Goal: Task Accomplishment & Management: Use online tool/utility

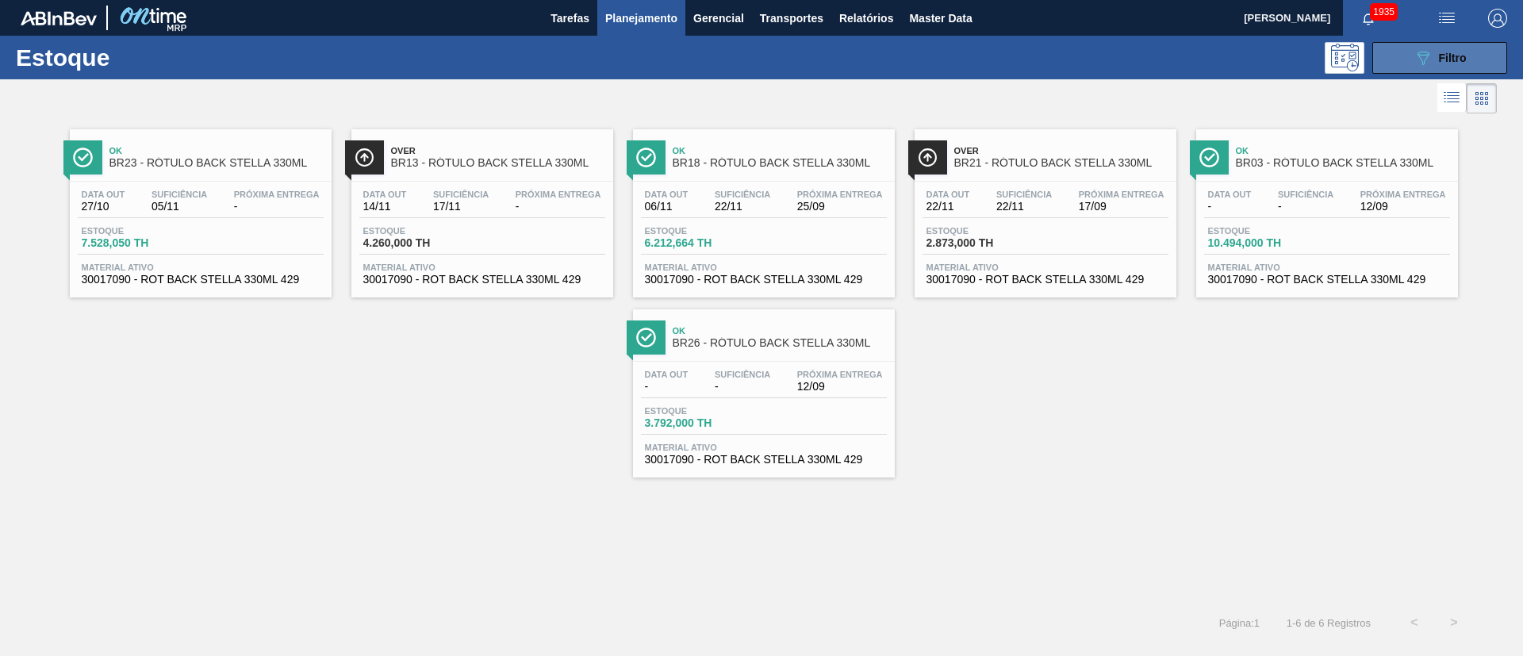
click at [1446, 57] on span "Filtro" at bounding box center [1453, 58] width 28 height 13
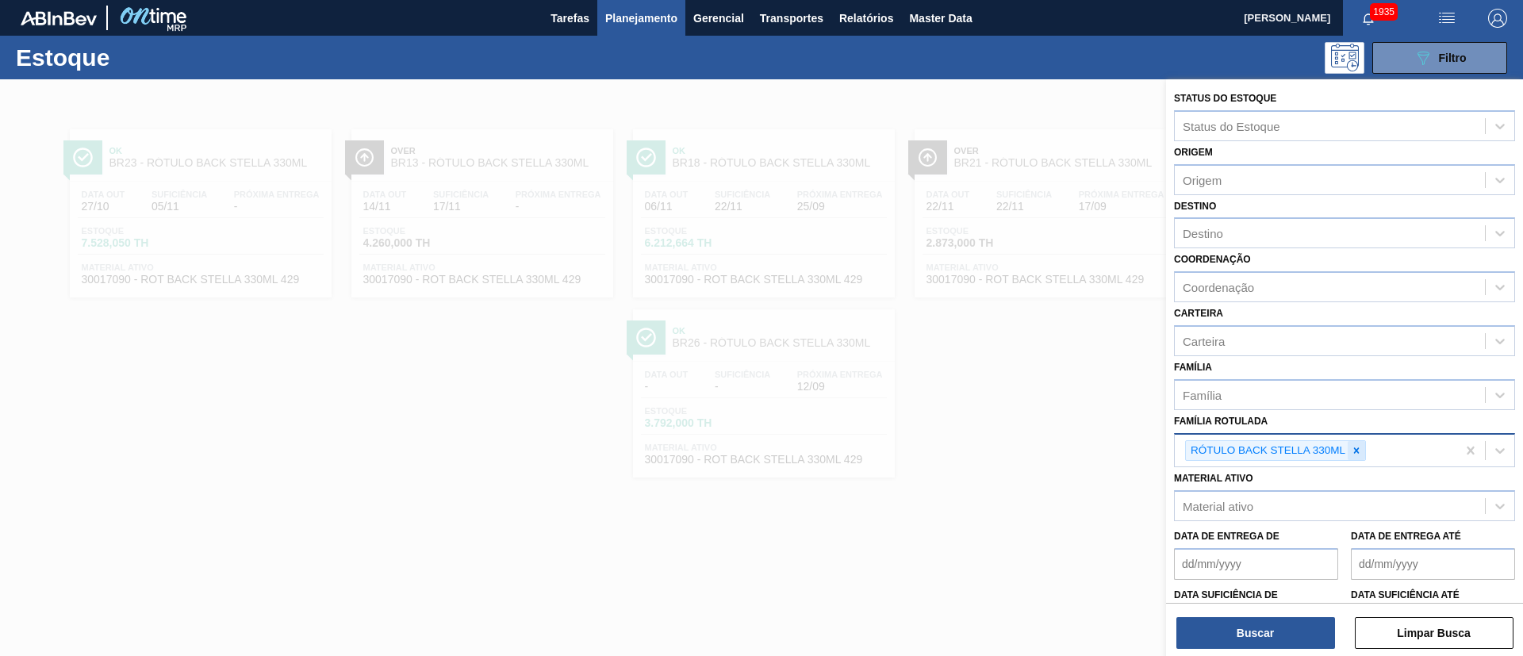
click at [1353, 448] on icon at bounding box center [1356, 450] width 11 height 11
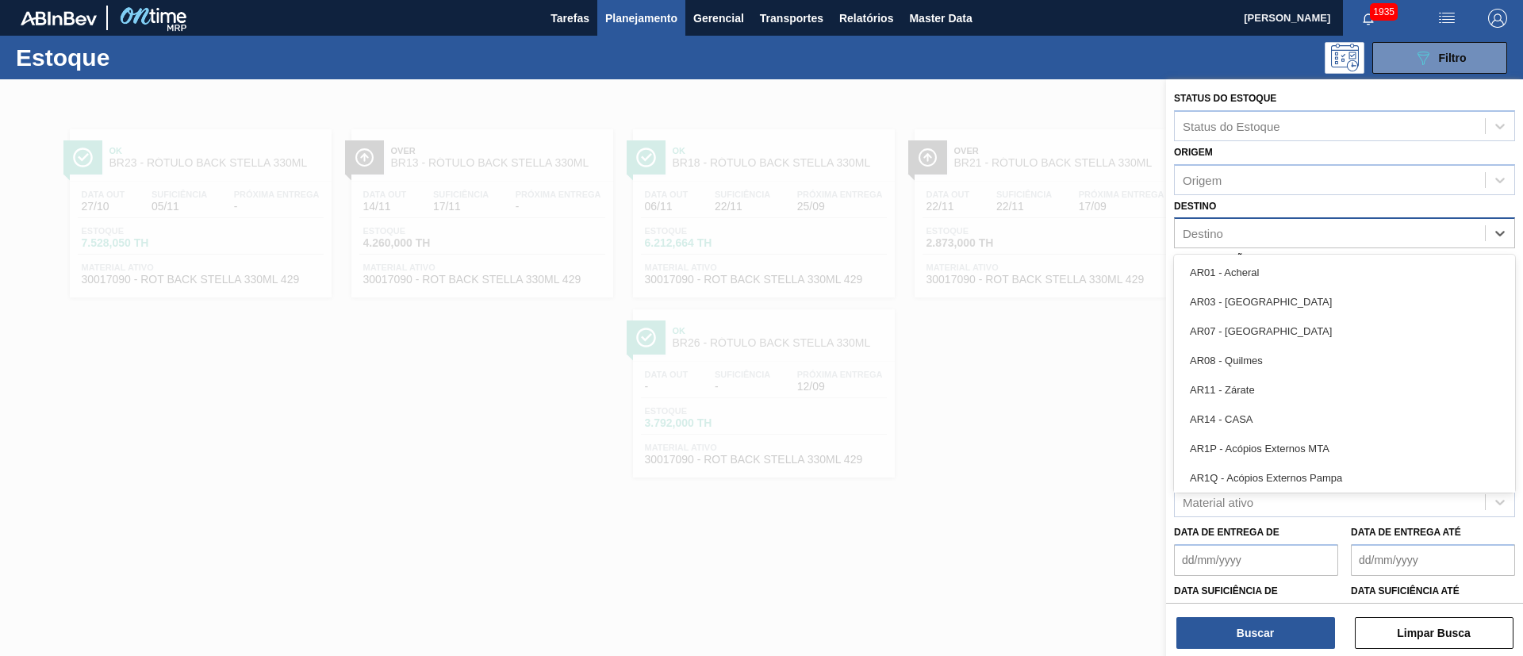
click at [1222, 233] on div "Destino" at bounding box center [1203, 233] width 40 height 13
type input "brv"
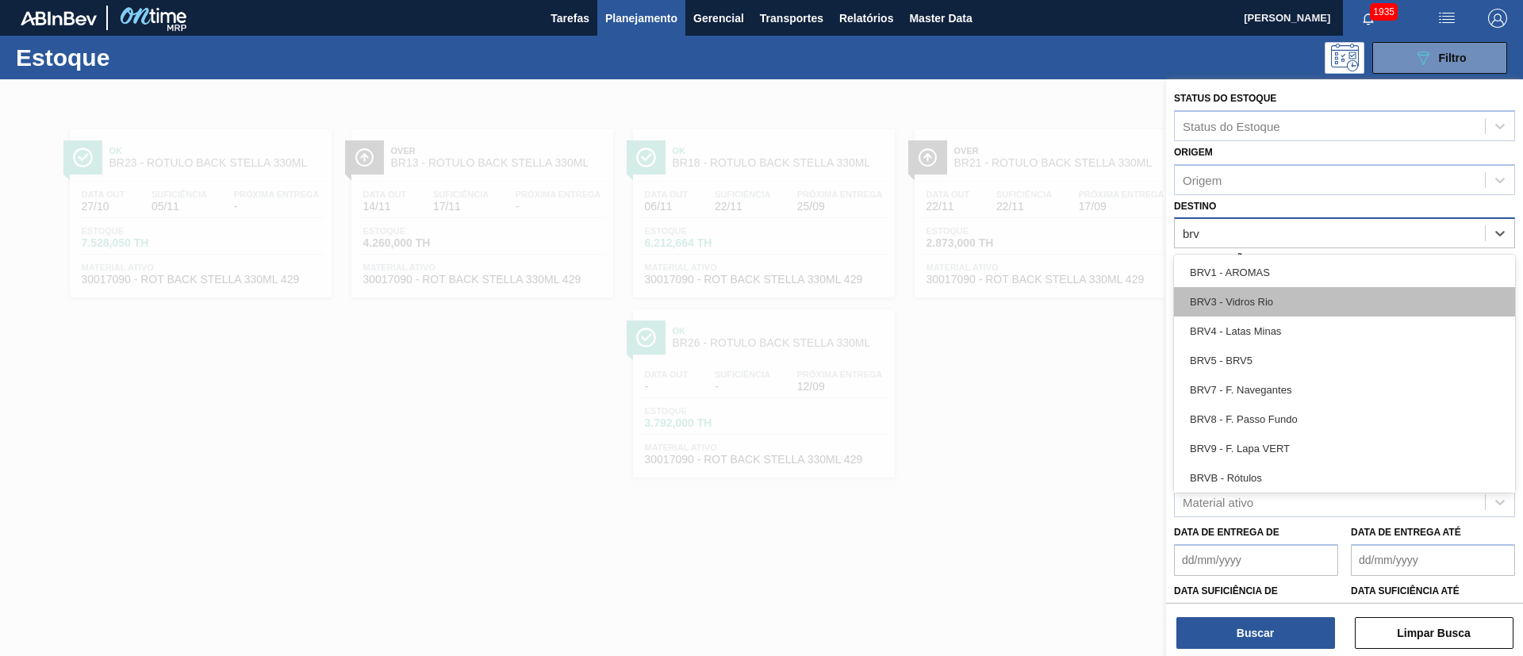
click at [1247, 296] on div "BRV3 - Vidros Rio" at bounding box center [1344, 301] width 341 height 29
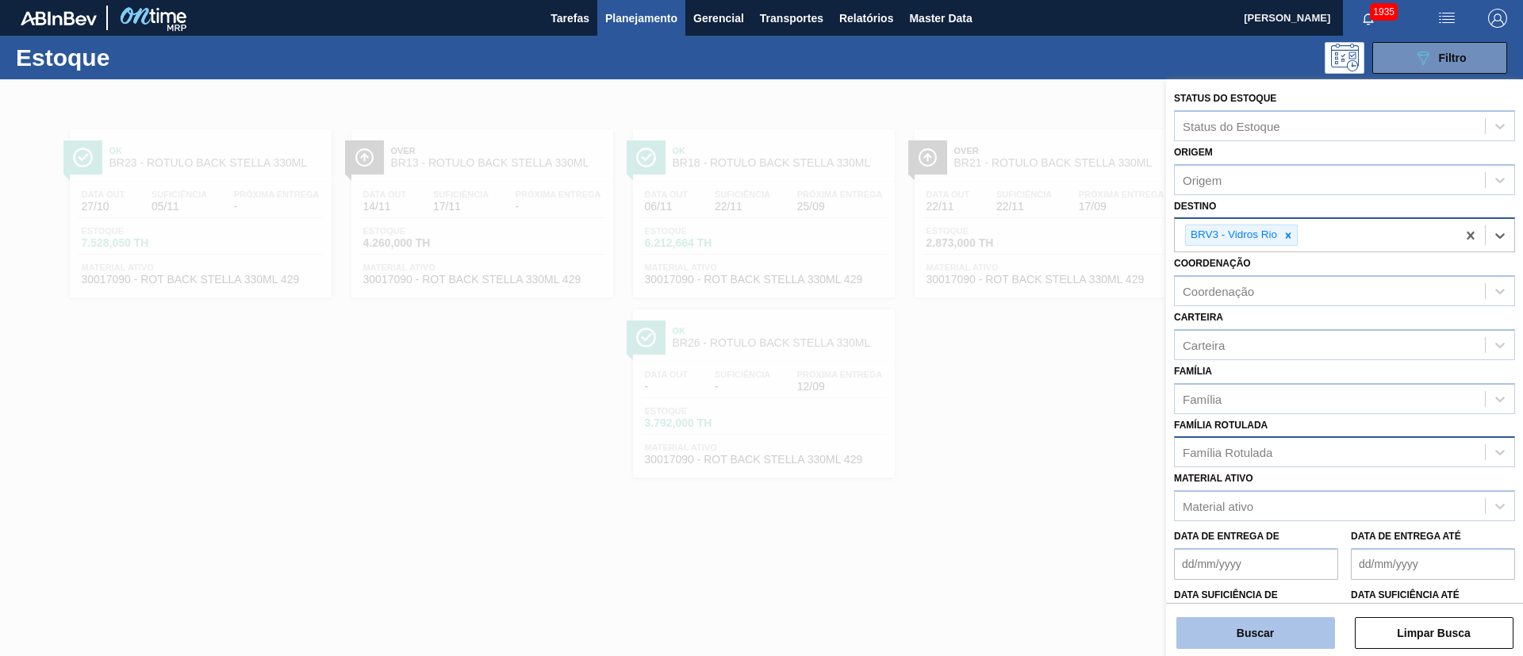
click at [1223, 624] on button "Buscar" at bounding box center [1256, 633] width 159 height 32
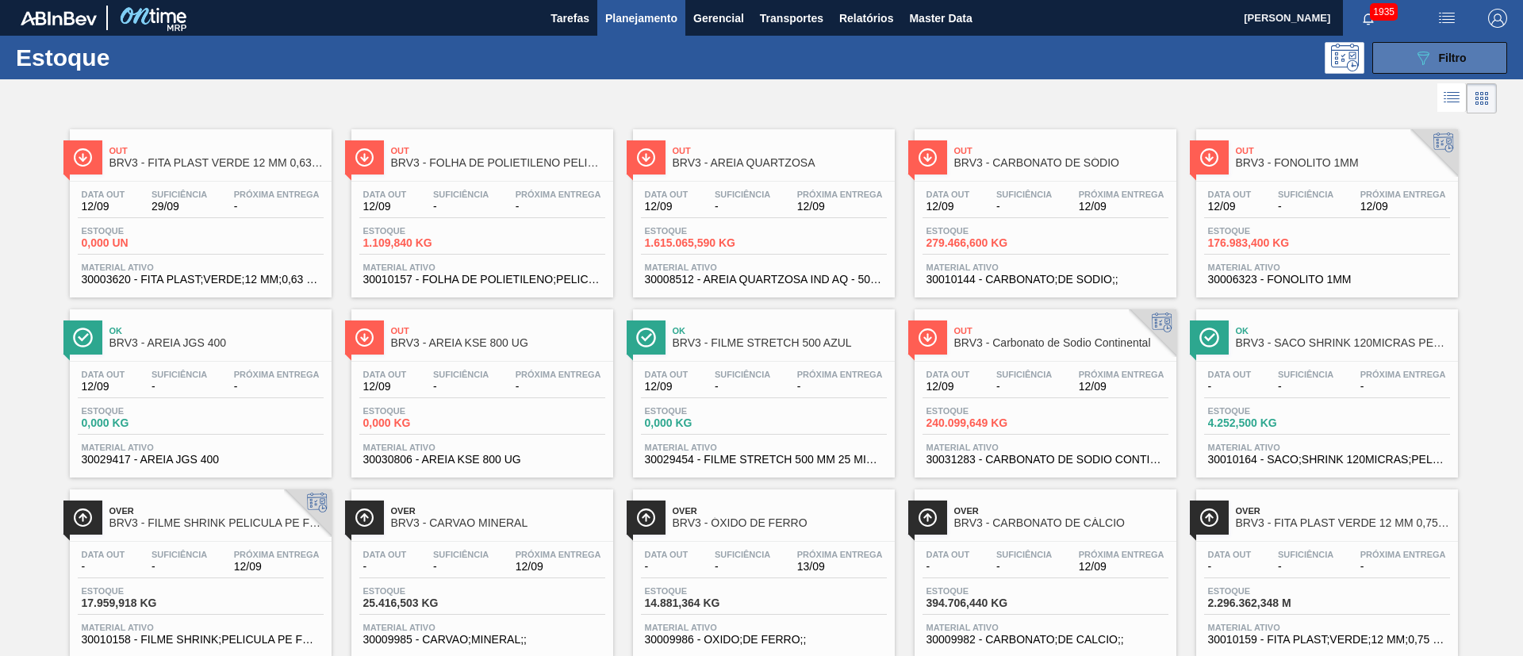
click at [1418, 56] on icon at bounding box center [1424, 58] width 12 height 13
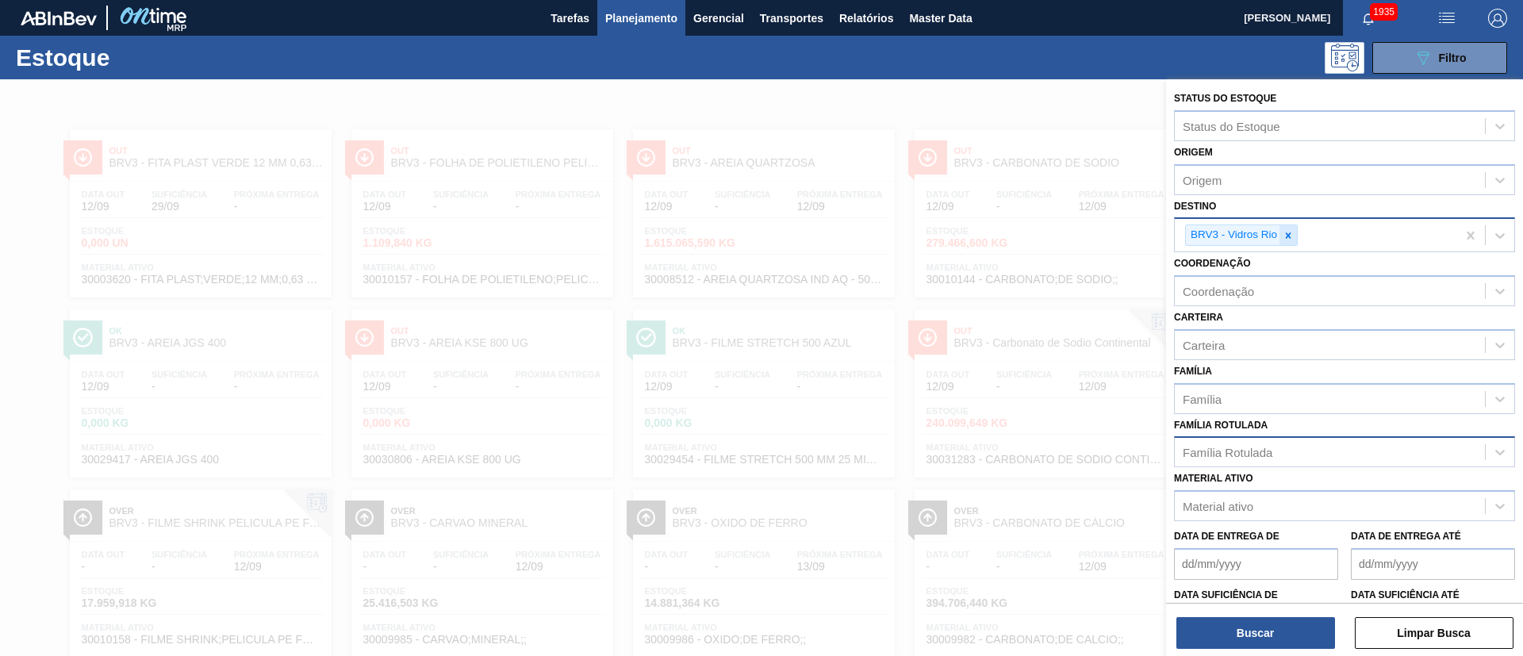
click at [1284, 237] on icon at bounding box center [1288, 235] width 11 height 11
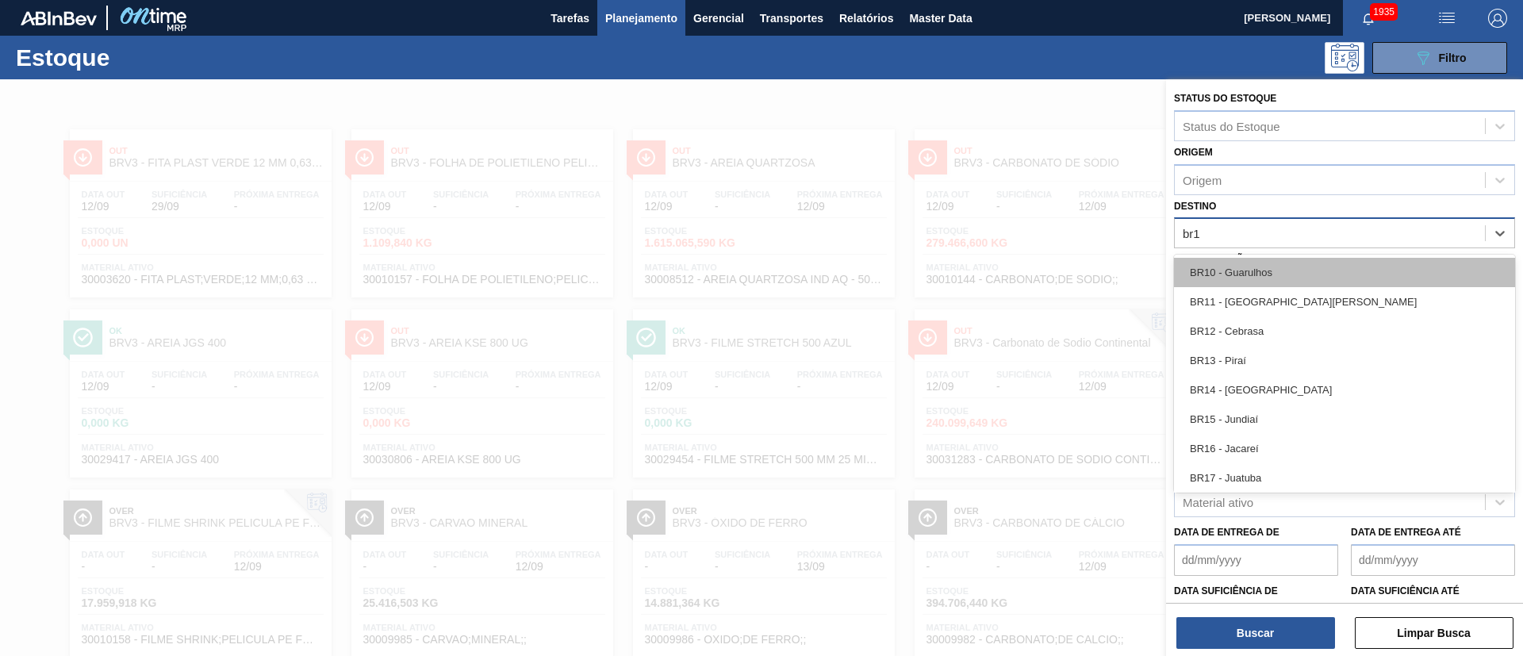
type input "br10"
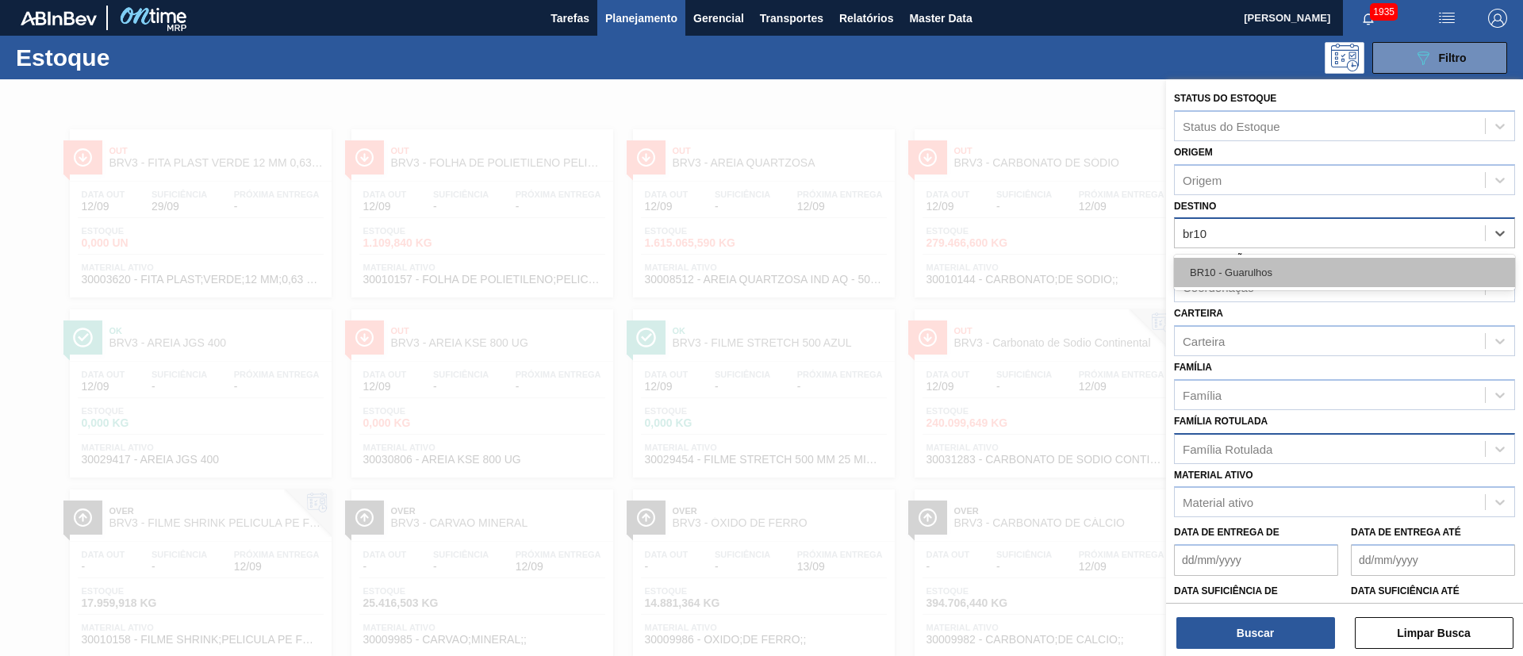
click at [1230, 277] on div "BR10 - Guarulhos" at bounding box center [1344, 272] width 341 height 29
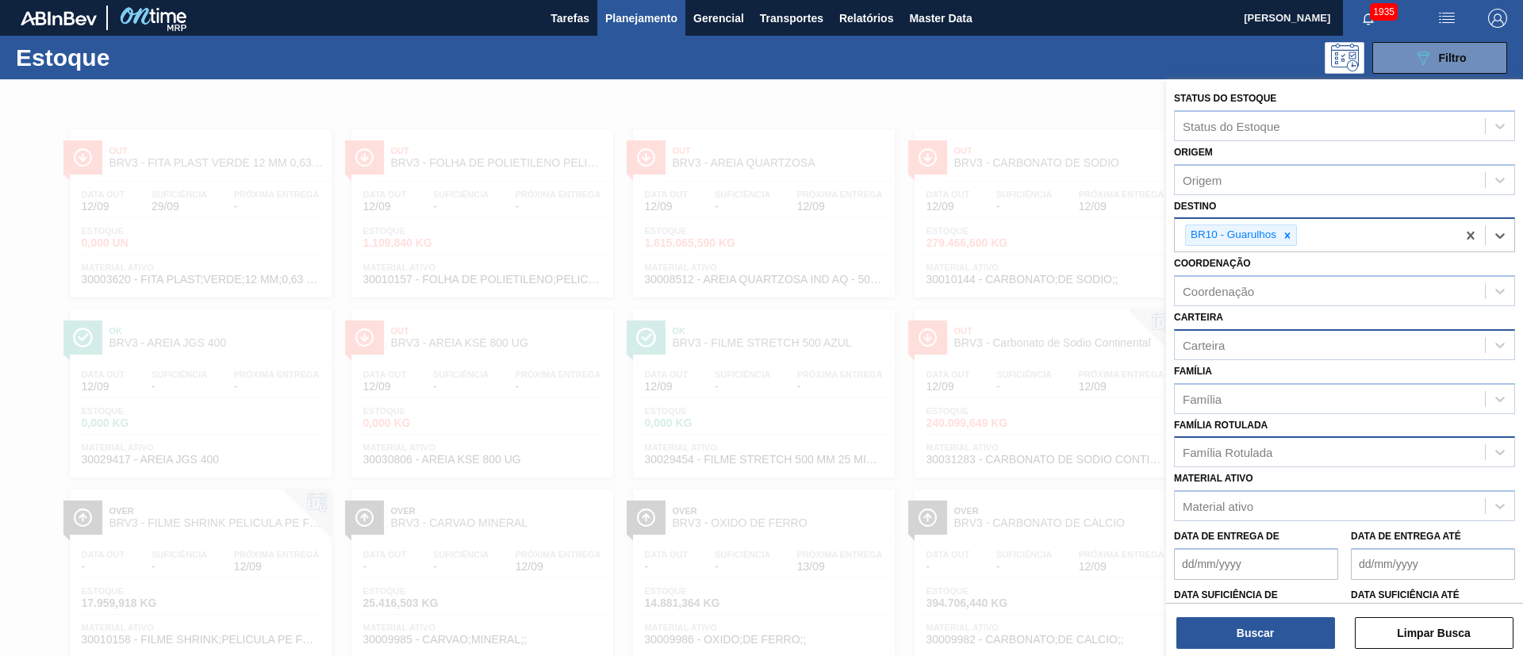
click at [1220, 344] on div "Carteira" at bounding box center [1204, 344] width 42 height 13
type input "rótulo de"
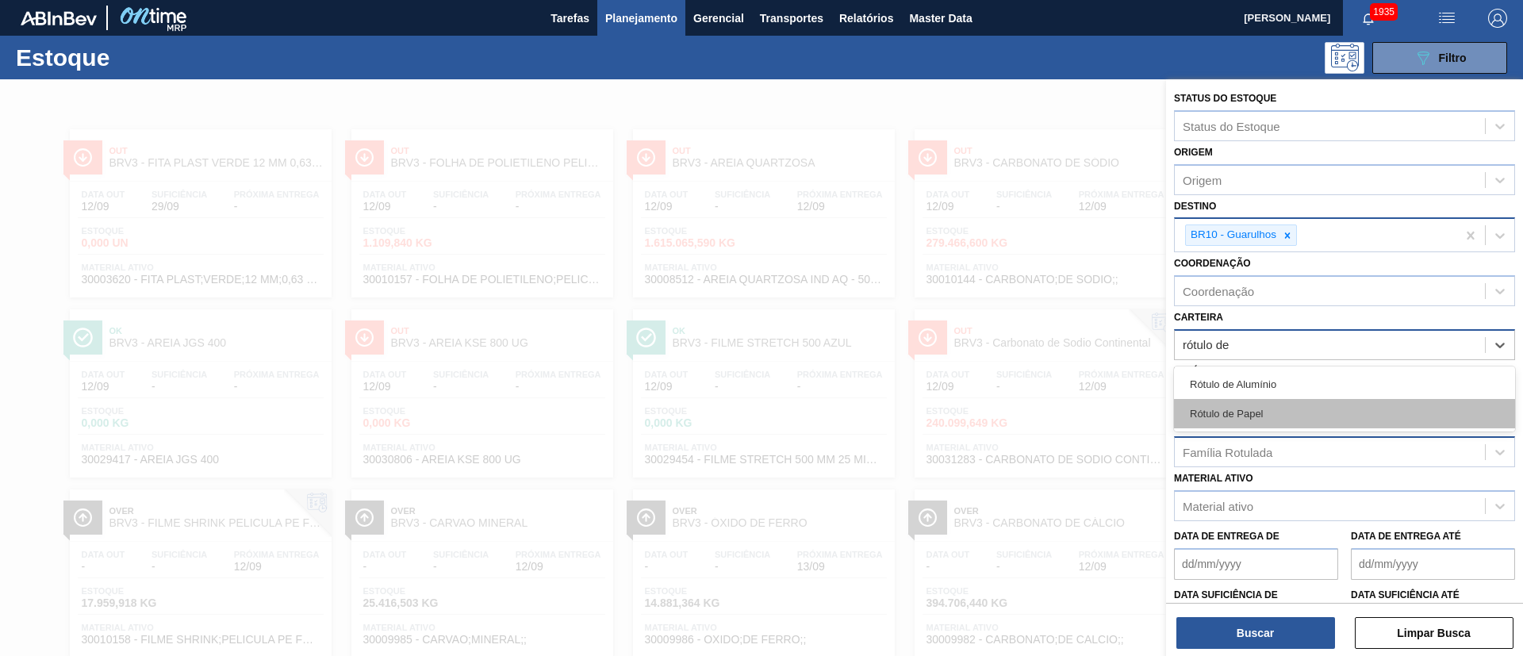
click at [1261, 402] on div "Rótulo de Papel" at bounding box center [1344, 413] width 341 height 29
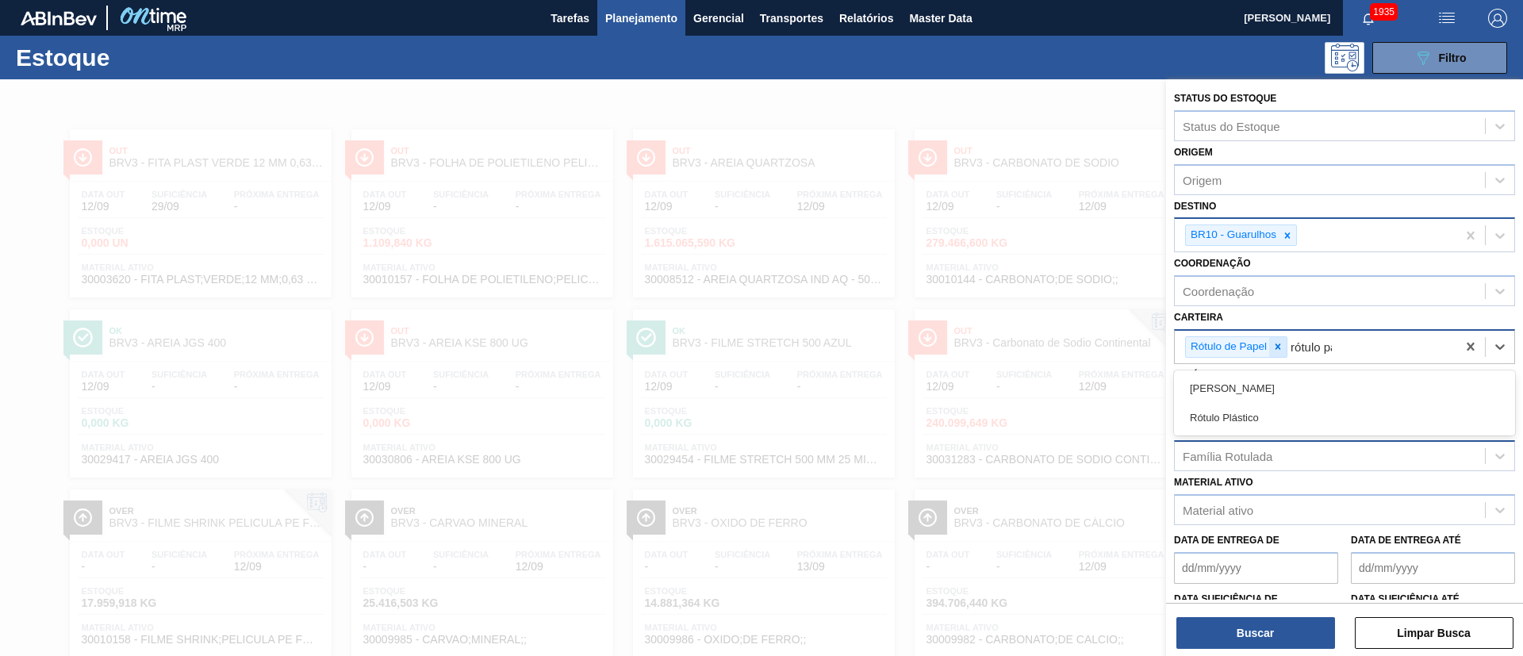
type input "rótulo pap"
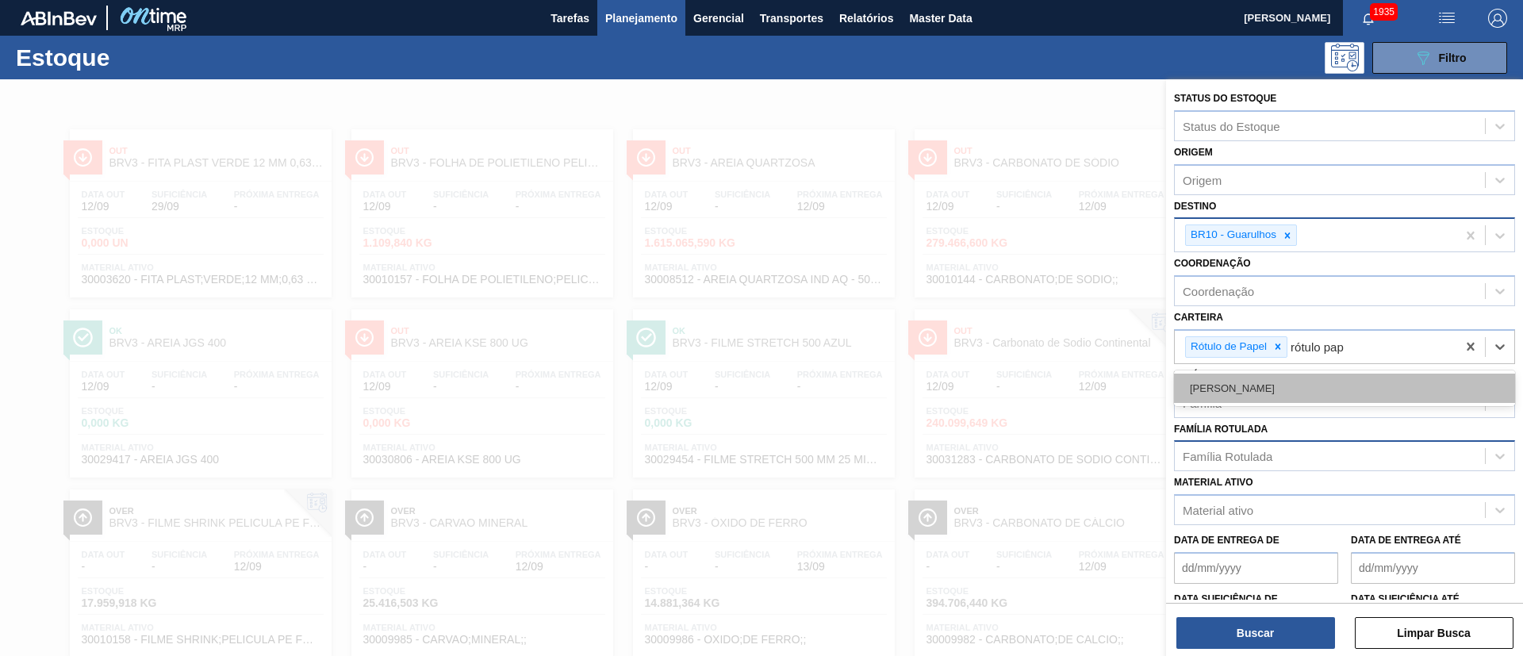
click at [1220, 391] on div "Rótulo Papel" at bounding box center [1344, 388] width 341 height 29
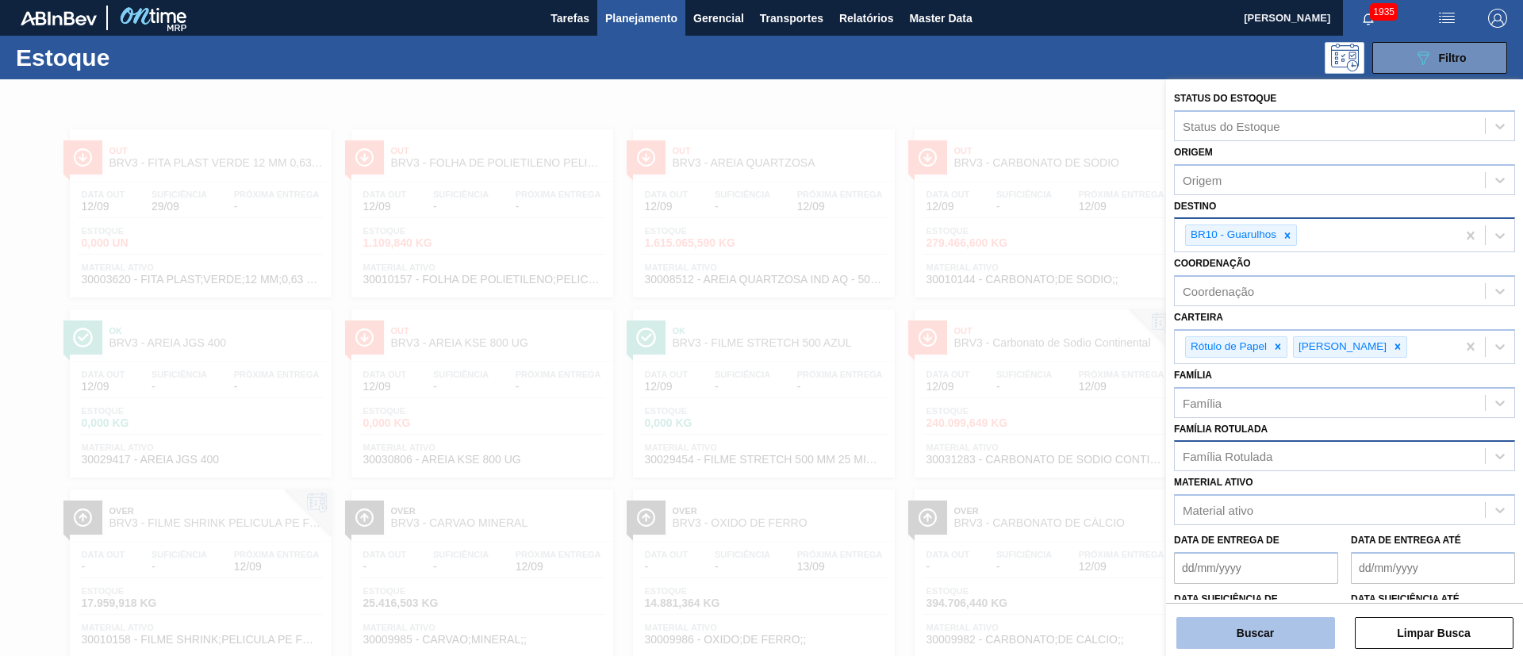
click at [1256, 619] on button "Buscar" at bounding box center [1256, 633] width 159 height 32
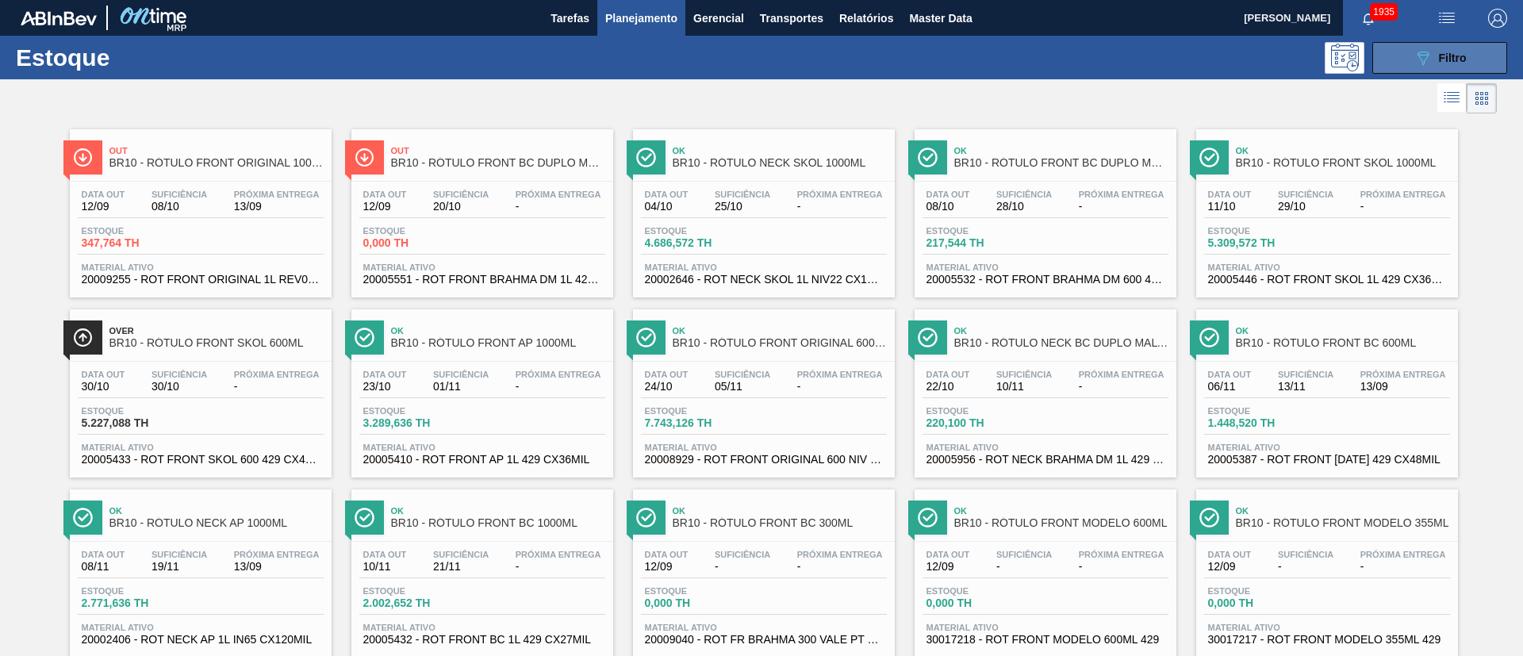
click at [1465, 44] on button "089F7B8B-B2A5-4AFE-B5C0-19BA573D28AC Filtro" at bounding box center [1440, 58] width 135 height 32
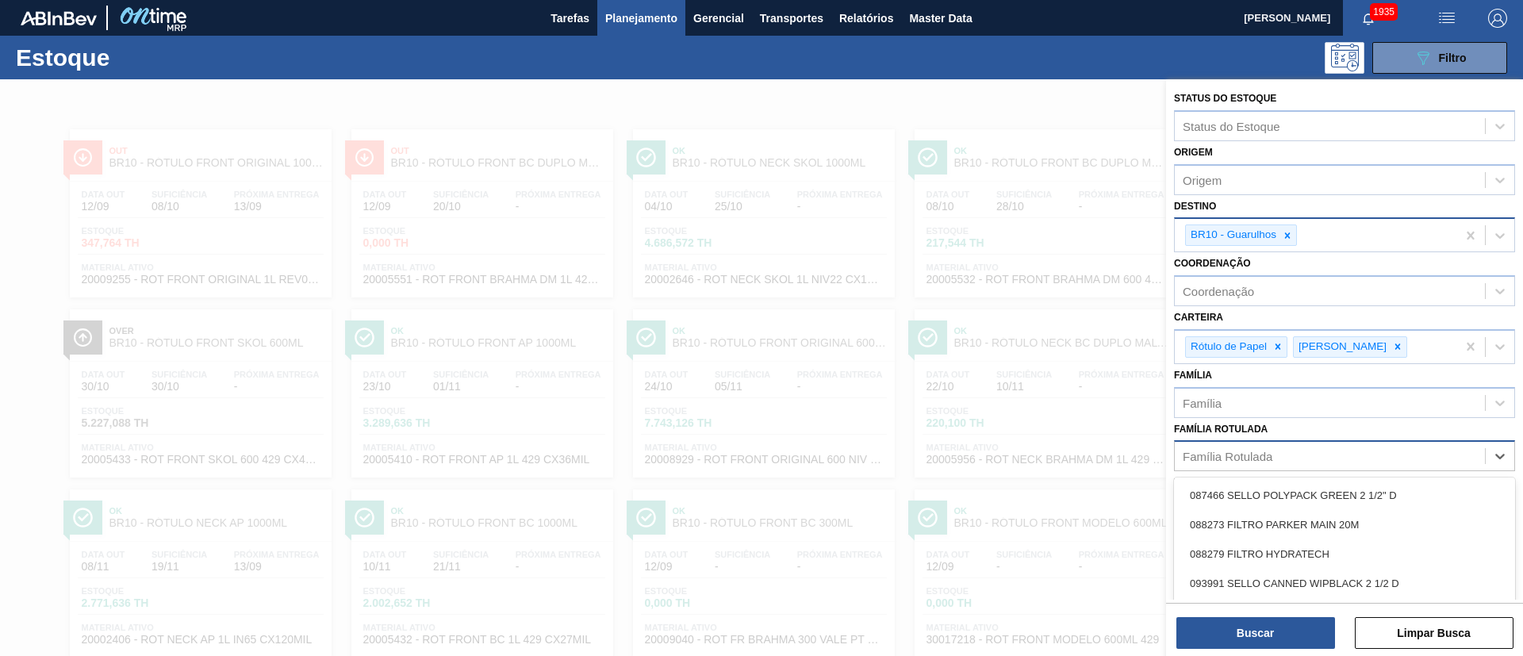
click at [1266, 448] on div "Família Rotulada" at bounding box center [1330, 456] width 310 height 23
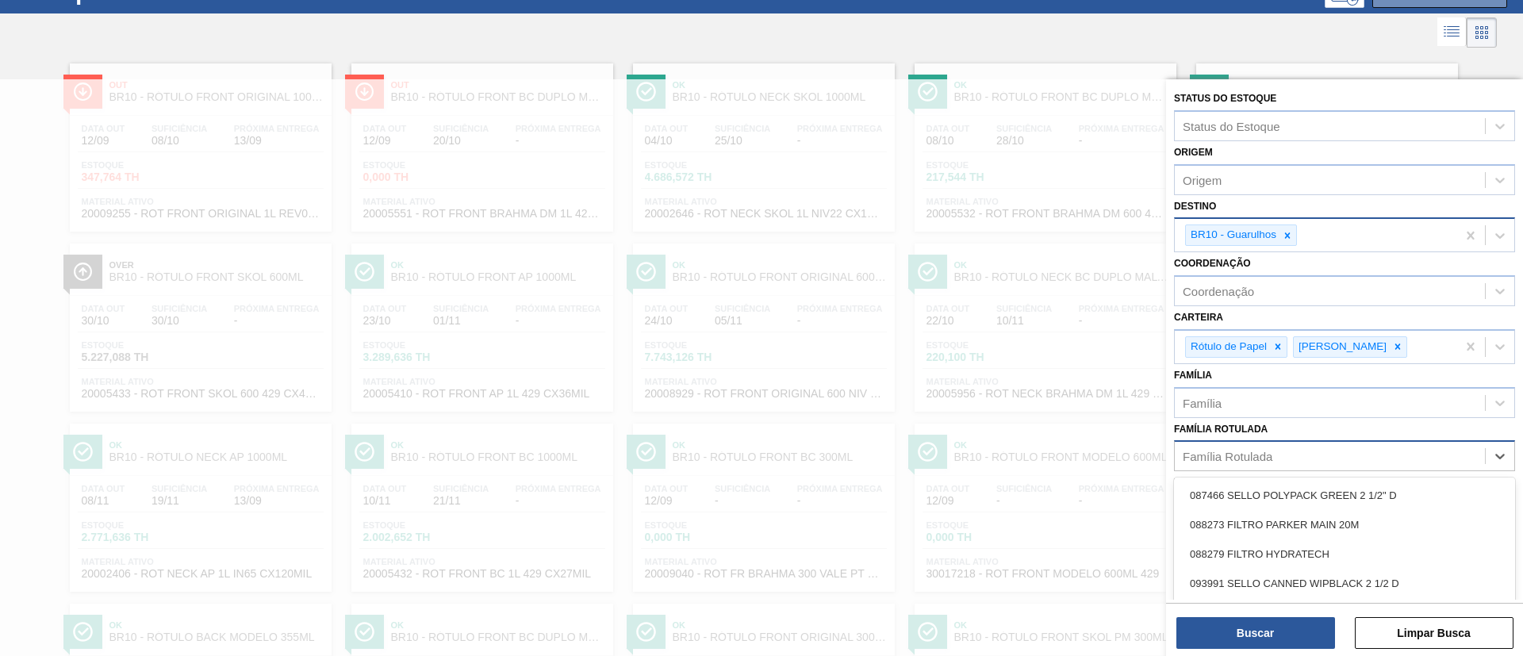
paste Rotulada "RÓTULO NECK SKOL 600ML"
type Rotulada "RÓTULO NECK SKOL 600ML"
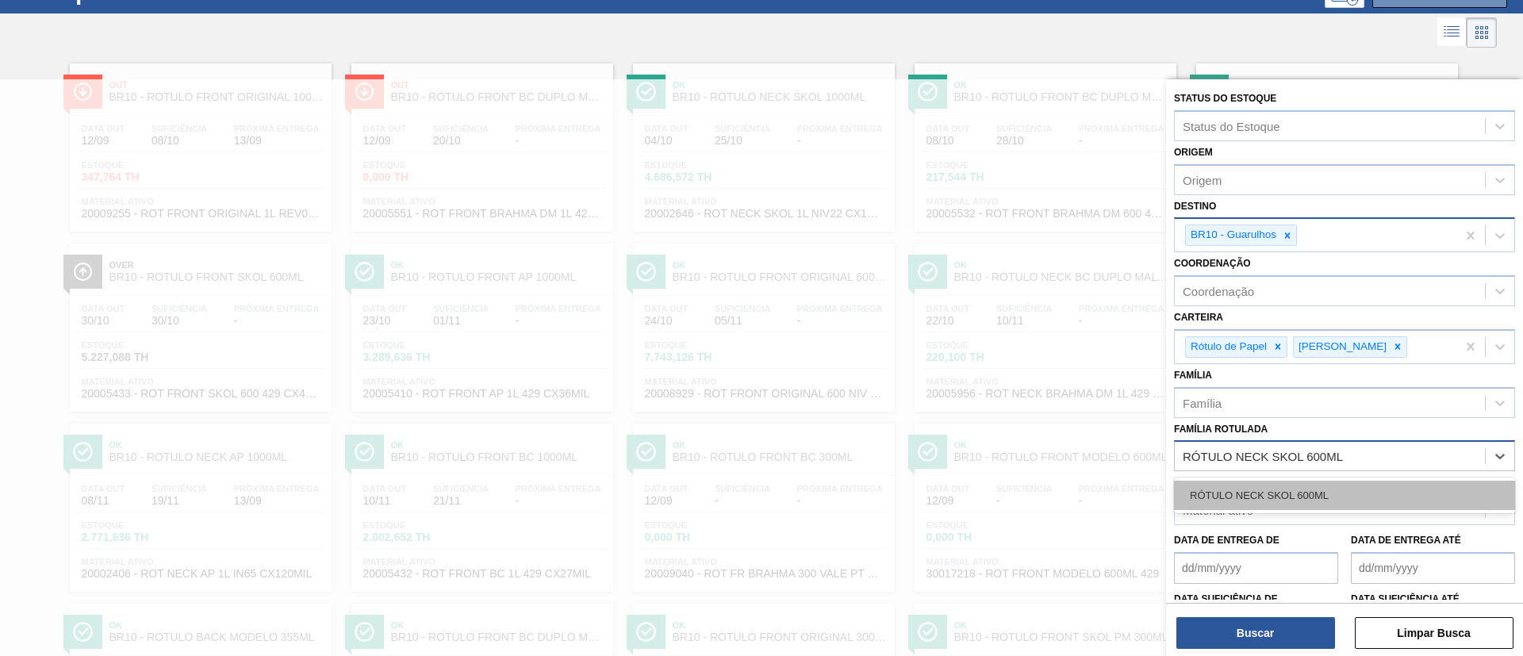
click at [1274, 486] on div "RÓTULO NECK SKOL 600ML" at bounding box center [1344, 495] width 341 height 29
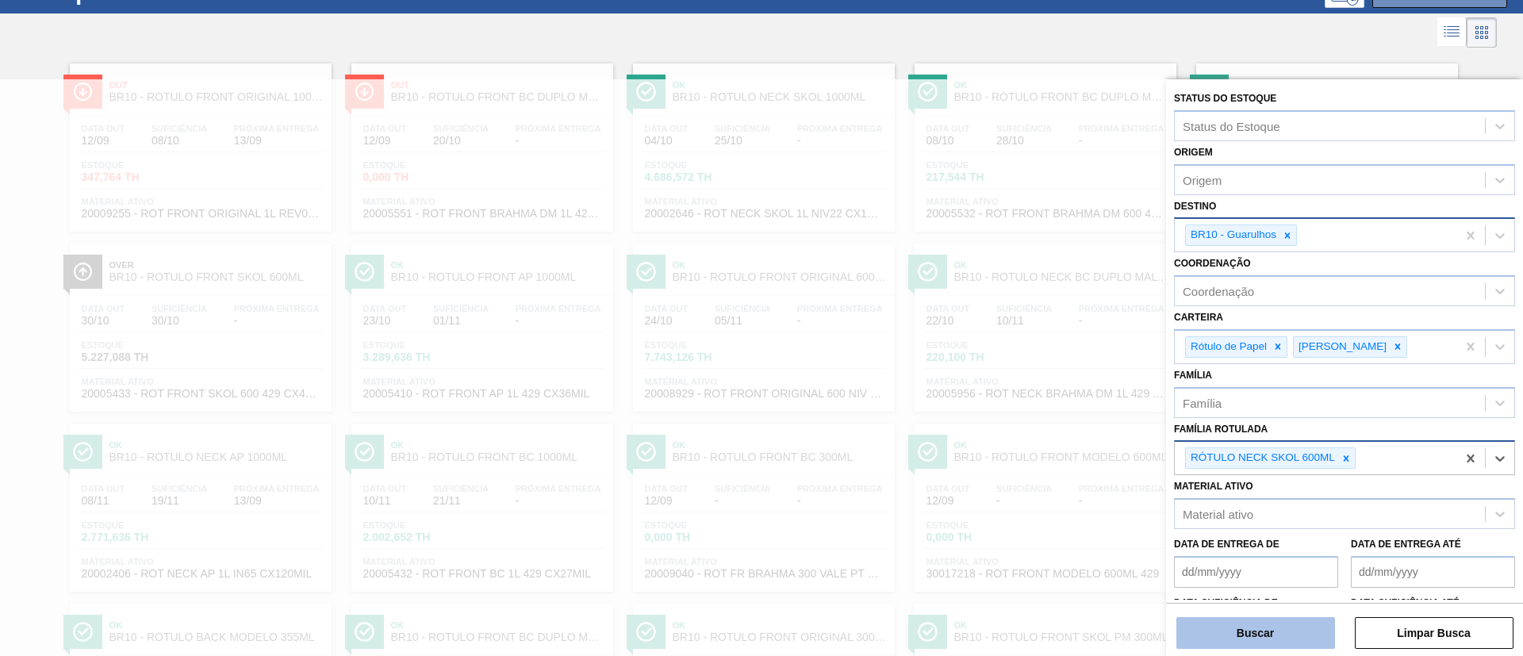
click at [1246, 636] on button "Buscar" at bounding box center [1256, 633] width 159 height 32
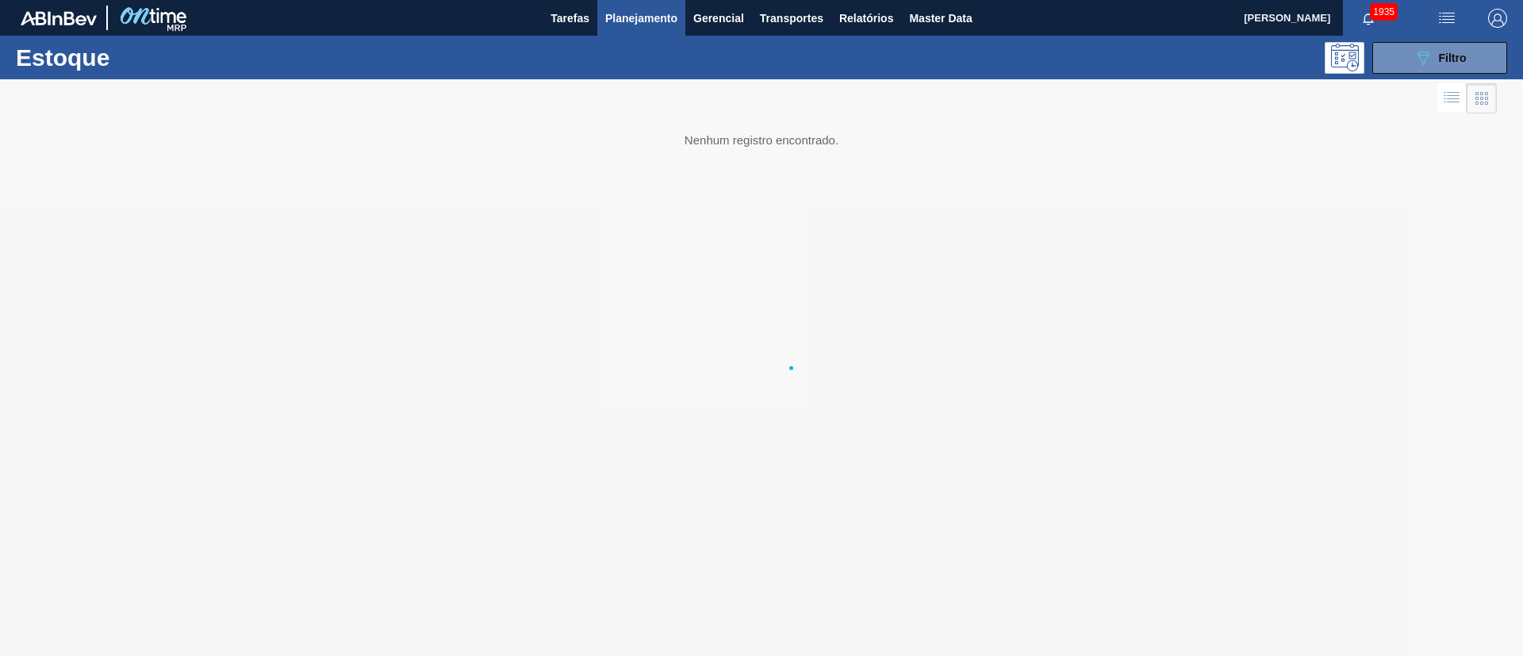
scroll to position [0, 0]
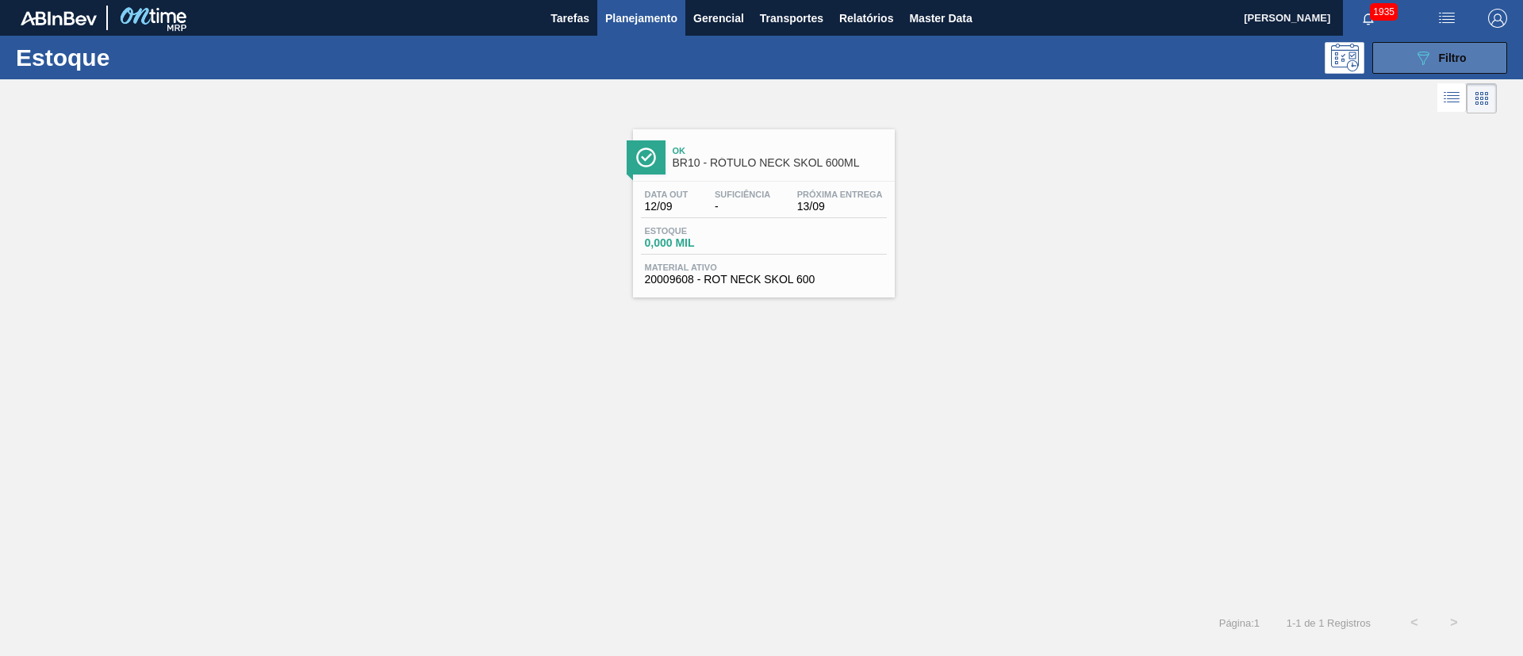
click at [1397, 67] on button "089F7B8B-B2A5-4AFE-B5C0-19BA573D28AC Filtro" at bounding box center [1440, 58] width 135 height 32
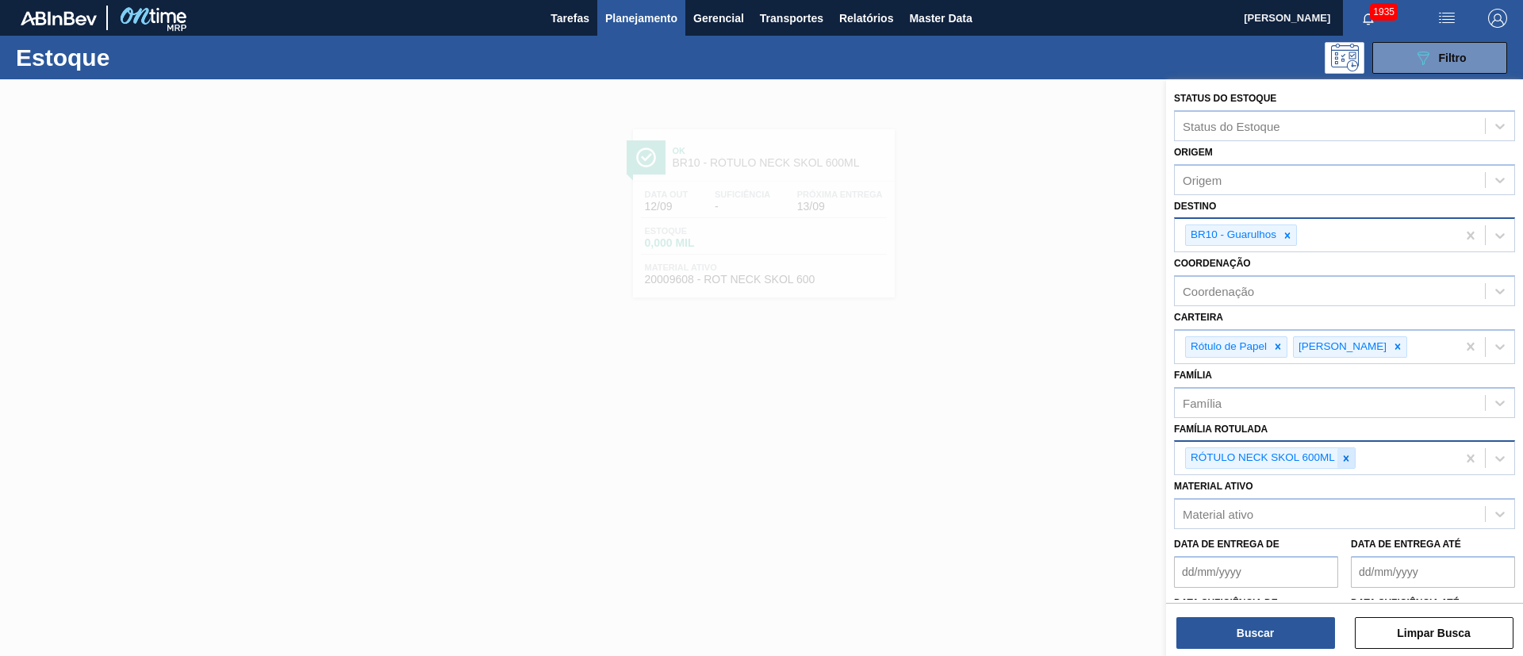
click at [1343, 463] on icon at bounding box center [1346, 458] width 11 height 11
paste Rotulada "RÓTULO NECK BC 600ML"
type Rotulada "RÓTULO NECK BC 600ML"
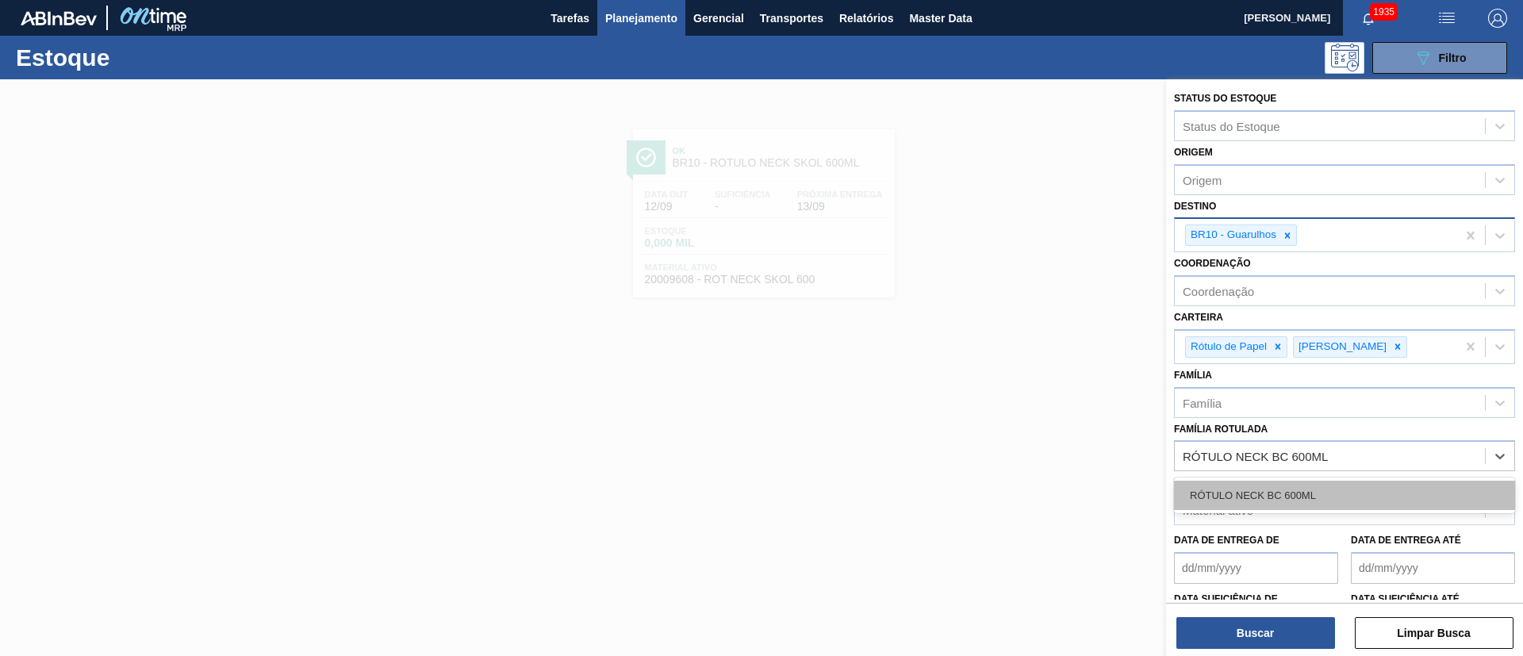
click at [1234, 484] on div "RÓTULO NECK BC 600ML" at bounding box center [1344, 495] width 341 height 29
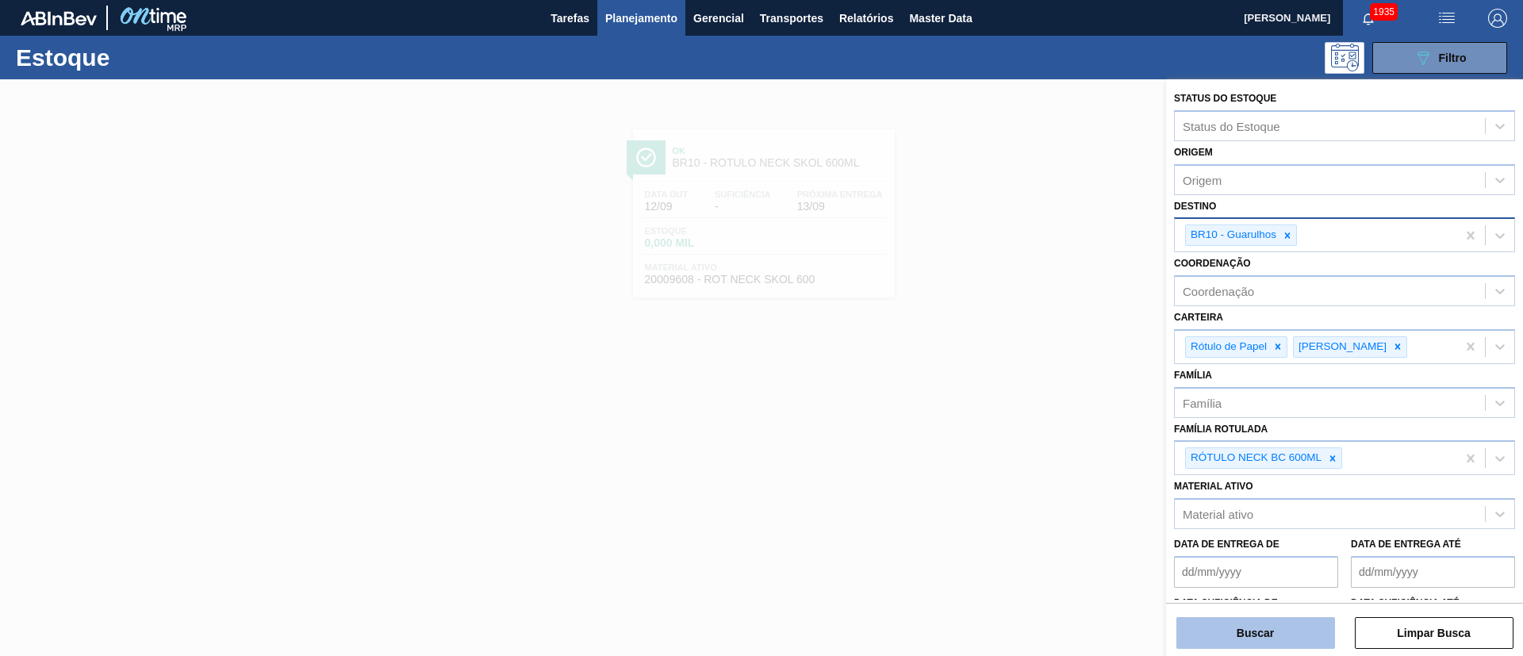
click at [1265, 634] on button "Buscar" at bounding box center [1256, 633] width 159 height 32
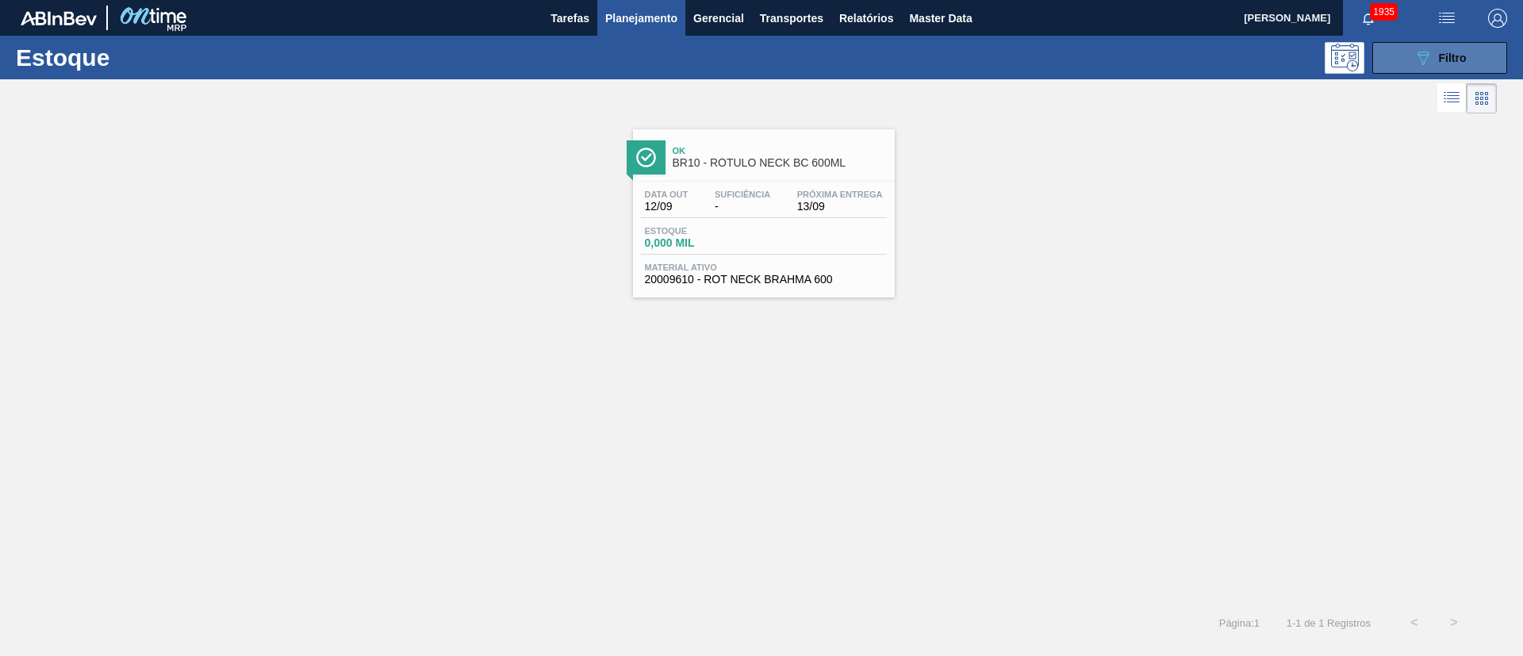
click at [1422, 49] on icon "089F7B8B-B2A5-4AFE-B5C0-19BA573D28AC" at bounding box center [1423, 57] width 19 height 19
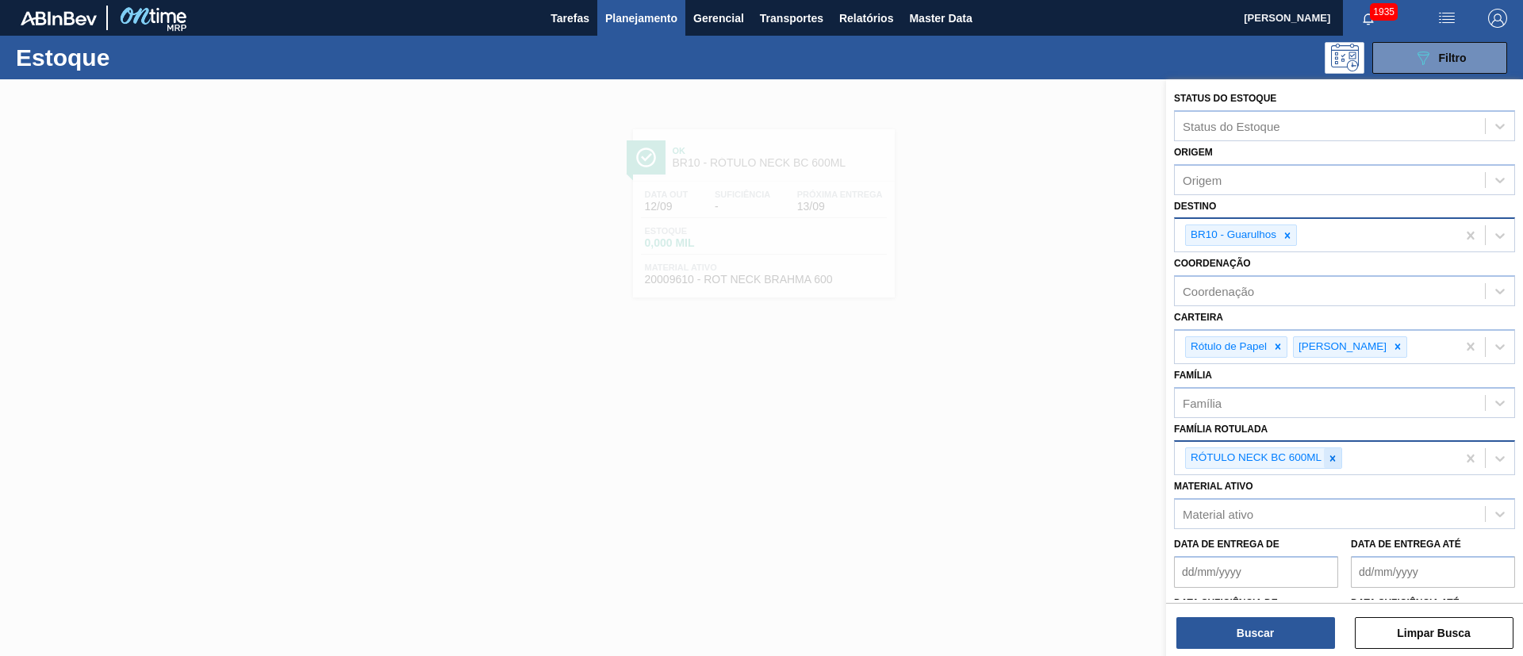
click at [1335, 458] on icon at bounding box center [1332, 458] width 11 height 11
paste Rotulada "RÓTULO NECK AP 600ML"
type Rotulada "RÓTULO NECK AP 600ML"
click at [1297, 488] on div "RÓTULO NECK AP 600ML" at bounding box center [1344, 495] width 341 height 29
click at [1267, 633] on button "Buscar" at bounding box center [1256, 633] width 159 height 32
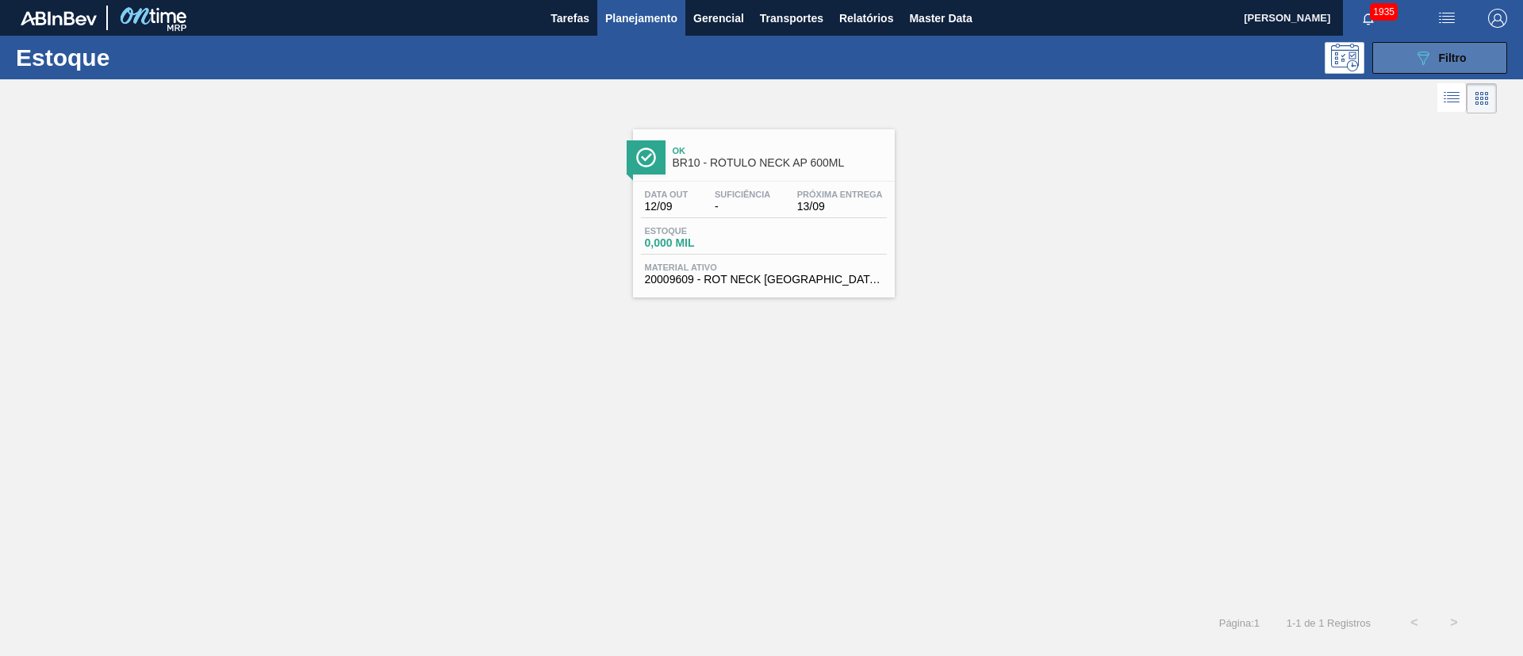
click at [1455, 63] on div "089F7B8B-B2A5-4AFE-B5C0-19BA573D28AC Filtro" at bounding box center [1440, 57] width 53 height 19
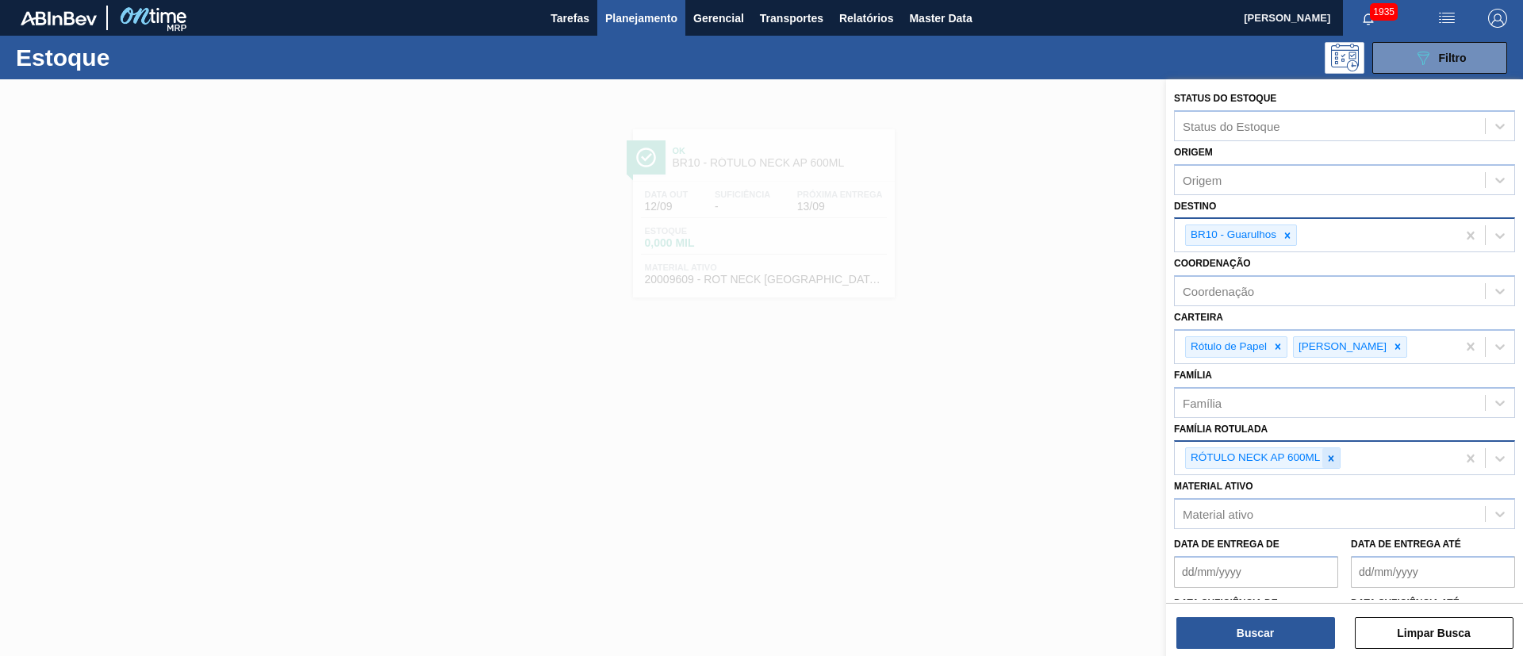
click at [1327, 448] on div at bounding box center [1331, 458] width 17 height 20
paste Rotulada "RÓTULO FRONT SKOL 600ML"
type Rotulada "RÓTULO FRONT SKOL 600ML"
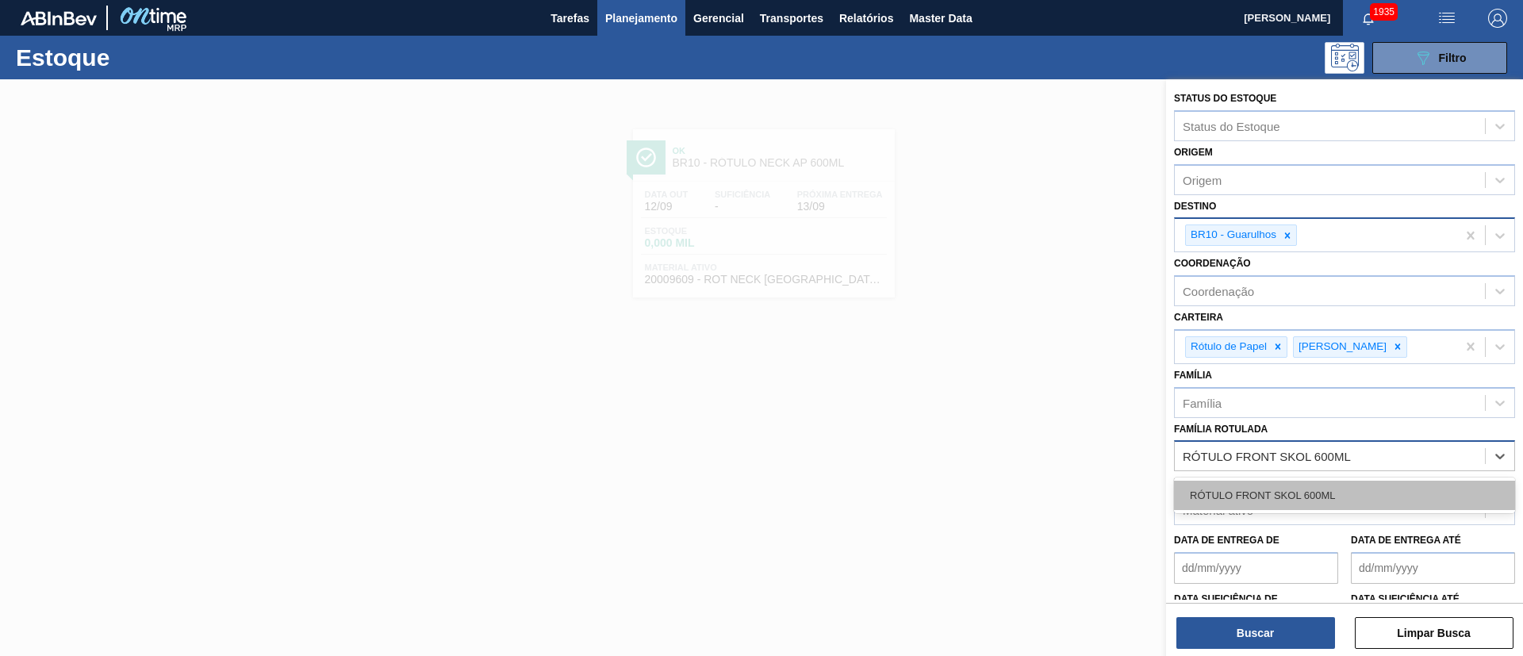
click at [1244, 497] on div "RÓTULO FRONT SKOL 600ML" at bounding box center [1344, 495] width 341 height 29
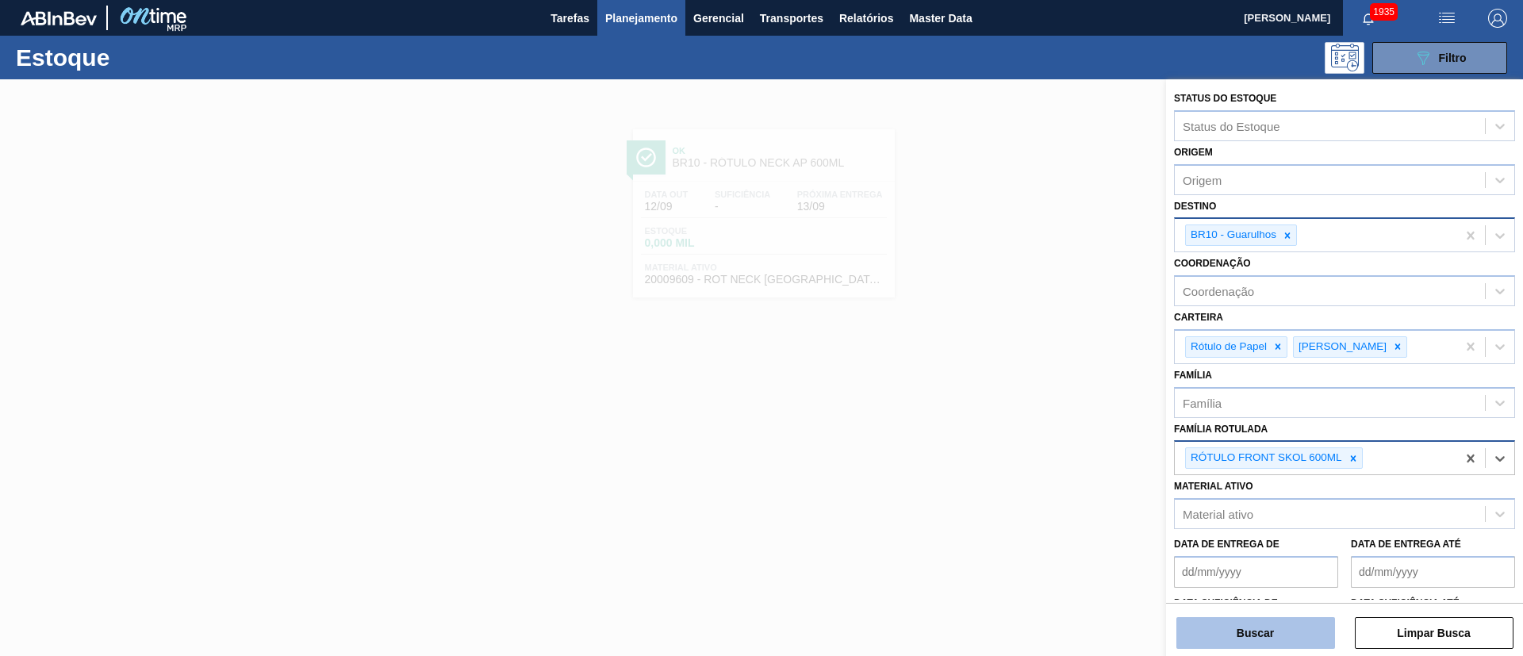
click at [1236, 630] on button "Buscar" at bounding box center [1256, 633] width 159 height 32
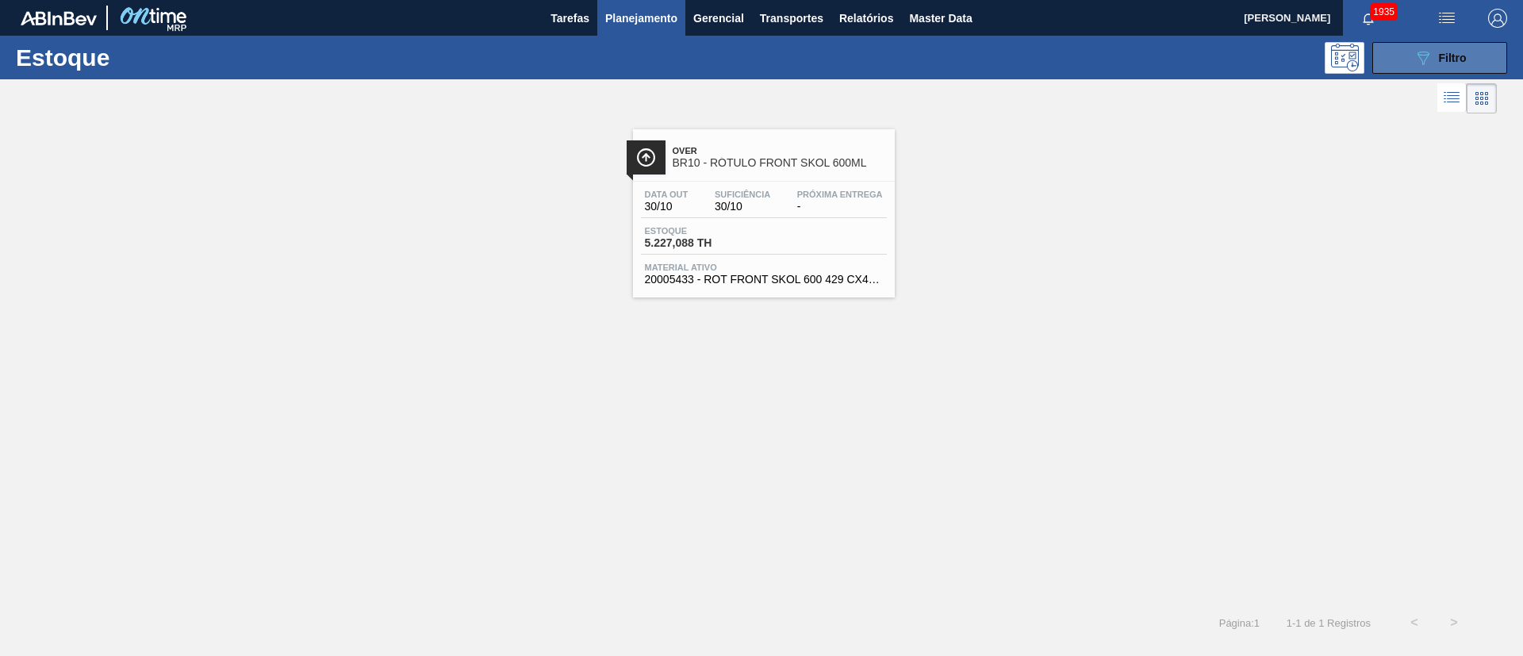
click at [1400, 69] on button "089F7B8B-B2A5-4AFE-B5C0-19BA573D28AC Filtro" at bounding box center [1440, 58] width 135 height 32
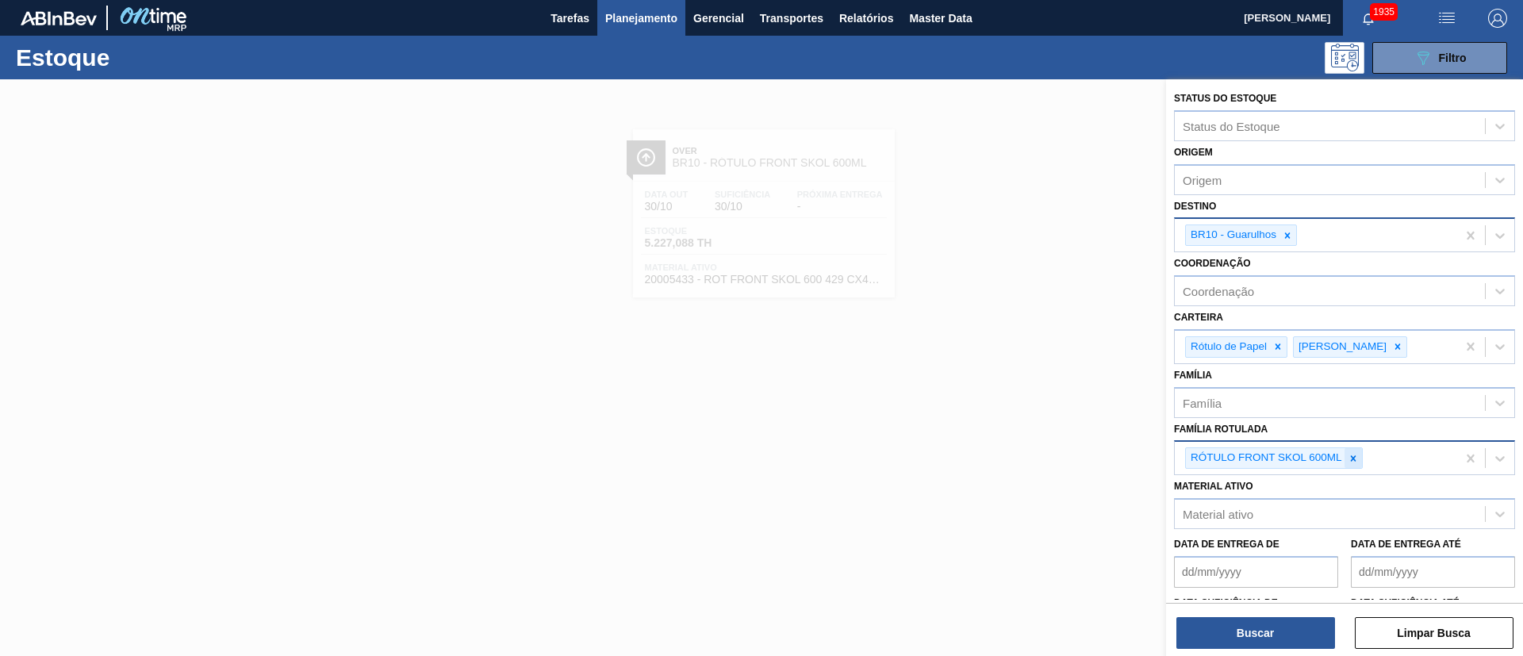
click at [1355, 455] on icon at bounding box center [1353, 458] width 11 height 11
paste Rotulada "RÓTULO FRONT BC DUPLO MALTE 1000ML"
type Rotulada "RÓTULO FRONT BC DUPLO MALTE 1000ML"
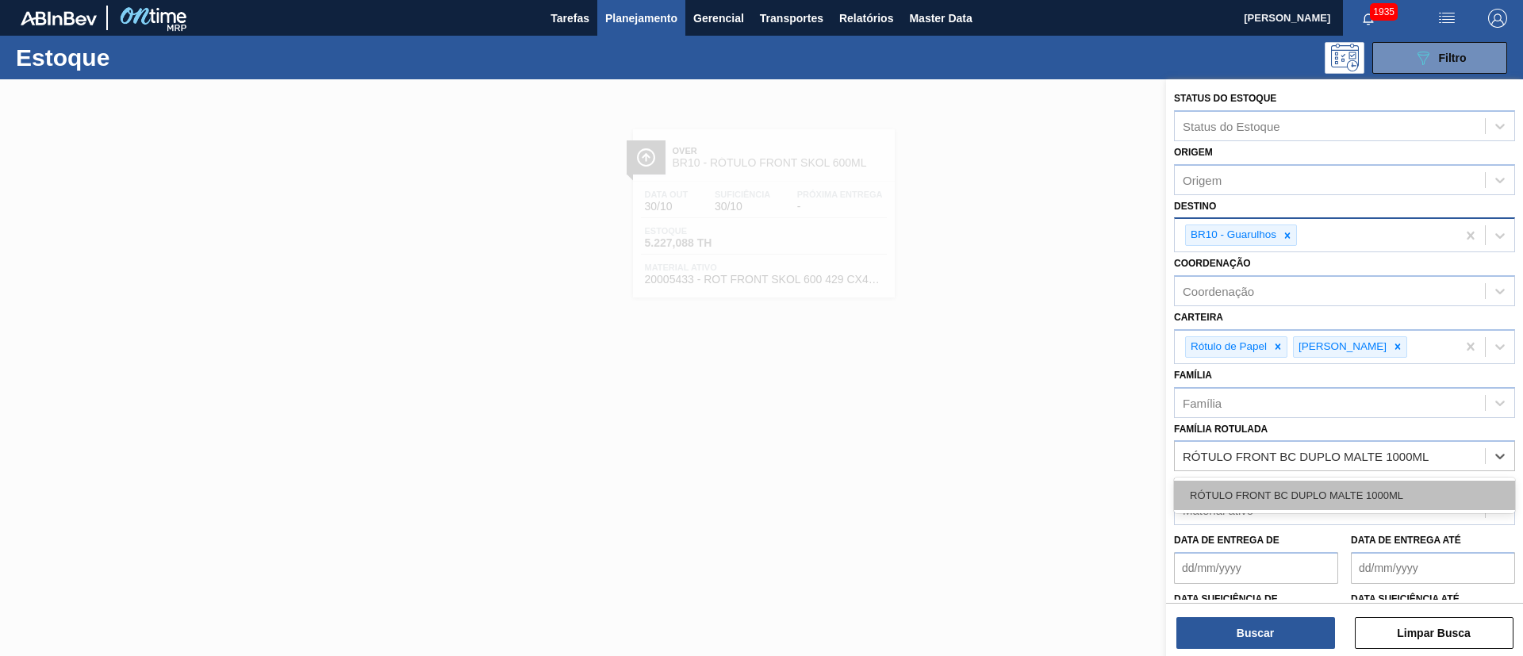
click at [1261, 485] on div "RÓTULO FRONT BC DUPLO MALTE 1000ML" at bounding box center [1344, 495] width 341 height 29
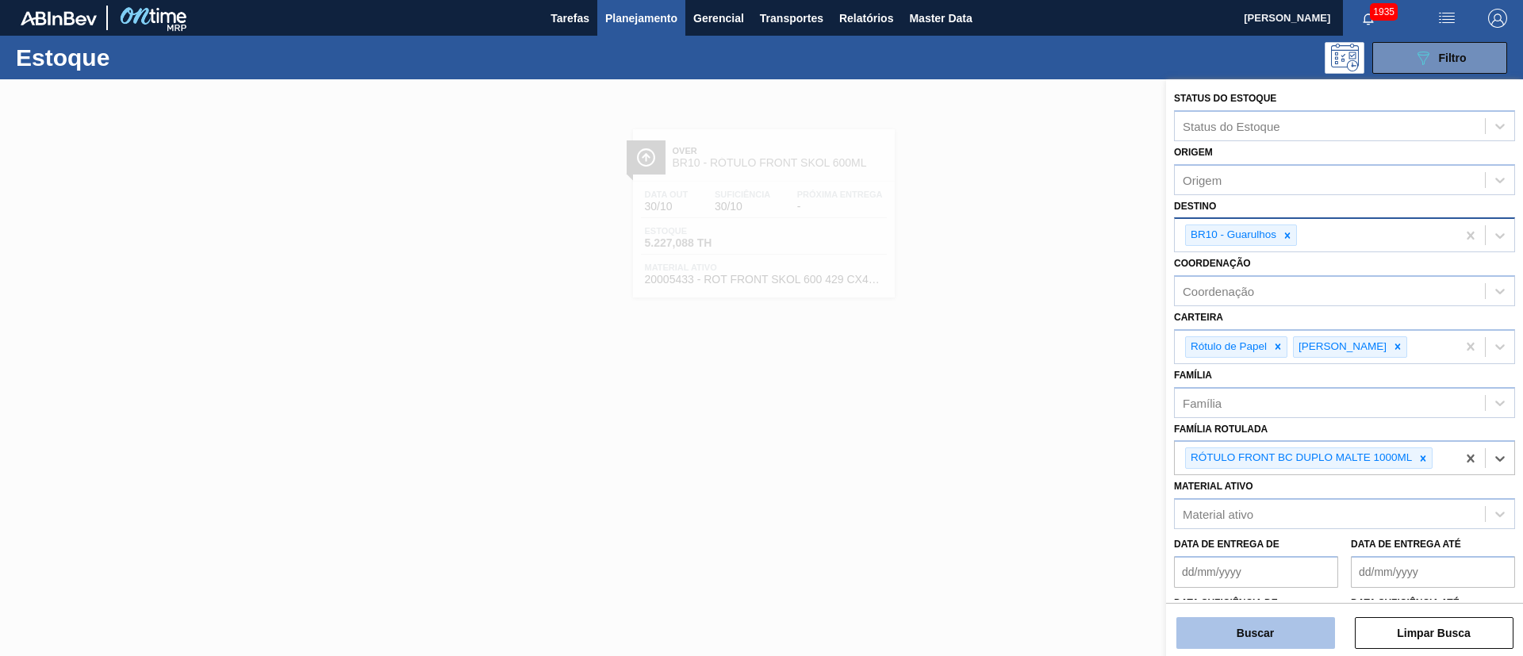
click at [1249, 634] on button "Buscar" at bounding box center [1256, 633] width 159 height 32
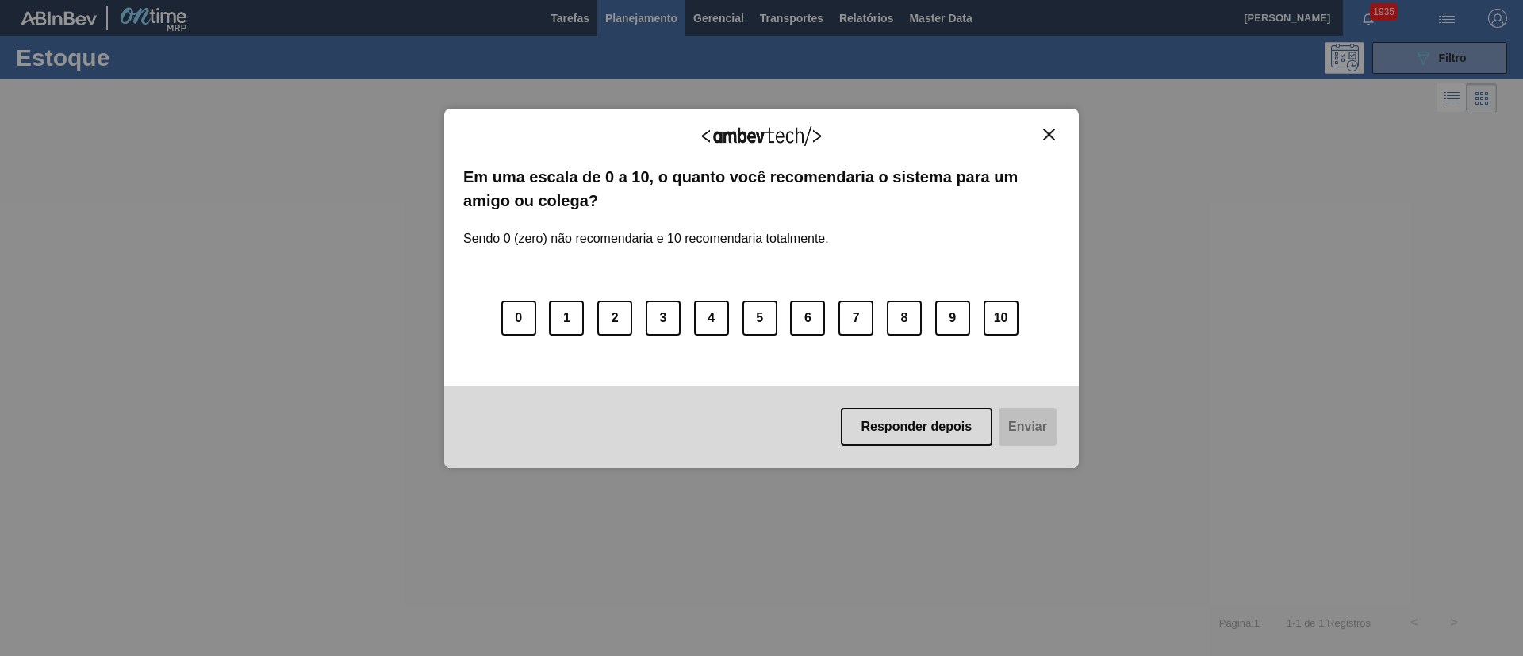
click at [1048, 140] on button "Close" at bounding box center [1049, 134] width 21 height 13
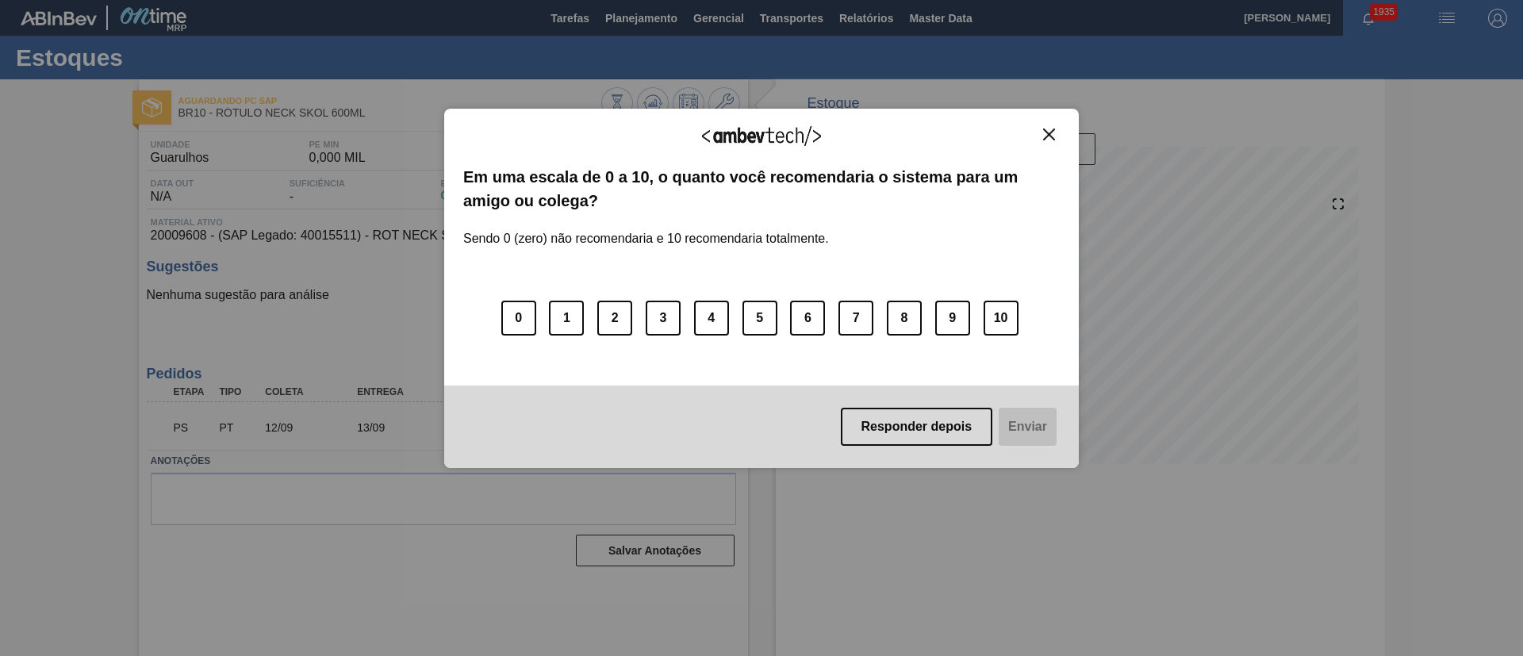
click at [1050, 130] on img "Close" at bounding box center [1049, 135] width 12 height 12
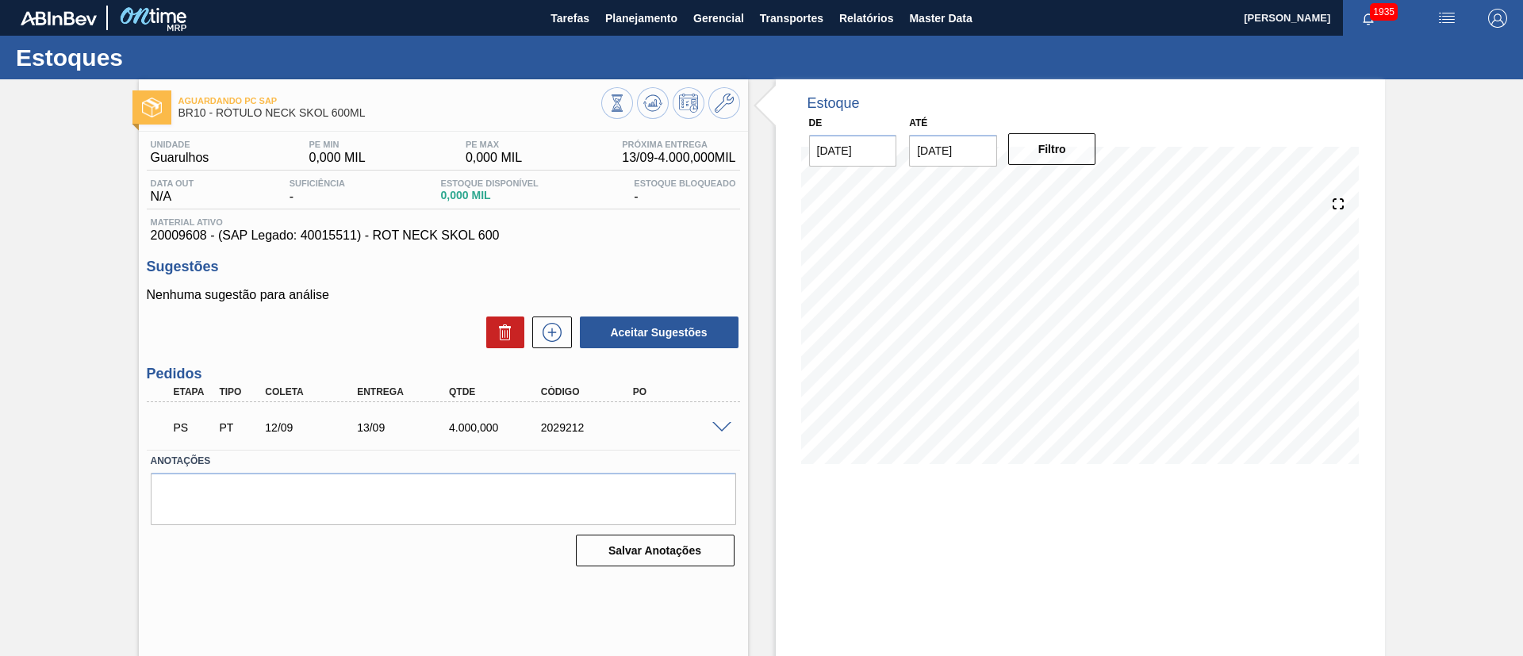
click at [724, 427] on span at bounding box center [721, 428] width 19 height 12
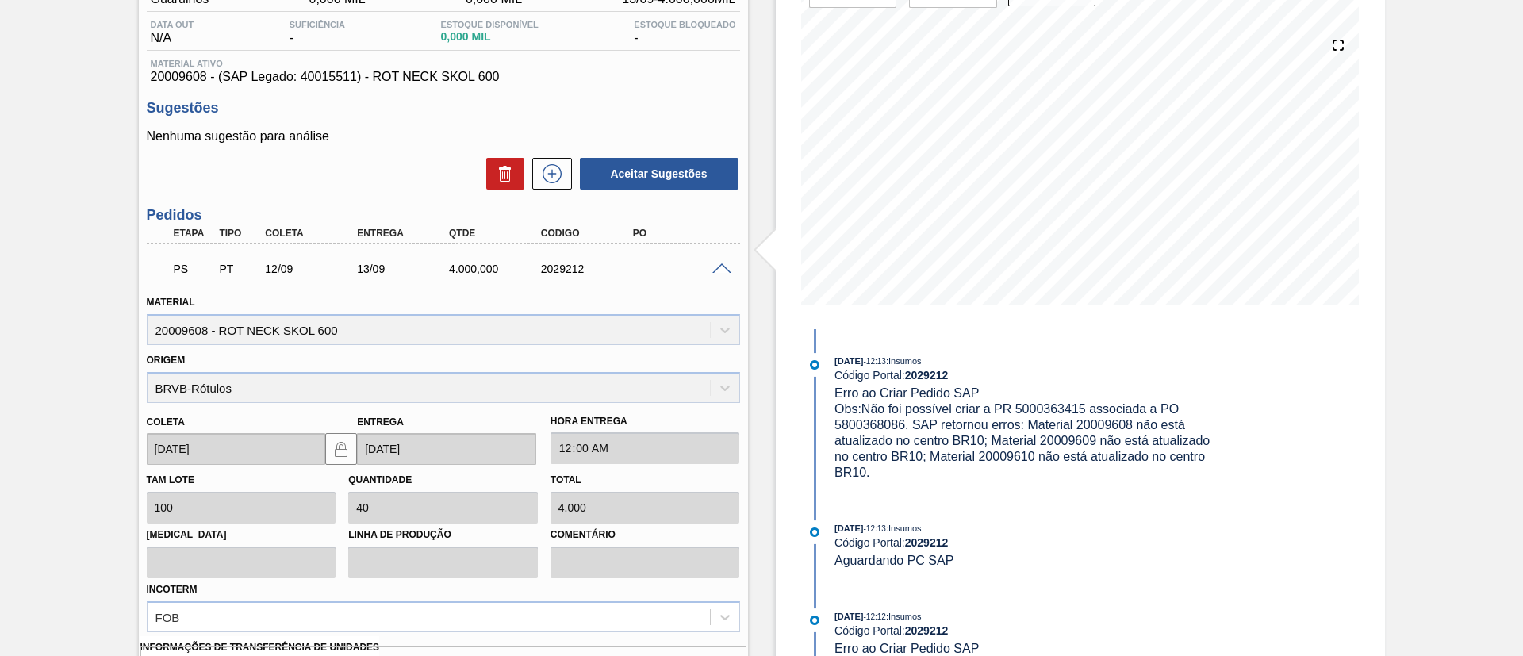
scroll to position [357, 0]
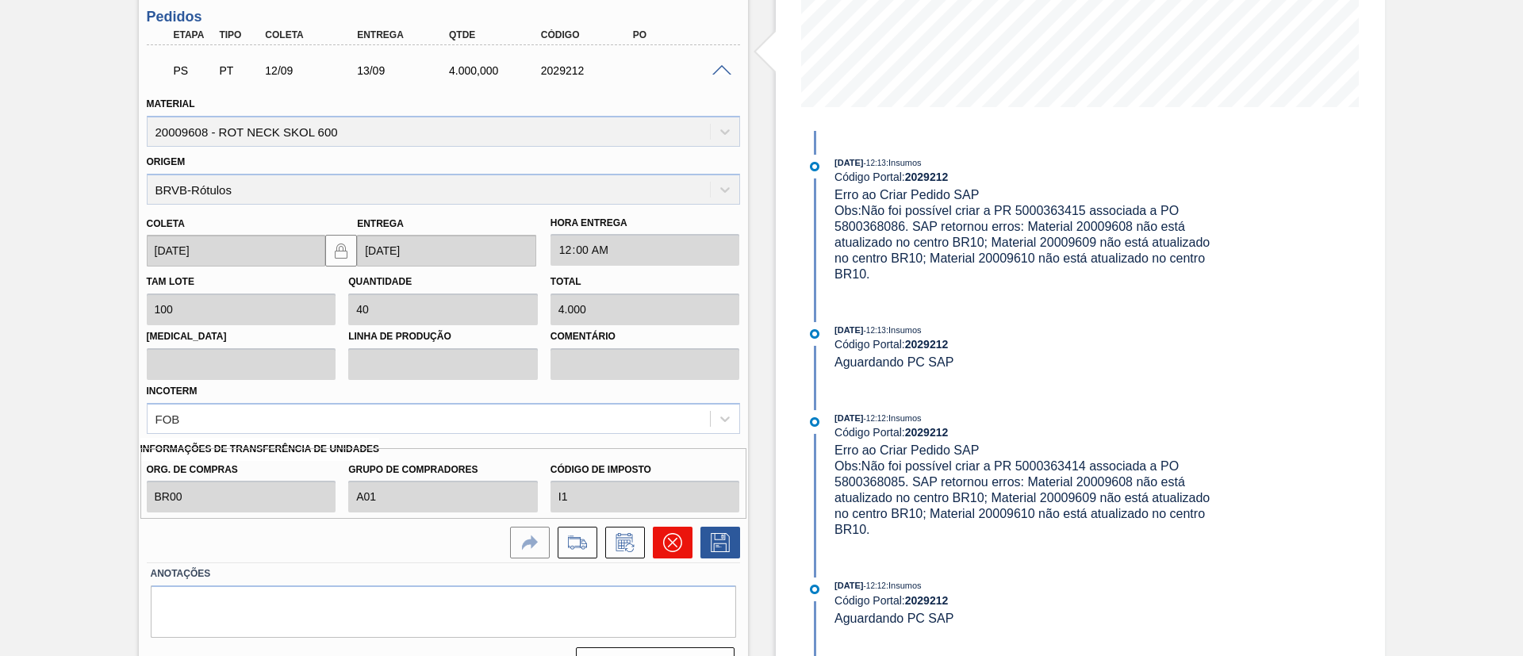
click at [673, 542] on icon at bounding box center [672, 542] width 19 height 19
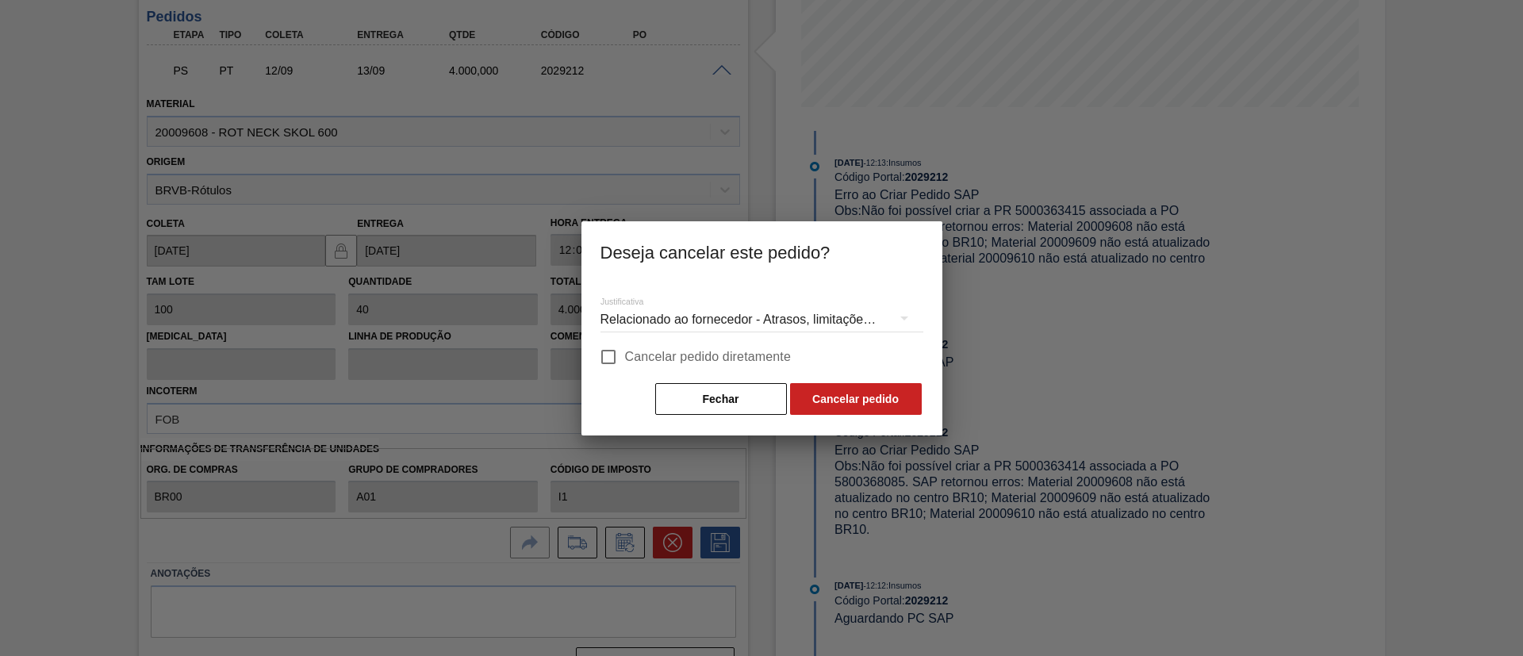
click at [716, 359] on span "Cancelar pedido diretamente" at bounding box center [708, 357] width 167 height 19
click at [625, 359] on input "Cancelar pedido diretamente" at bounding box center [608, 356] width 33 height 33
checkbox input "true"
click at [870, 404] on button "Cancelar pedido" at bounding box center [856, 399] width 132 height 32
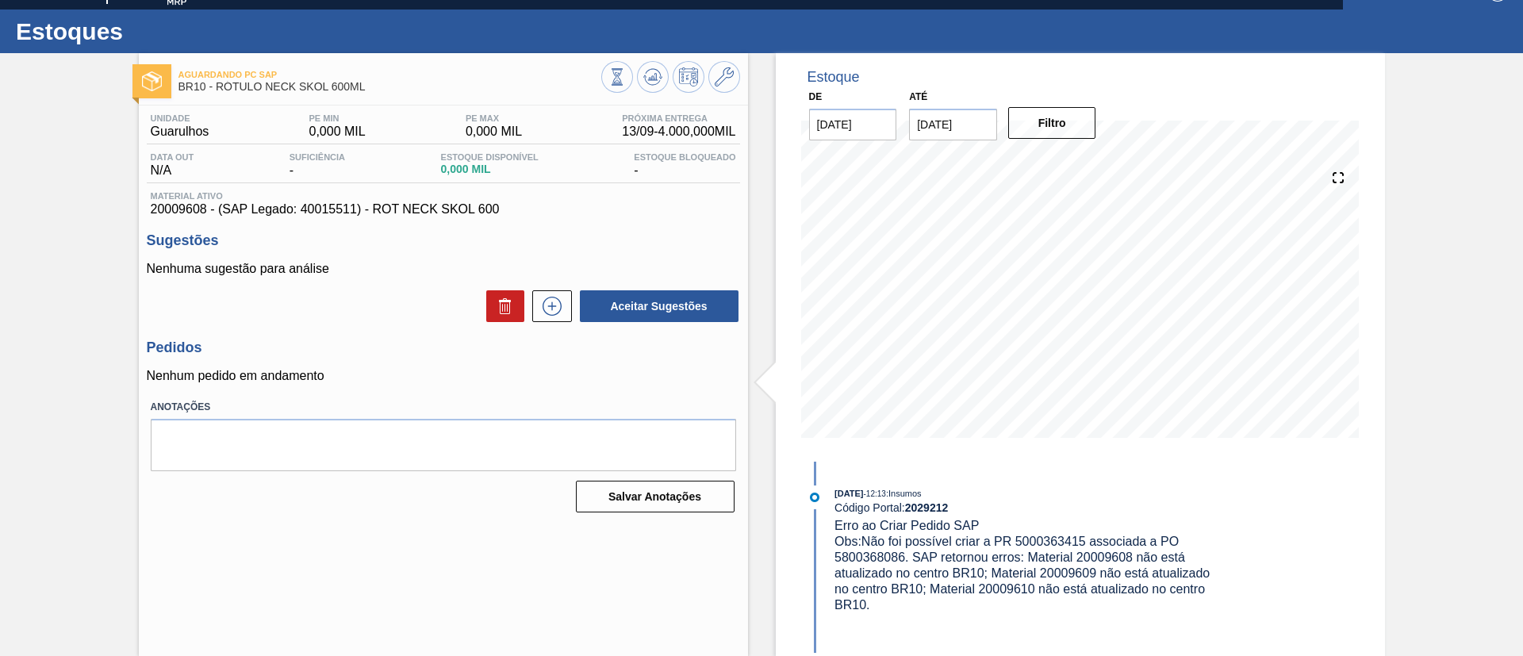
scroll to position [26, 0]
click at [547, 301] on icon at bounding box center [552, 306] width 25 height 19
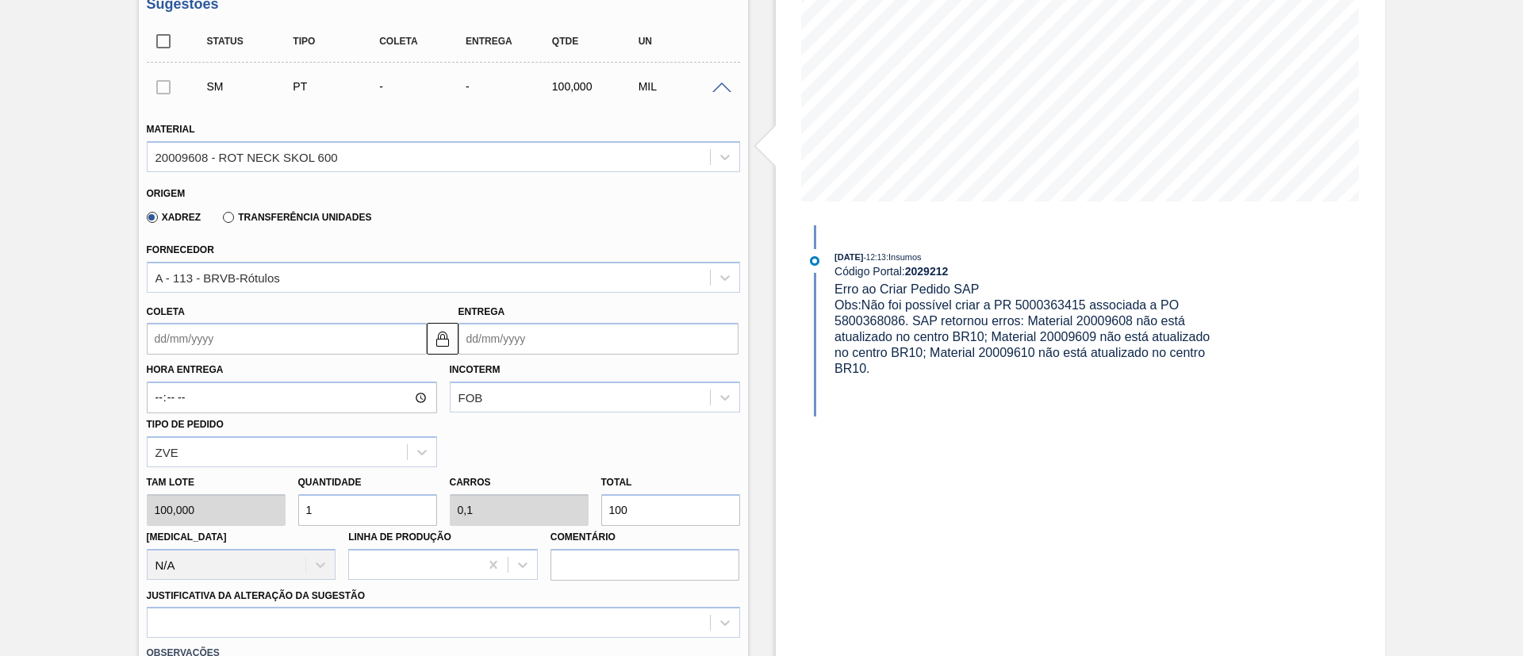
scroll to position [264, 0]
click at [202, 341] on input "Coleta" at bounding box center [287, 337] width 280 height 32
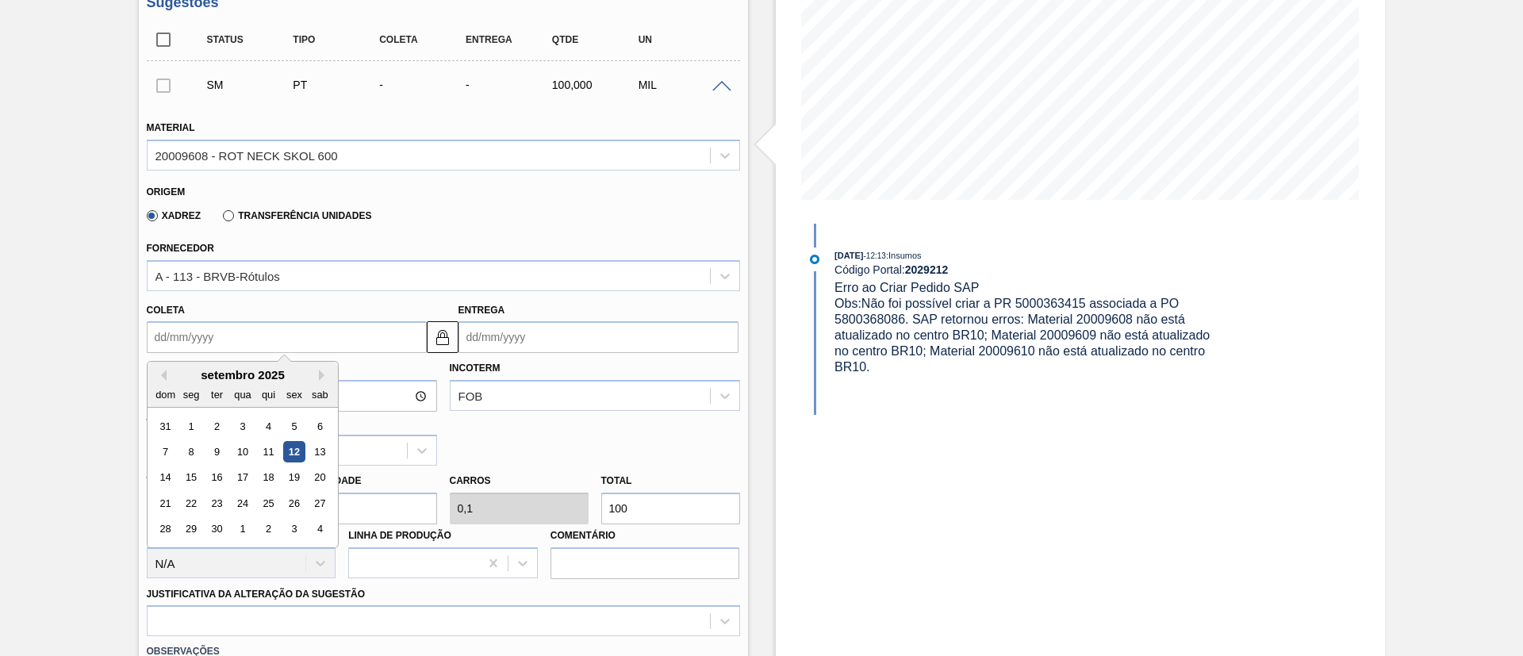
click at [291, 450] on div "12" at bounding box center [293, 451] width 21 height 21
type input "12/09/2025"
type input "13/09/2025"
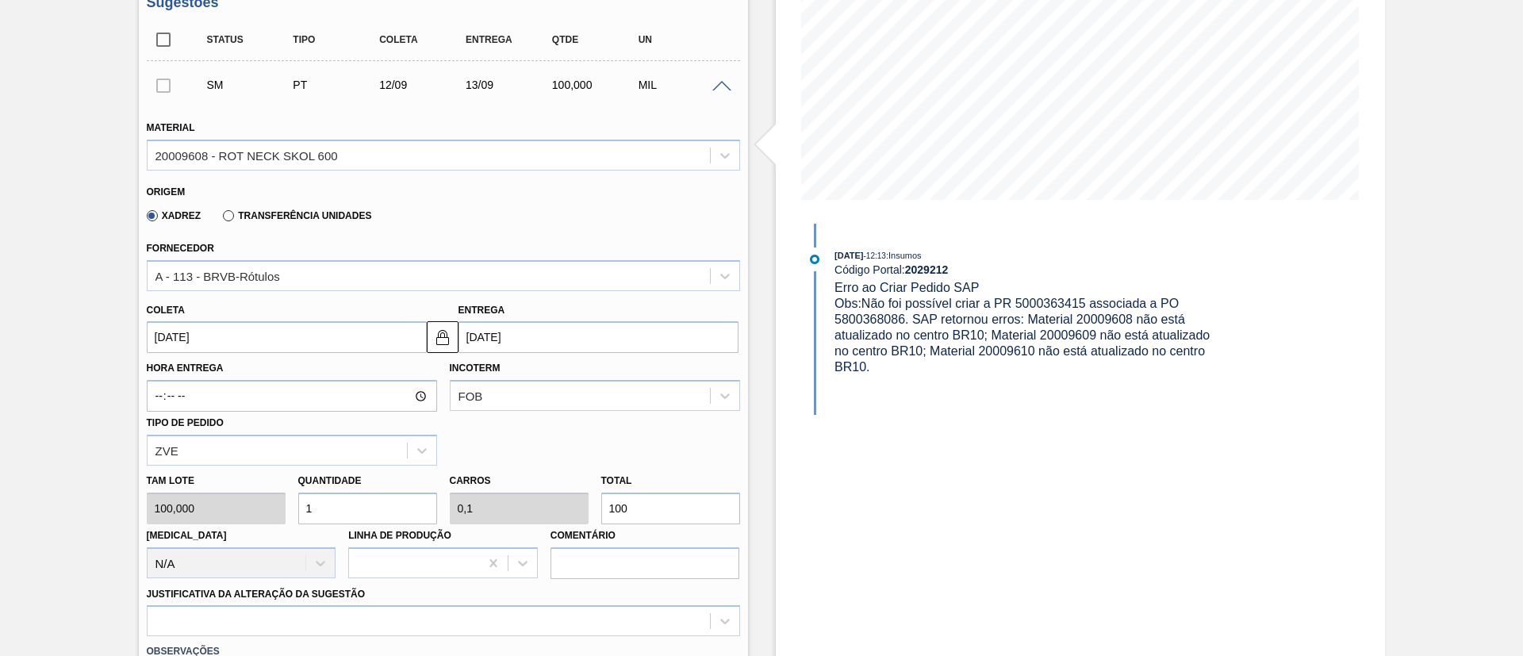
click at [552, 513] on div "Tam lote 100,000 Quantidade 1 Carros 0,1 Total 100 Doca N/A Linha de Produção C…" at bounding box center [443, 522] width 606 height 113
type input "0,04"
type input "0,004"
type input "4"
type input "0,4"
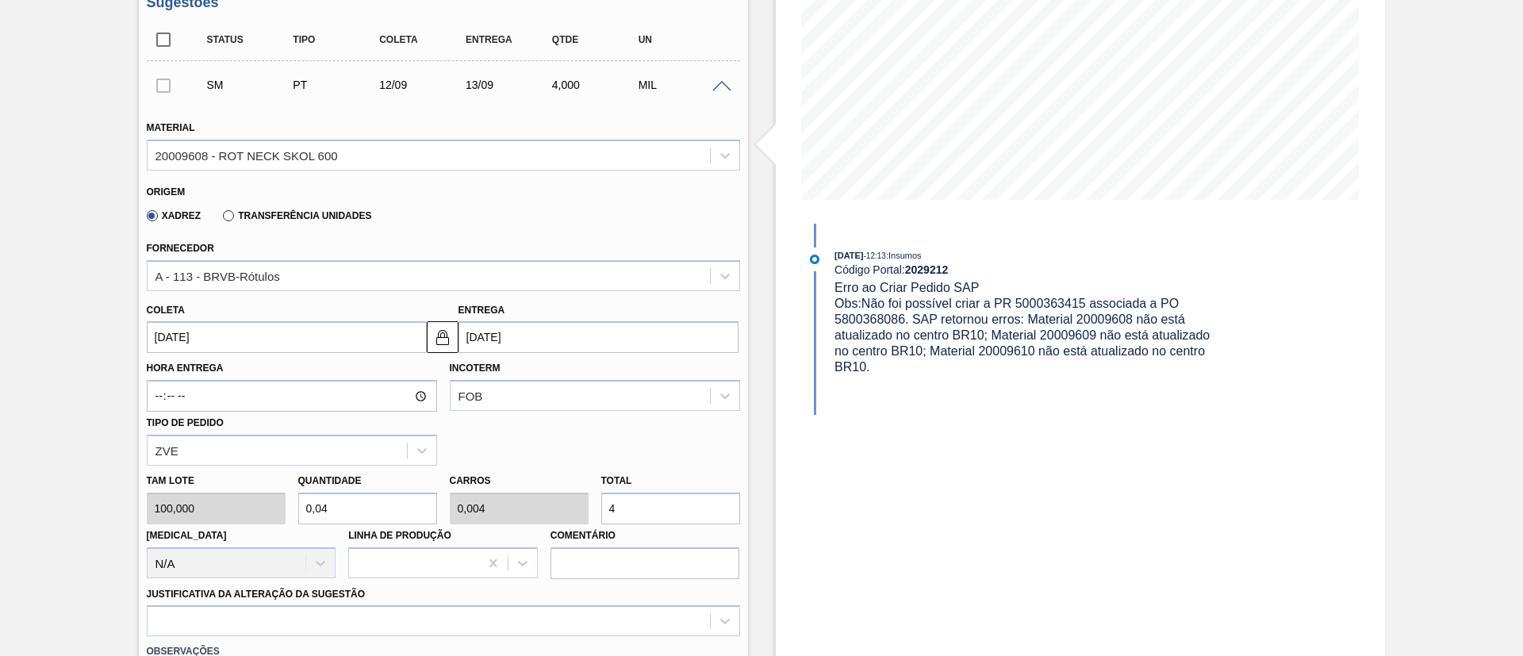
type input "0,04"
type input "40"
type input "4"
type input "0,4"
type input "400"
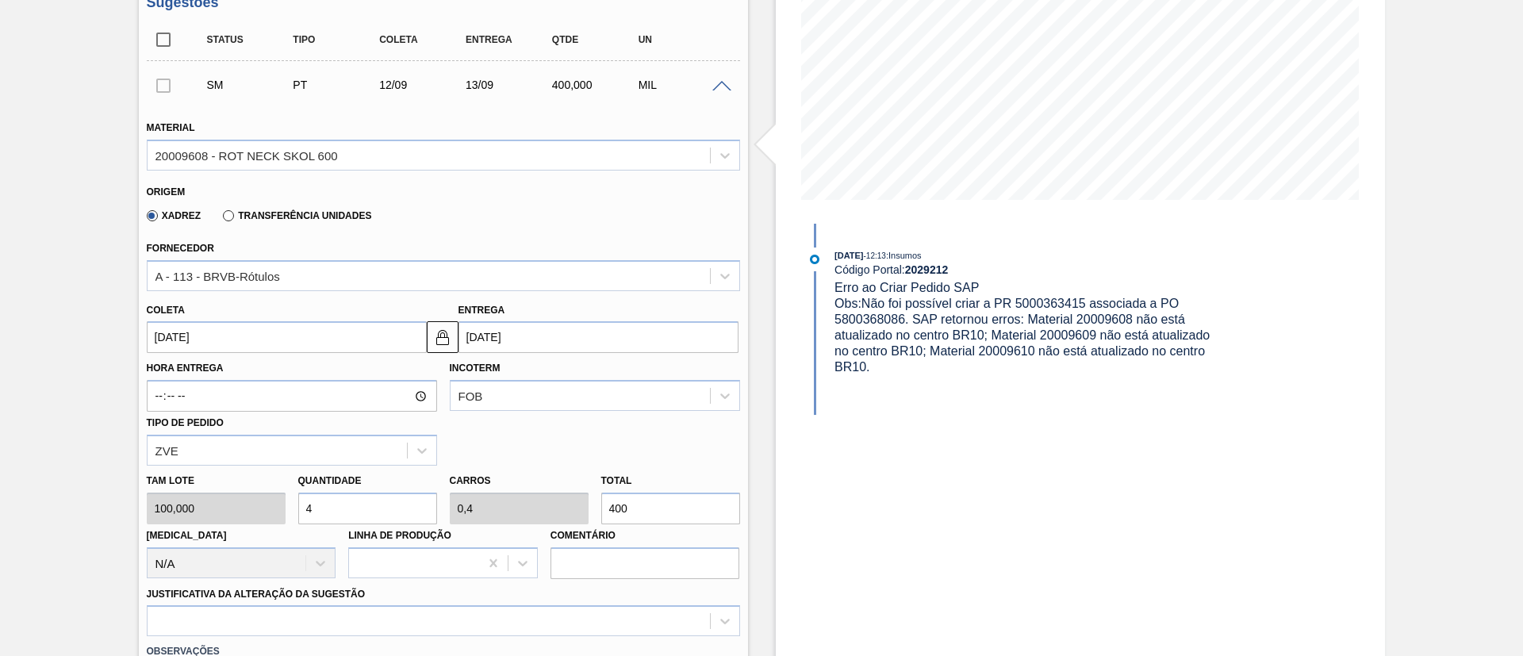
type input "40"
type input "4"
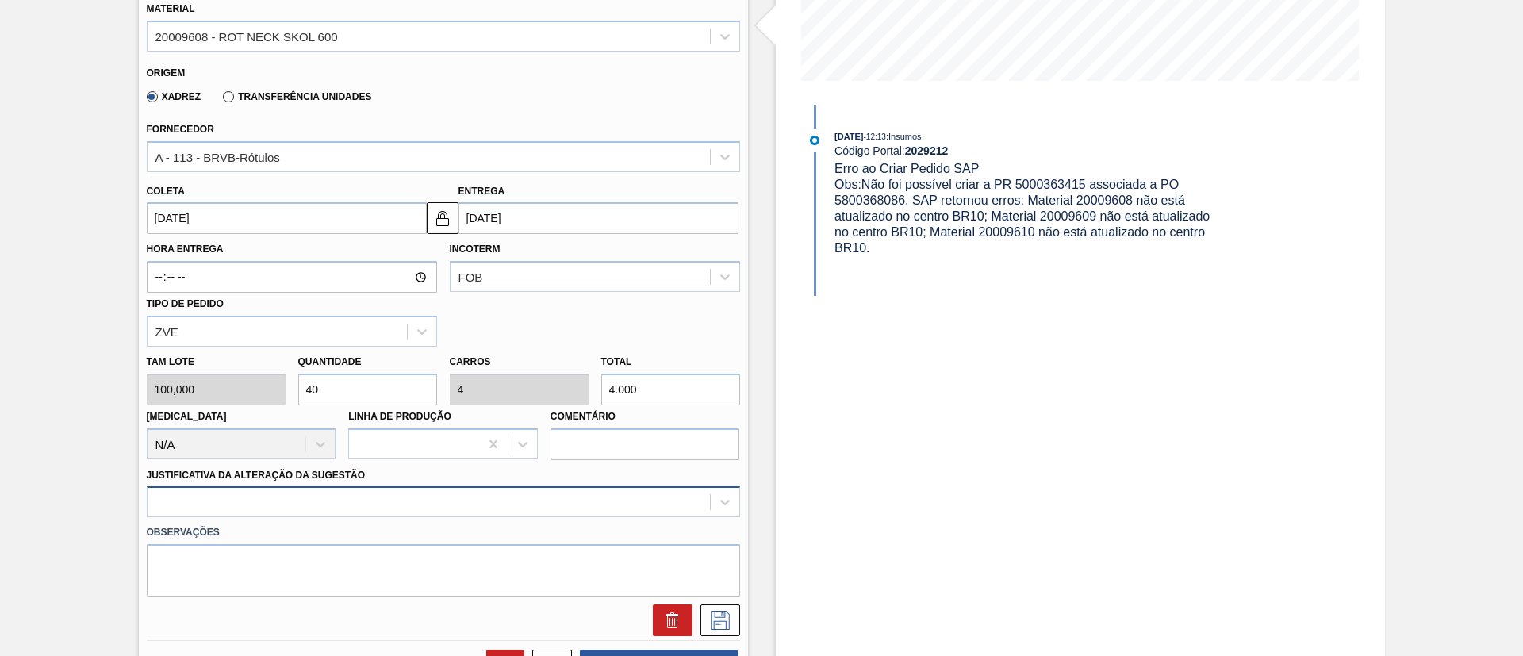
type input "4.000"
click at [383, 493] on div at bounding box center [443, 501] width 593 height 31
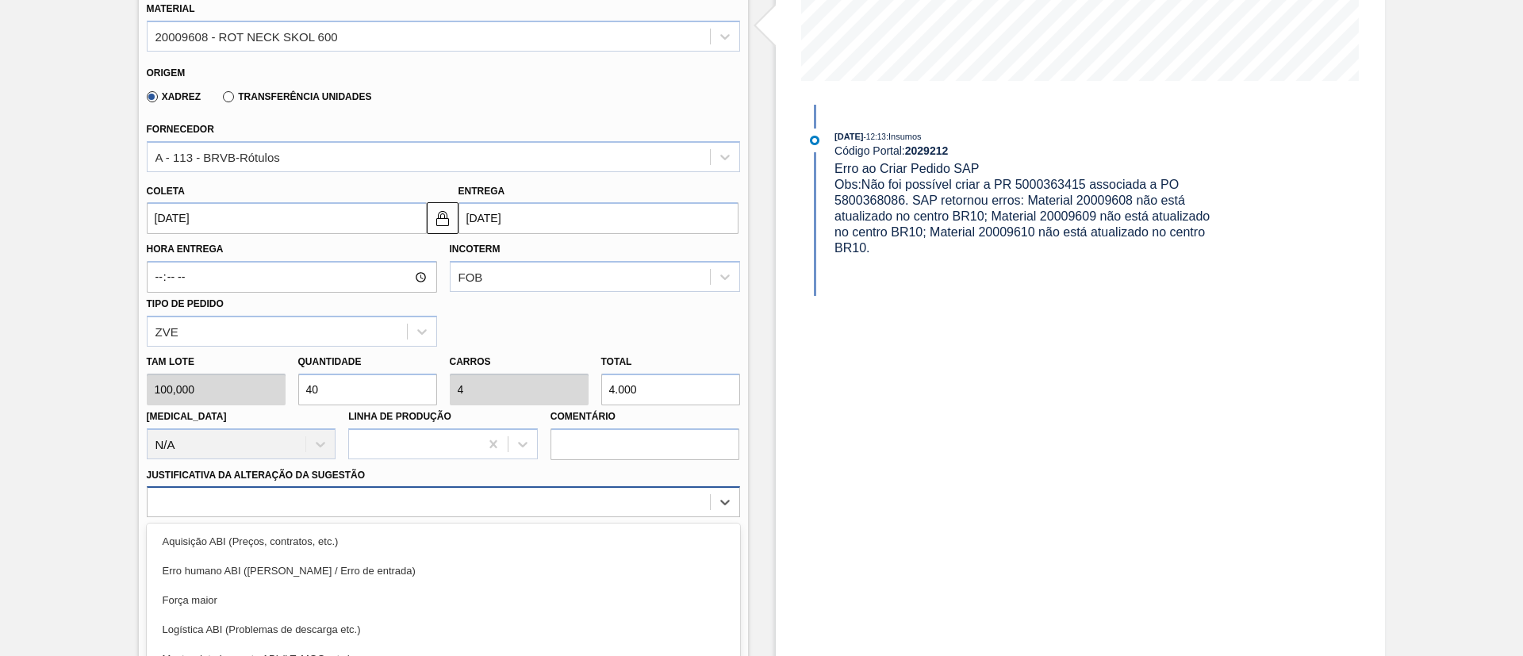
scroll to position [495, 0]
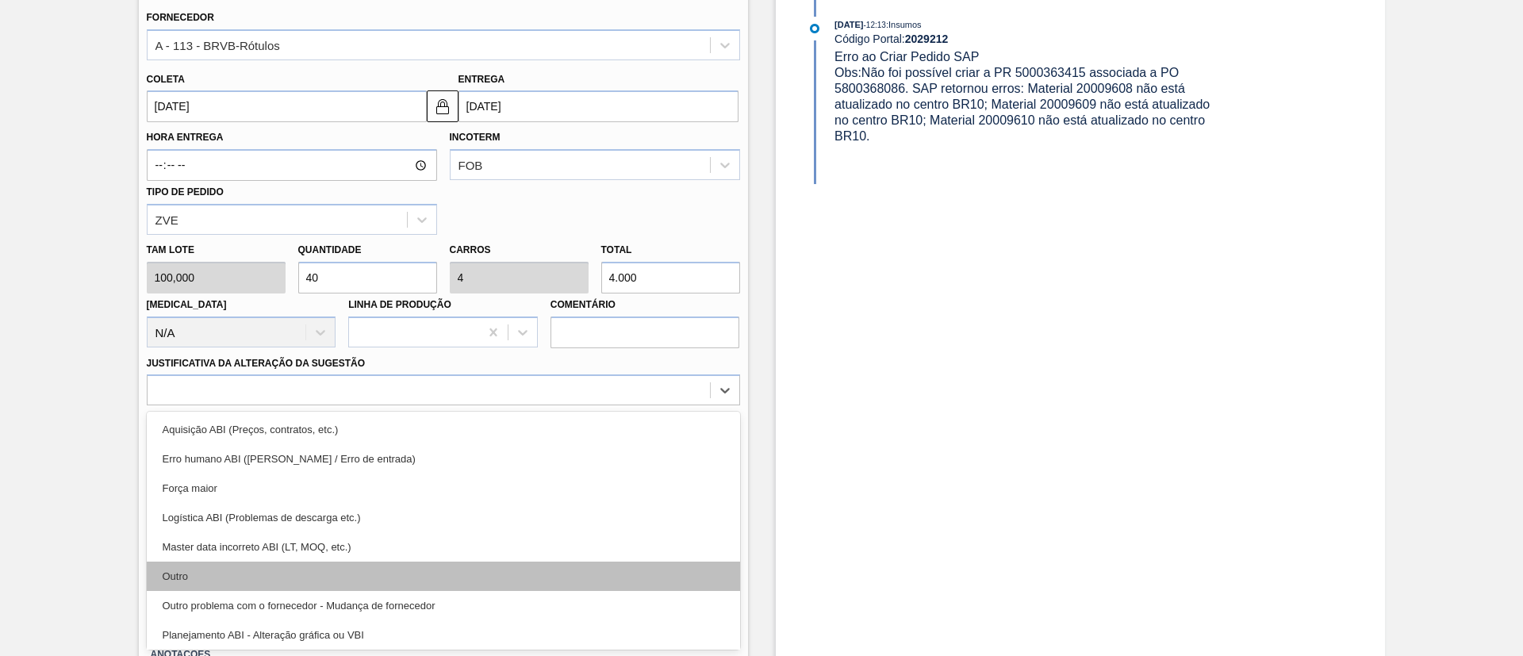
click at [301, 563] on div "Outro" at bounding box center [443, 576] width 593 height 29
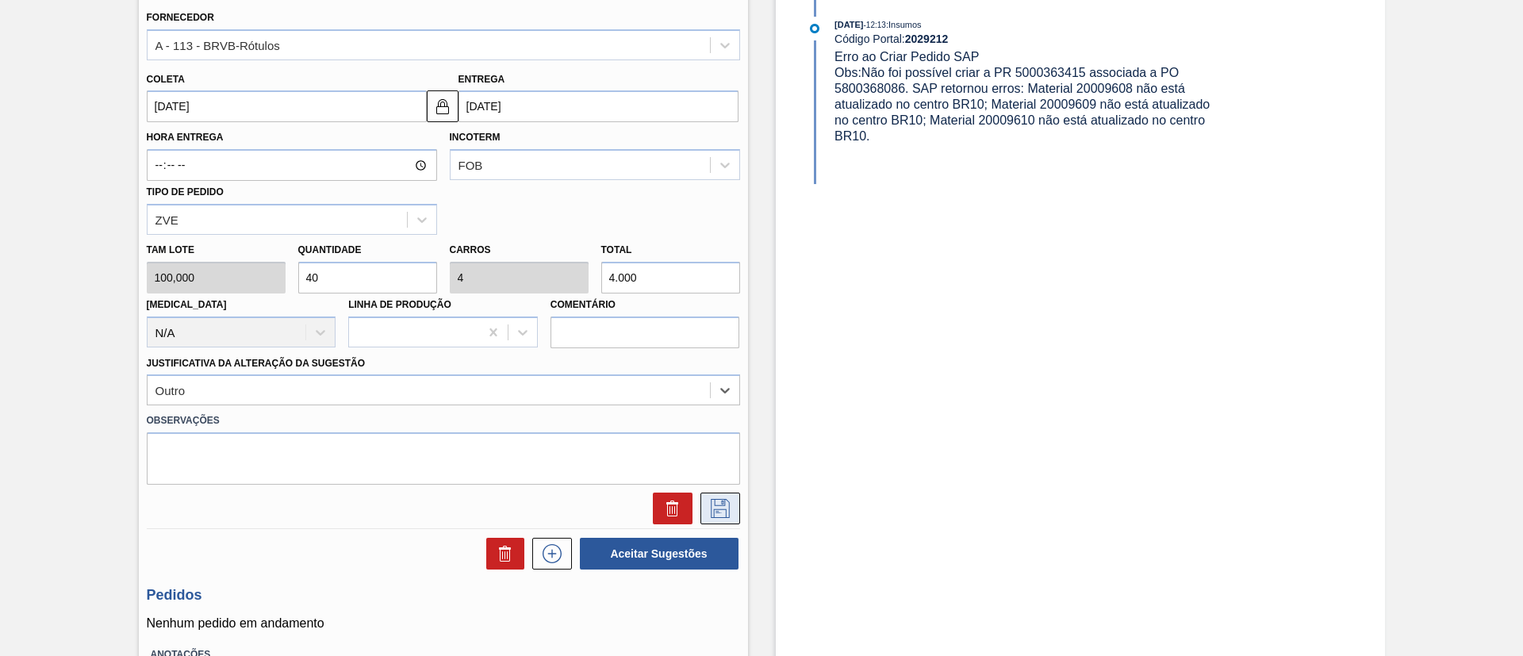
click at [712, 504] on icon at bounding box center [720, 508] width 25 height 19
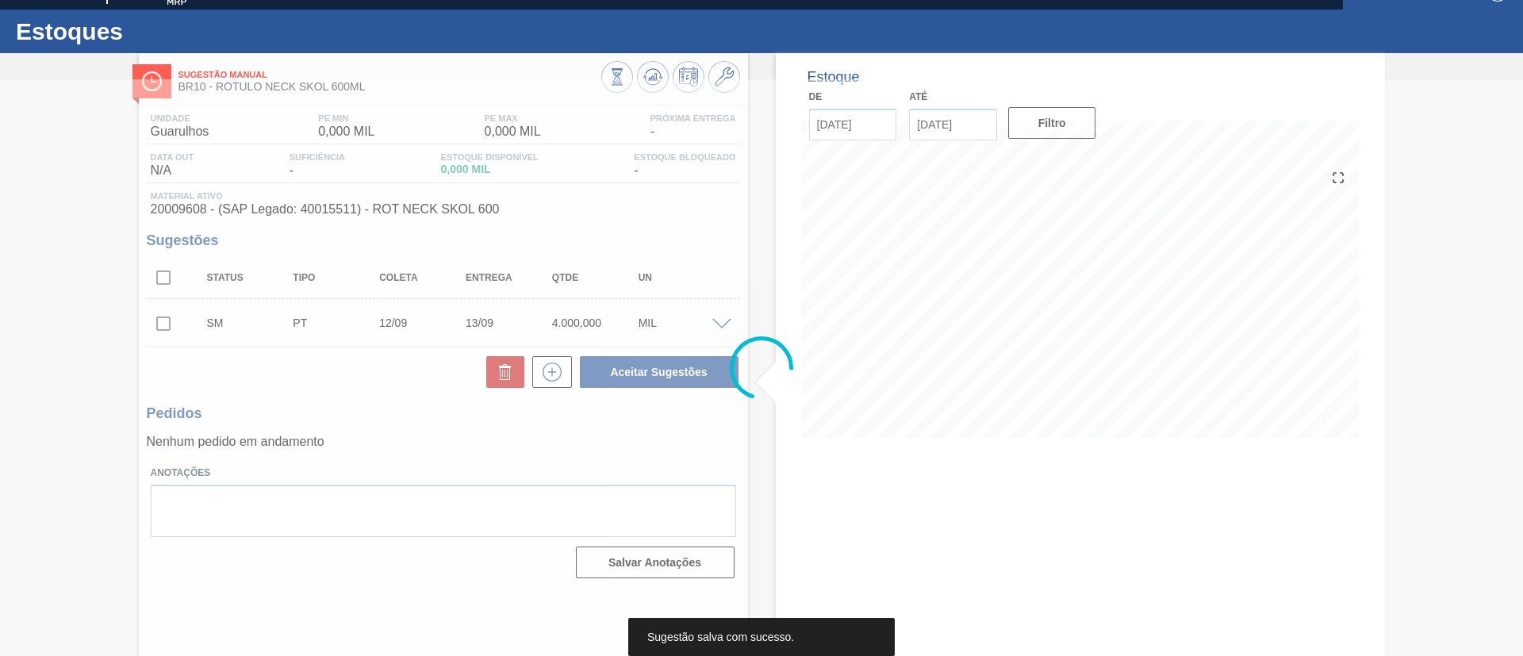
scroll to position [26, 0]
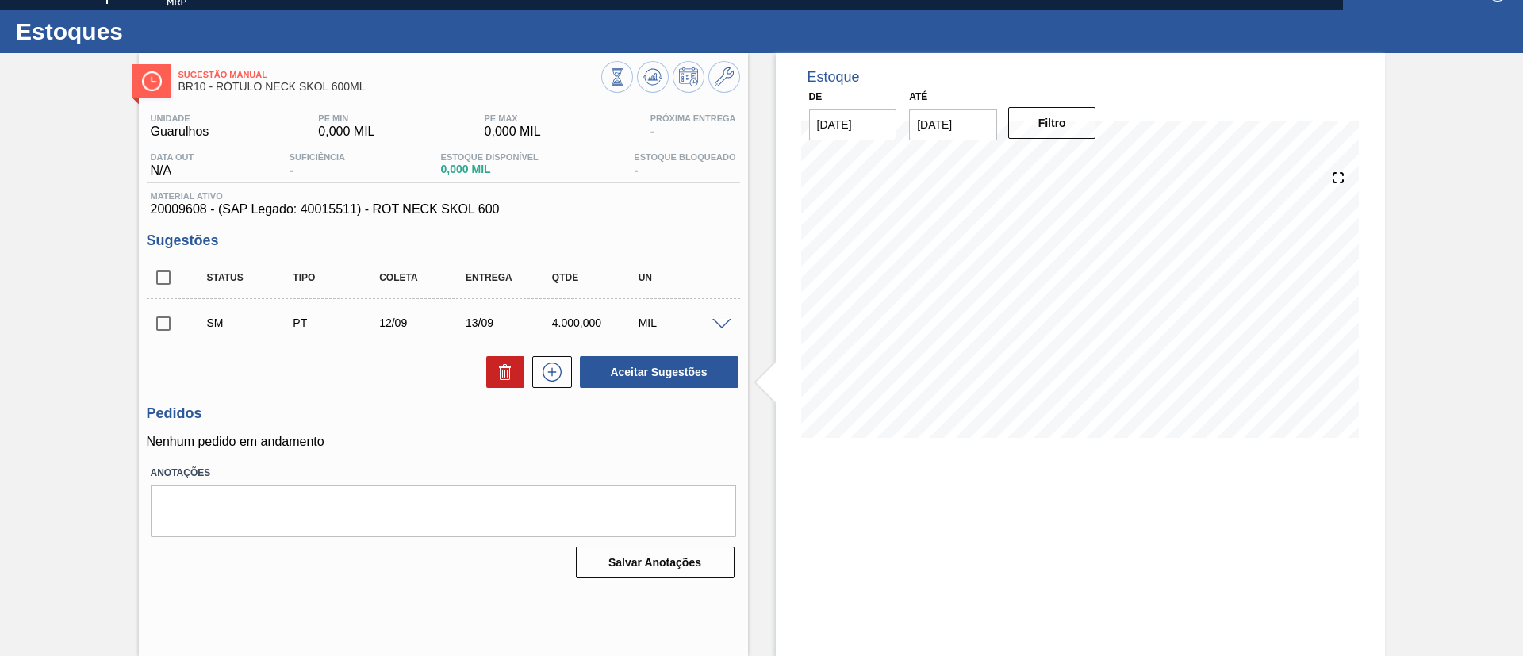
click at [164, 318] on input "checkbox" at bounding box center [163, 323] width 33 height 33
click at [621, 363] on button "Aceitar Sugestões" at bounding box center [659, 372] width 159 height 32
checkbox input "false"
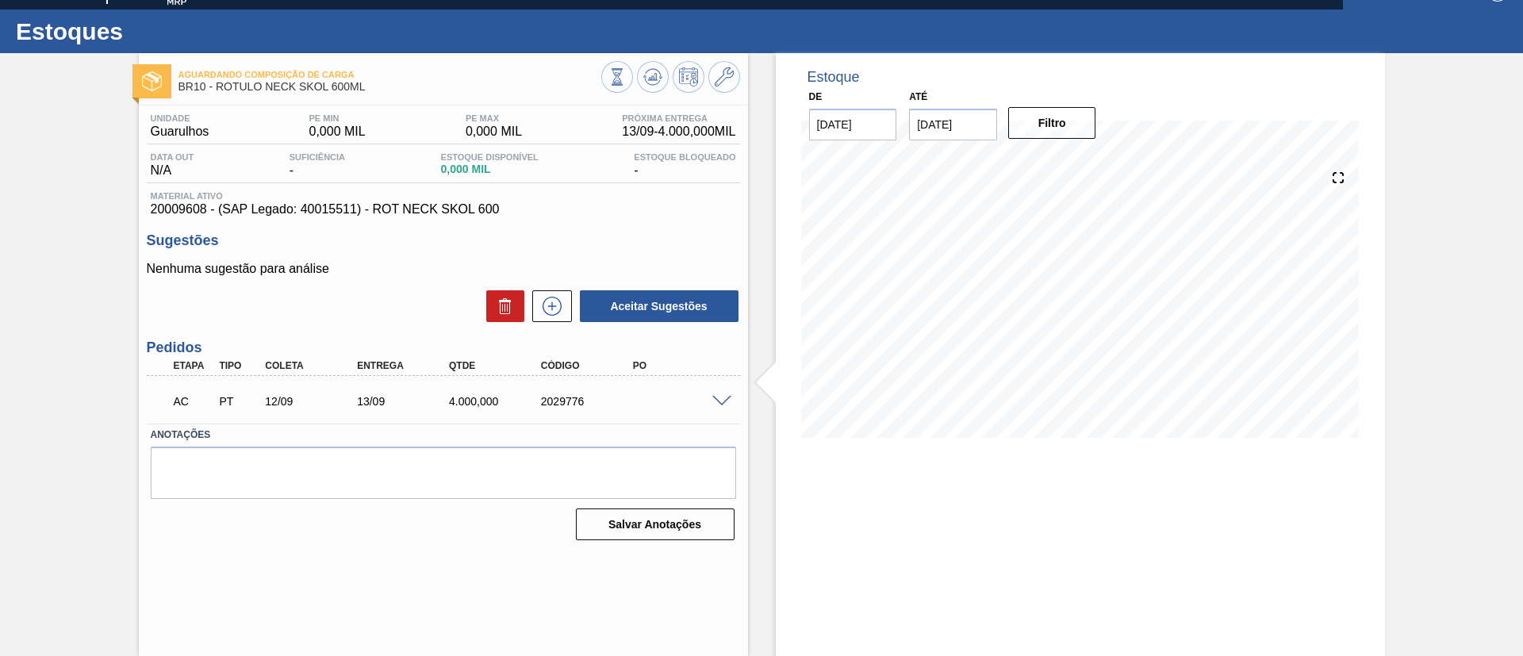
click at [716, 397] on span at bounding box center [721, 402] width 19 height 12
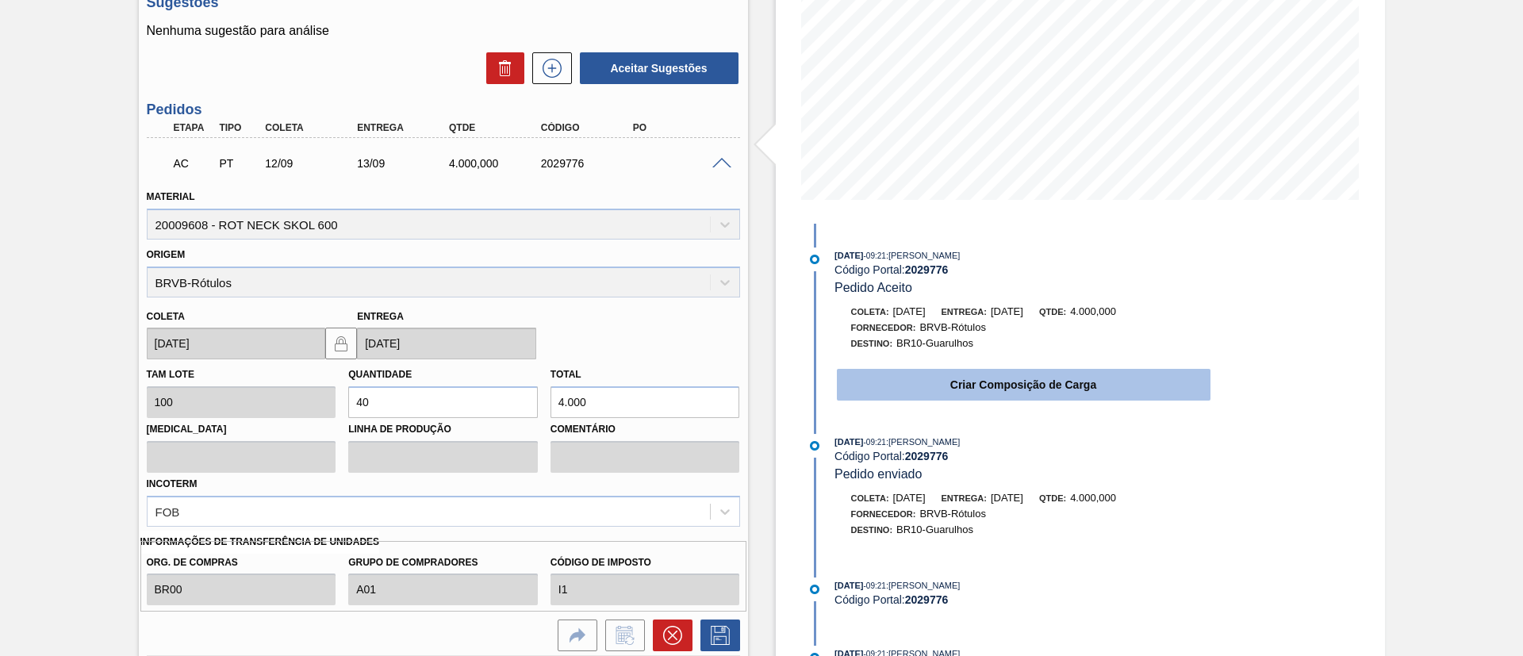
click at [885, 385] on button "Criar Composição de Carga" at bounding box center [1024, 385] width 374 height 32
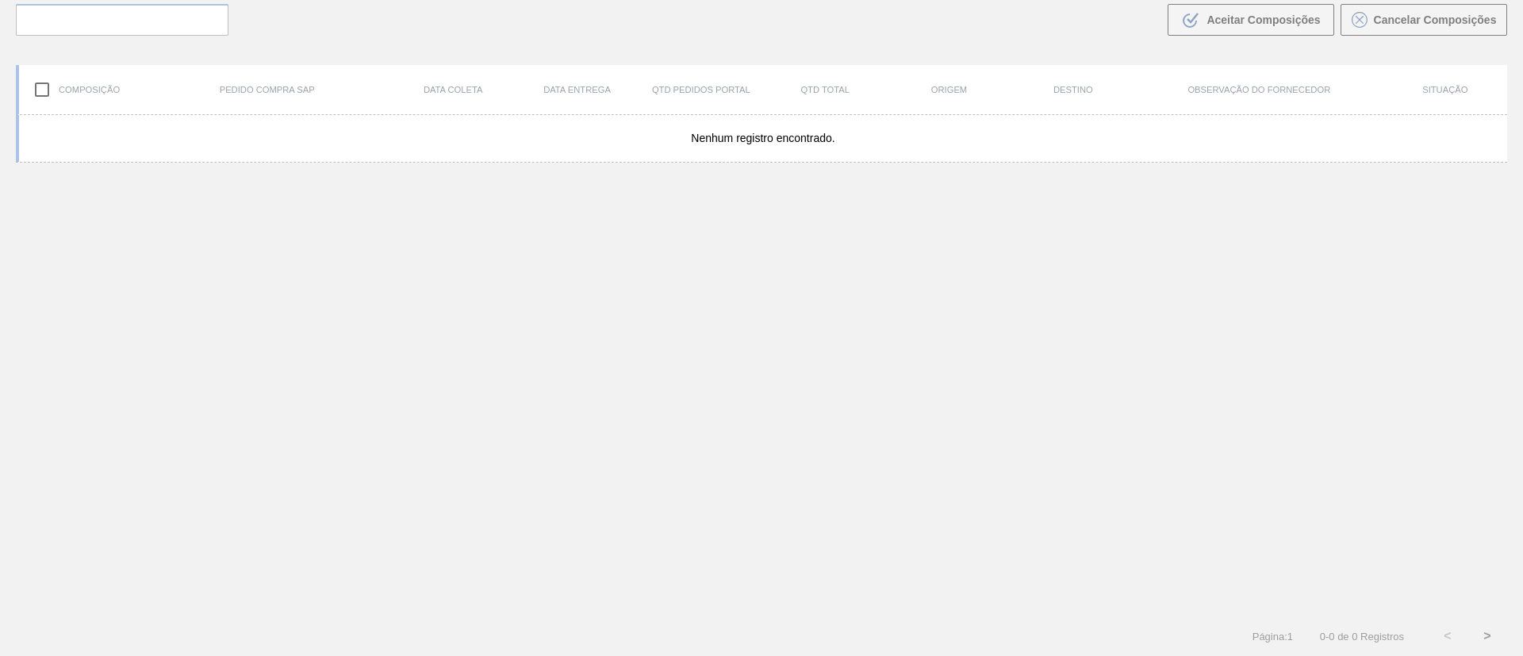
scroll to position [114, 0]
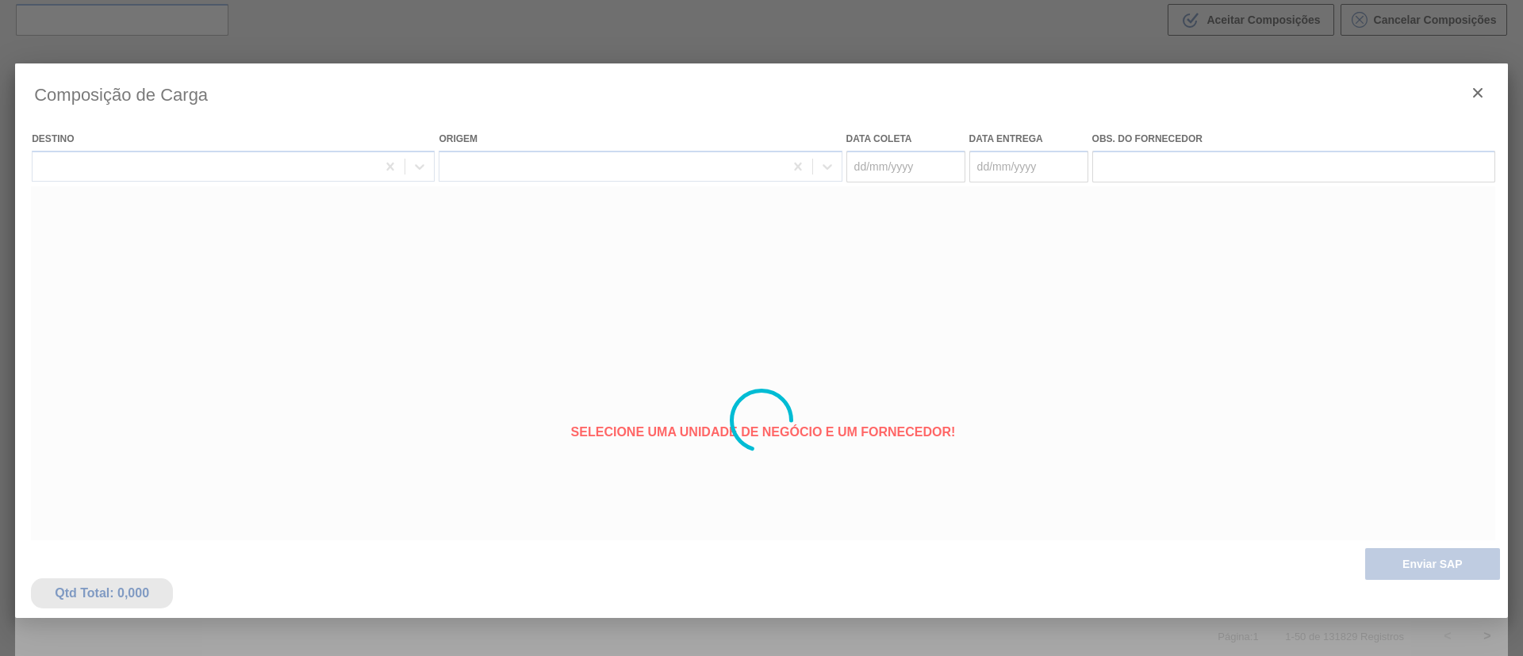
type coleta "12/09/2025"
type entrega "13/09/2025"
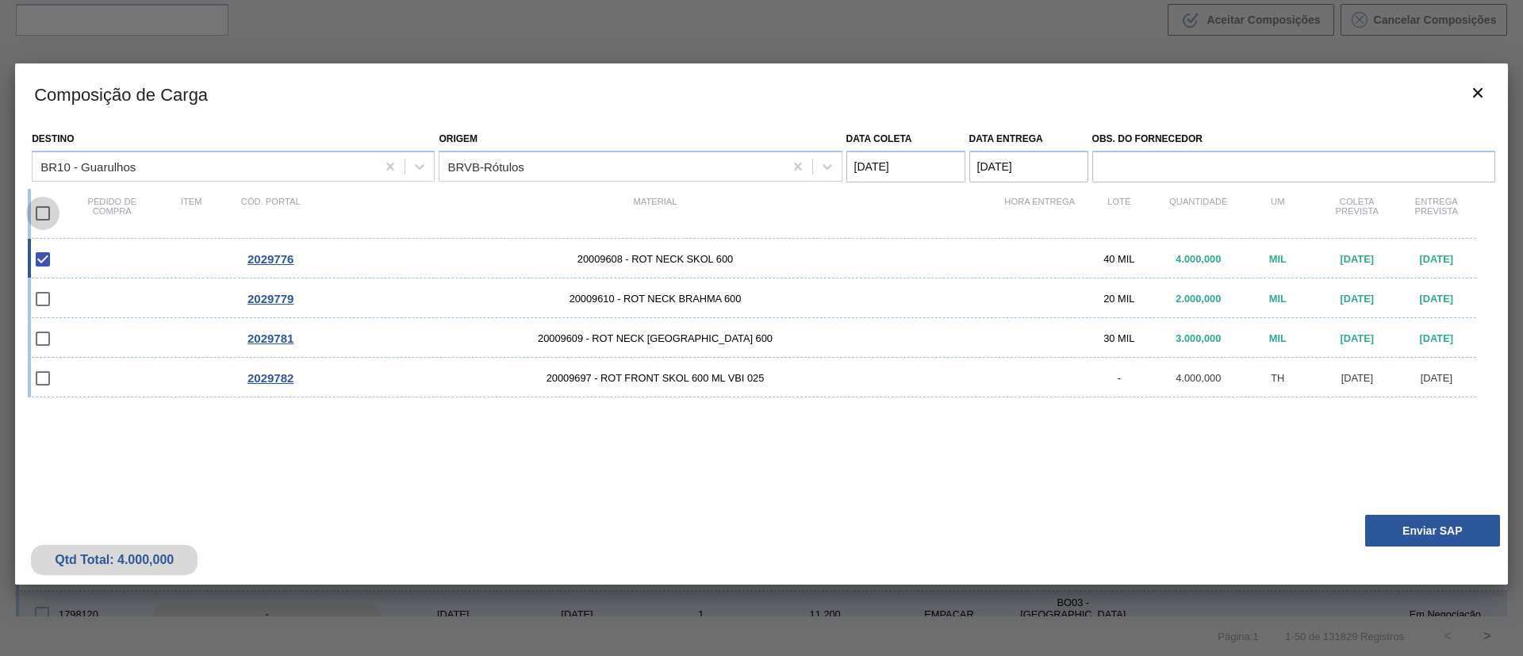
click at [45, 218] on input "checkbox" at bounding box center [42, 213] width 33 height 33
checkbox input "true"
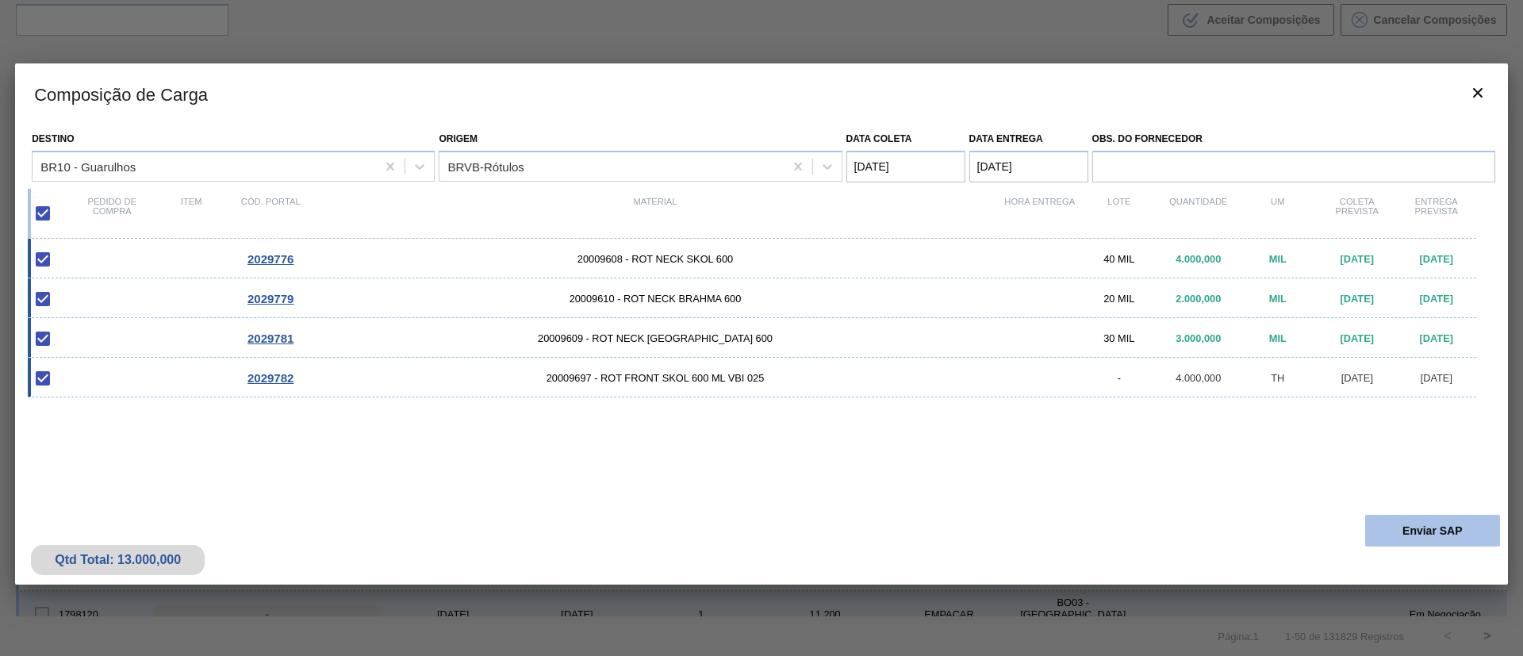
click at [1379, 532] on button "Enviar SAP" at bounding box center [1432, 531] width 135 height 32
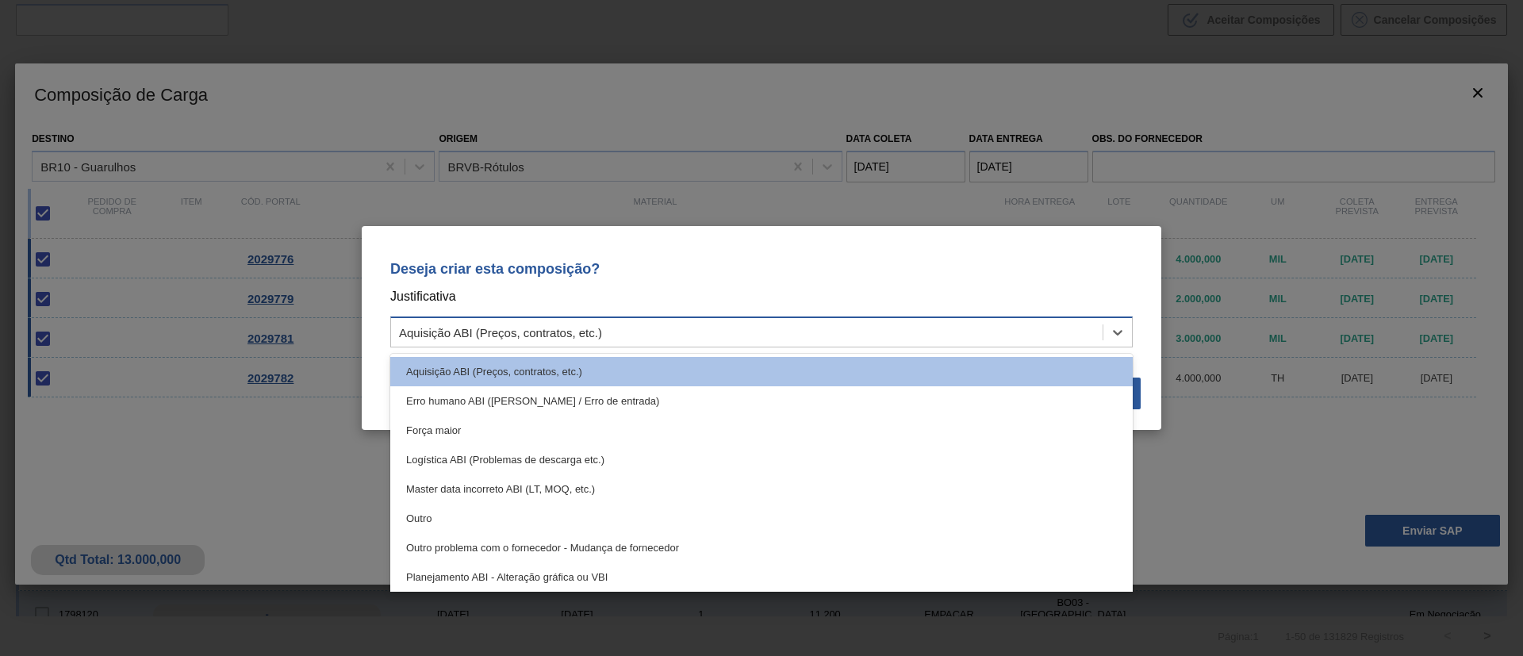
click at [696, 333] on div "Aquisição ABI (Preços, contratos, etc.)" at bounding box center [747, 332] width 712 height 23
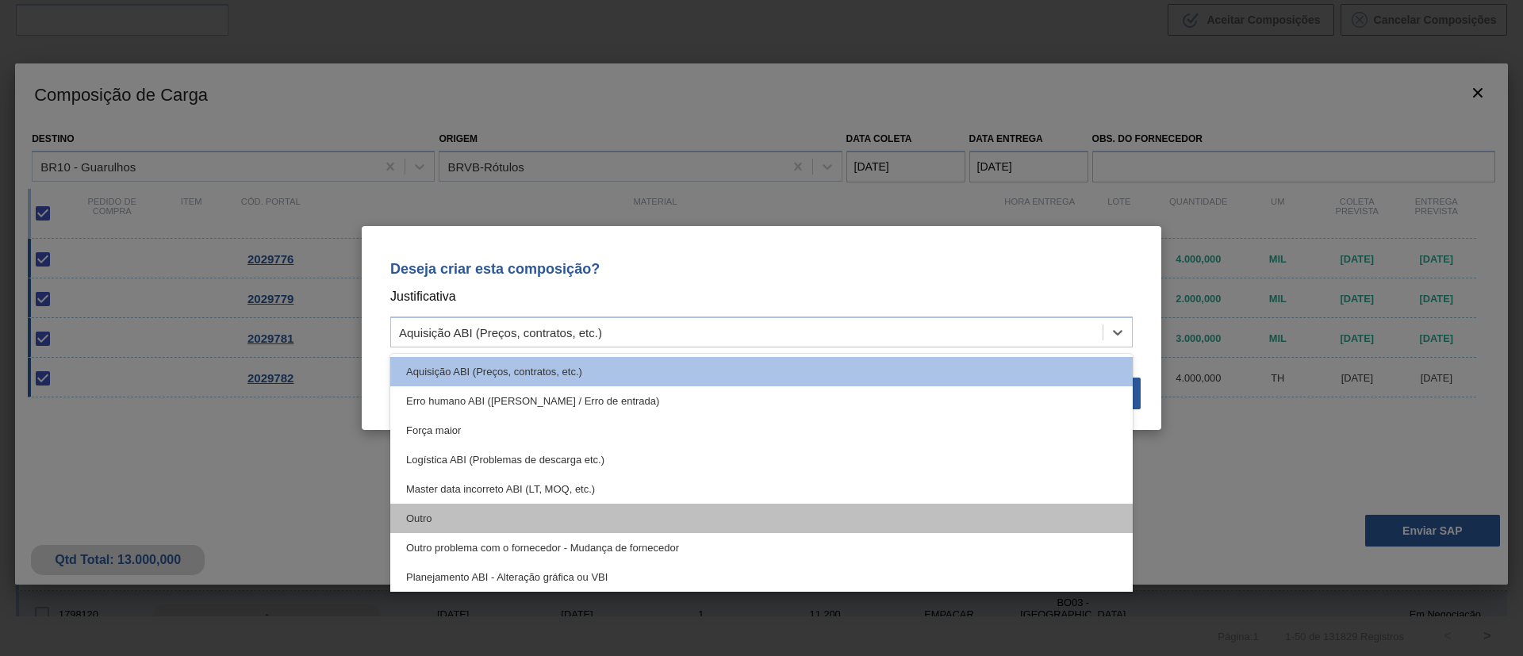
click at [501, 513] on div "Outro" at bounding box center [761, 518] width 743 height 29
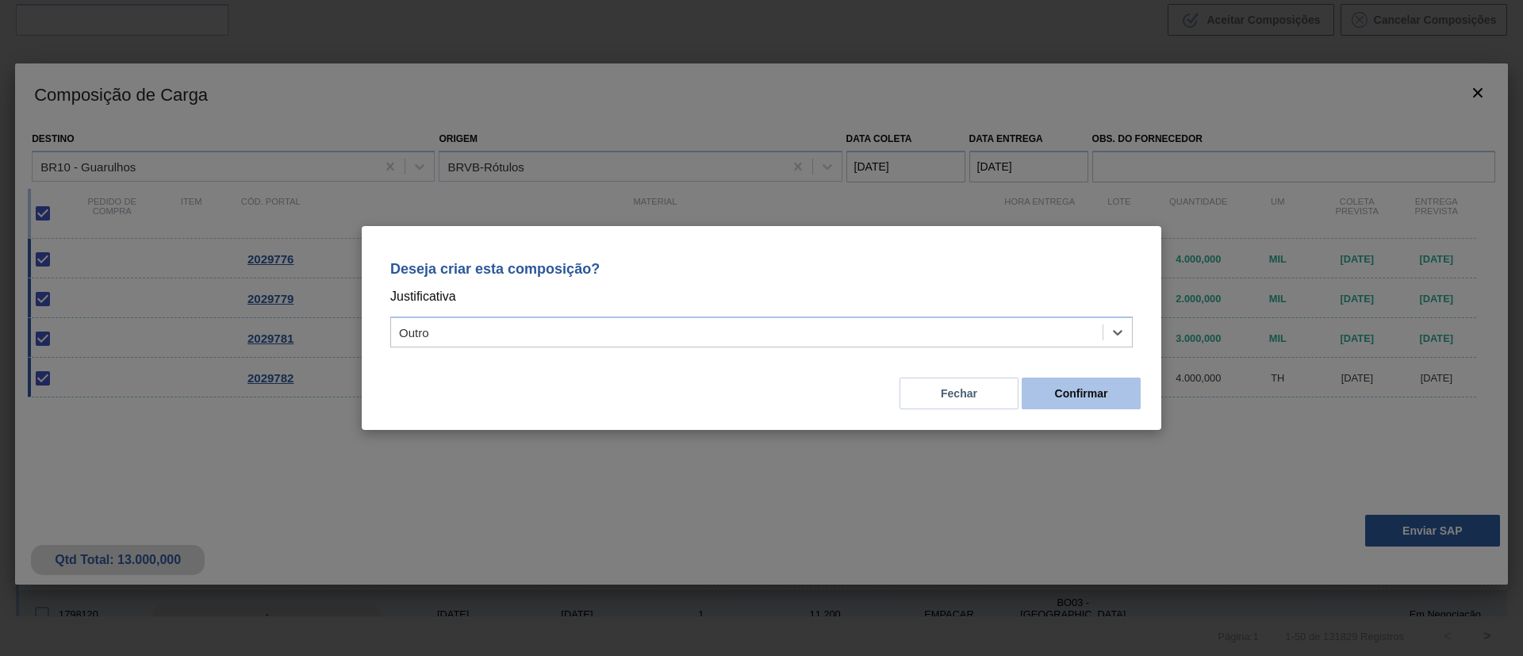
click at [1111, 402] on button "Confirmar" at bounding box center [1081, 394] width 119 height 32
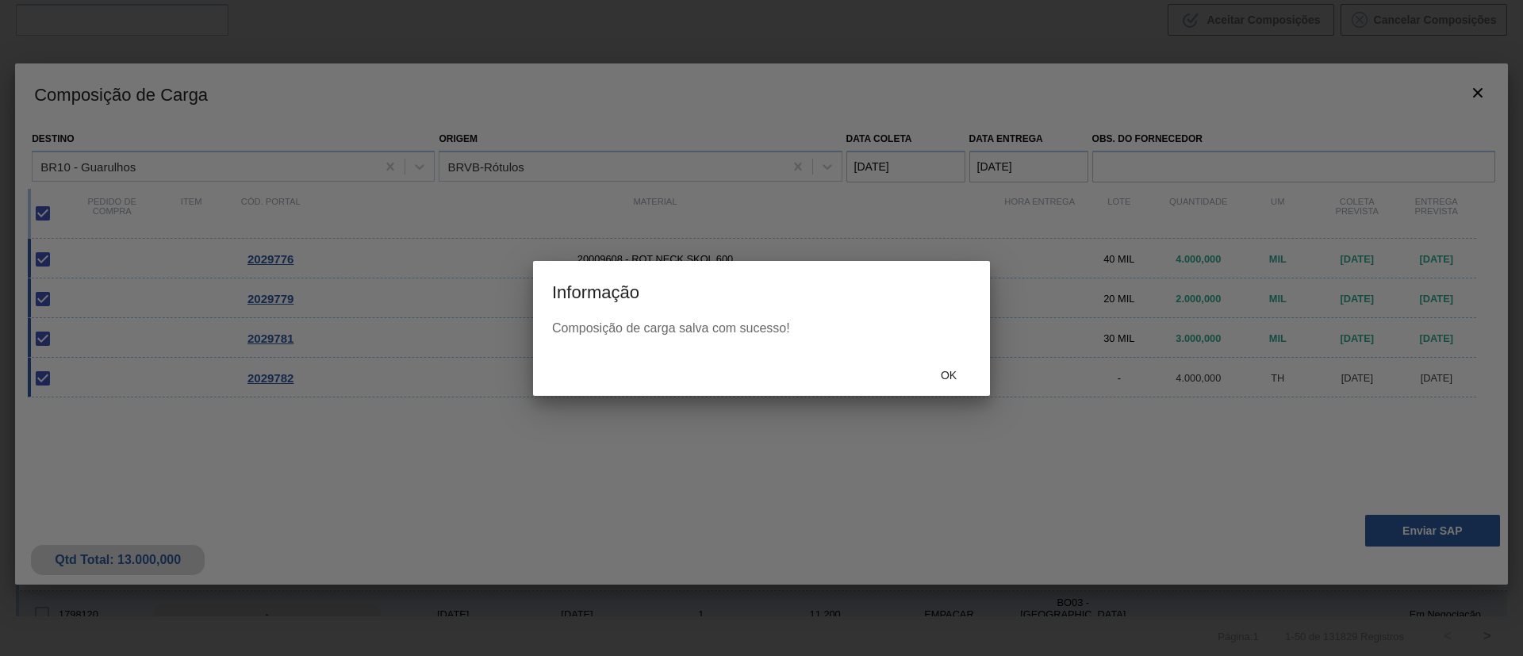
click at [972, 358] on div "Ok" at bounding box center [761, 375] width 457 height 41
click at [966, 374] on span "Ok" at bounding box center [948, 375] width 41 height 13
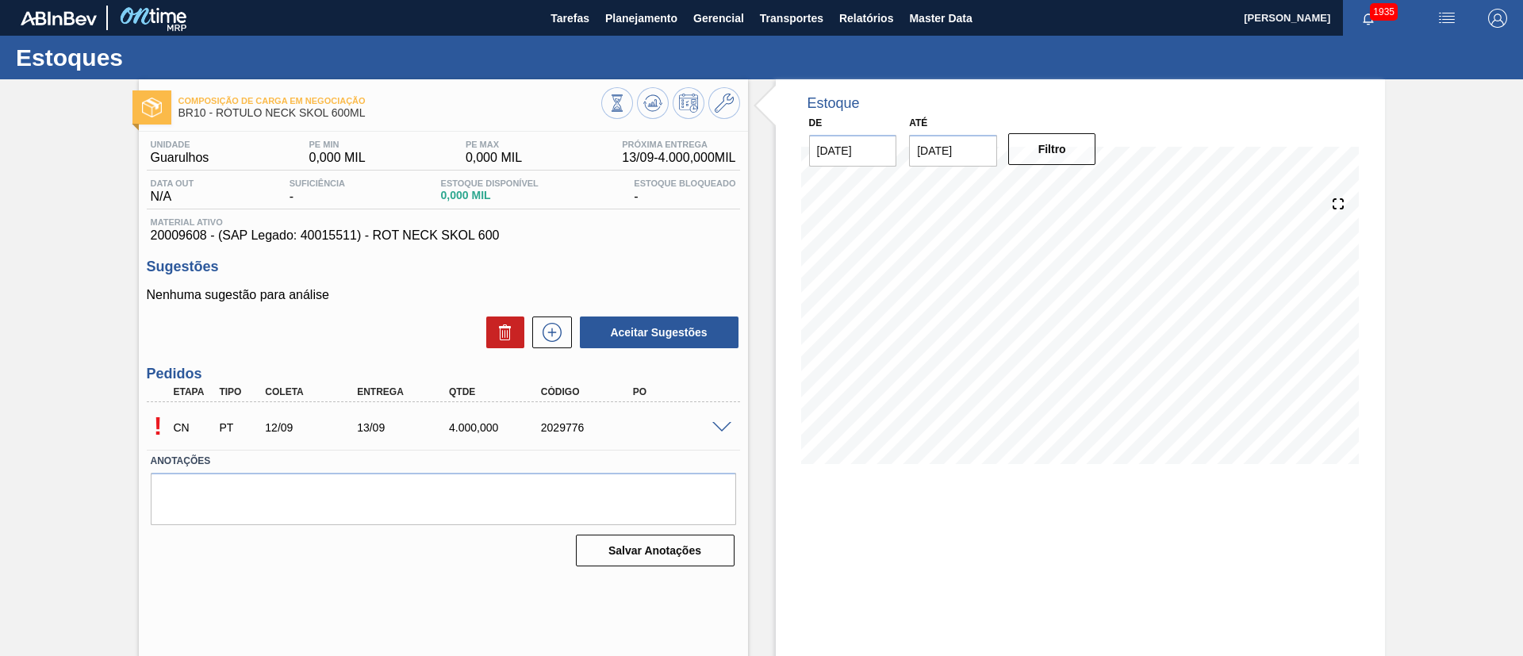
click at [719, 425] on span at bounding box center [721, 428] width 19 height 12
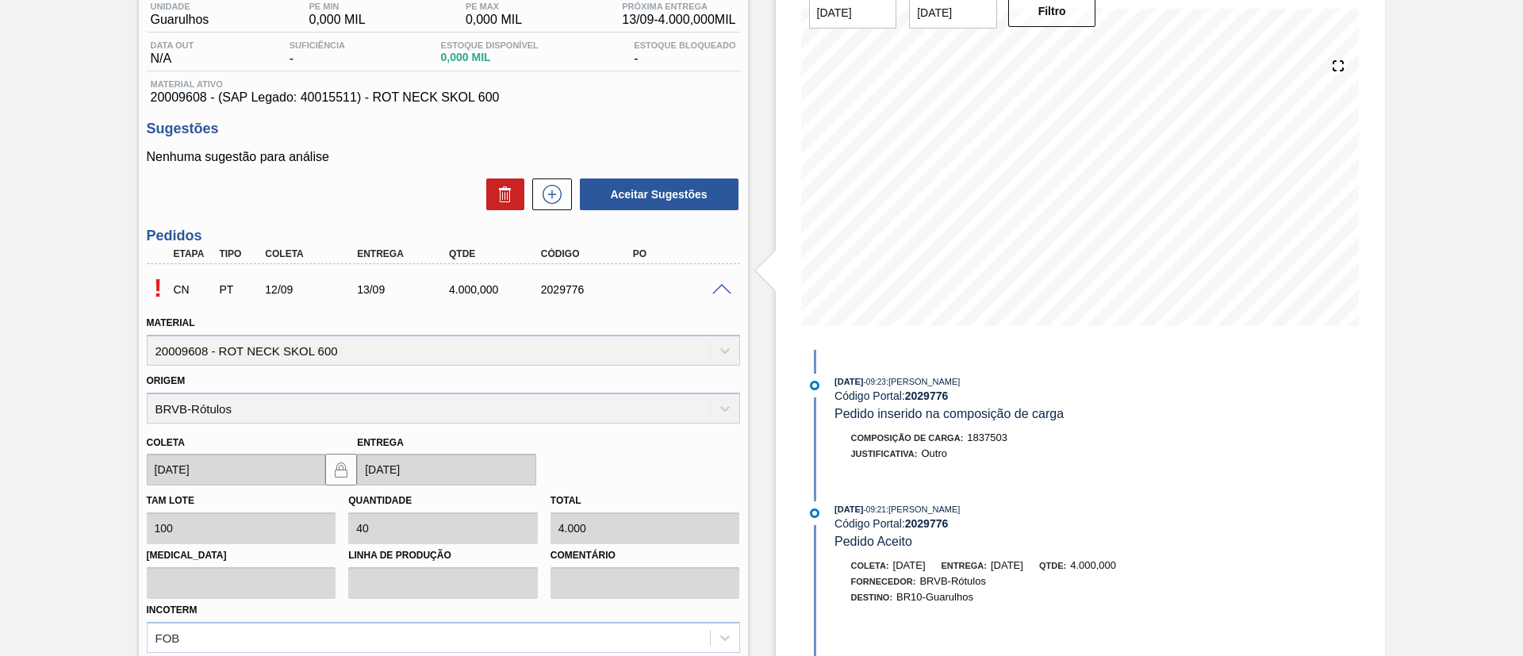
scroll to position [394, 0]
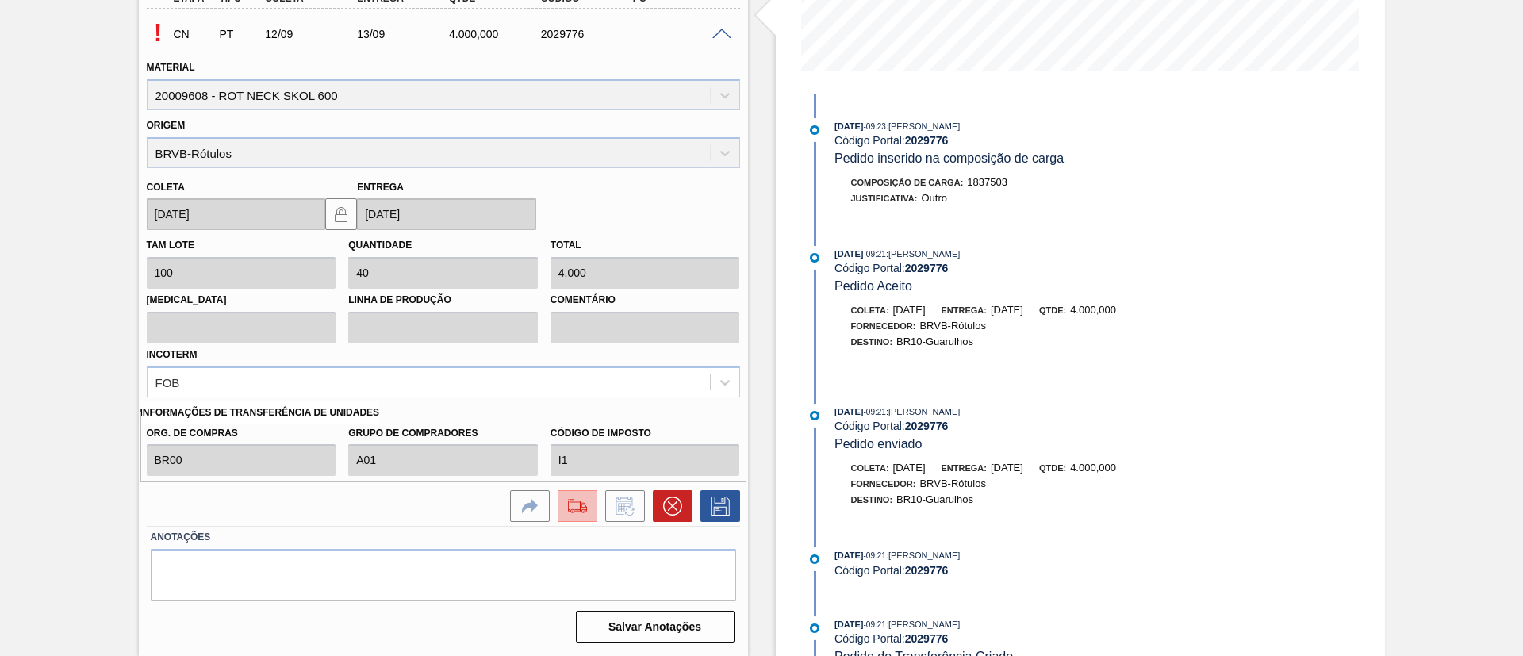
click at [559, 502] on button at bounding box center [578, 506] width 40 height 32
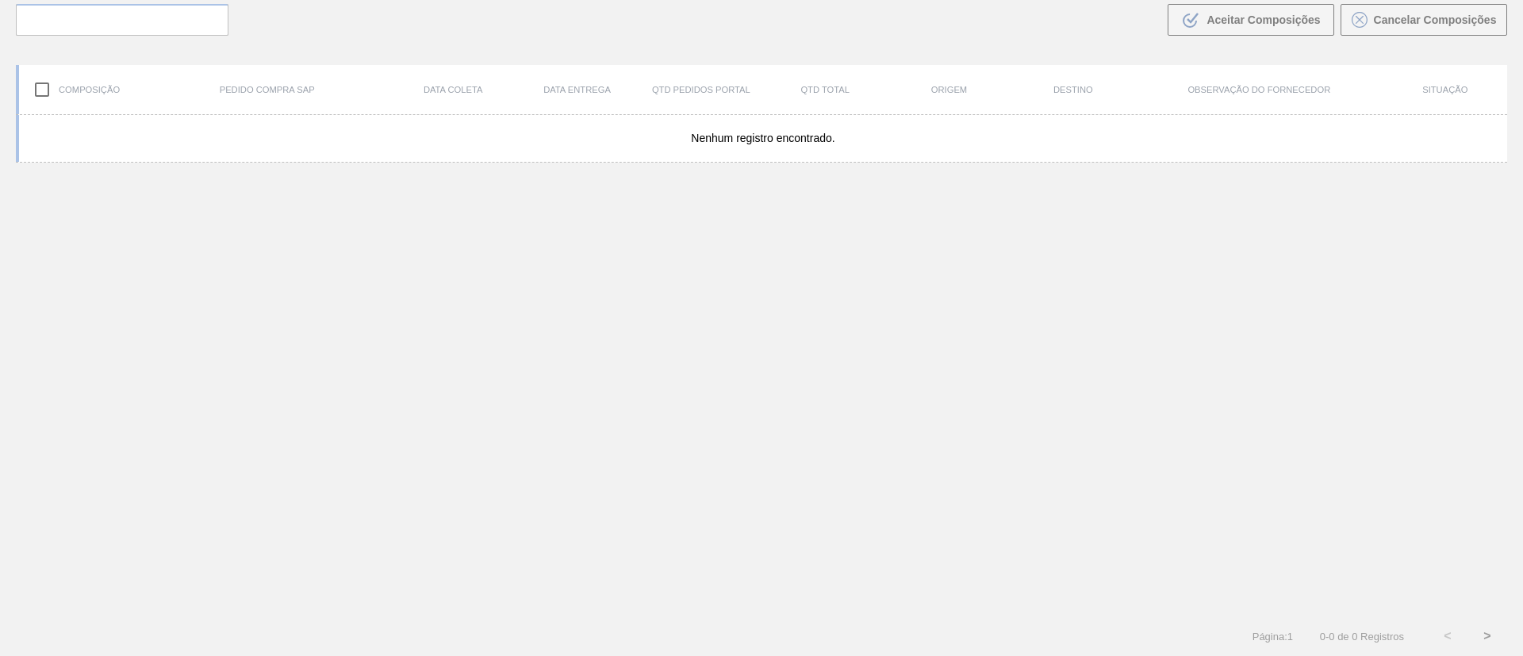
scroll to position [114, 0]
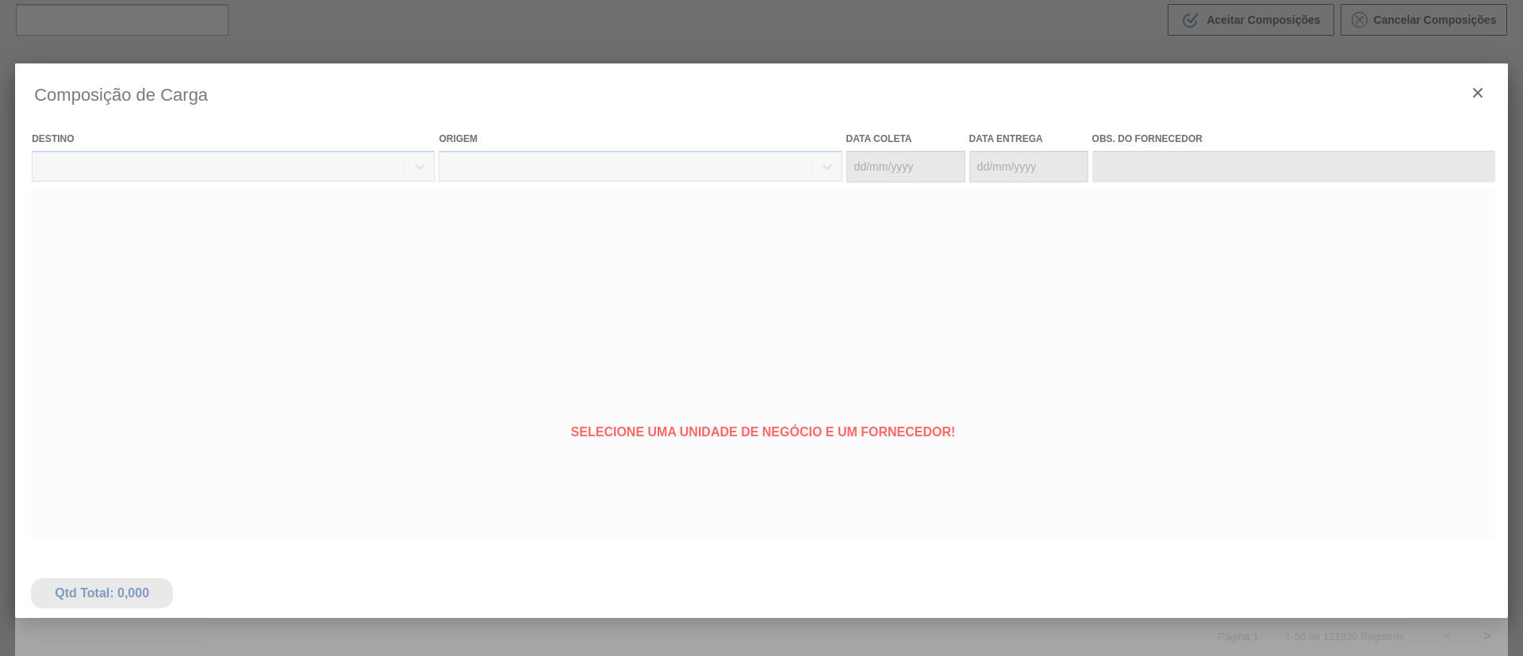
type coleta "[DATE]"
type entrega "[DATE]"
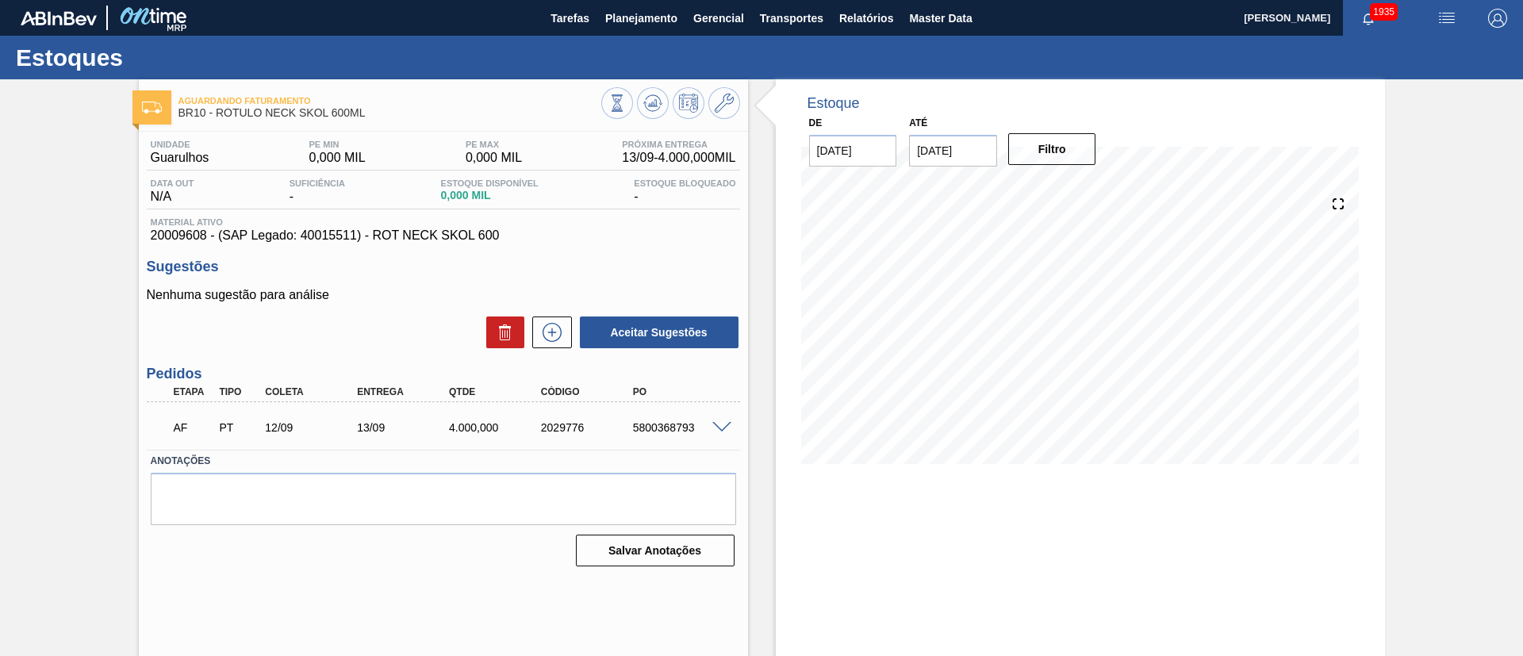
click at [673, 426] on div "5800368793" at bounding box center [680, 427] width 103 height 13
copy div "5800368793"
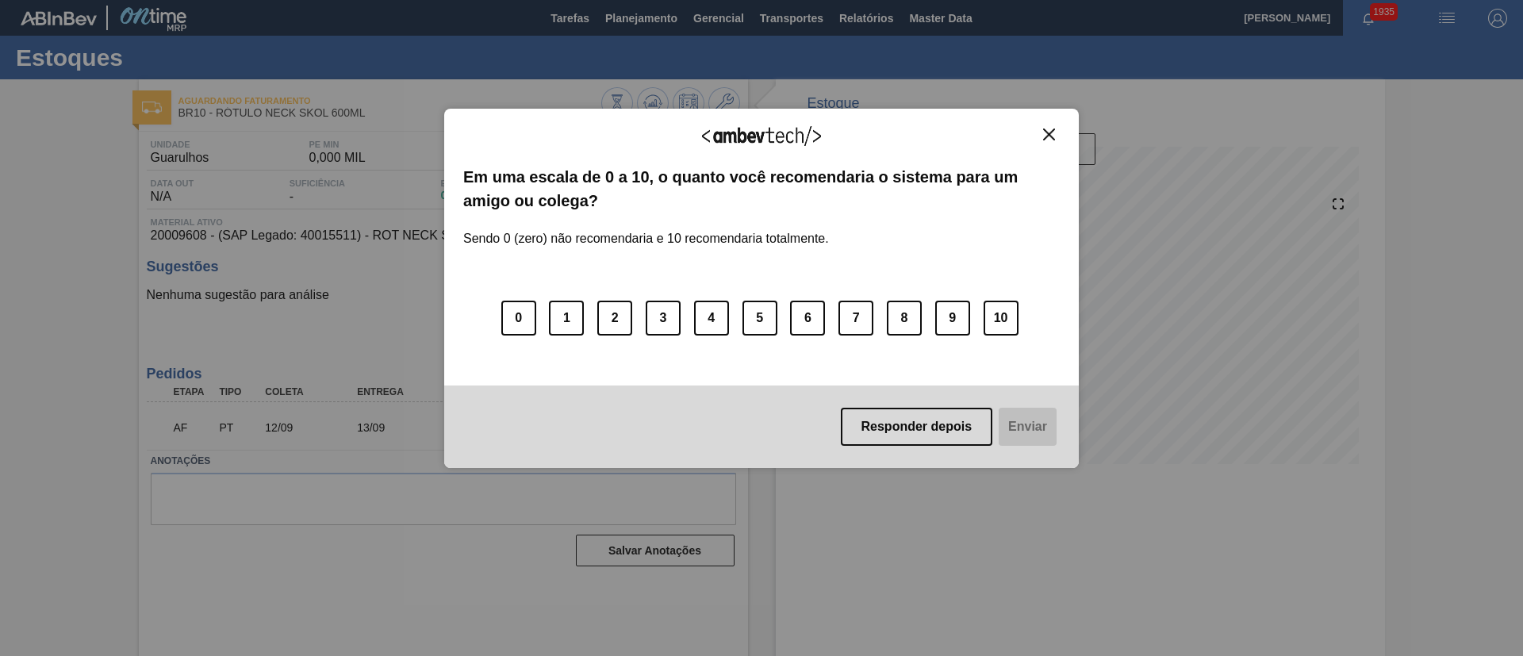
click at [1050, 136] on img "Close" at bounding box center [1049, 135] width 12 height 12
click at [1046, 139] on img "Close" at bounding box center [1049, 135] width 12 height 12
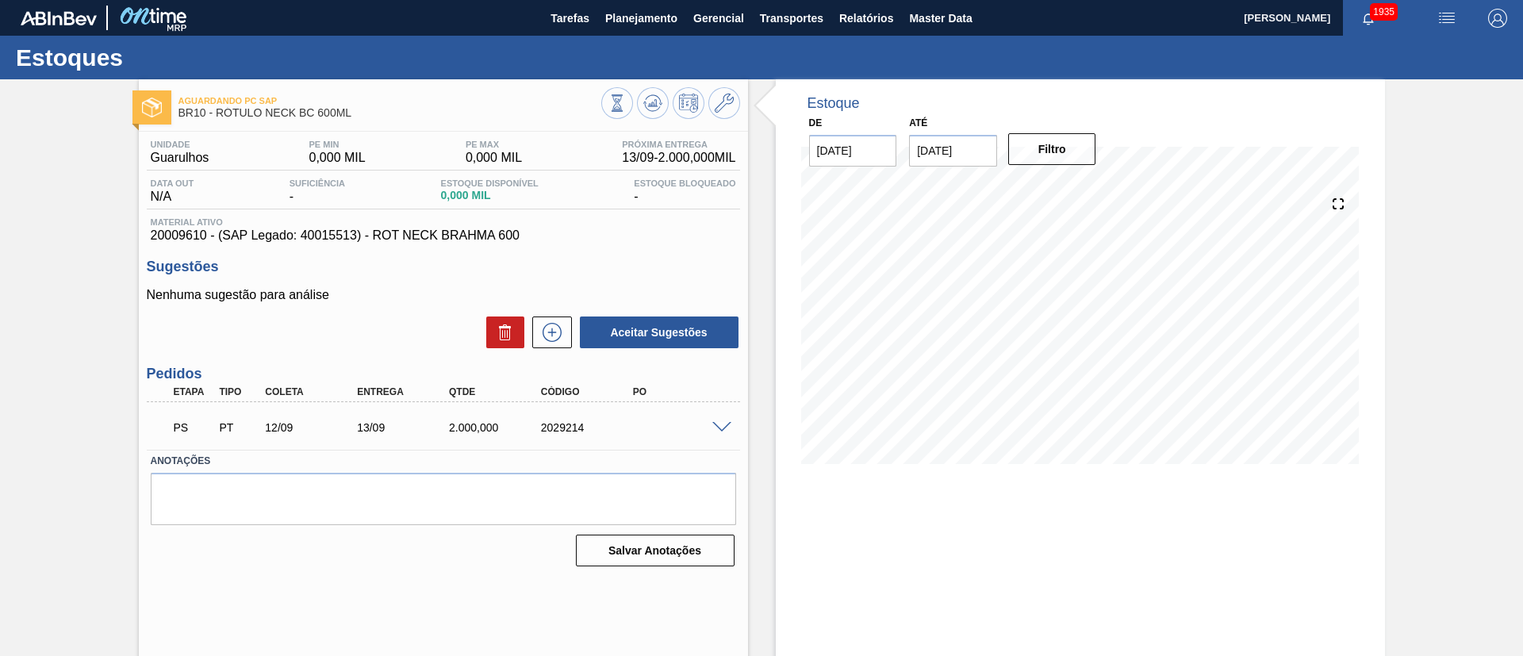
click at [716, 424] on span at bounding box center [721, 428] width 19 height 12
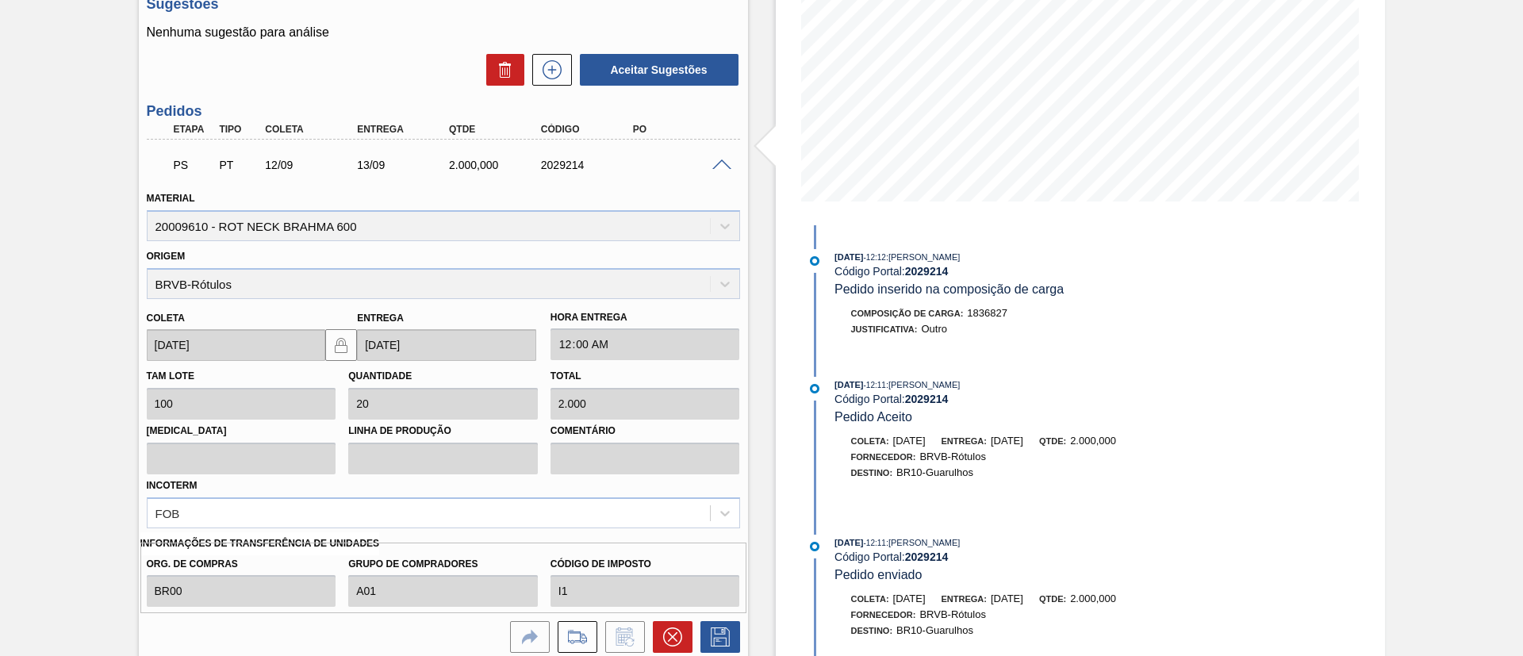
scroll to position [394, 0]
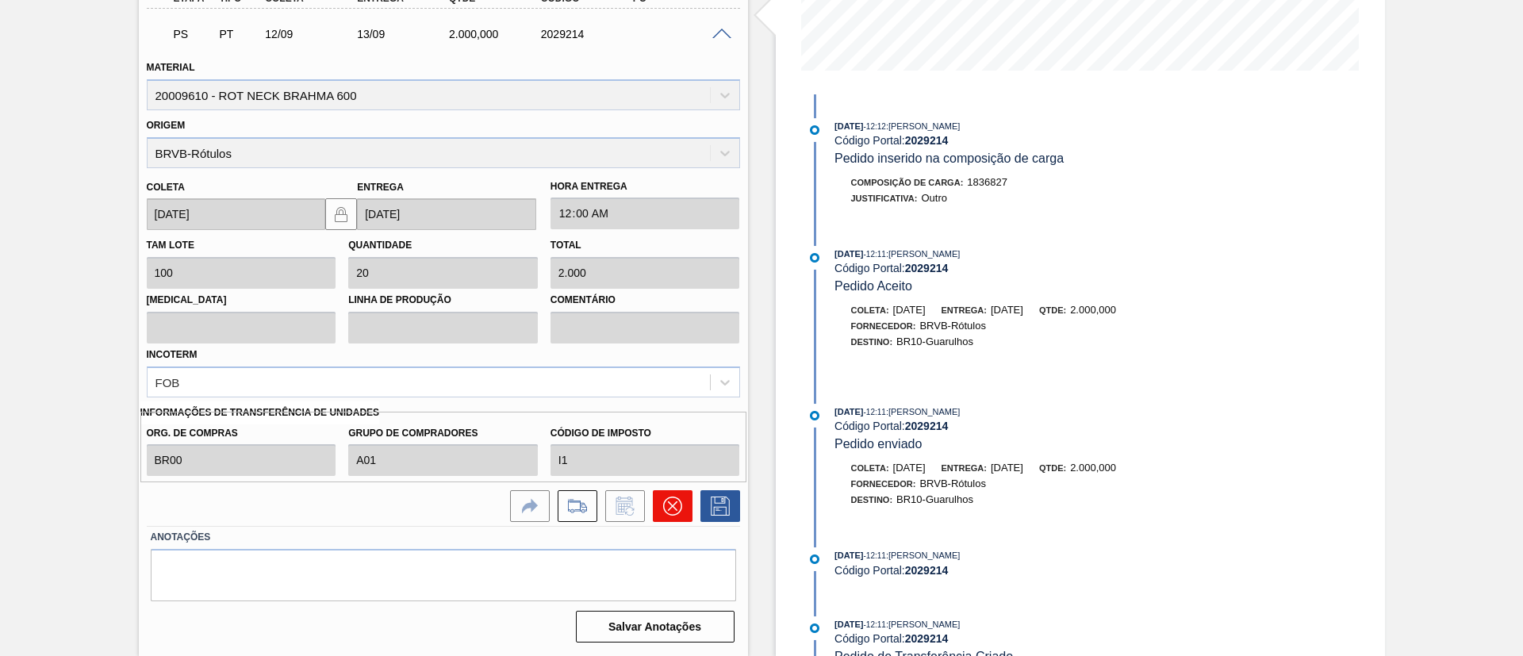
click at [666, 497] on icon at bounding box center [672, 506] width 19 height 19
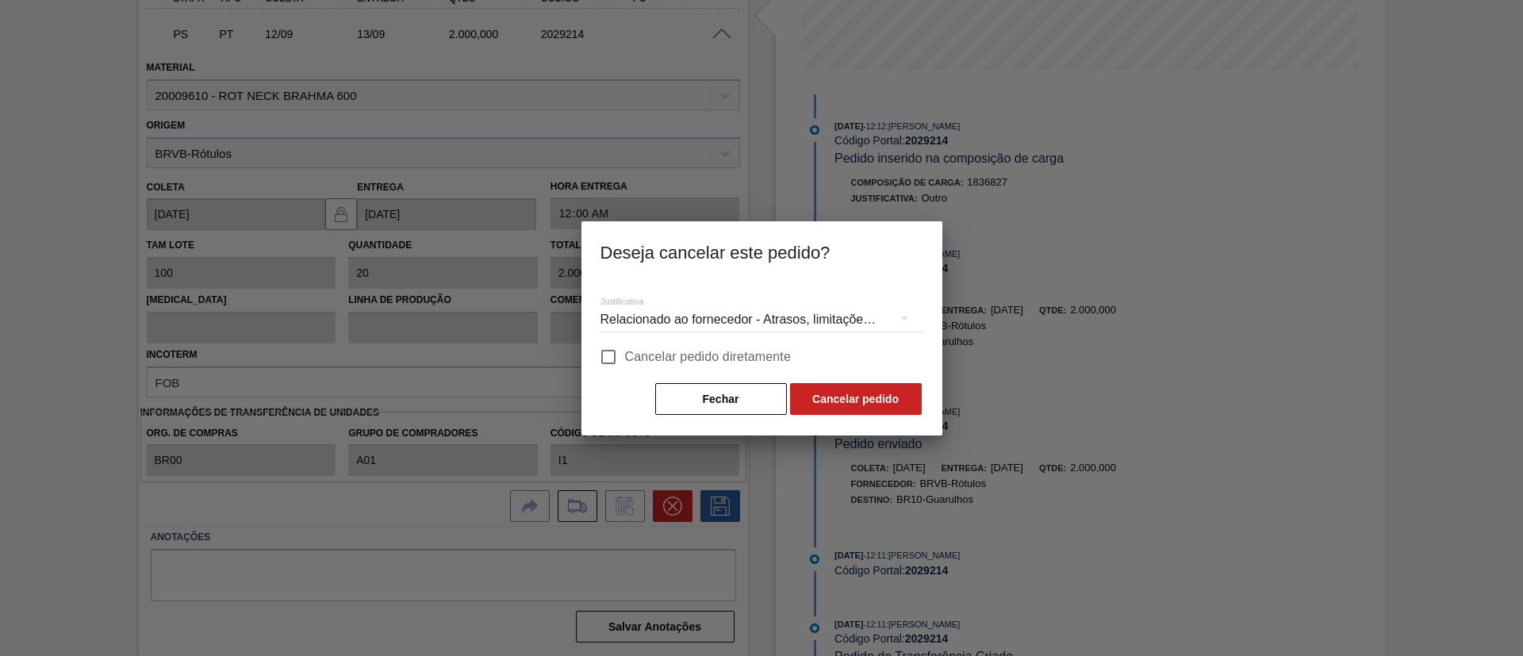
click at [700, 346] on label "Cancelar pedido diretamente" at bounding box center [692, 356] width 200 height 33
click at [625, 346] on input "Cancelar pedido diretamente" at bounding box center [608, 356] width 33 height 33
checkbox input "true"
click at [857, 397] on button "Cancelar pedido" at bounding box center [856, 399] width 132 height 32
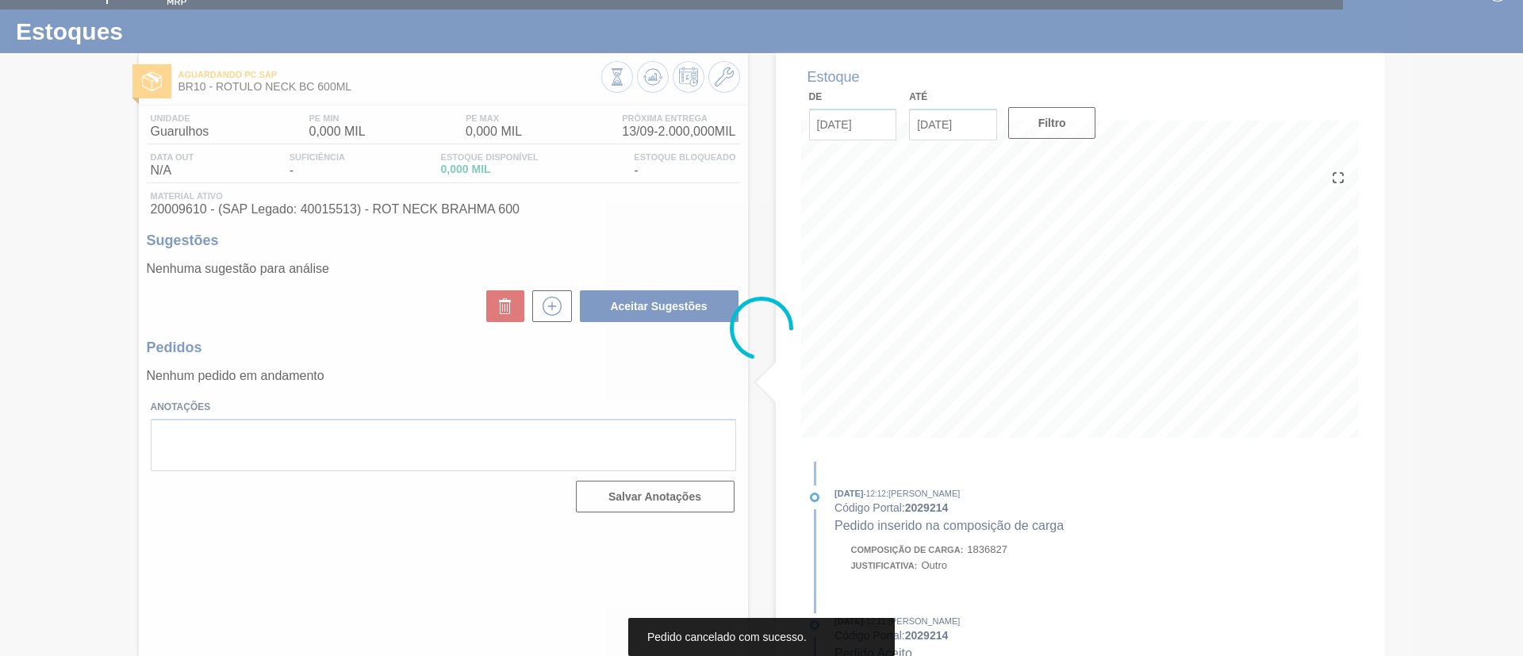
scroll to position [26, 0]
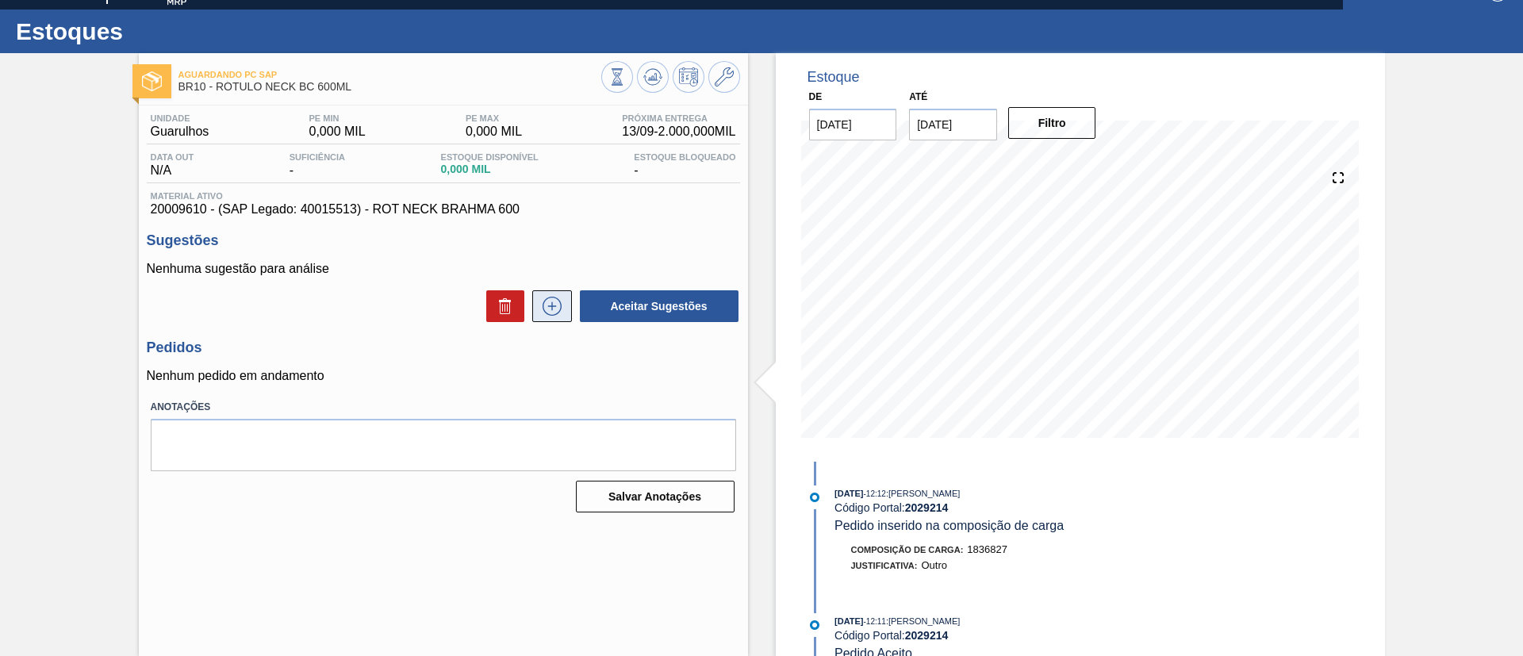
click at [548, 292] on button at bounding box center [552, 306] width 40 height 32
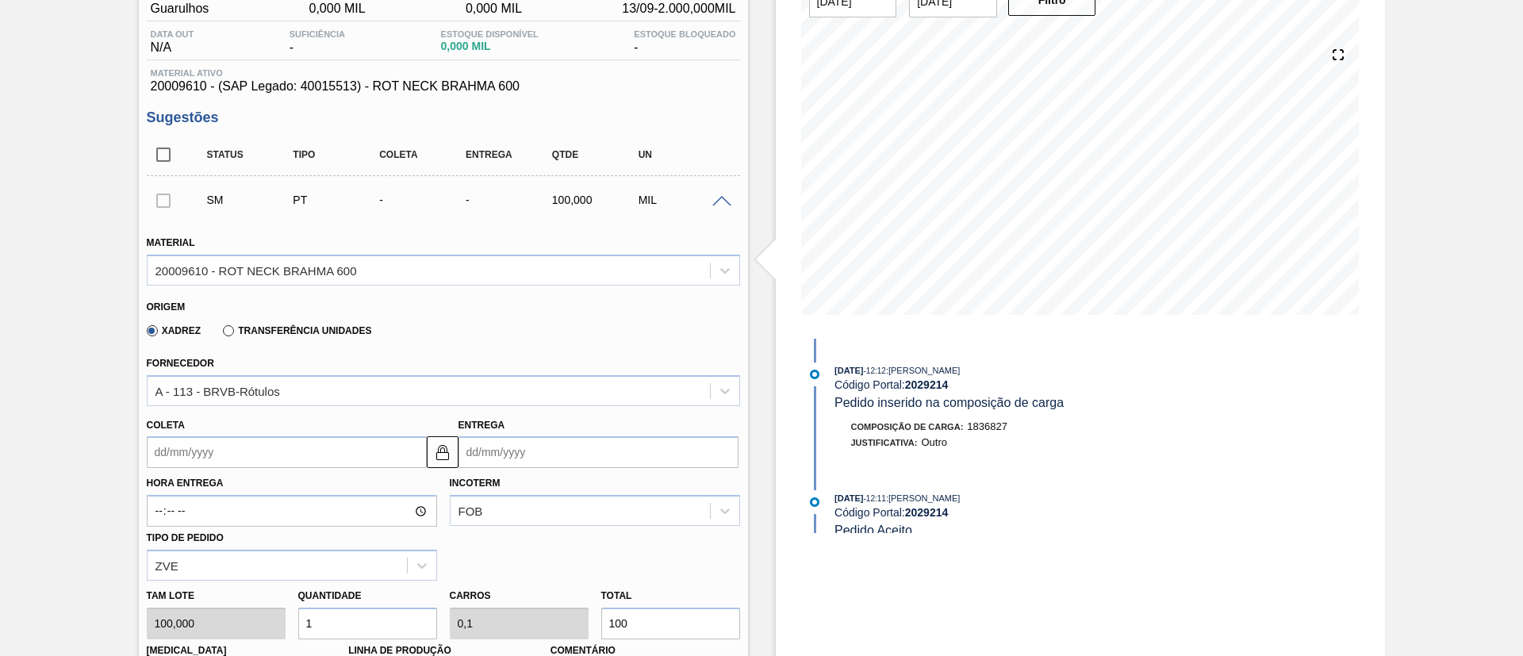
scroll to position [264, 0]
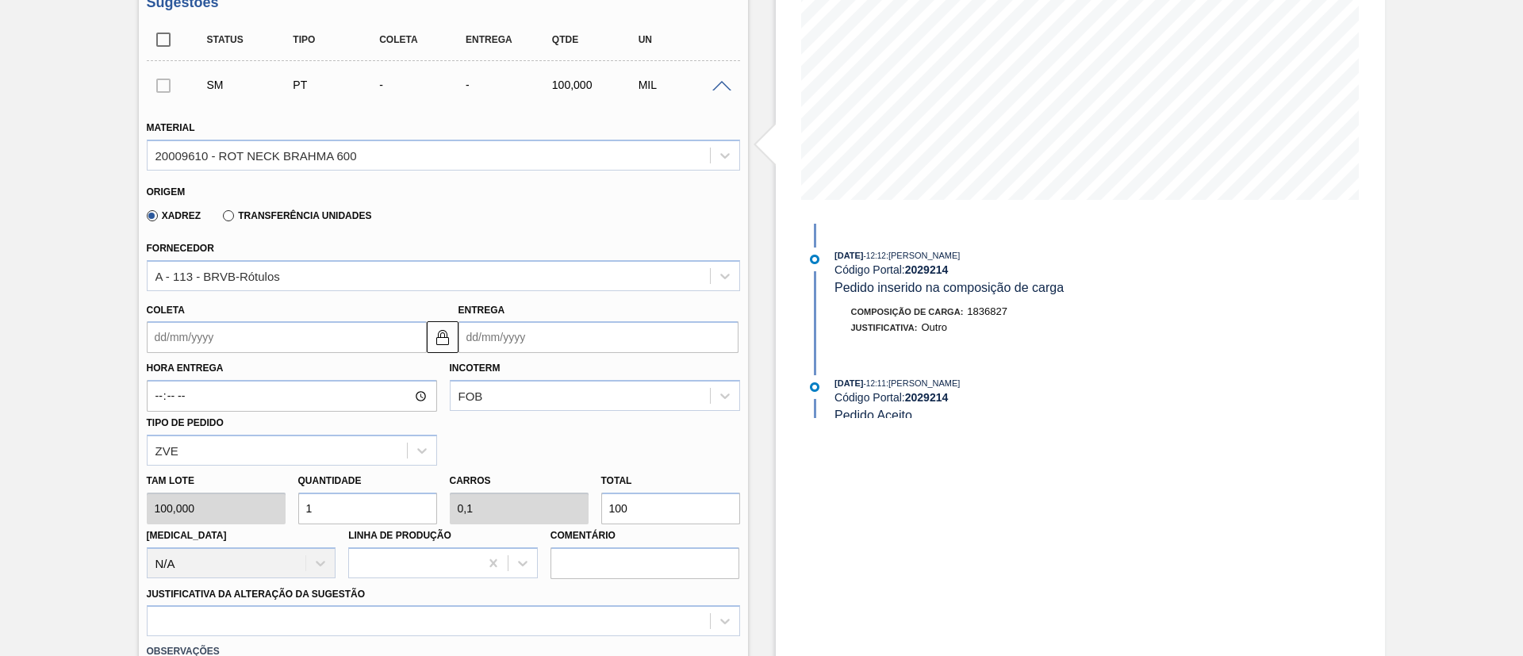
click at [215, 334] on input "Coleta" at bounding box center [287, 337] width 280 height 32
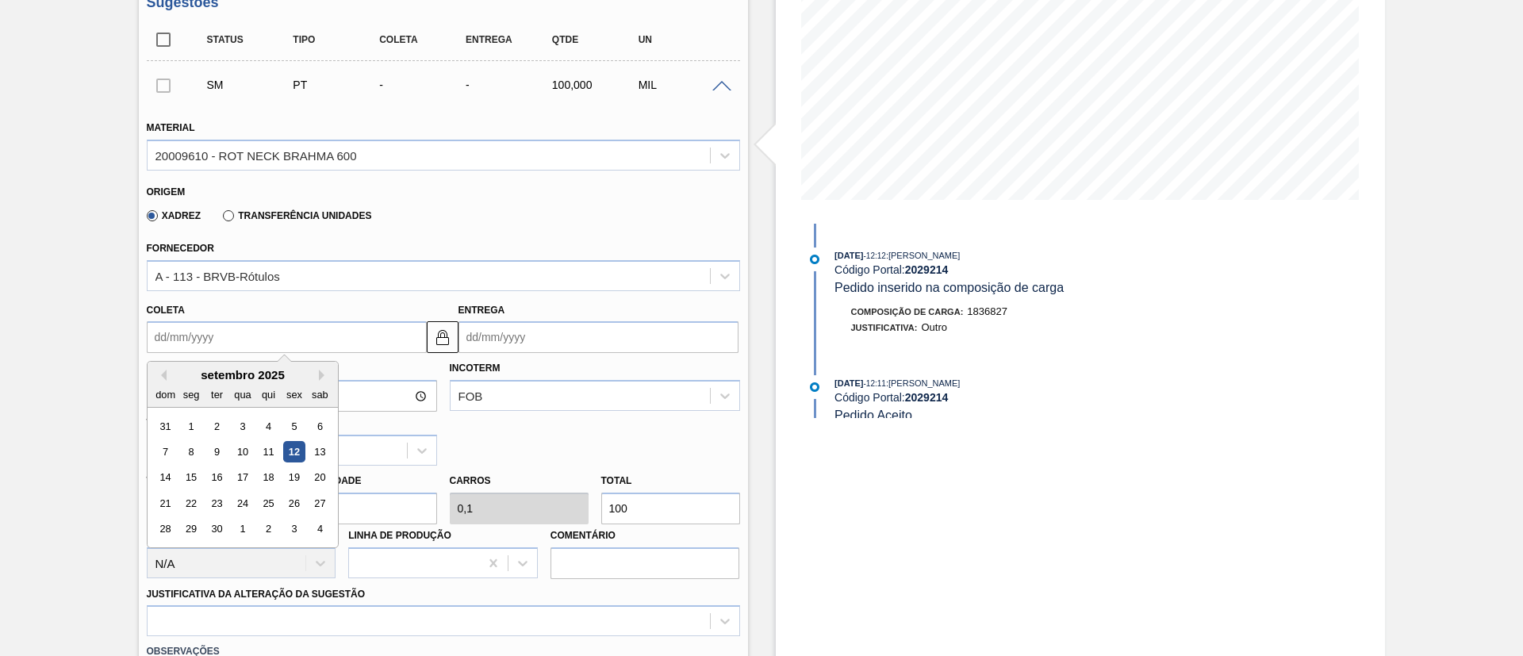
click at [297, 449] on div "12" at bounding box center [293, 451] width 21 height 21
type input "12/09/2025"
type input "13/09/2025"
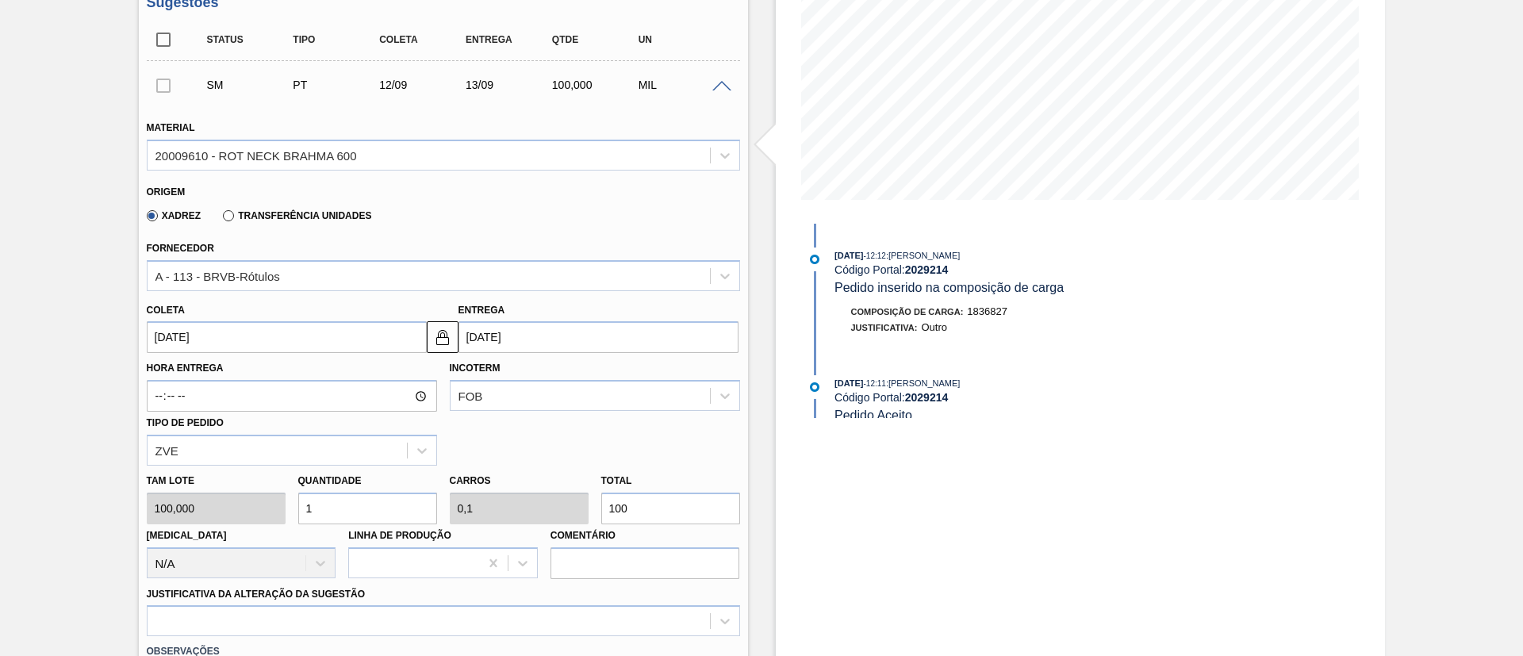
click at [586, 501] on div "Tam lote 100,000 Quantidade 1 Carros 0,1 Total 100 Doca N/A Linha de Produção C…" at bounding box center [443, 522] width 606 height 113
type input "0,02"
type input "0,002"
type input "2"
type input "0,2"
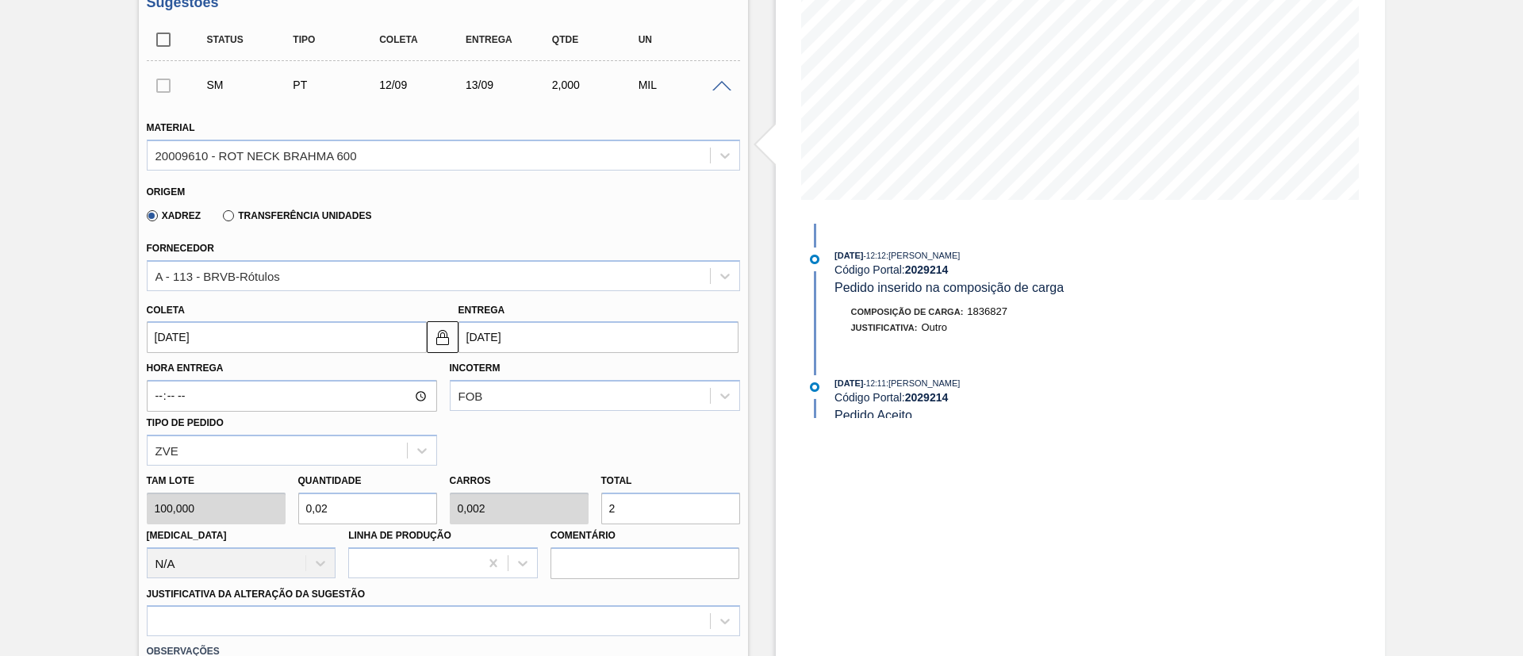
type input "0,02"
type input "20"
type input "2"
type input "0,2"
type input "200"
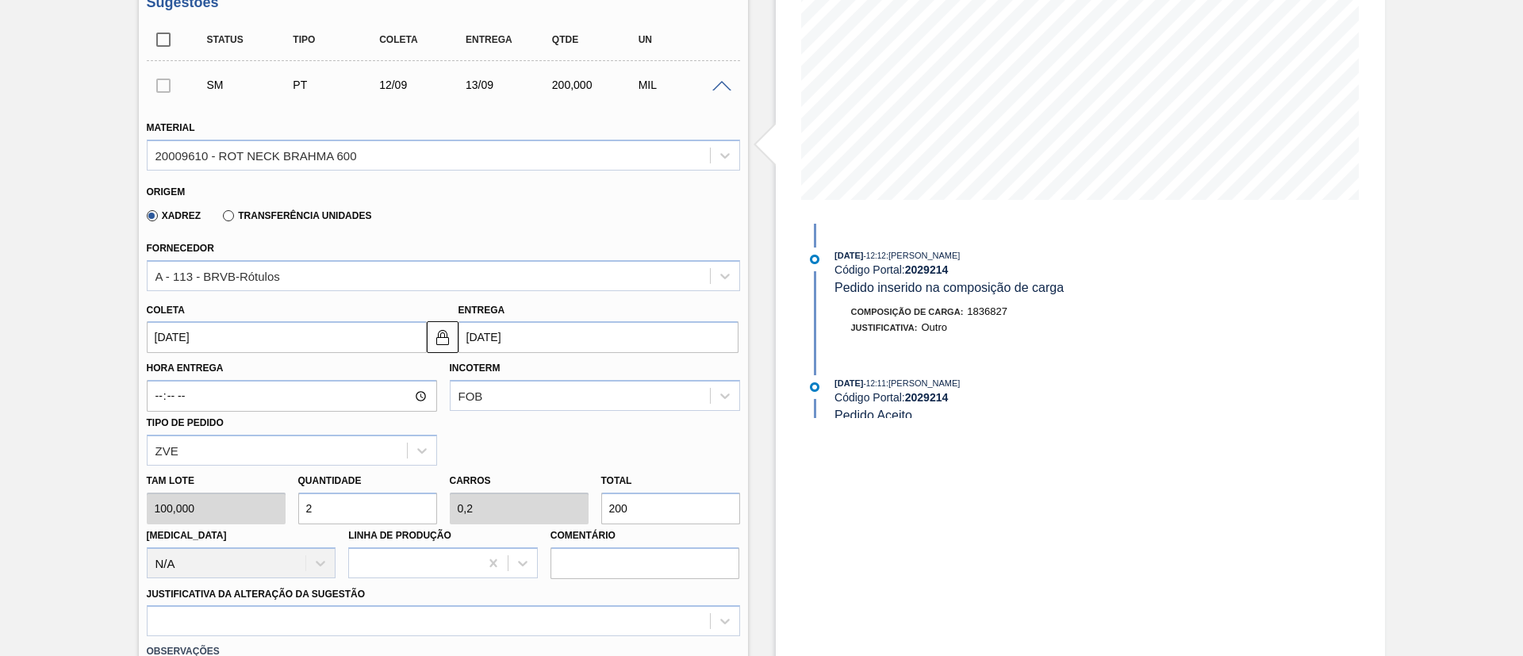
type input "20"
type input "2"
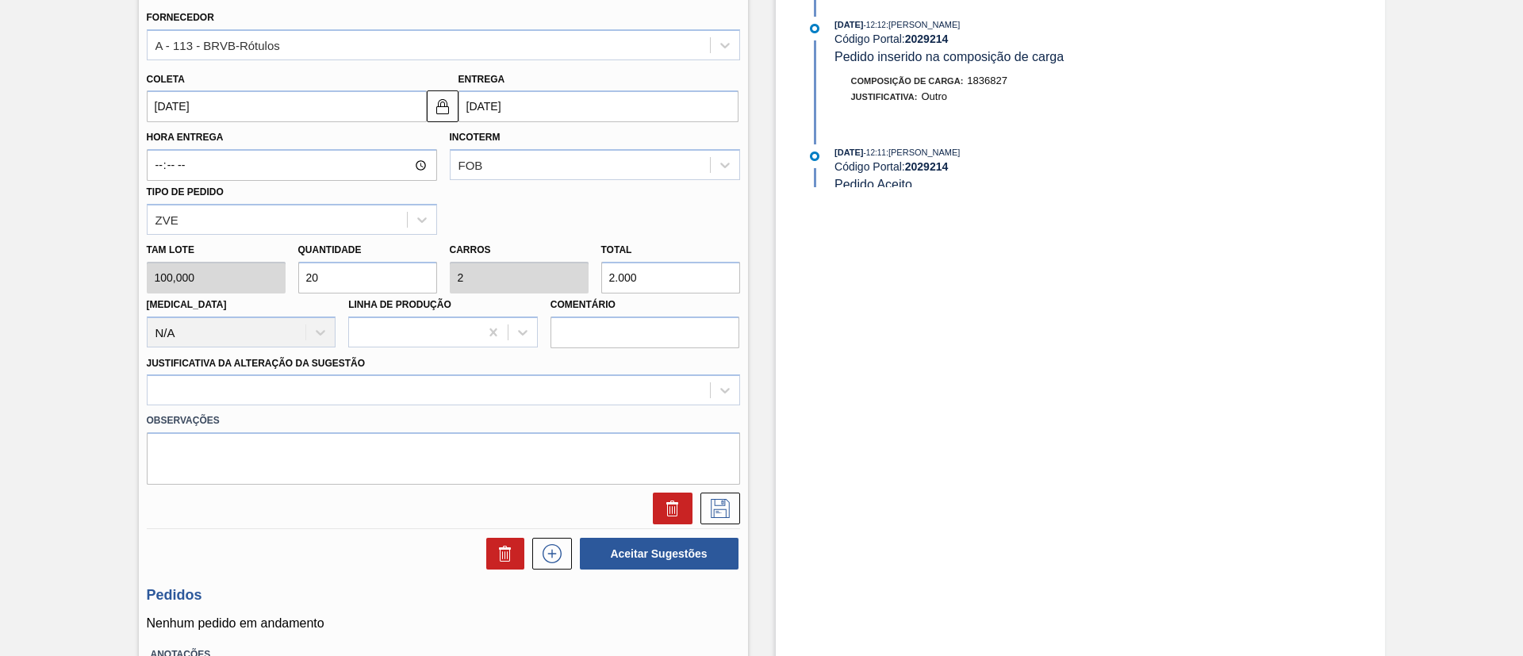
scroll to position [502, 0]
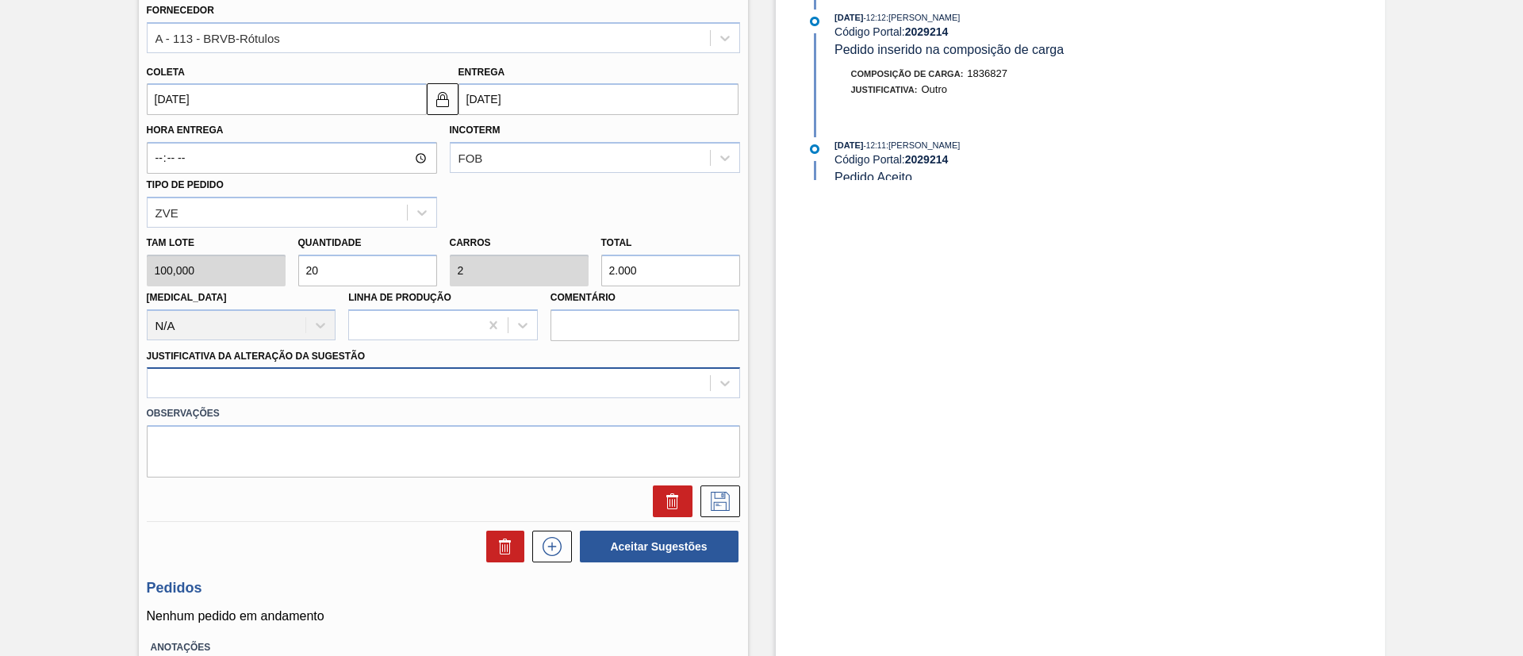
type input "2.000"
click at [336, 382] on div at bounding box center [429, 383] width 563 height 23
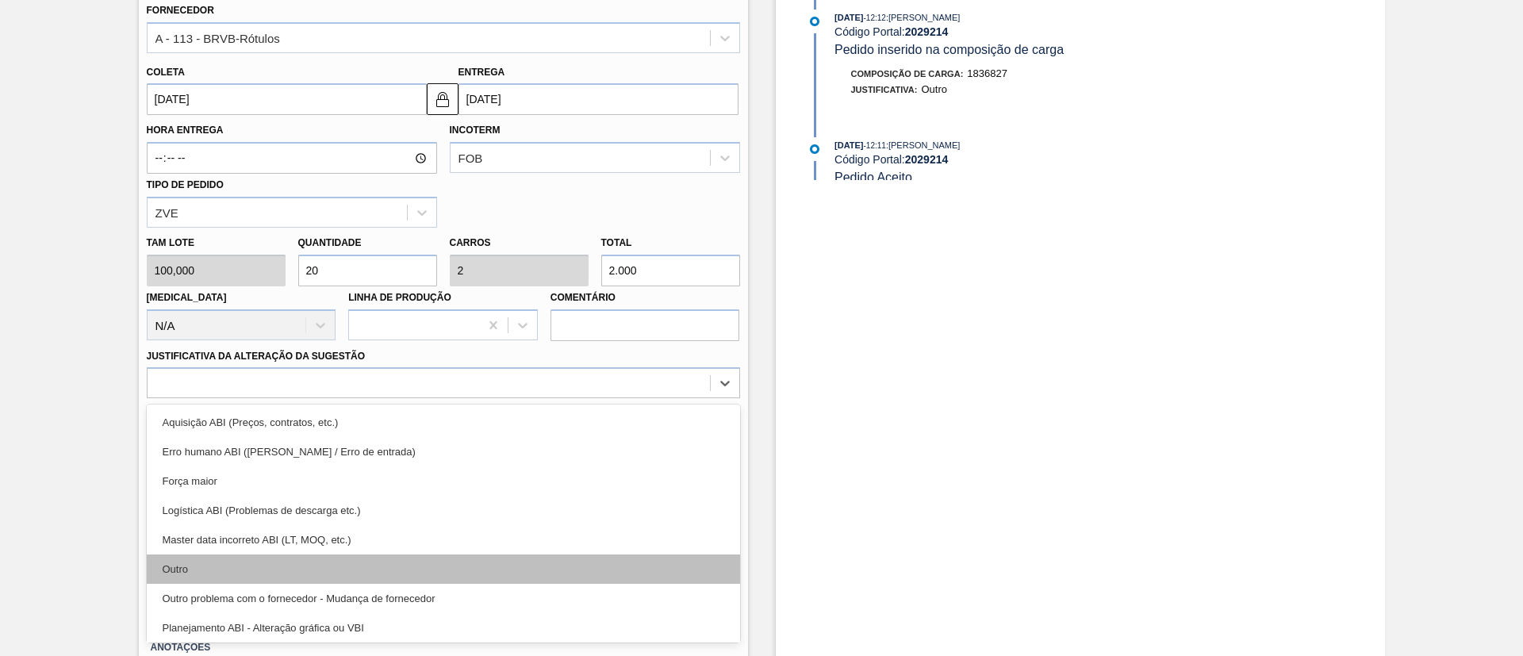
click at [284, 563] on div "Outro" at bounding box center [443, 569] width 593 height 29
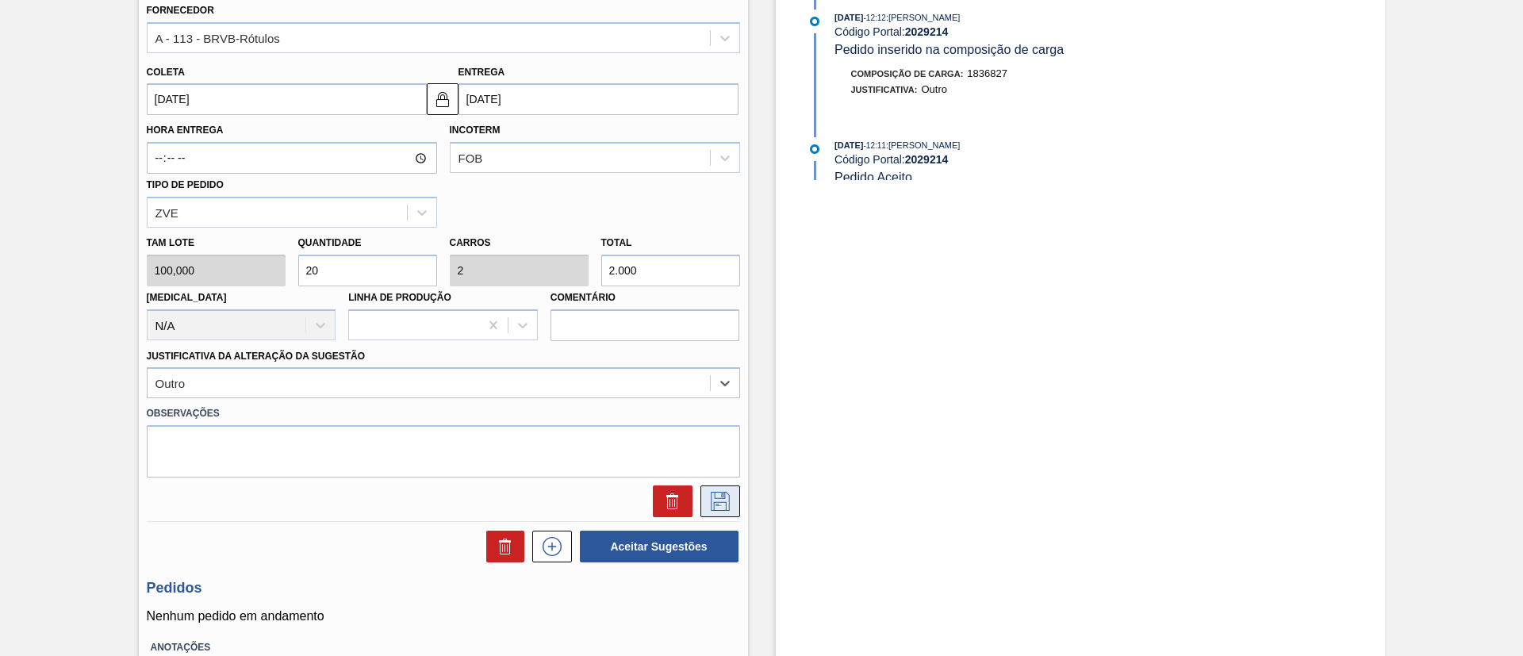
click at [701, 501] on button at bounding box center [721, 502] width 40 height 32
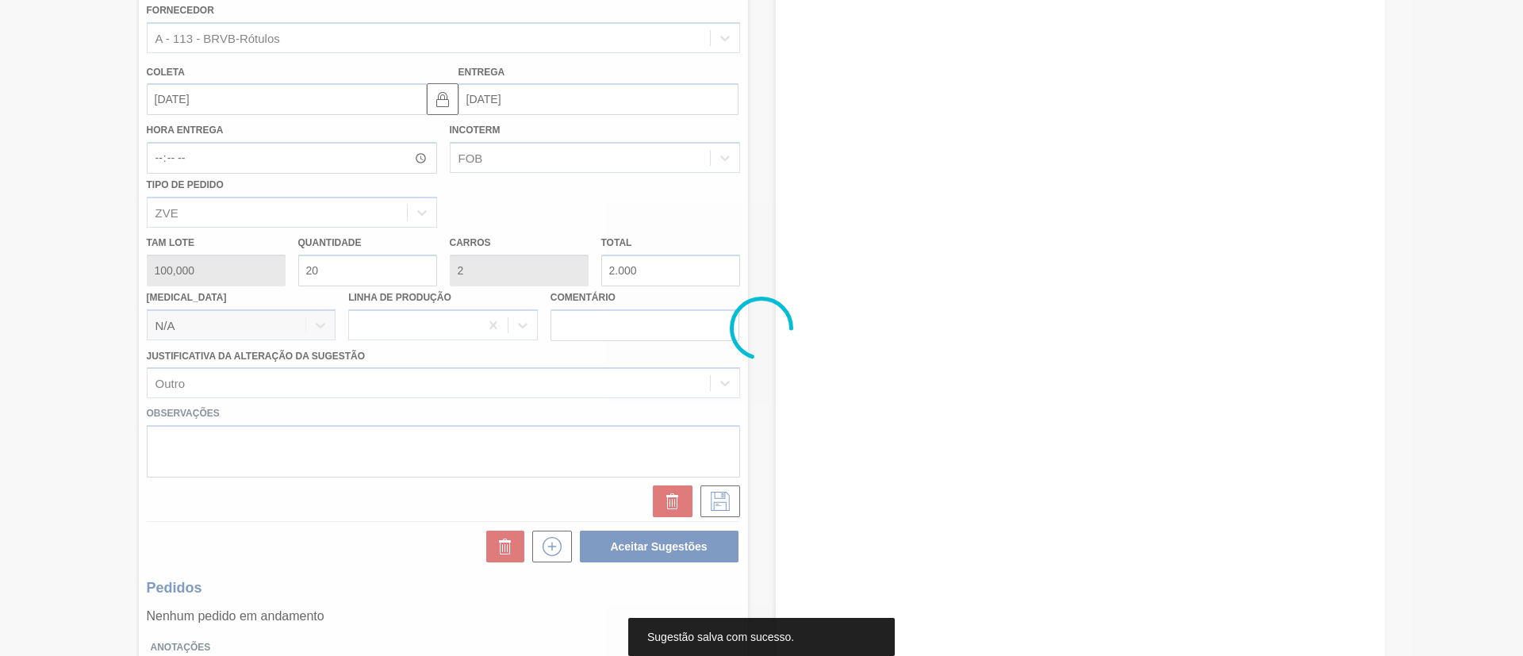
scroll to position [26, 0]
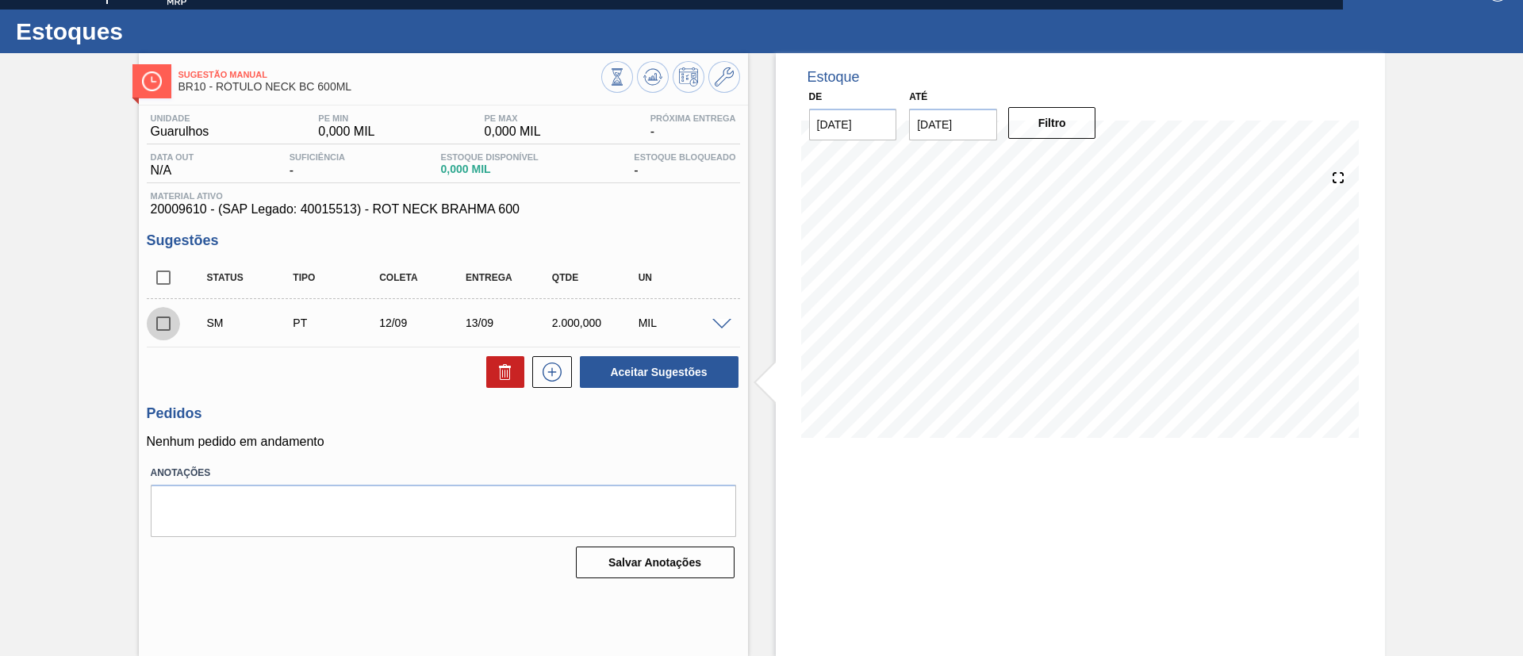
click at [152, 321] on input "checkbox" at bounding box center [163, 323] width 33 height 33
click at [624, 364] on button "Aceitar Sugestões" at bounding box center [659, 372] width 159 height 32
checkbox input "false"
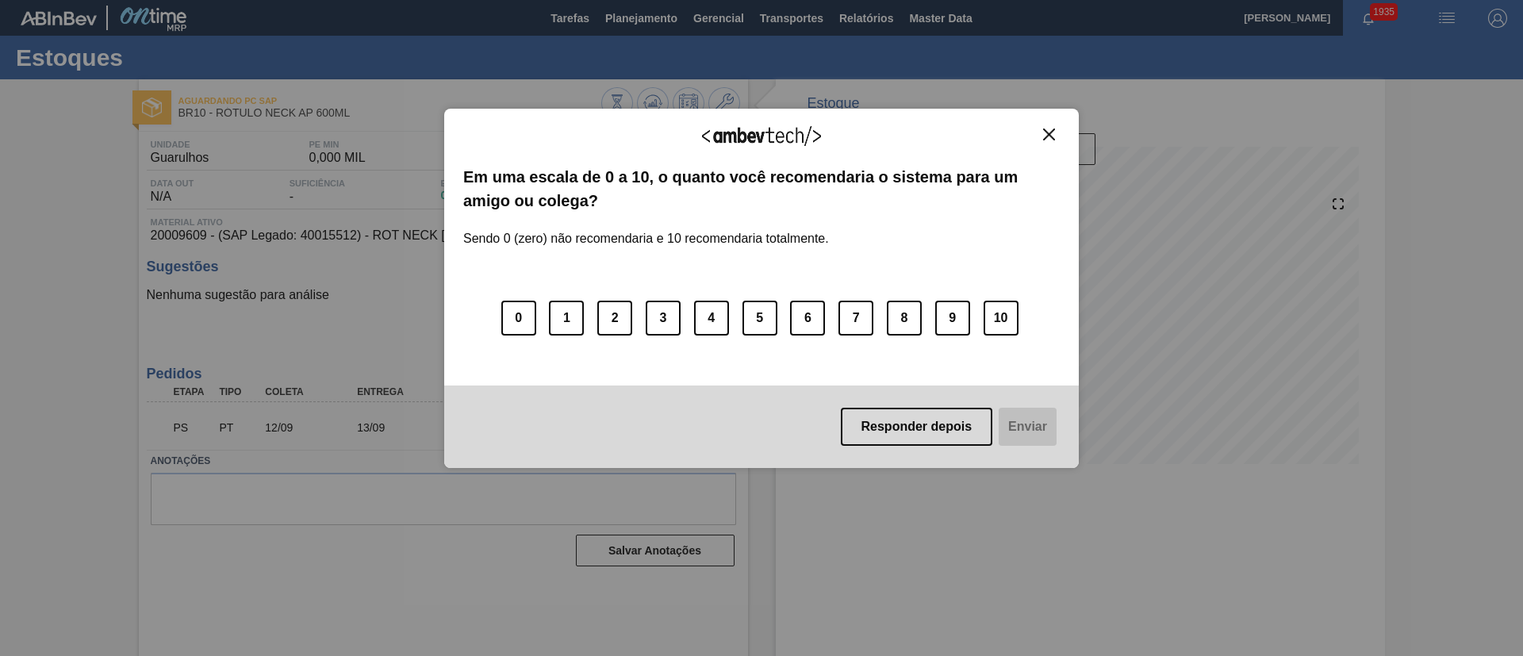
click at [1058, 132] on button "Close" at bounding box center [1049, 134] width 21 height 13
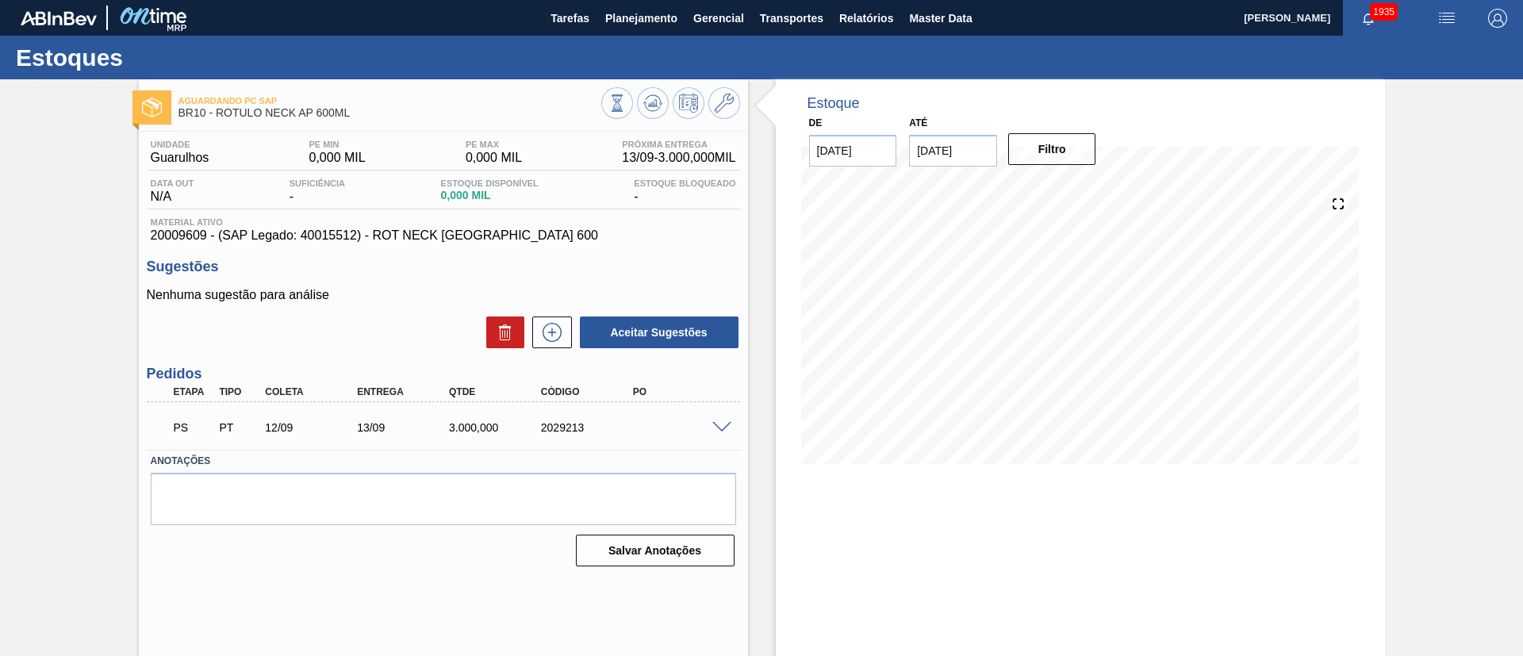
click at [728, 425] on span at bounding box center [721, 428] width 19 height 12
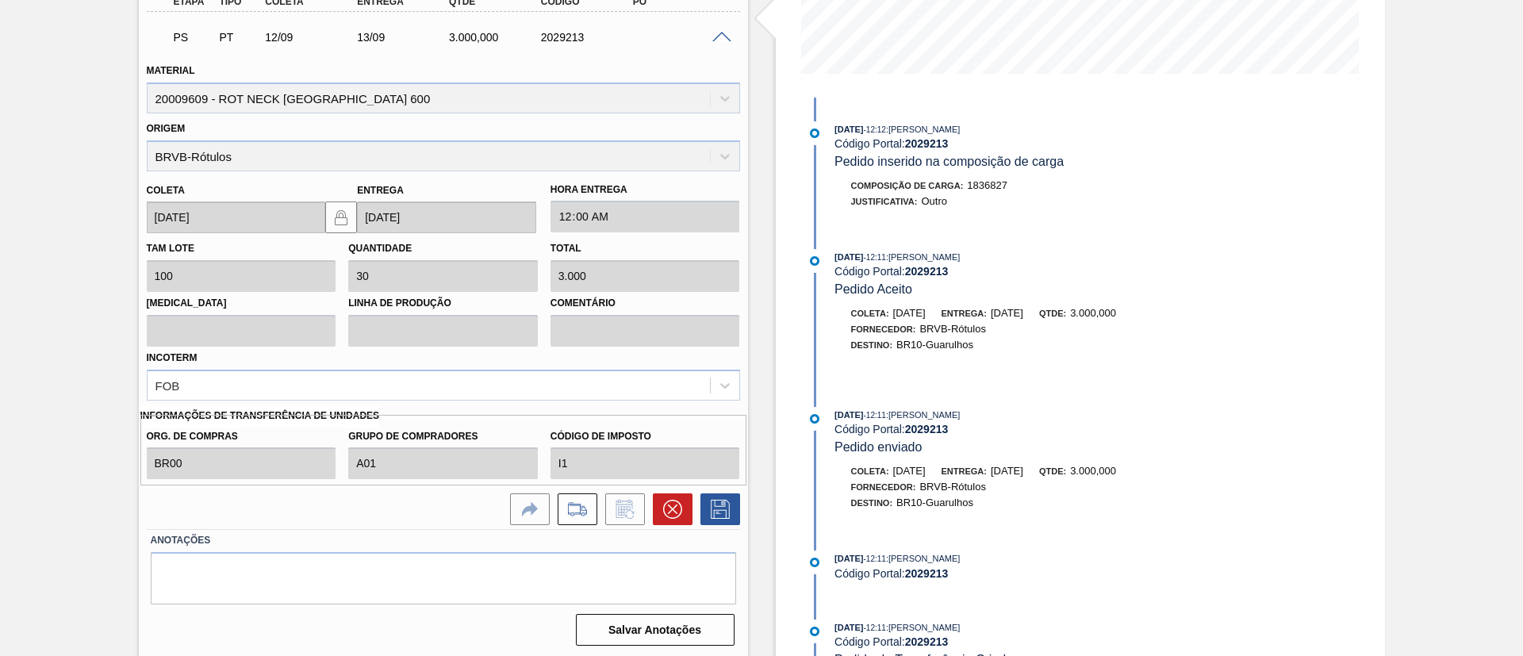
scroll to position [394, 0]
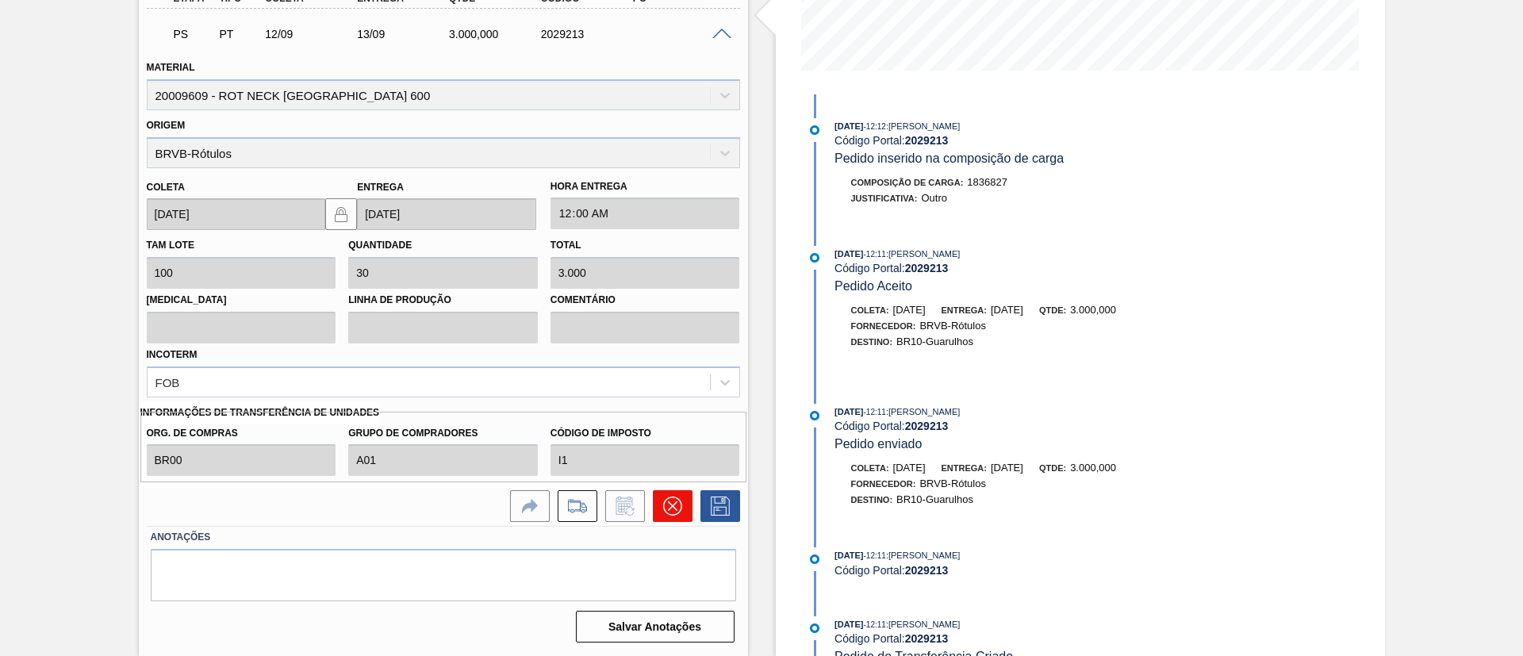
click at [679, 517] on button at bounding box center [673, 506] width 40 height 32
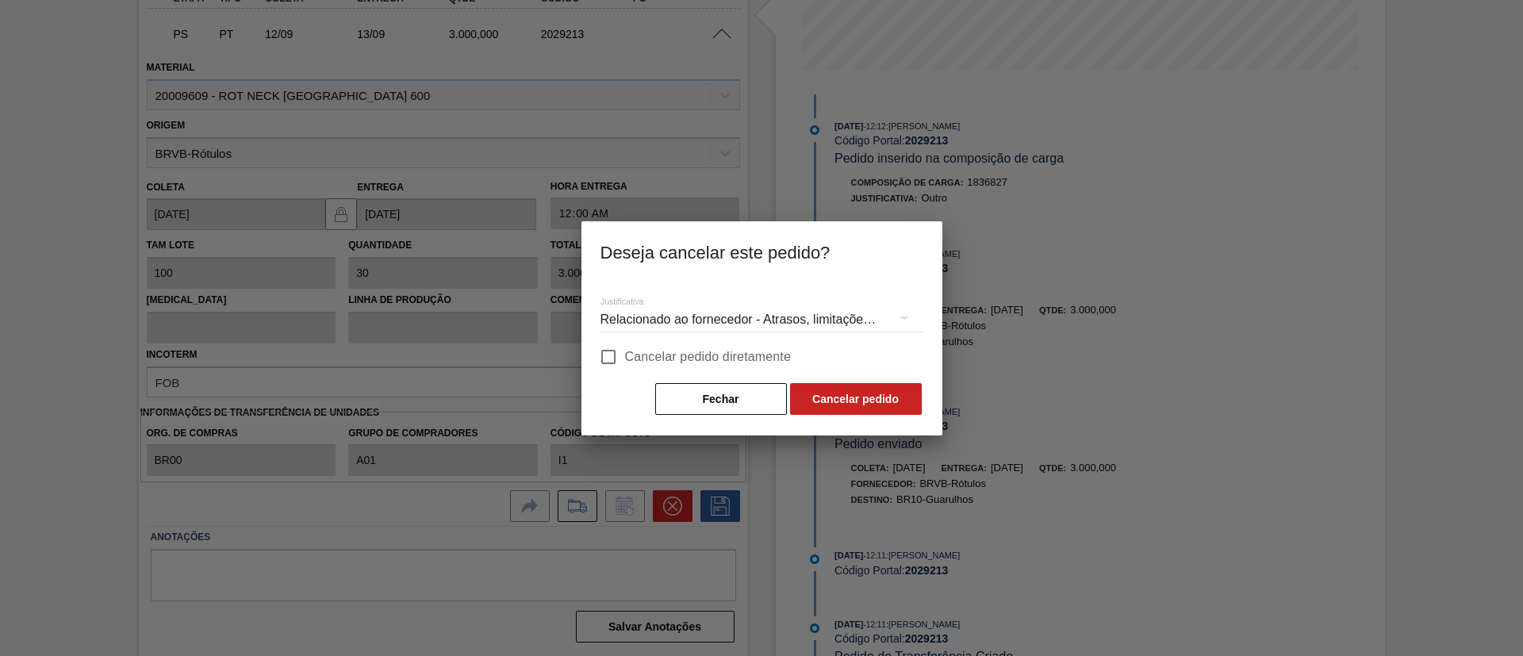
click at [724, 350] on span "Cancelar pedido diretamente" at bounding box center [708, 357] width 167 height 19
click at [625, 350] on input "Cancelar pedido diretamente" at bounding box center [608, 356] width 33 height 33
checkbox input "true"
click at [819, 391] on button "Cancelar pedido" at bounding box center [856, 399] width 132 height 32
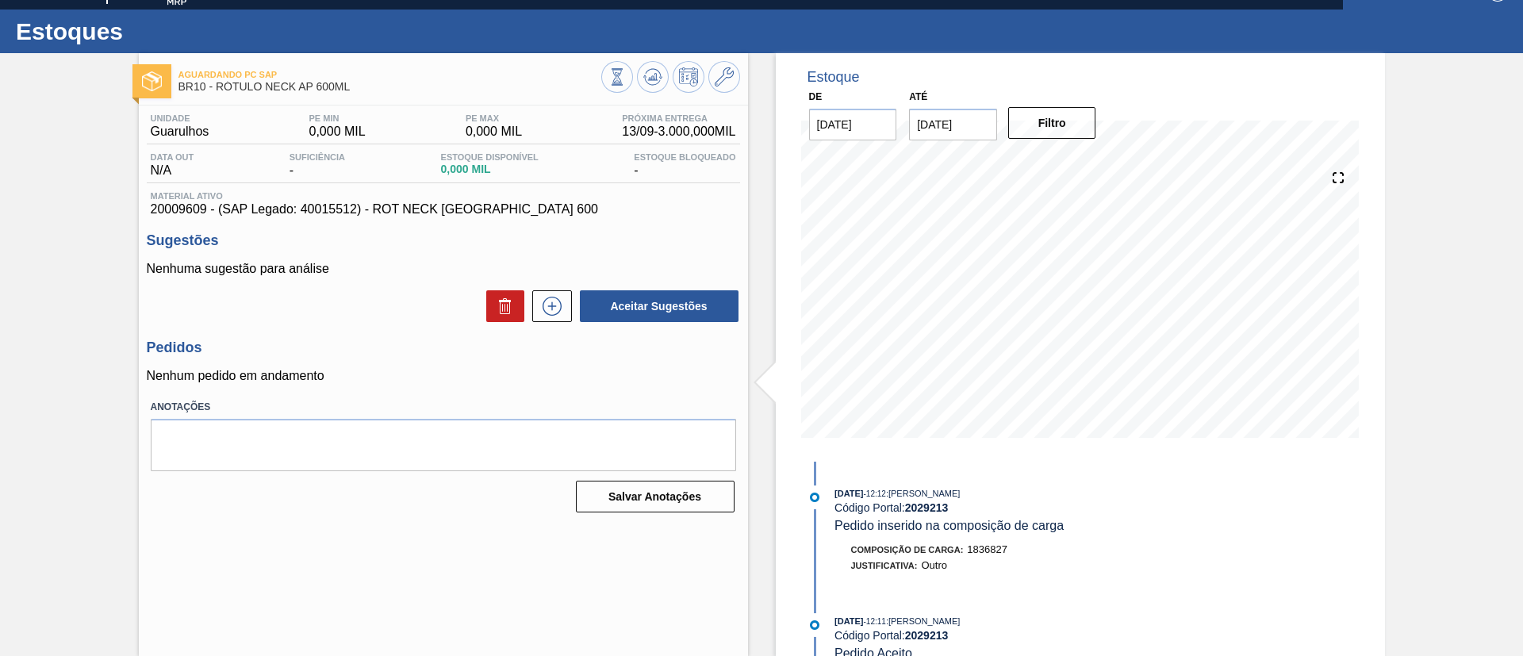
scroll to position [26, 0]
click at [553, 305] on icon at bounding box center [551, 305] width 9 height 1
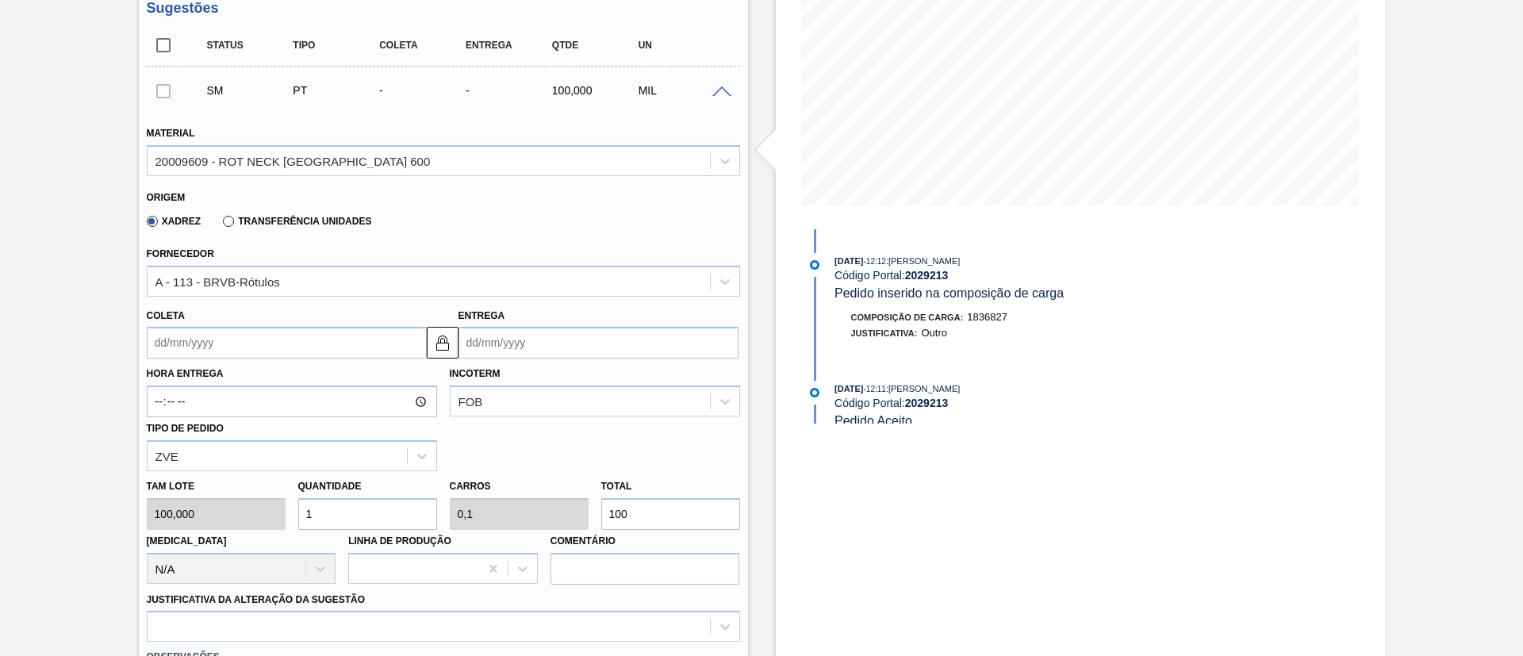
scroll to position [264, 0]
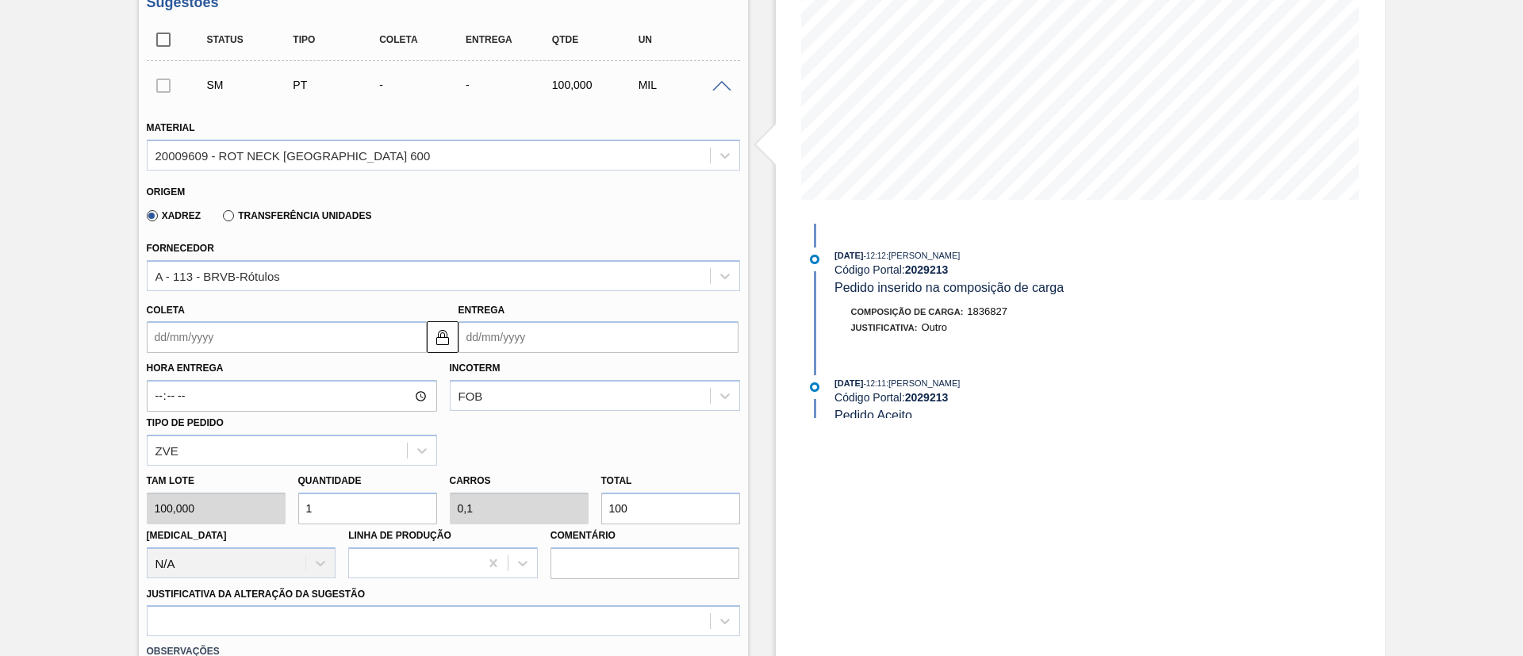
click at [179, 333] on input "Coleta" at bounding box center [287, 337] width 280 height 32
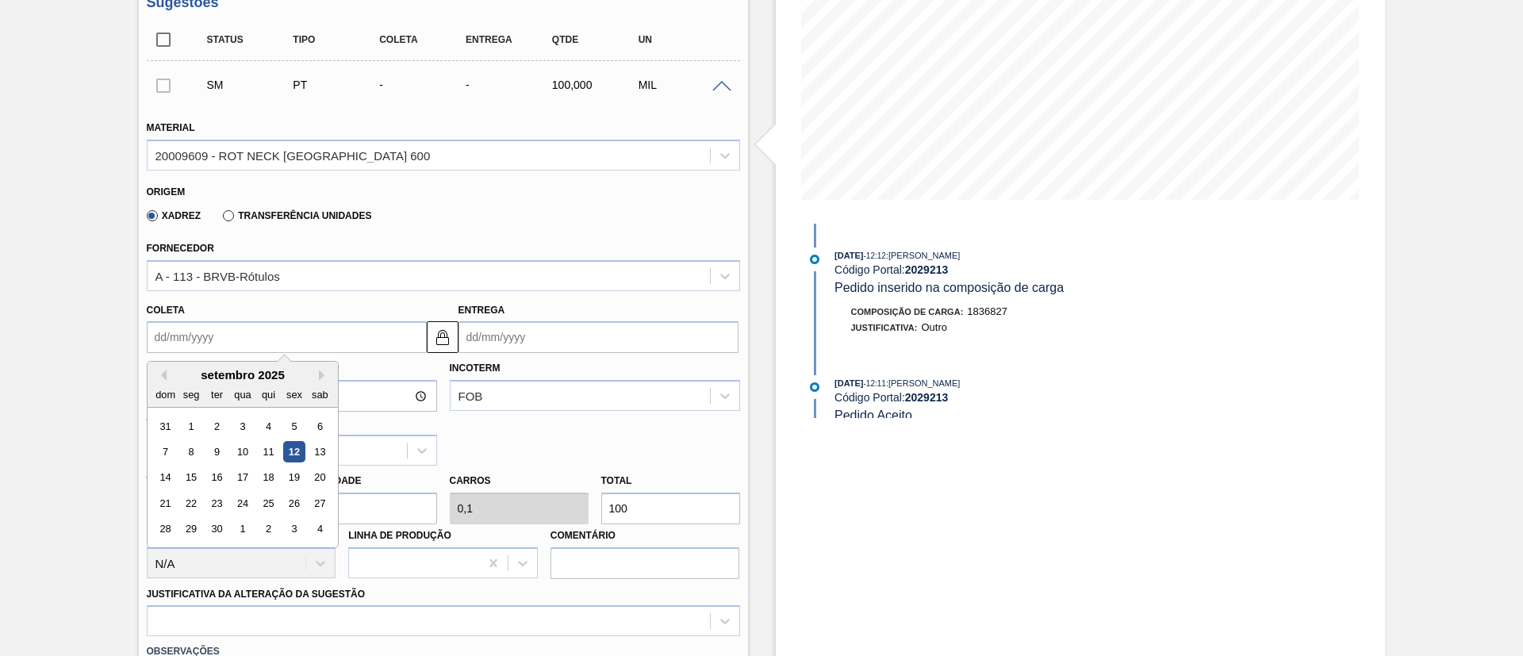
click at [298, 457] on div "12" at bounding box center [293, 451] width 21 height 21
type input "12/09/2025"
type input "13/09/2025"
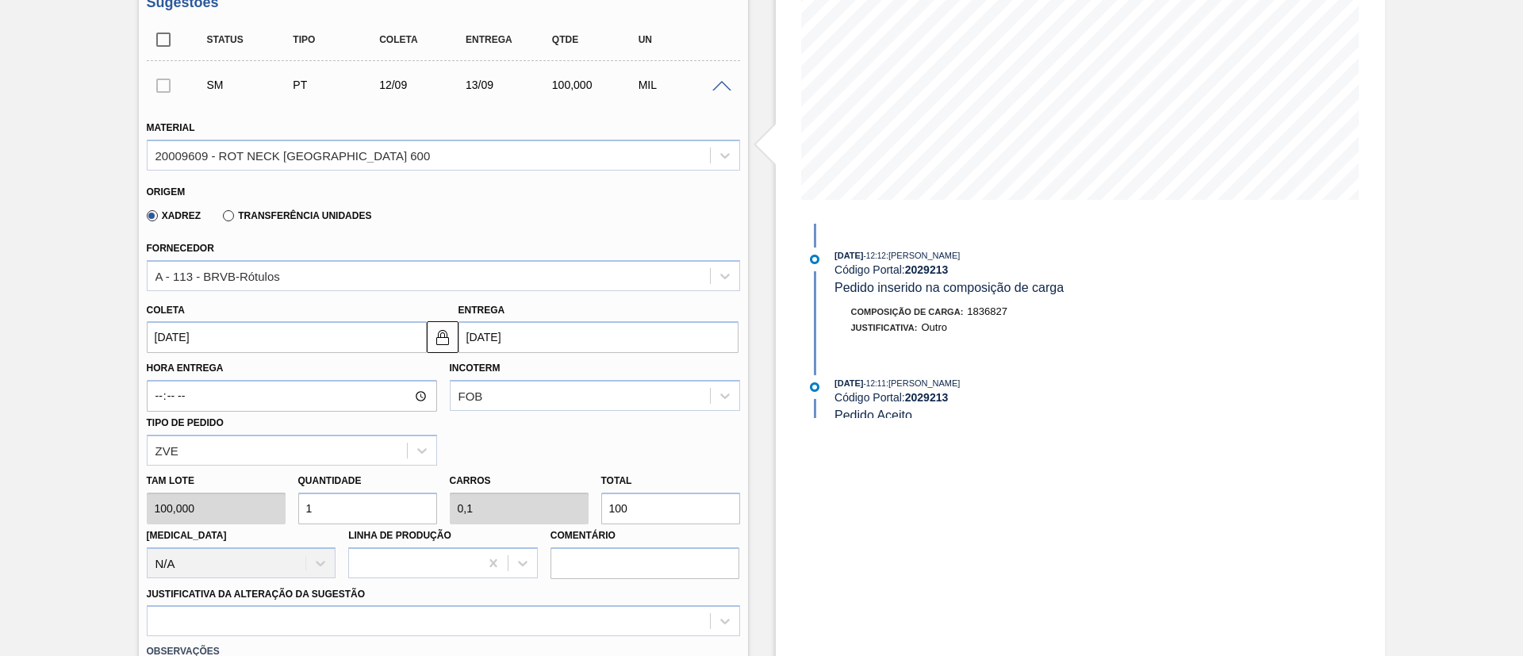
click at [551, 496] on div "Tam lote 100,000 Quantidade 1 Carros 0,1 Total 100 Doca N/A Linha de Produção C…" at bounding box center [443, 522] width 606 height 113
type input "0,03"
type input "0,003"
type input "3"
type input "0,3"
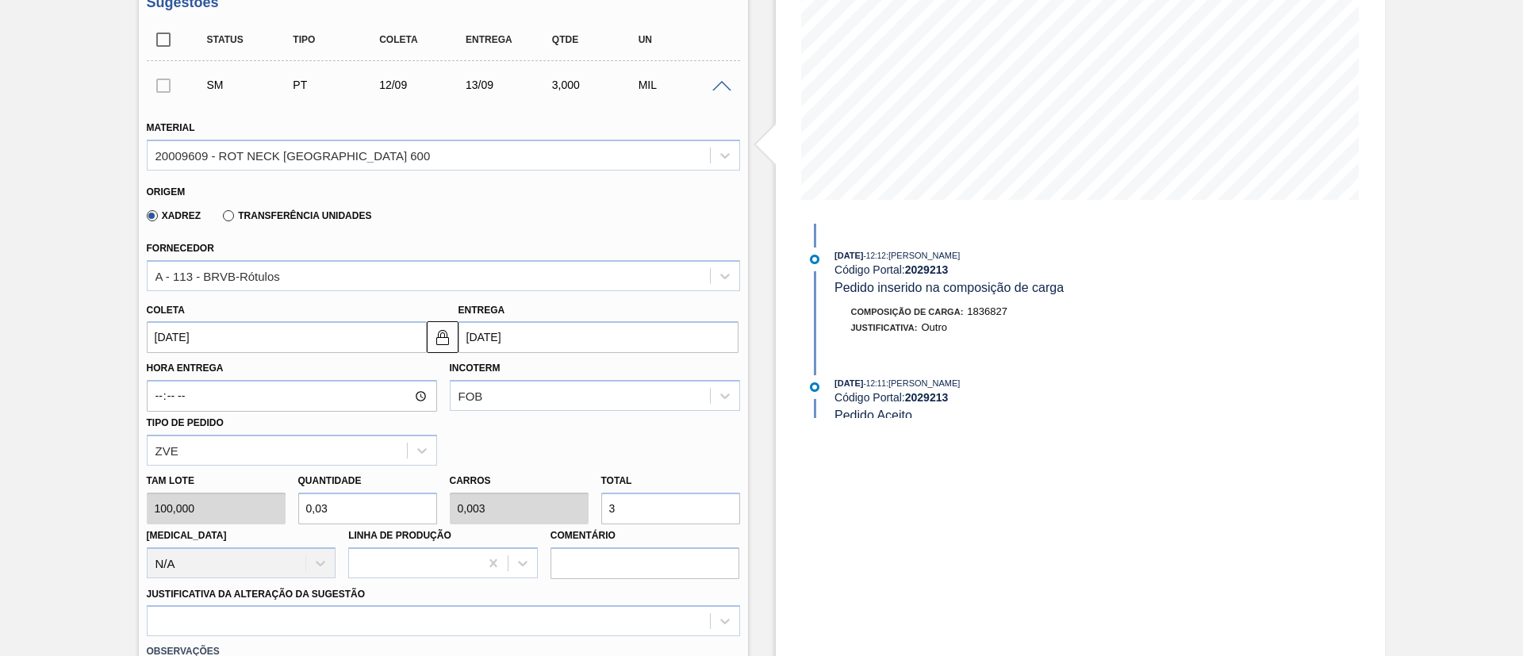
type input "0,03"
type input "30"
type input "3"
type input "0,3"
type input "300"
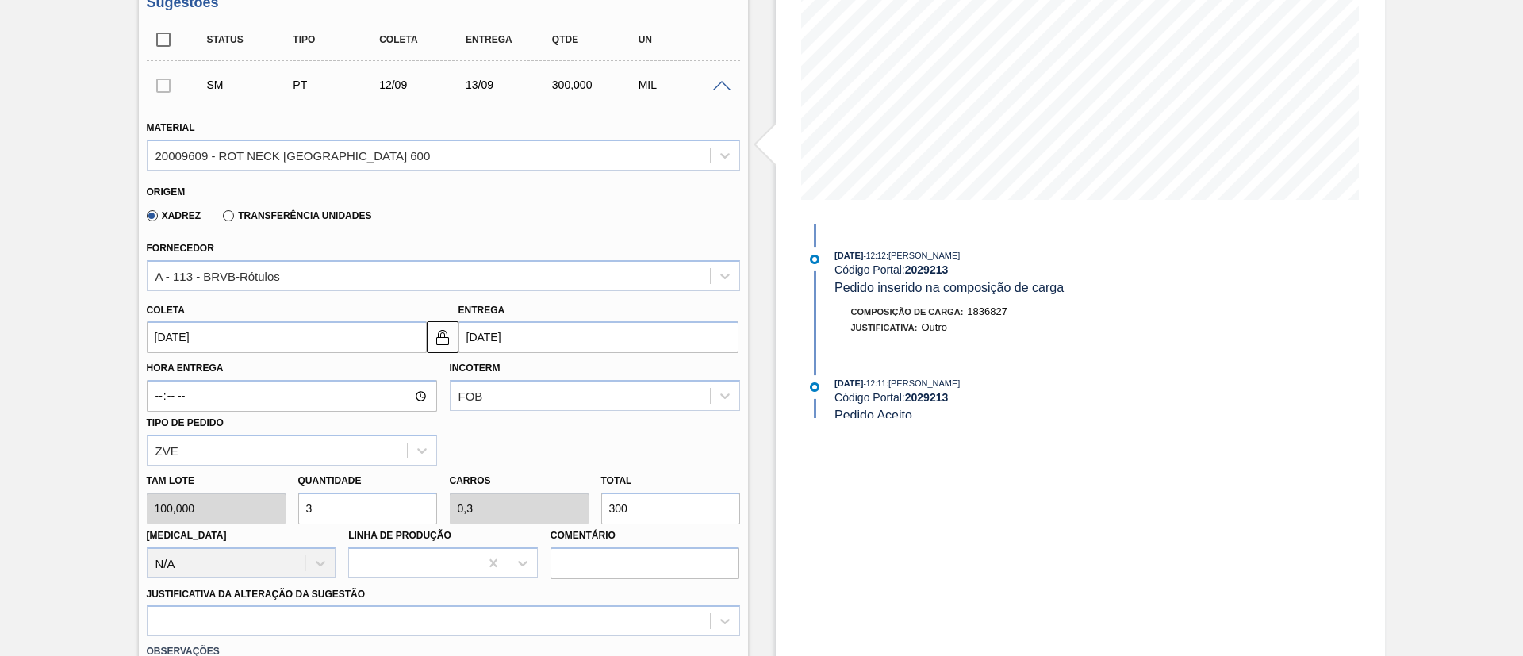
type input "30"
type input "3"
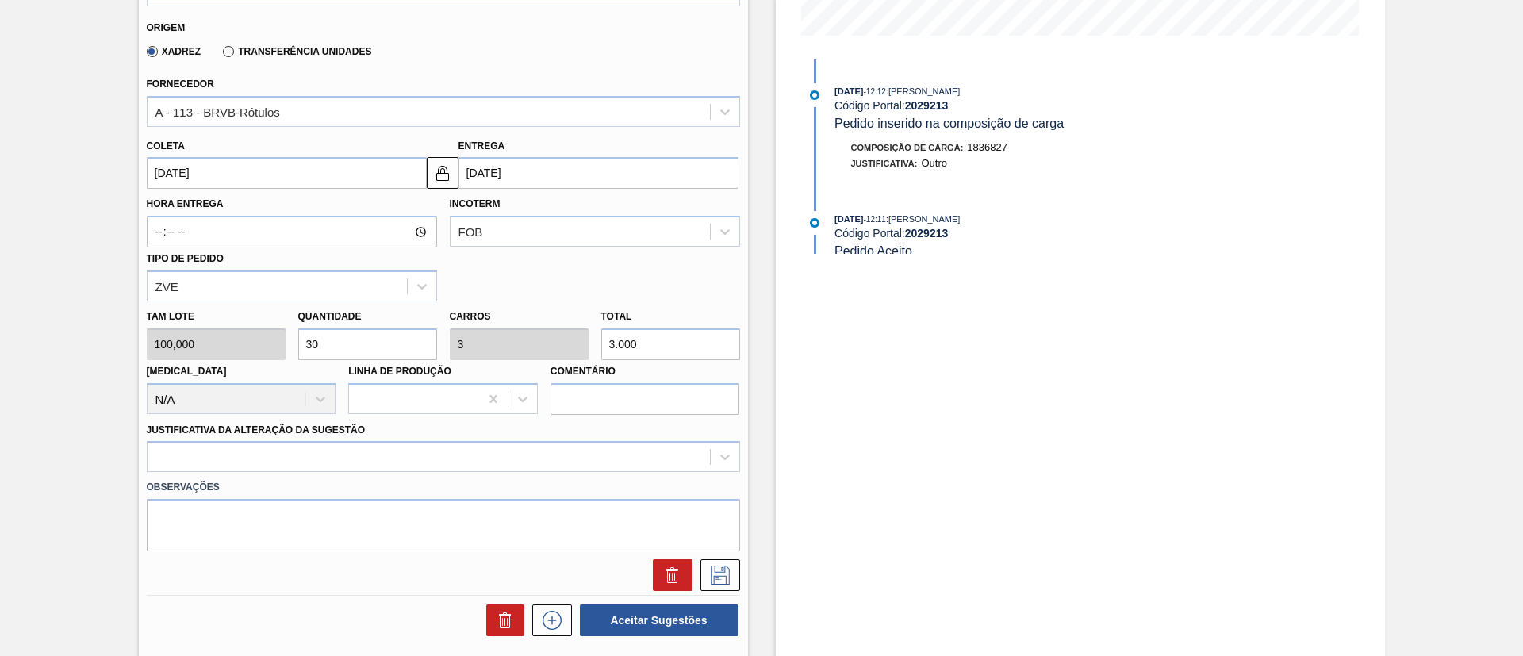
scroll to position [502, 0]
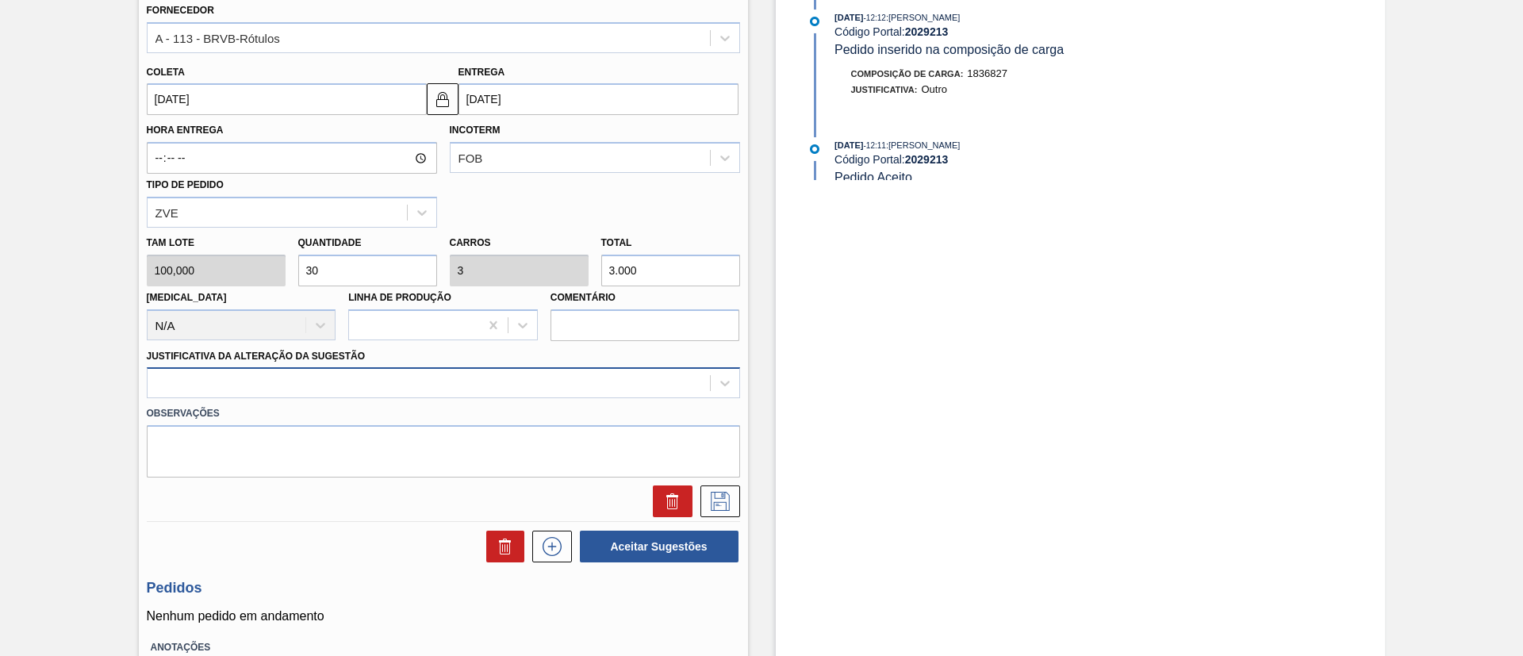
type input "3.000"
click at [304, 383] on div at bounding box center [429, 383] width 563 height 23
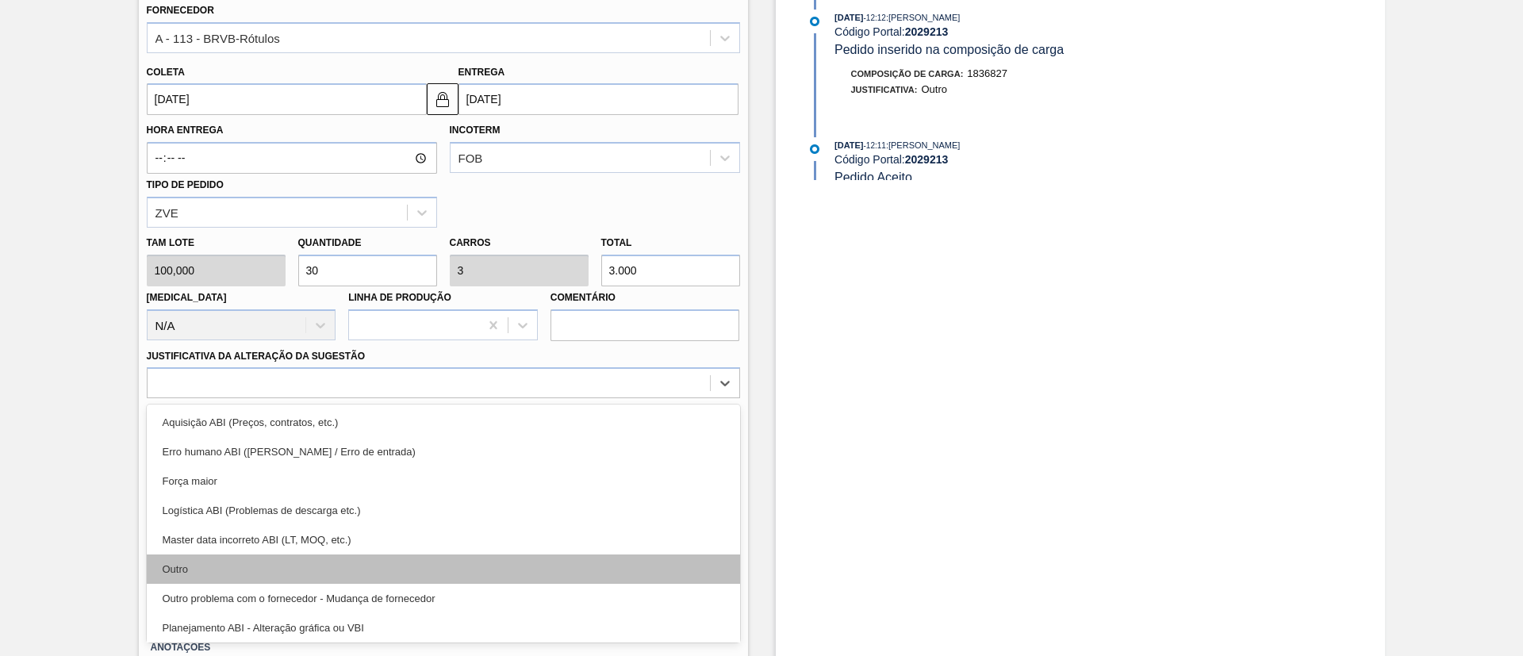
click at [291, 560] on div "Outro" at bounding box center [443, 569] width 593 height 29
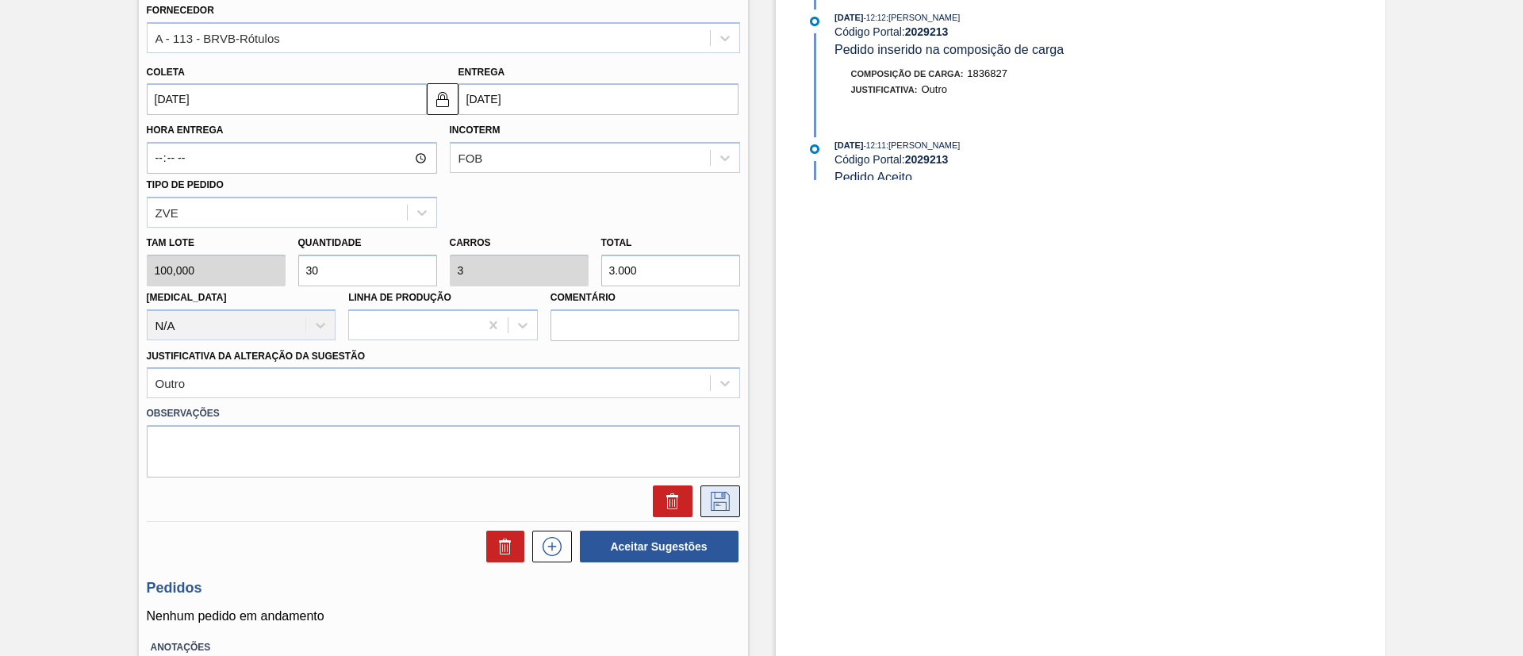
click at [712, 495] on icon at bounding box center [720, 501] width 25 height 19
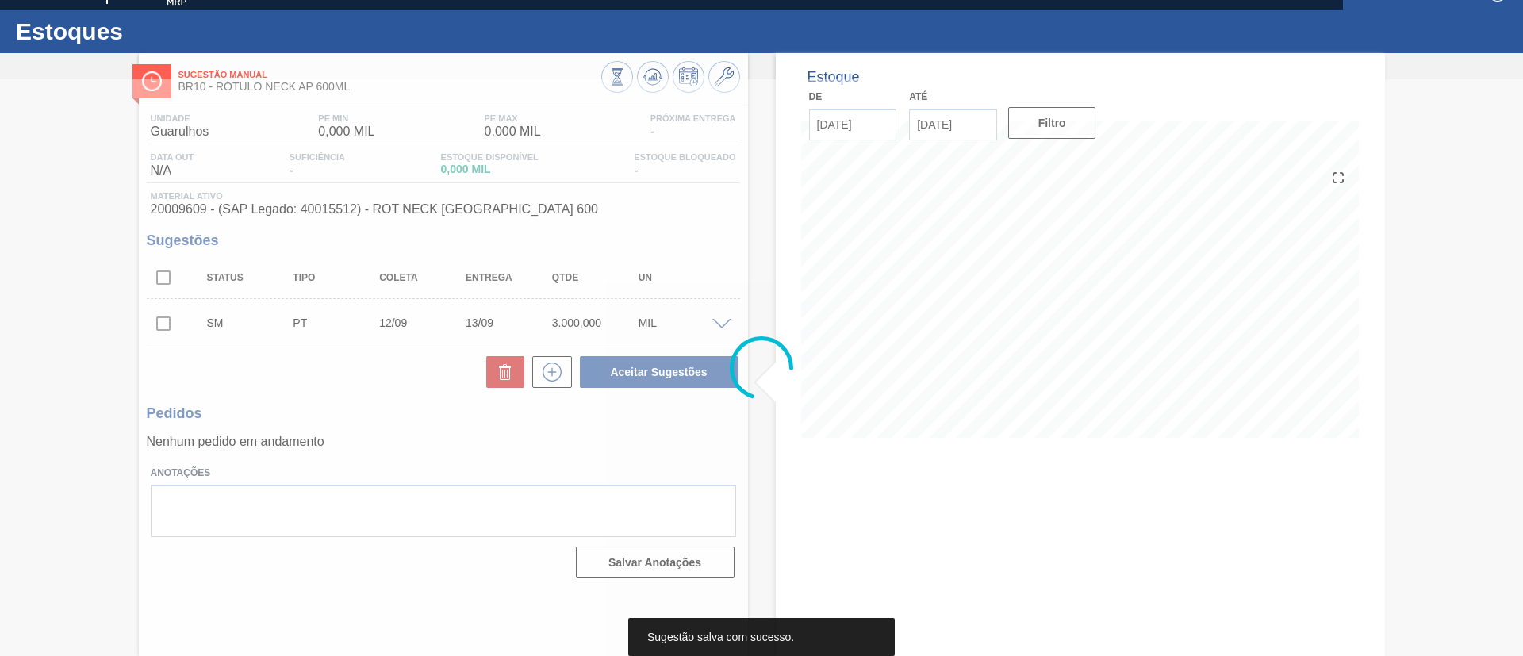
scroll to position [26, 0]
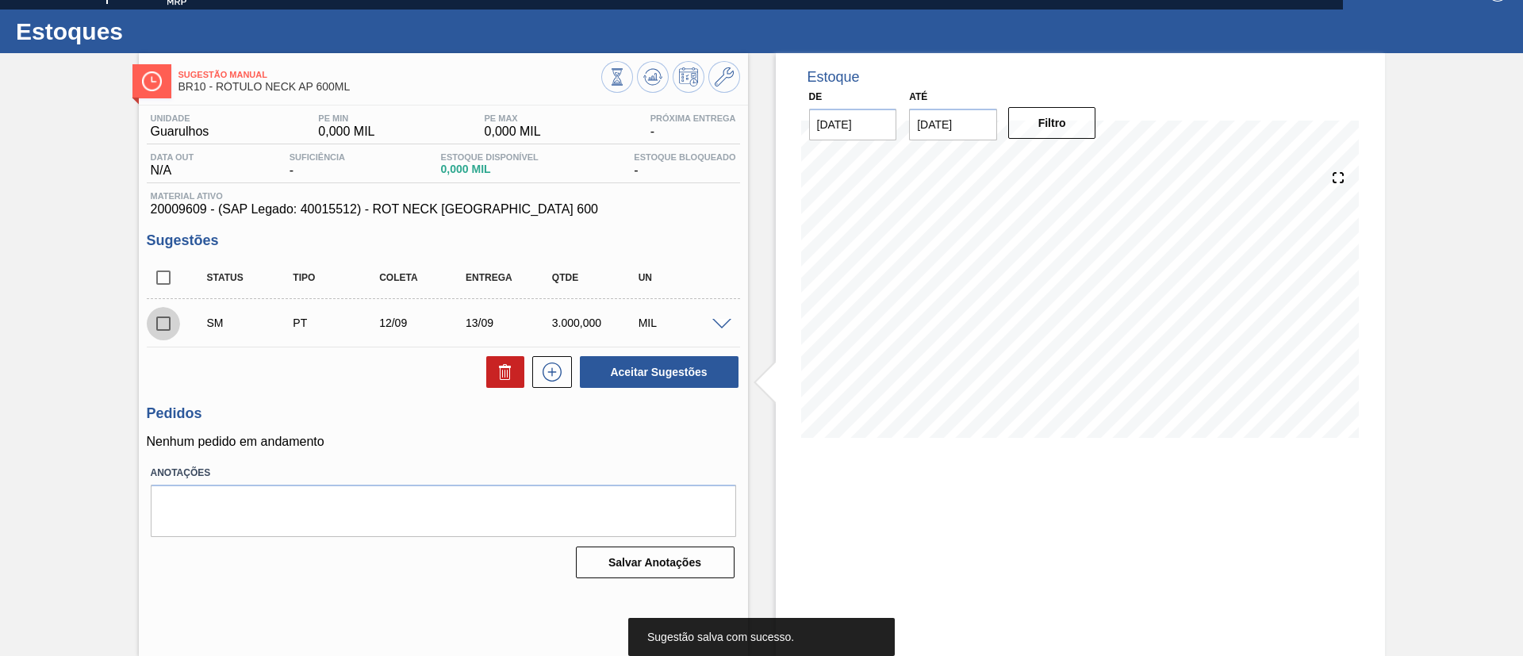
click at [164, 328] on input "checkbox" at bounding box center [163, 323] width 33 height 33
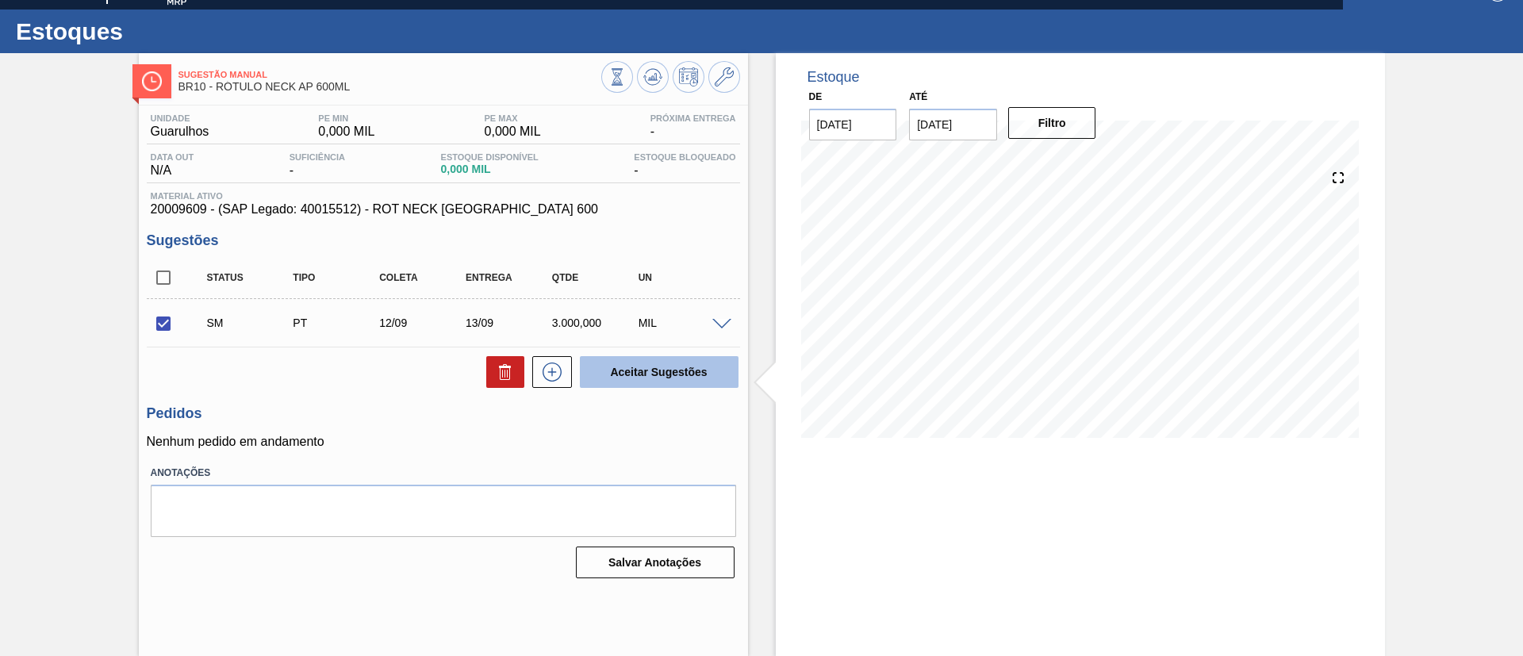
click at [674, 367] on button "Aceitar Sugestões" at bounding box center [659, 372] width 159 height 32
checkbox input "false"
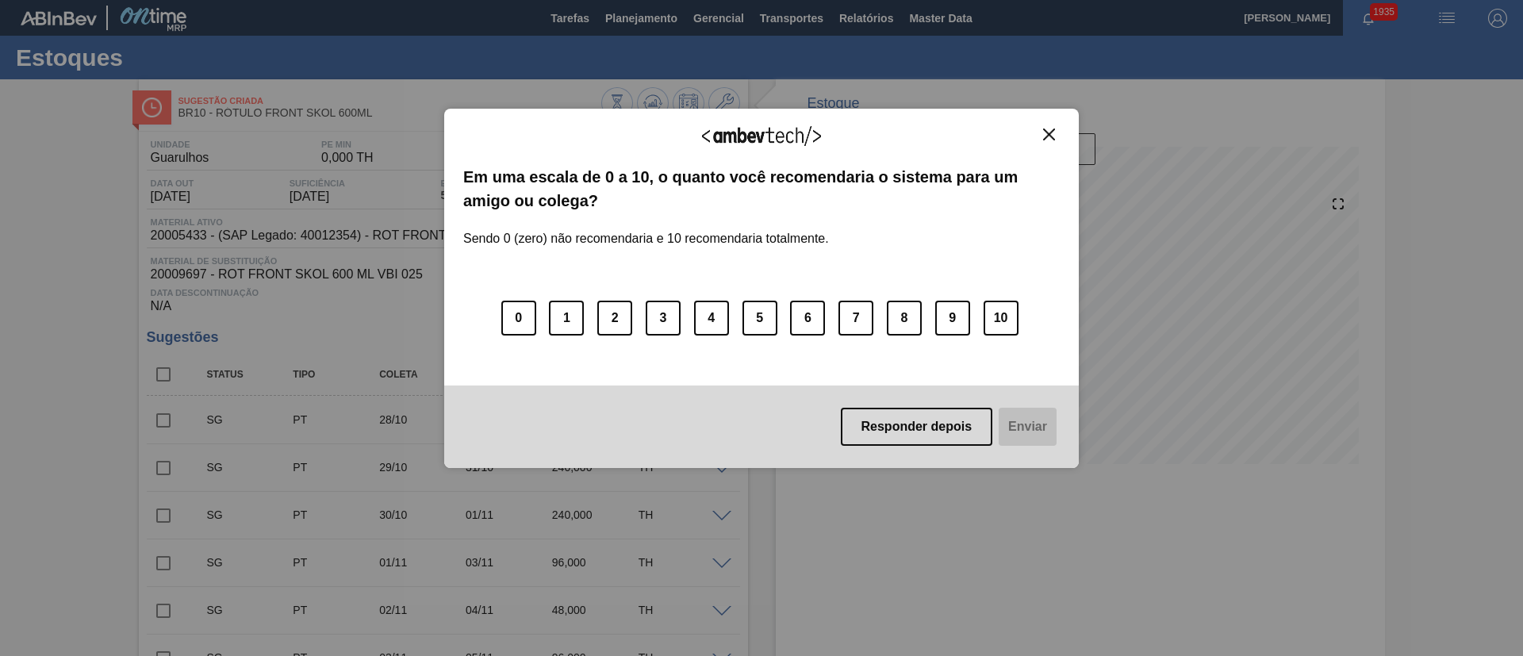
click at [1049, 133] on img "Close" at bounding box center [1049, 135] width 12 height 12
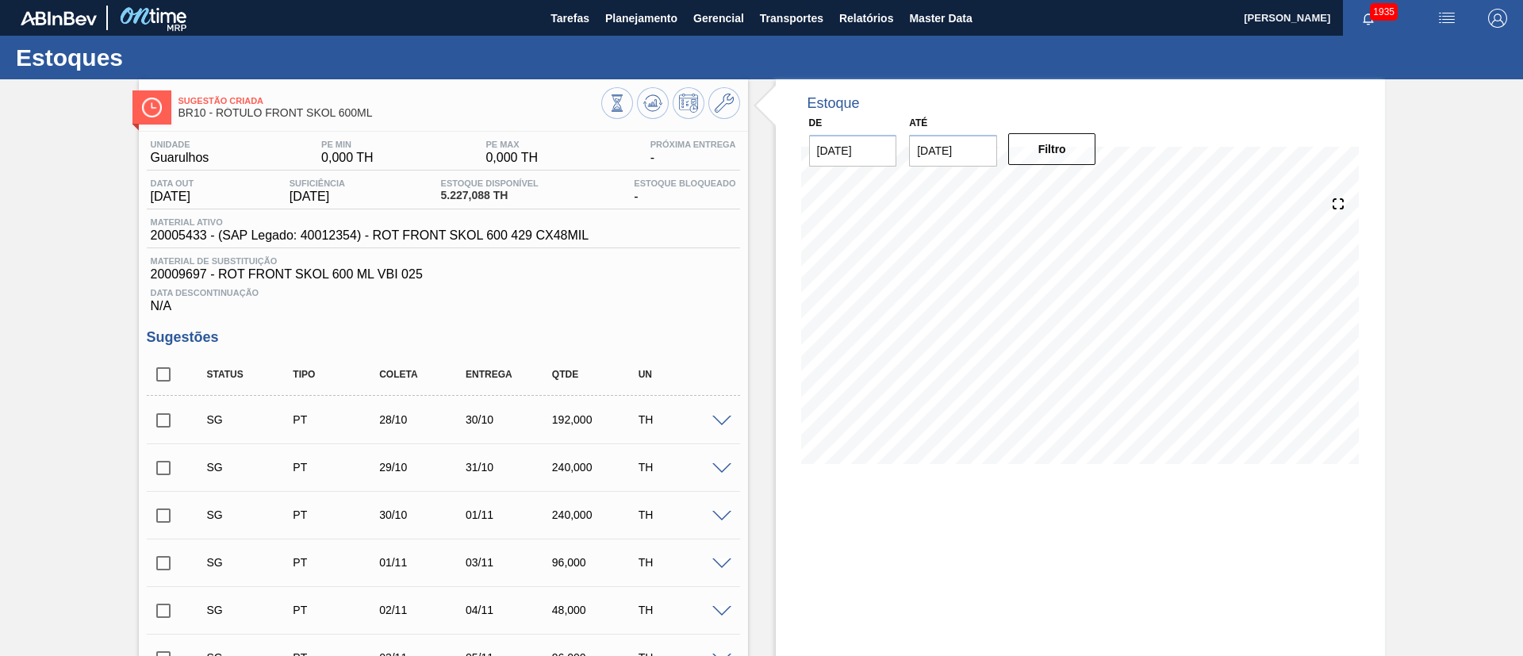
click at [179, 378] on input "checkbox" at bounding box center [163, 374] width 33 height 33
checkbox input "true"
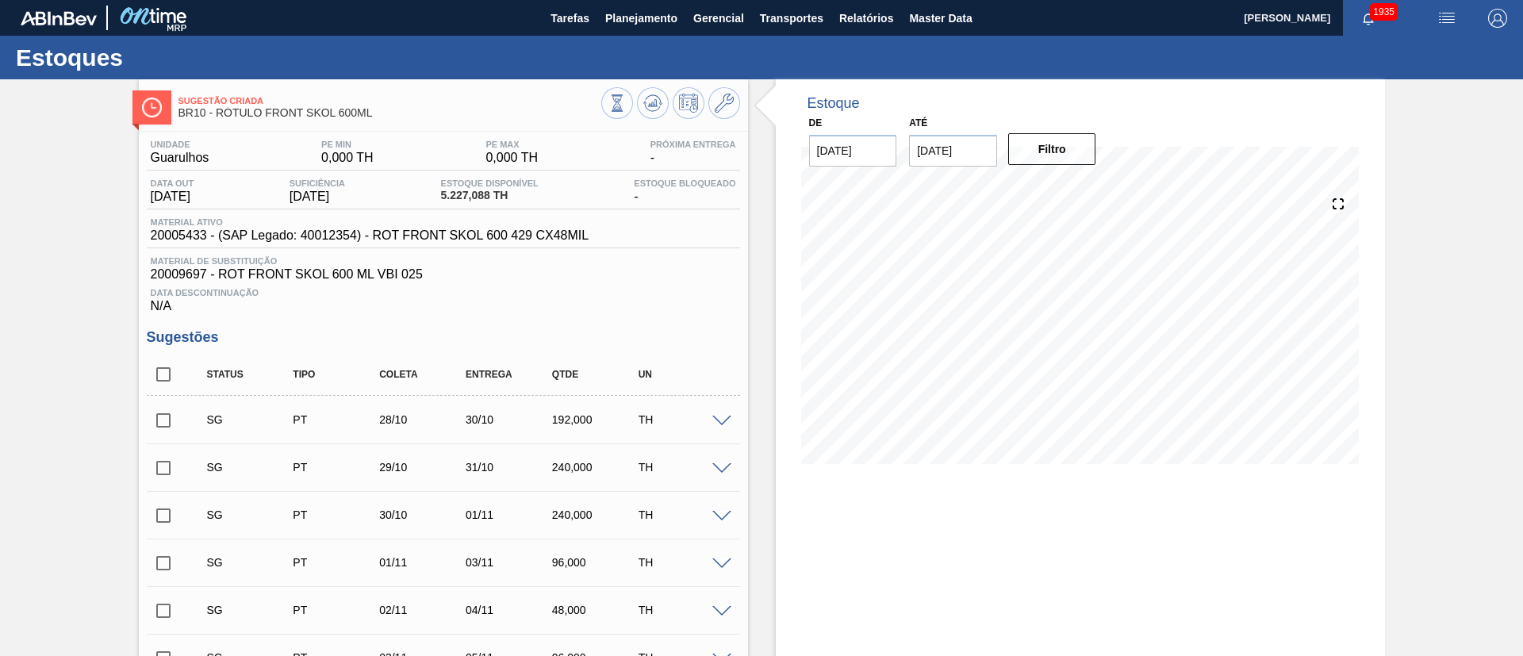
checkbox input "true"
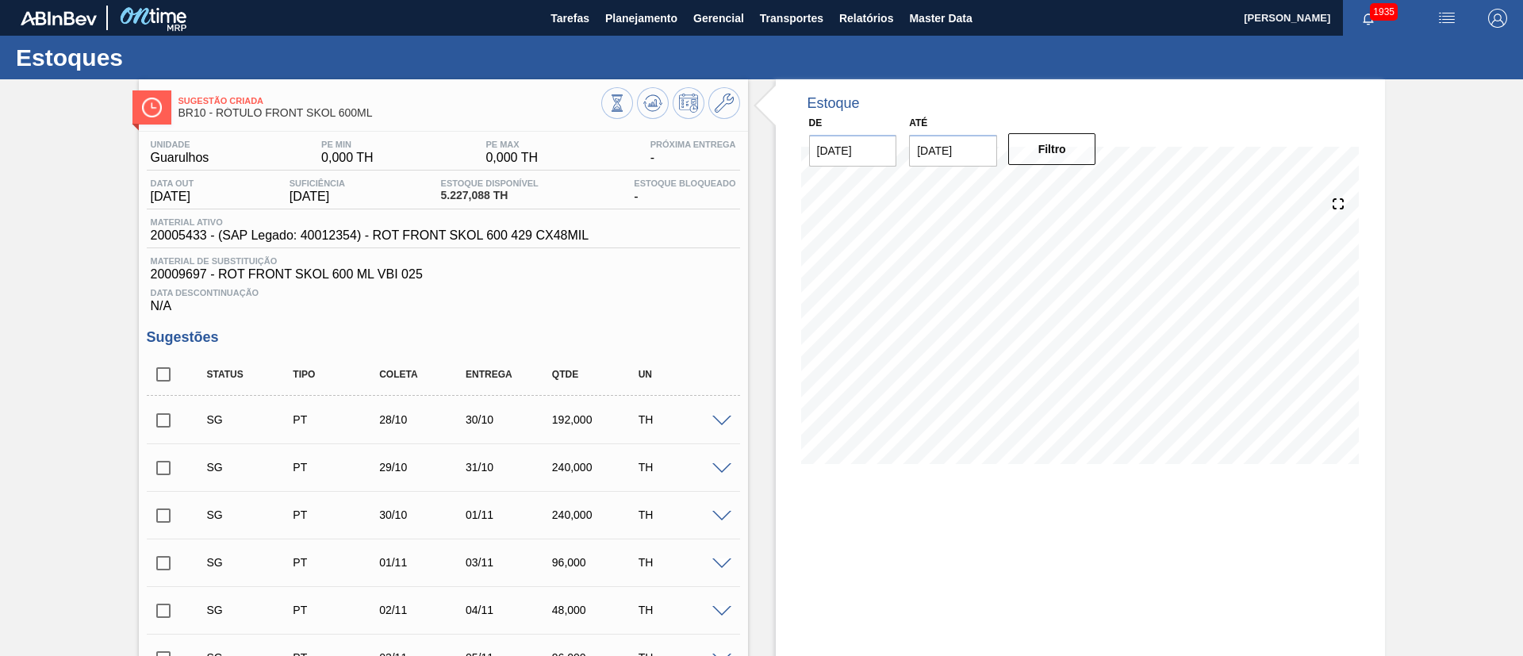
checkbox input "true"
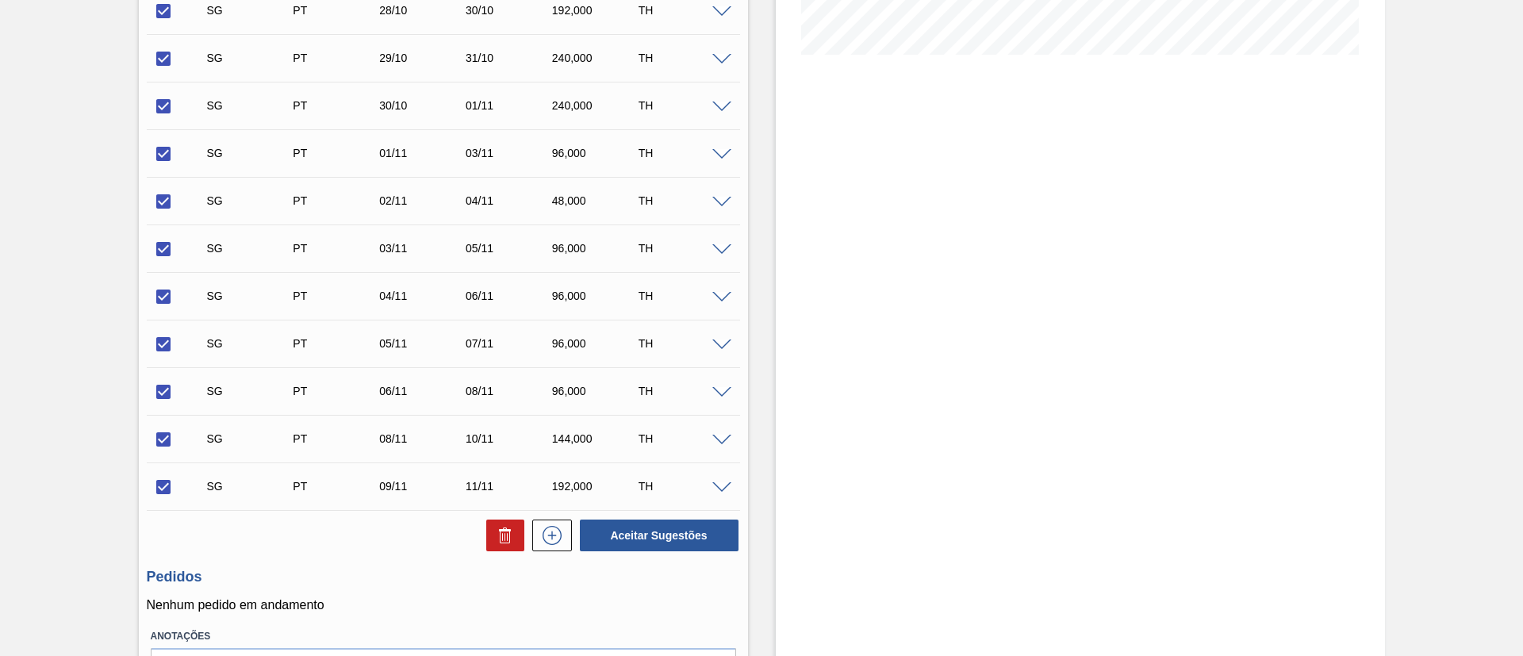
scroll to position [509, 0]
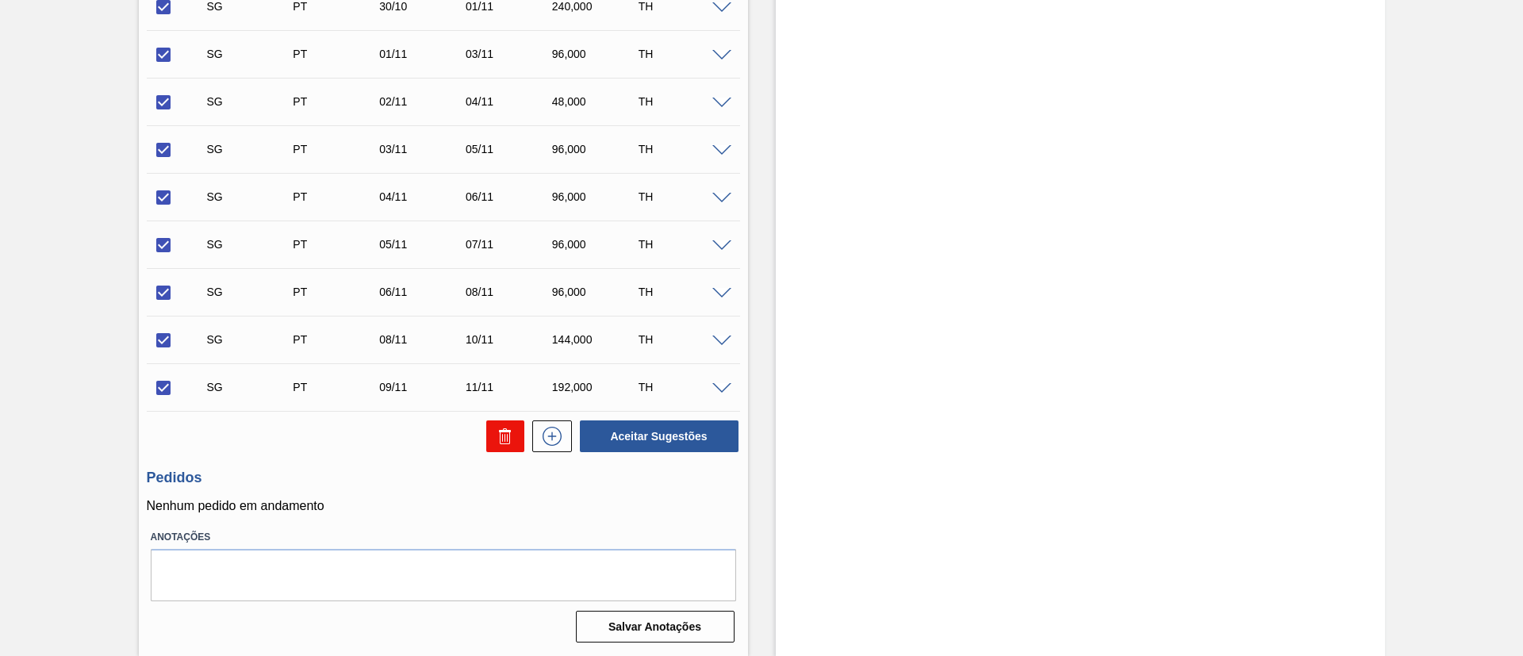
click at [502, 435] on icon at bounding box center [502, 438] width 1 height 8
checkbox input "false"
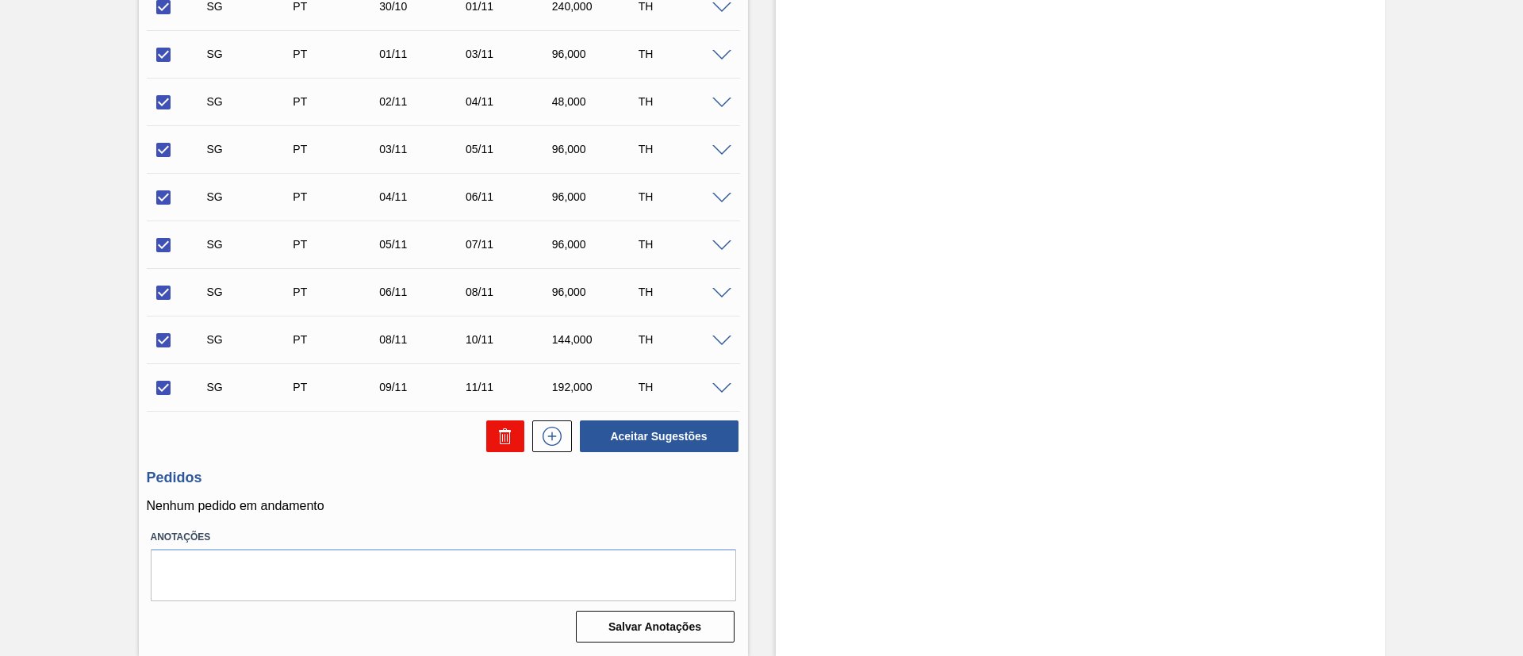
checkbox input "false"
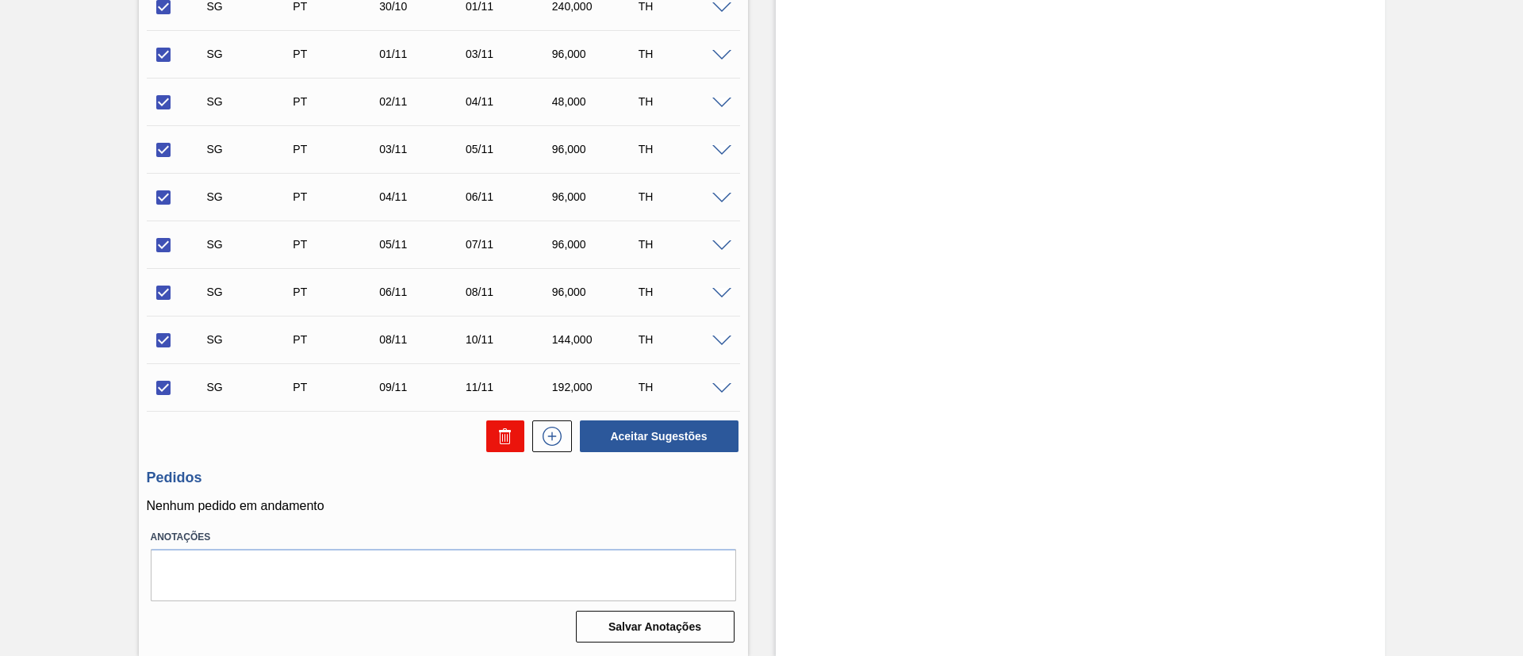
checkbox input "false"
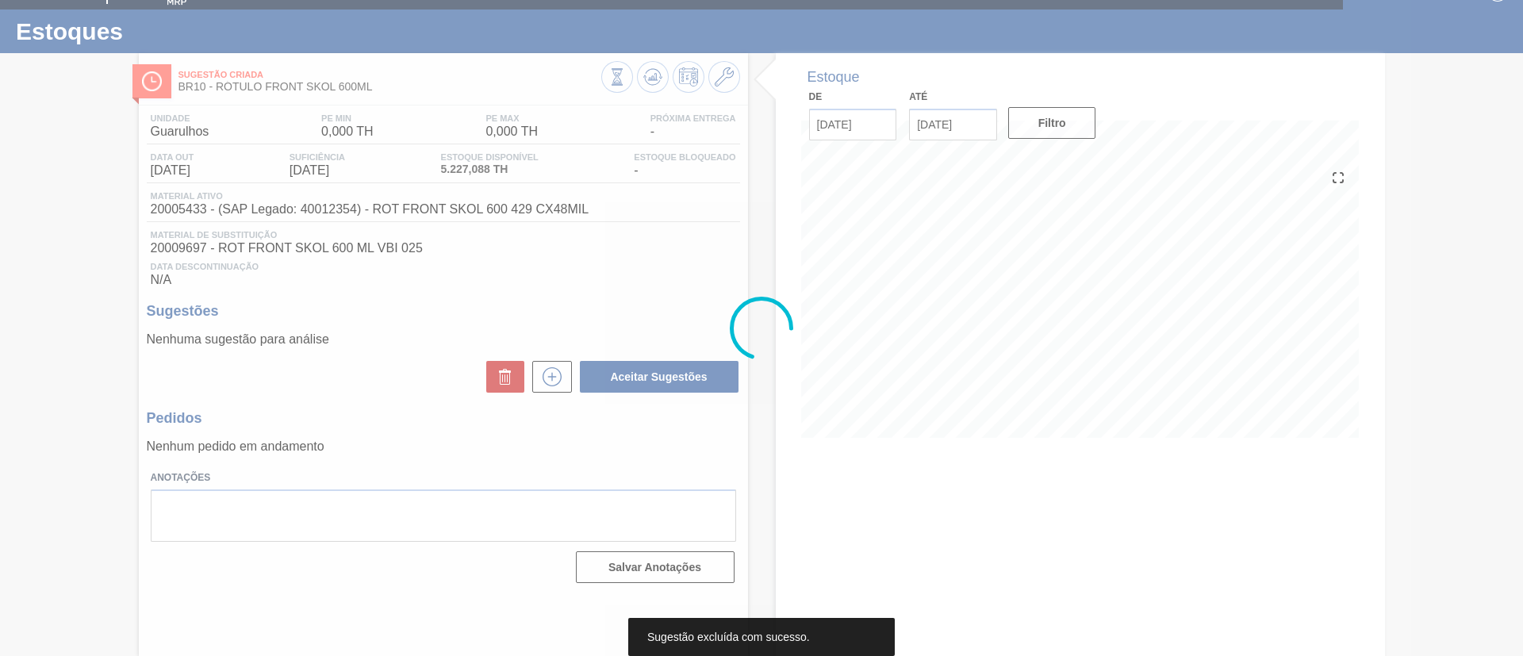
scroll to position [26, 0]
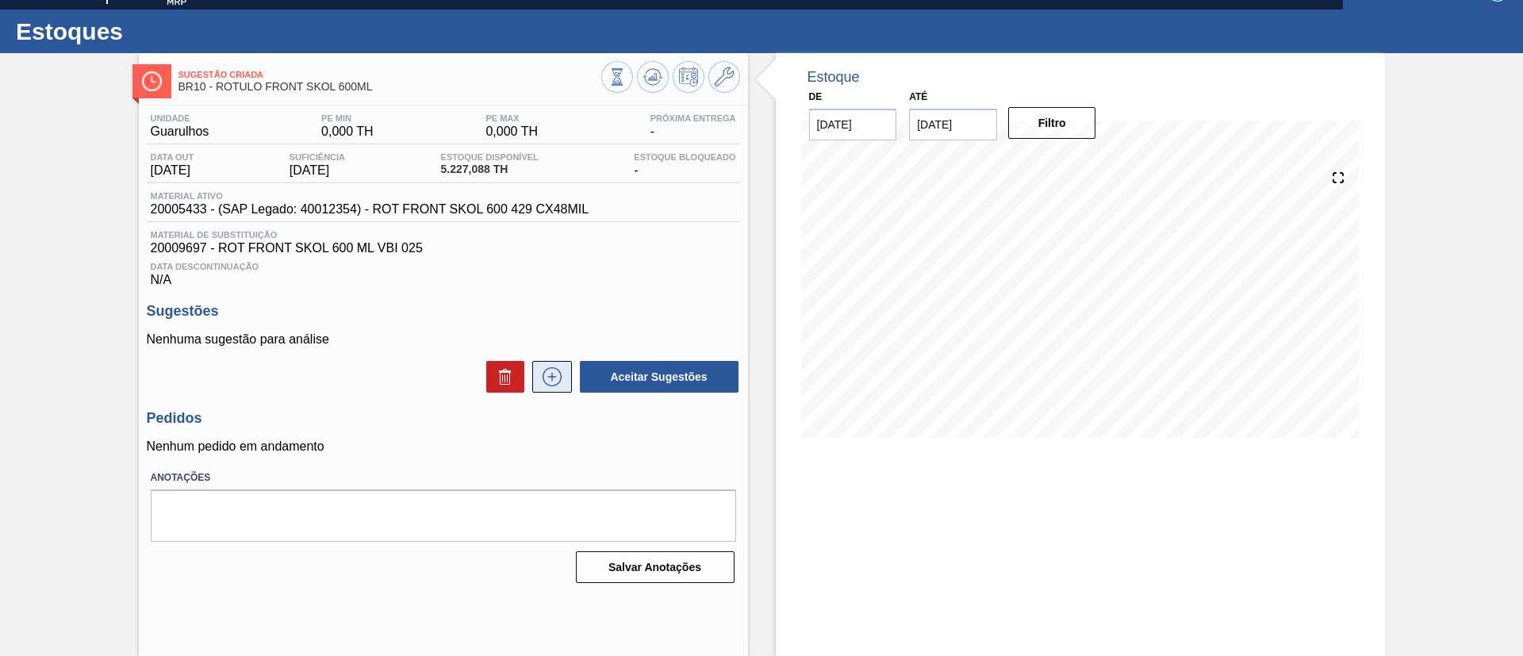
click at [554, 369] on icon at bounding box center [552, 376] width 25 height 19
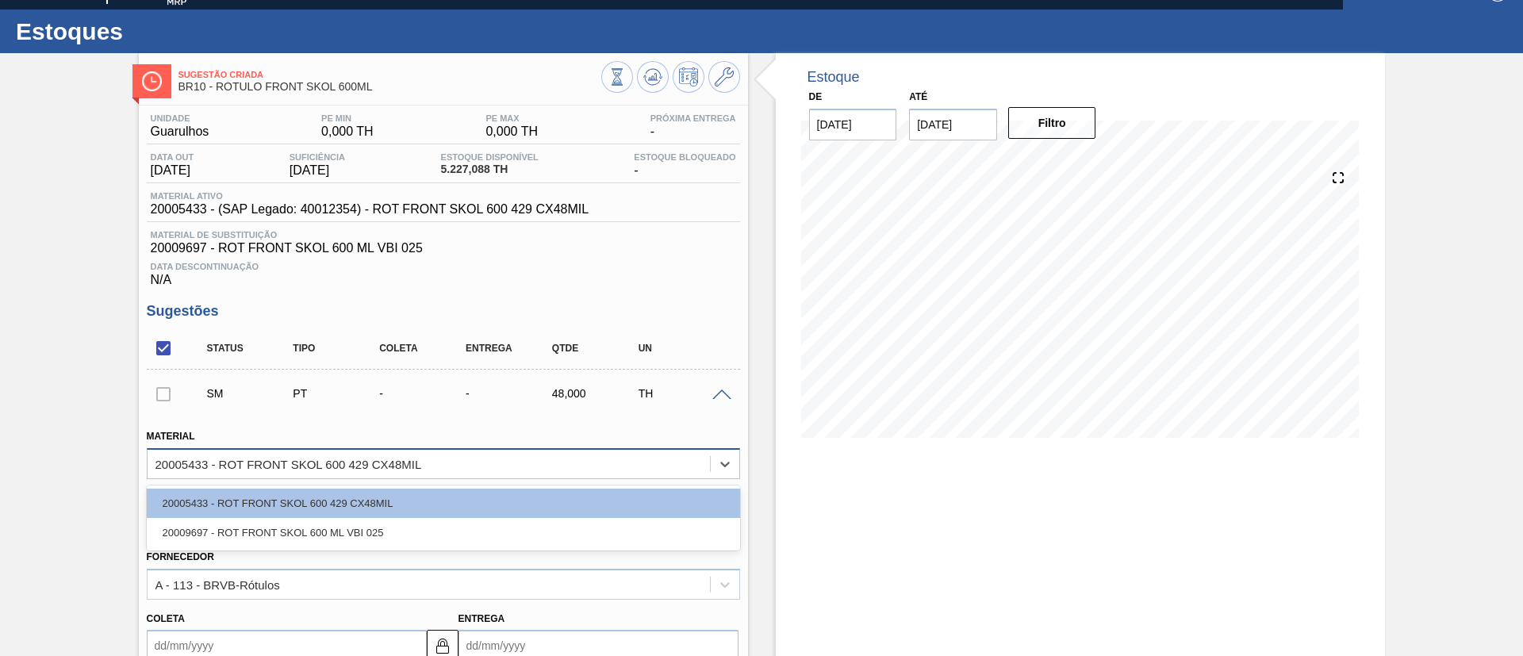
click at [358, 455] on div "20005433 - ROT FRONT SKOL 600 429 CX48MIL" at bounding box center [429, 463] width 563 height 23
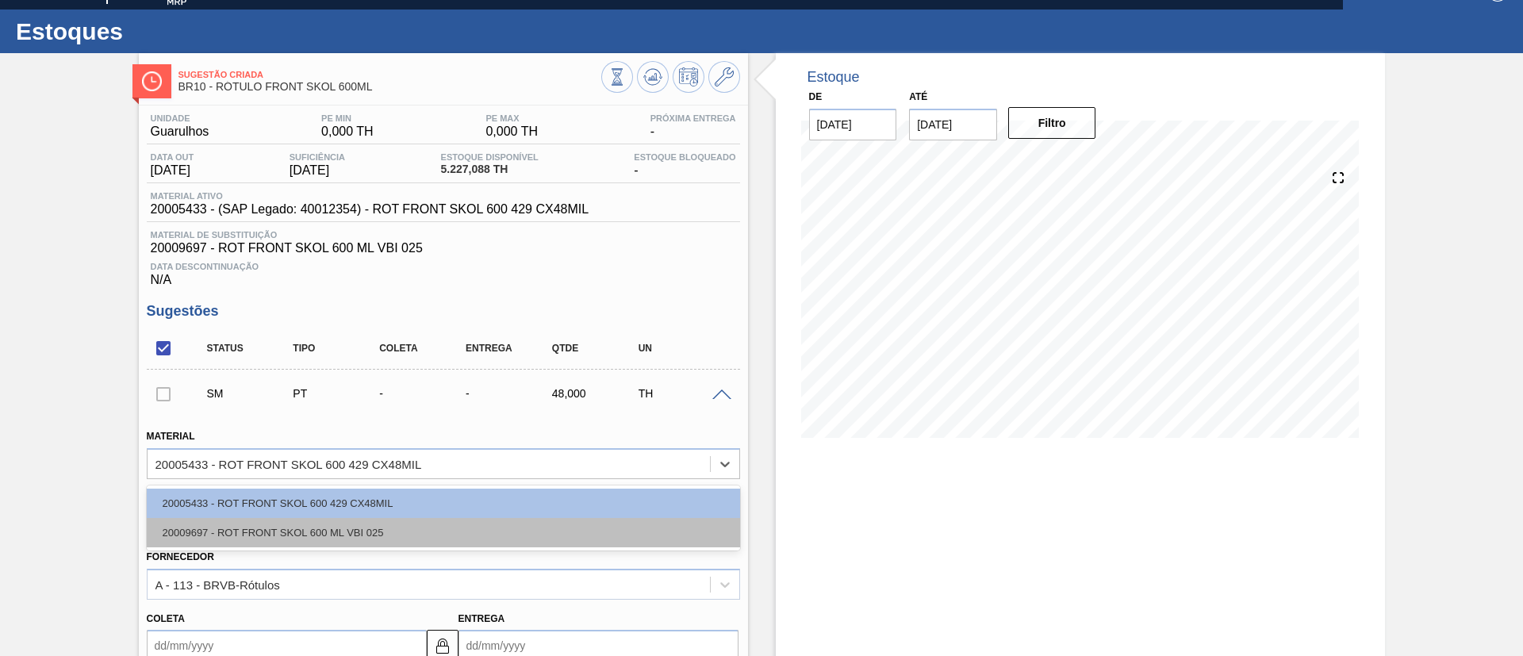
click at [343, 527] on div "20009697 - ROT FRONT SKOL 600 ML VBI 025" at bounding box center [443, 532] width 593 height 29
type input "100,000"
type input "0,48"
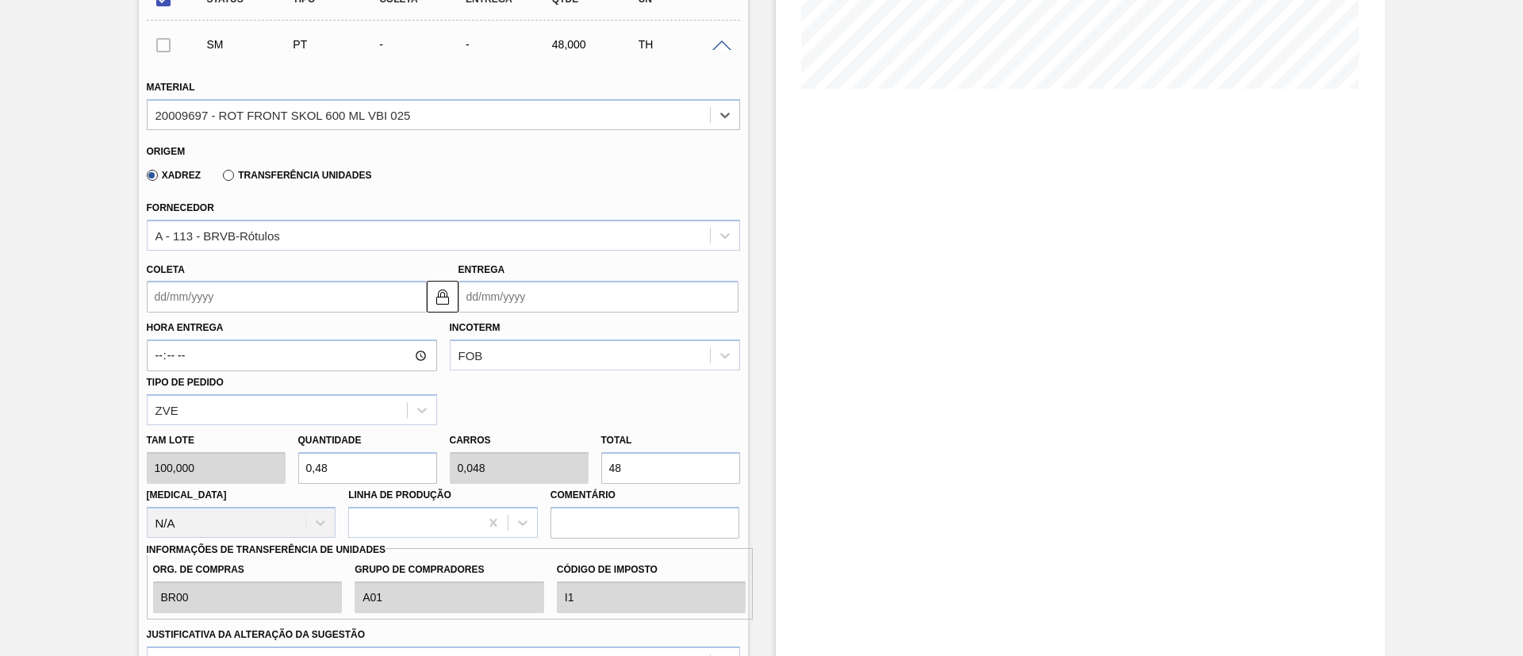
scroll to position [383, 0]
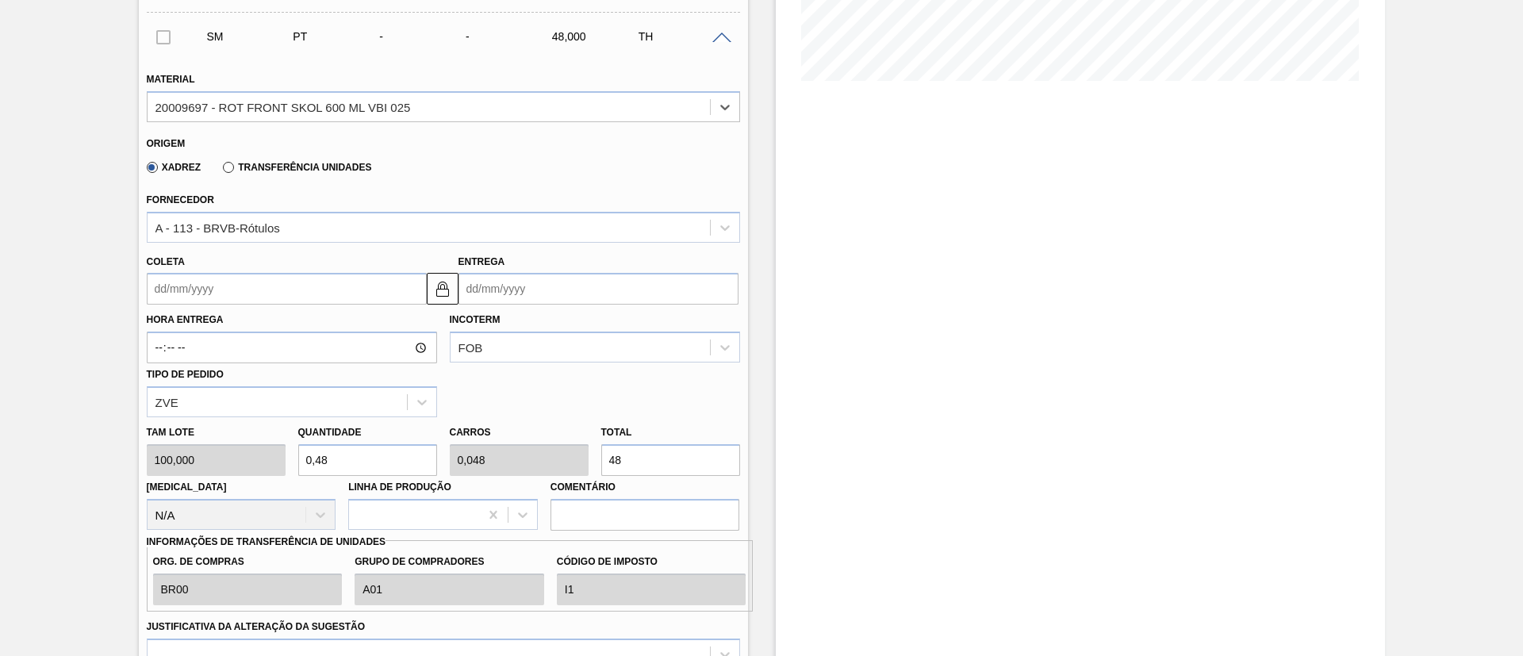
click at [218, 291] on input "Coleta" at bounding box center [287, 289] width 280 height 32
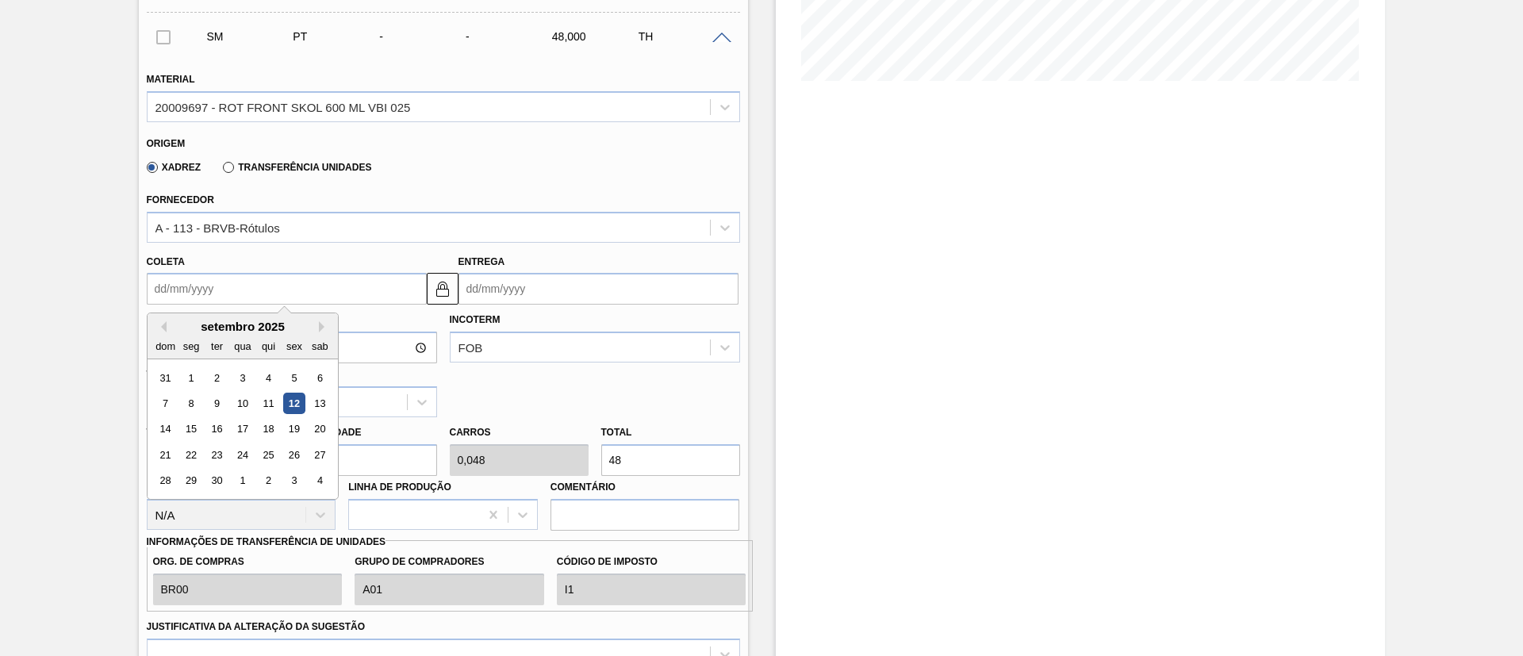
click at [297, 405] on div "12" at bounding box center [293, 403] width 21 height 21
type input "[DATE]"
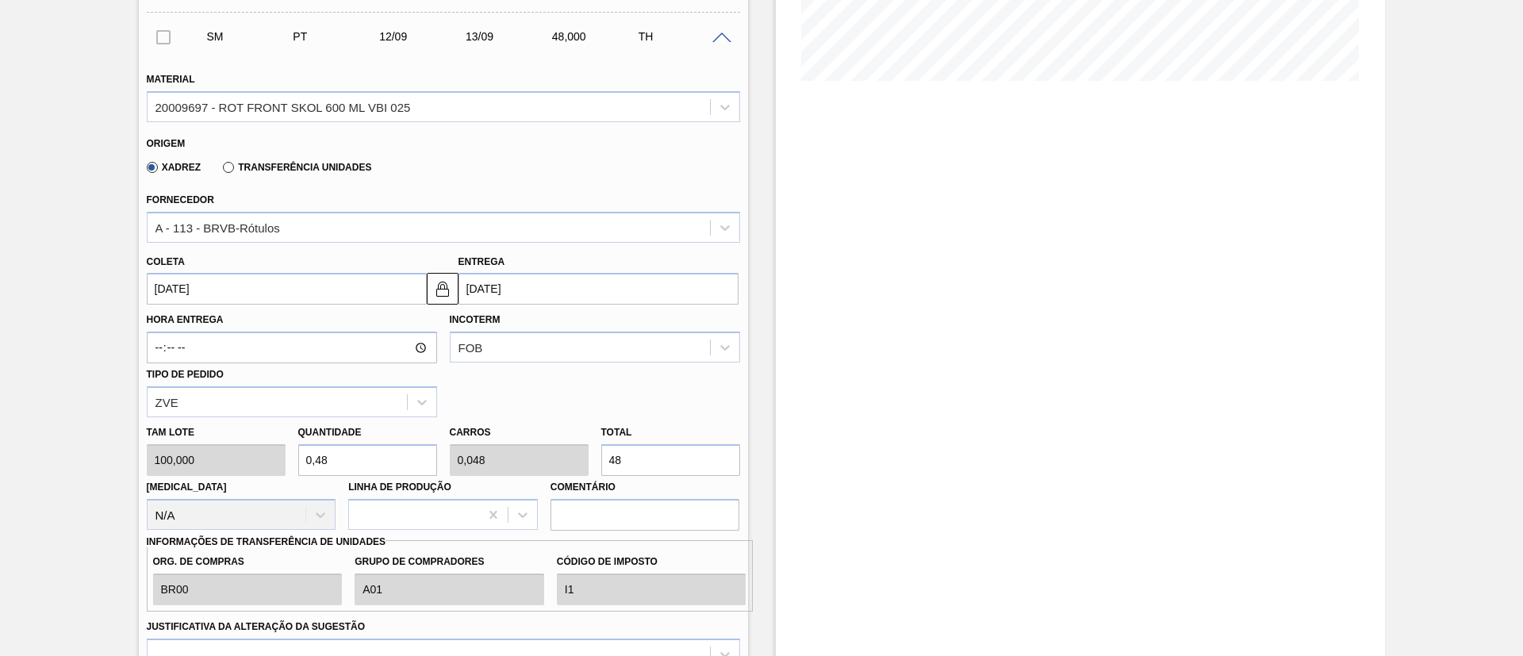
click at [551, 455] on div "Tam lote 100,000 Quantidade 0,48 Carros 0,048 Total 48 Doca N/A Linha de Produç…" at bounding box center [443, 473] width 606 height 113
type input "0,04"
type input "0,004"
type input "4"
type input "0,4"
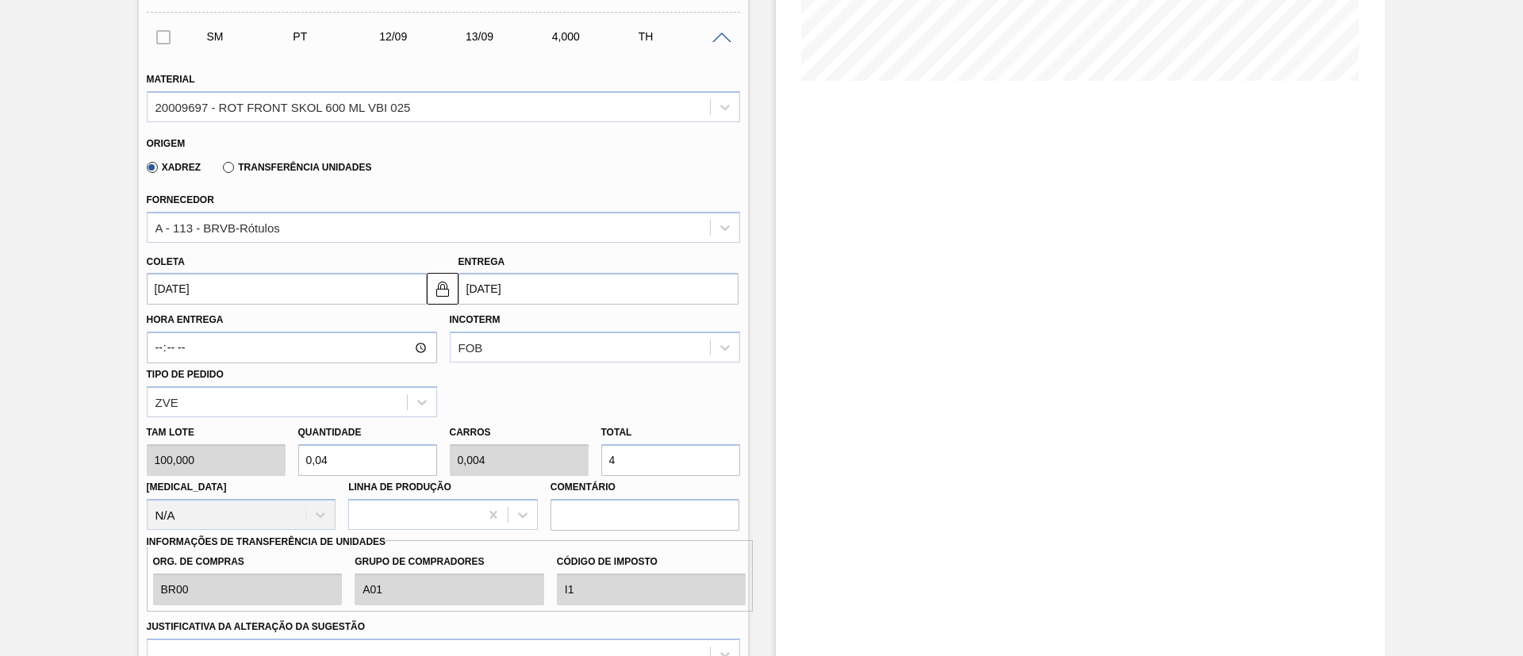
type input "0,04"
type input "40"
type input "4"
type input "0,4"
type input "400"
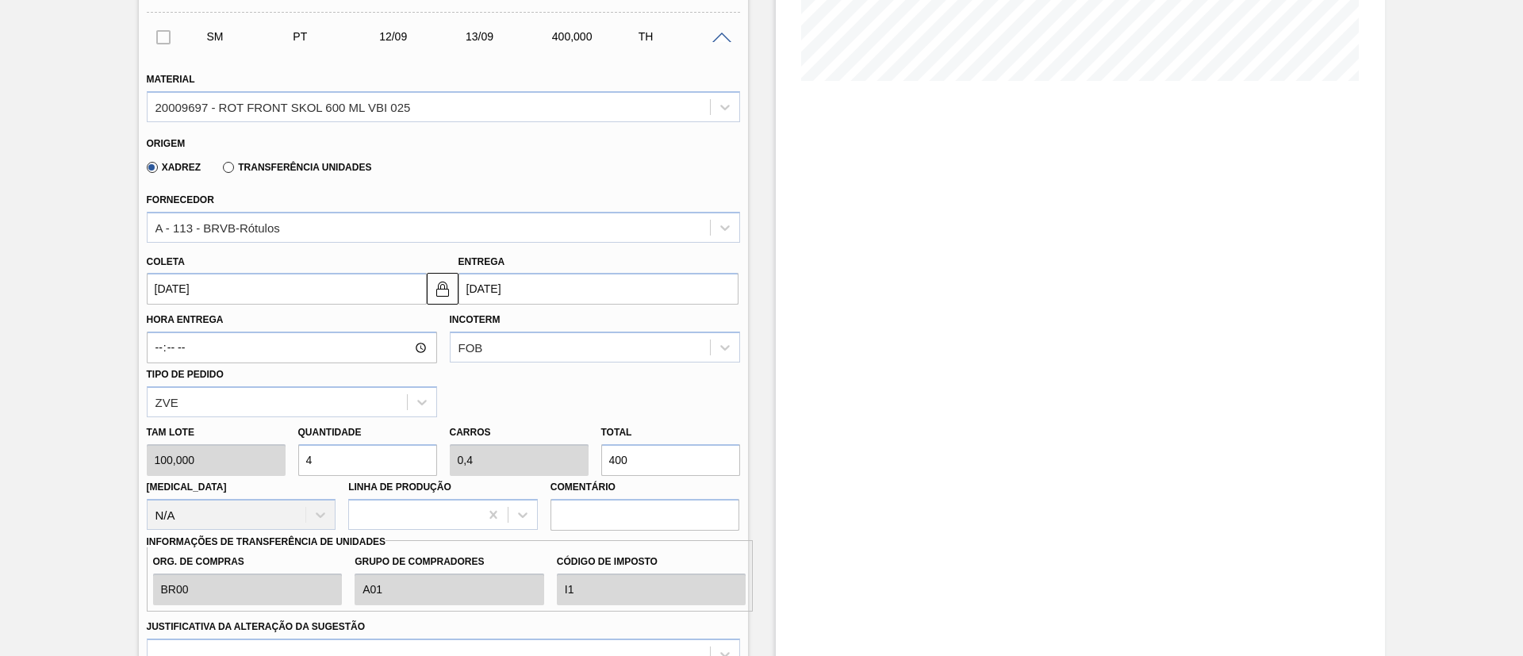
type input "40"
type input "4"
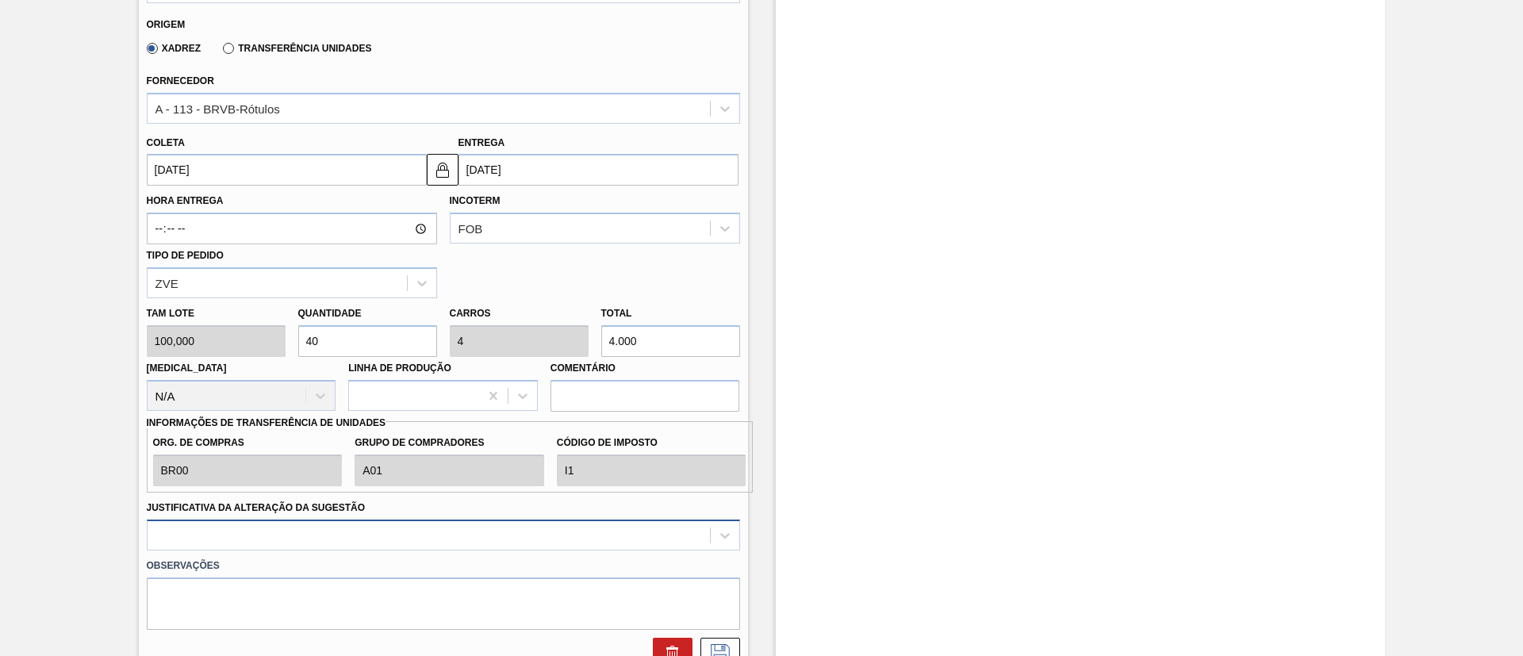
type input "4.000"
click at [328, 542] on div at bounding box center [443, 535] width 593 height 31
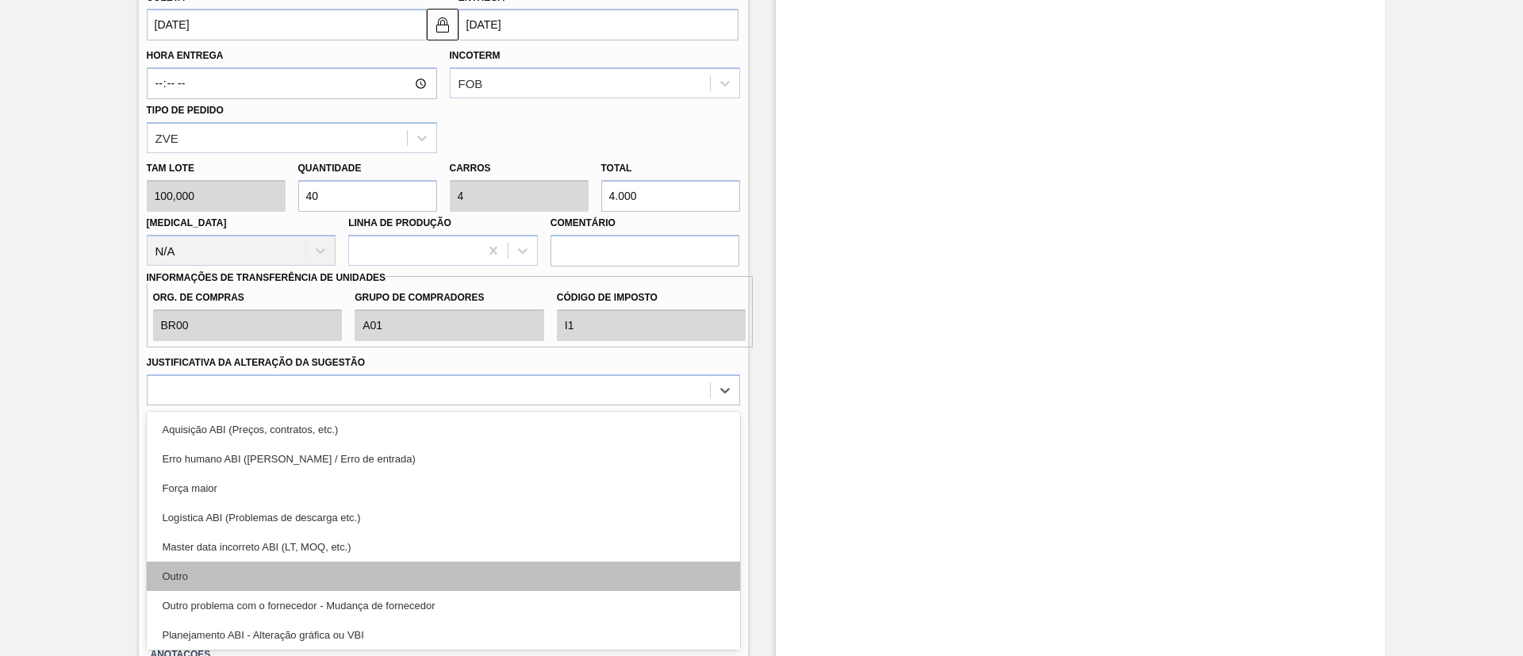
click at [263, 572] on div "Outro" at bounding box center [443, 576] width 593 height 29
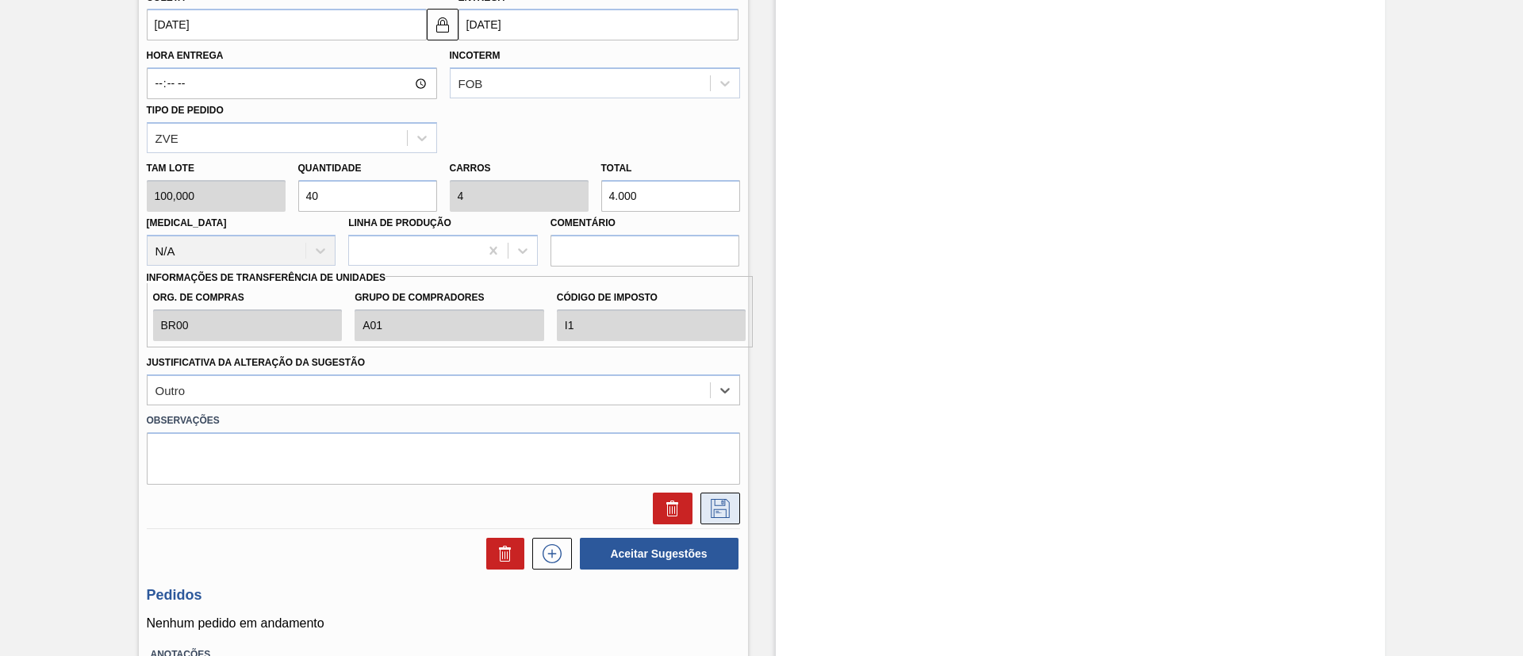
click at [703, 503] on button at bounding box center [721, 509] width 40 height 32
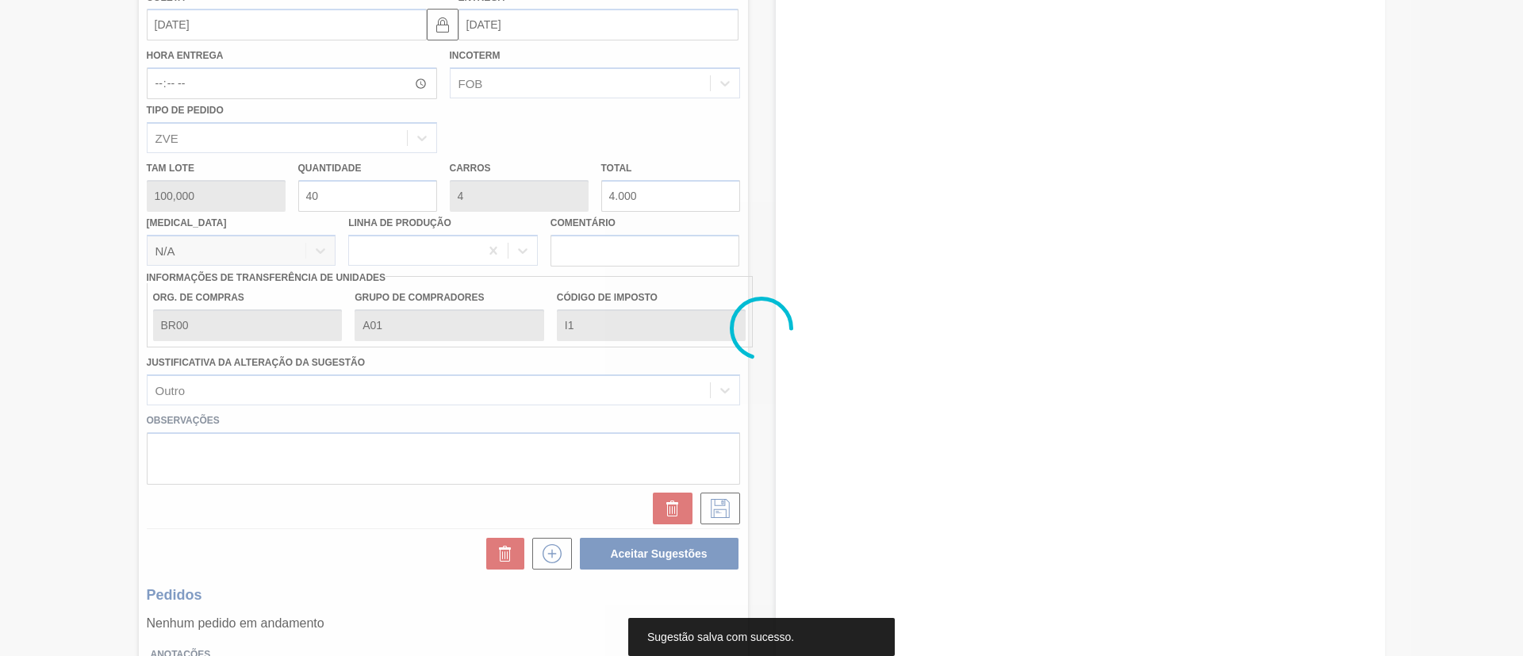
scroll to position [33, 0]
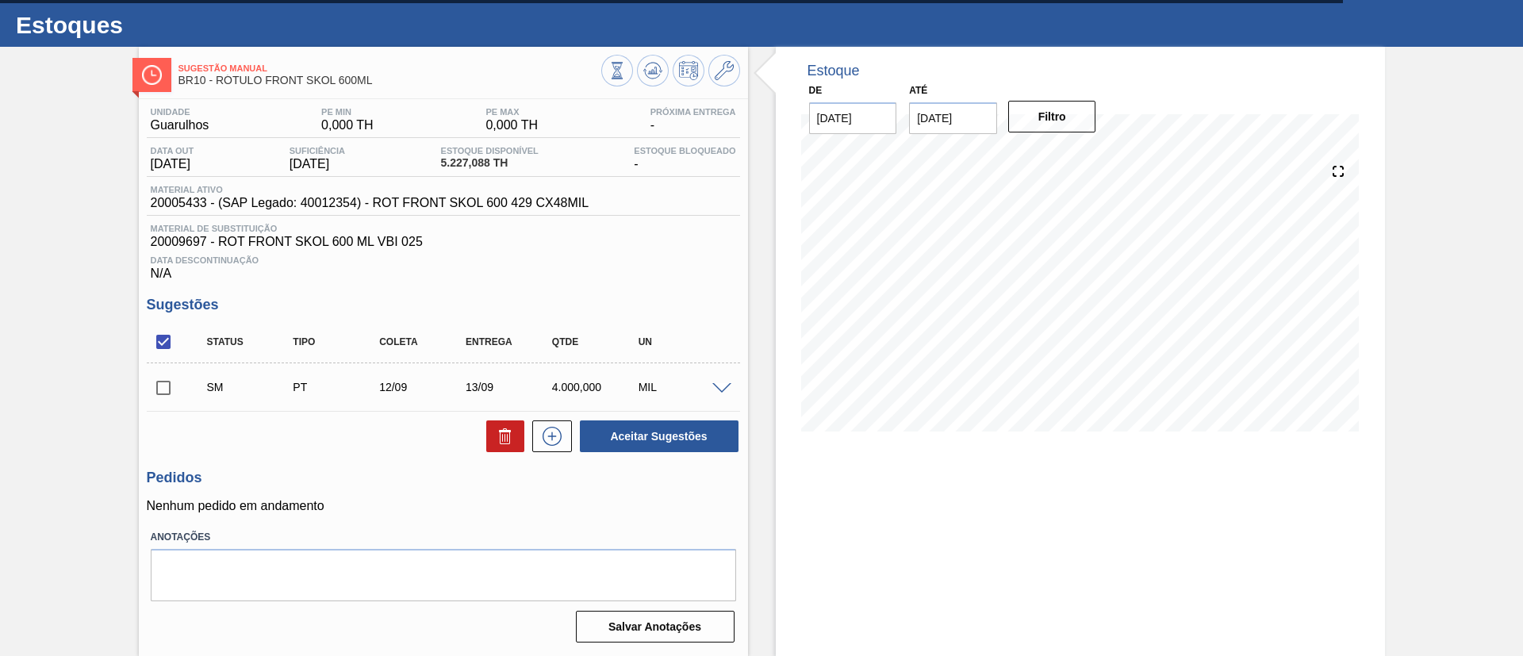
click at [168, 384] on input "checkbox" at bounding box center [163, 387] width 33 height 33
checkbox input "true"
click at [629, 437] on button "Aceitar Sugestões" at bounding box center [659, 436] width 159 height 32
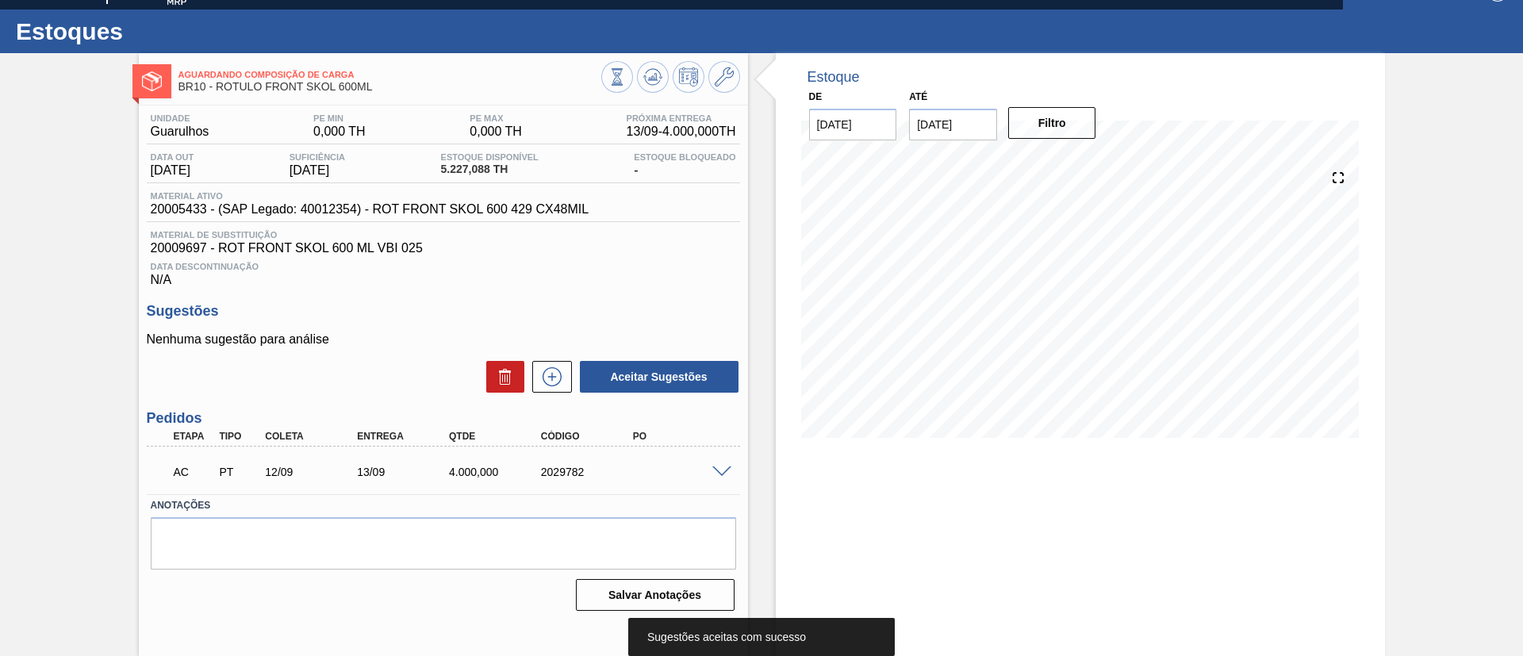
scroll to position [26, 0]
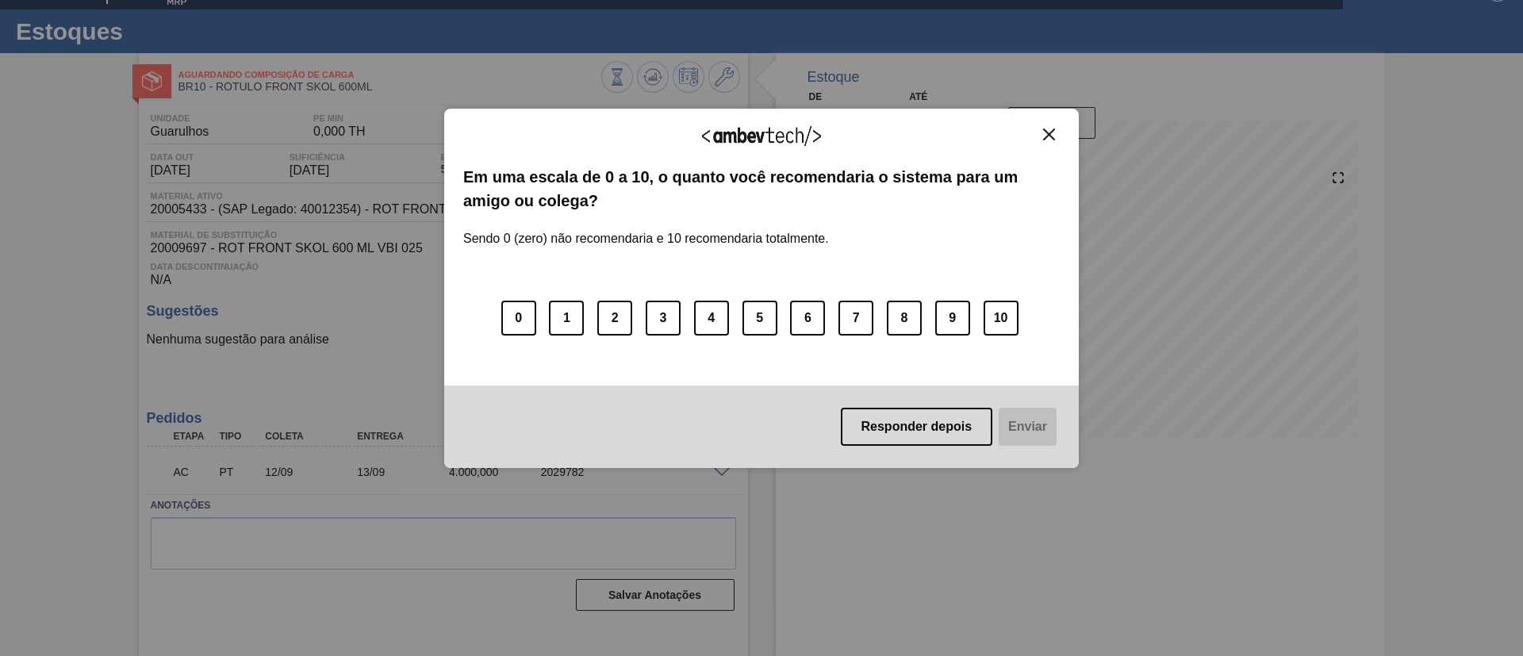
click at [1041, 132] on button "Close" at bounding box center [1049, 134] width 21 height 13
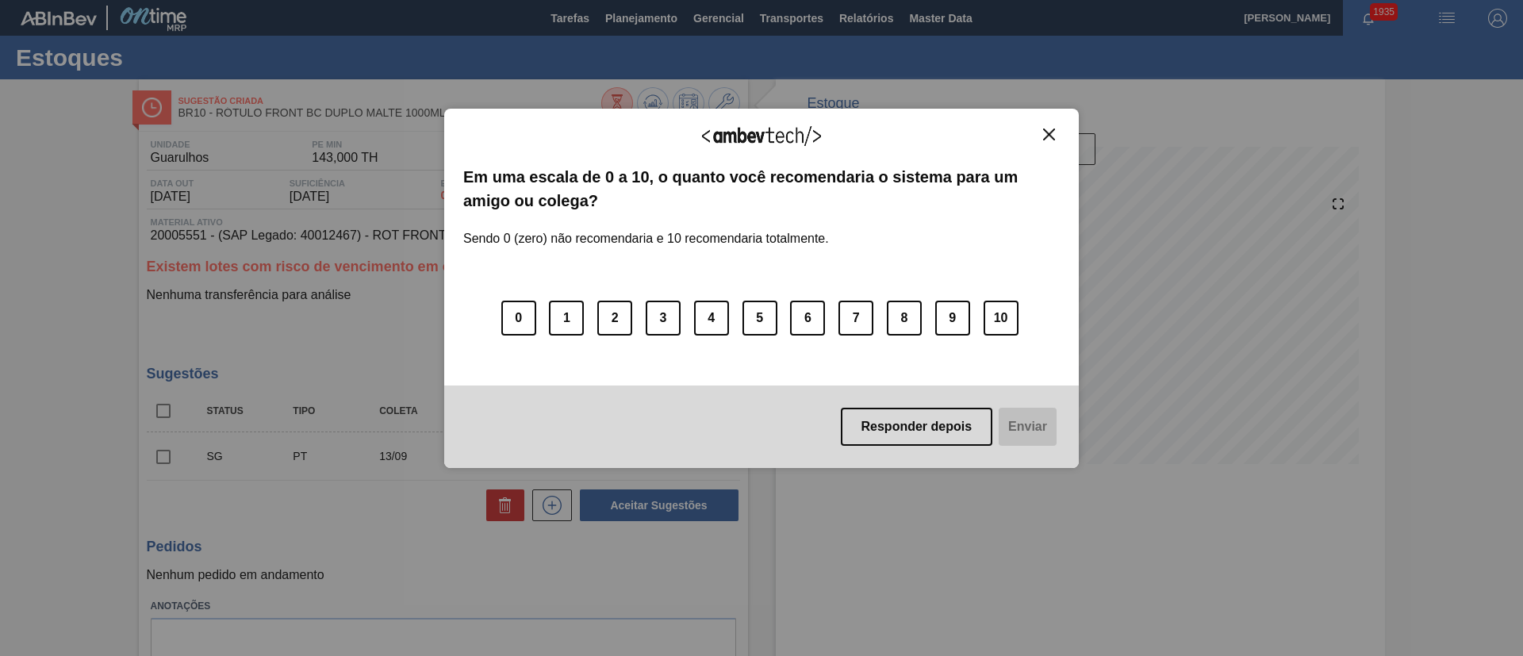
click at [1050, 140] on img "Close" at bounding box center [1049, 135] width 12 height 12
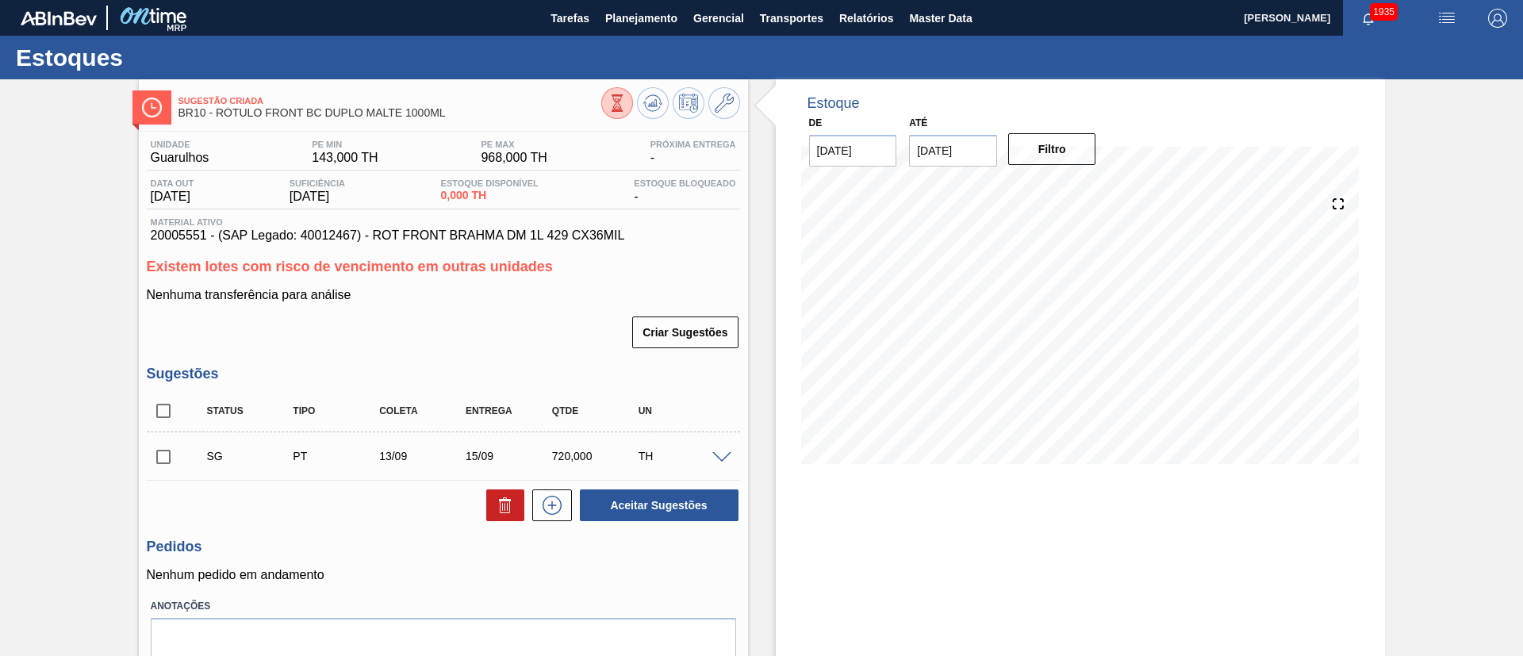
click at [164, 409] on input "checkbox" at bounding box center [163, 410] width 33 height 33
checkbox input "true"
click at [496, 501] on icon at bounding box center [505, 505] width 19 height 19
checkbox input "false"
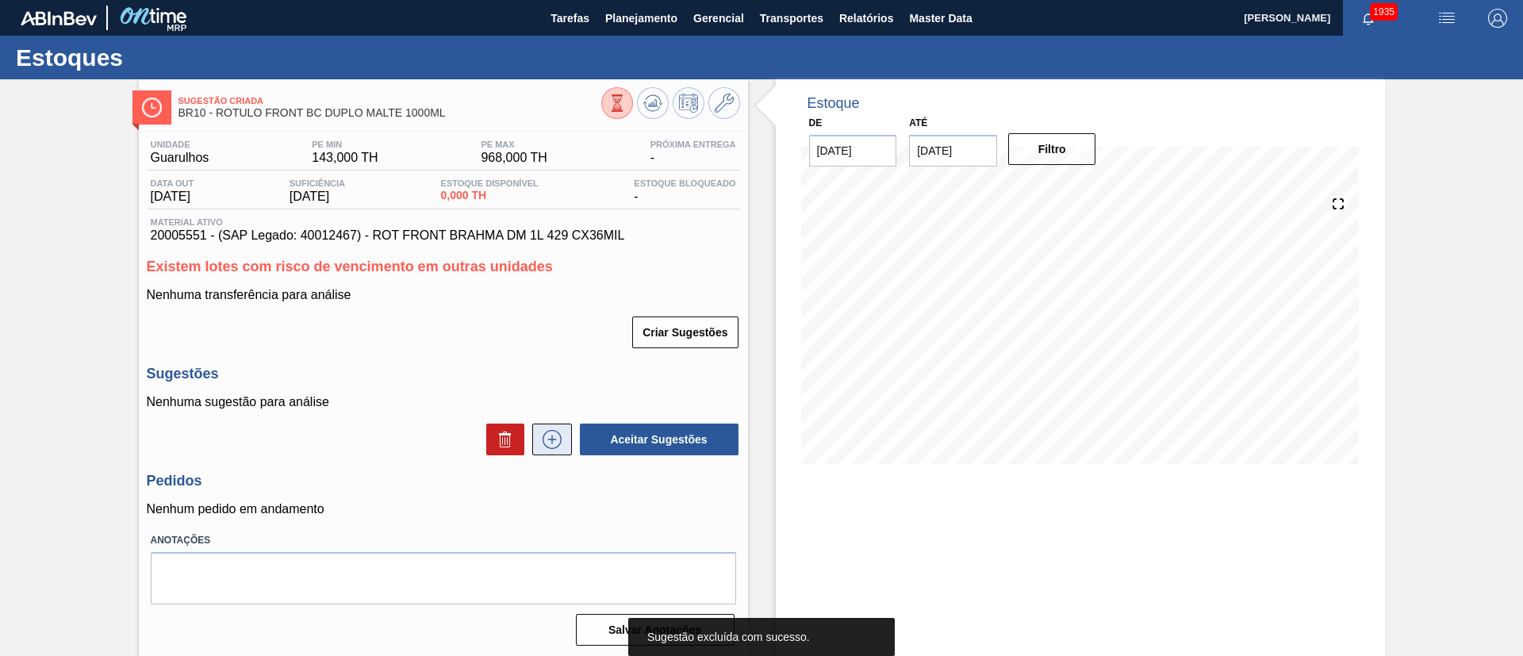
click at [567, 447] on button at bounding box center [552, 440] width 40 height 32
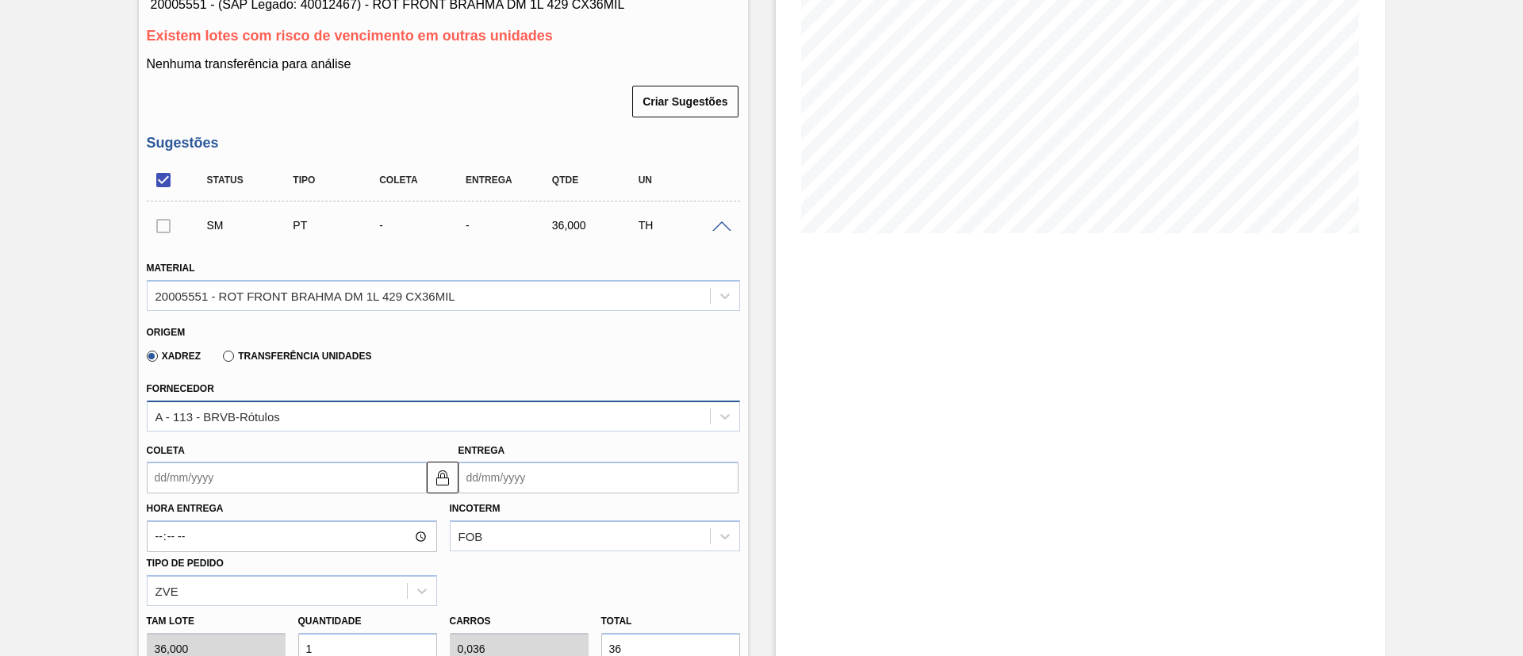
scroll to position [238, 0]
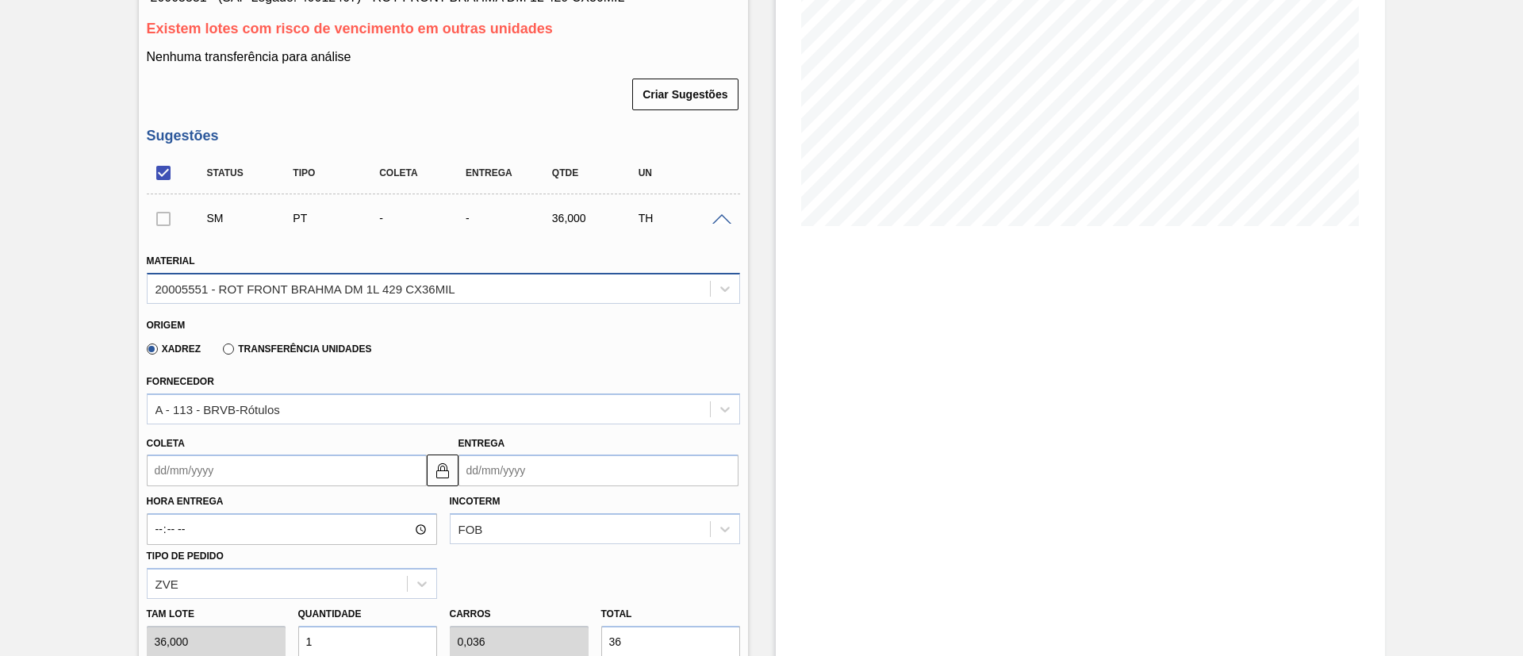
click at [342, 295] on div "20005551 - ROT FRONT BRAHMA DM 1L 429 CX36MIL" at bounding box center [429, 288] width 563 height 23
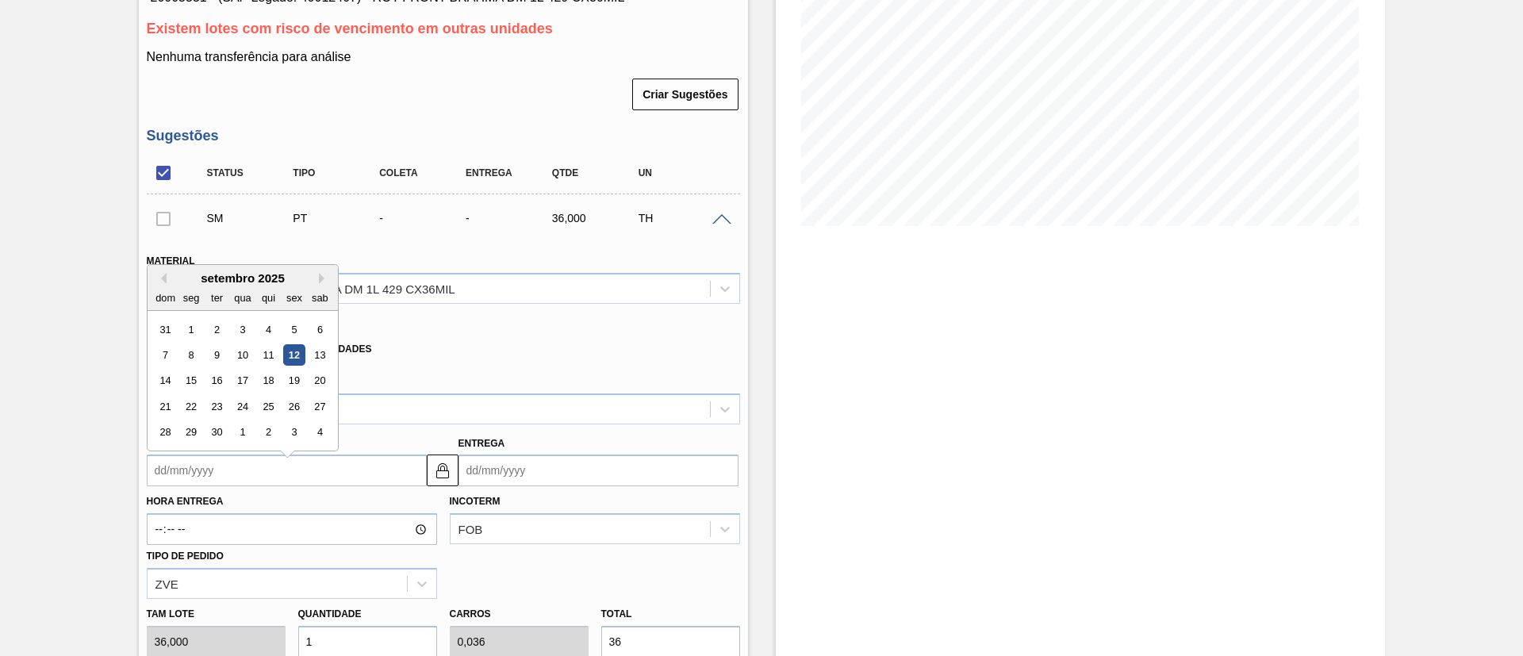
click at [189, 459] on input "Coleta" at bounding box center [287, 471] width 280 height 32
click at [298, 348] on div "12" at bounding box center [293, 346] width 21 height 21
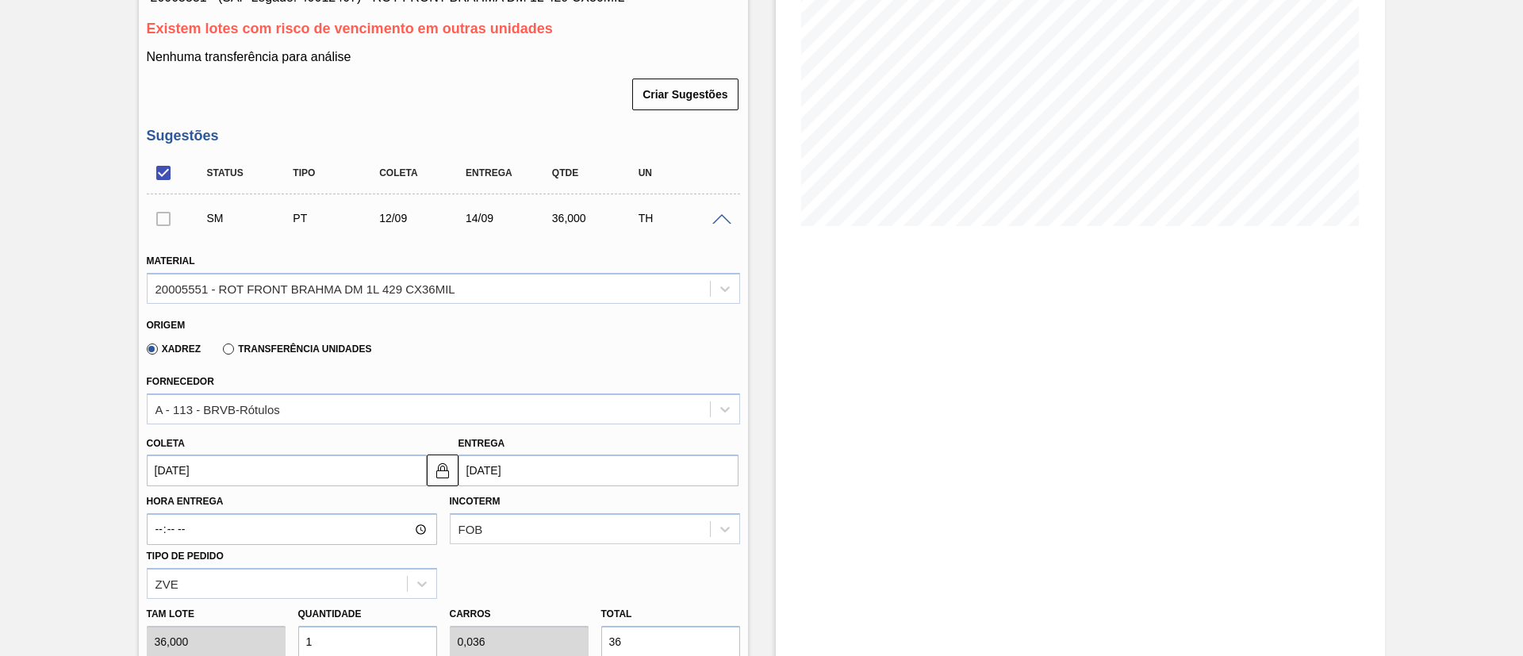
type input "[DATE]"
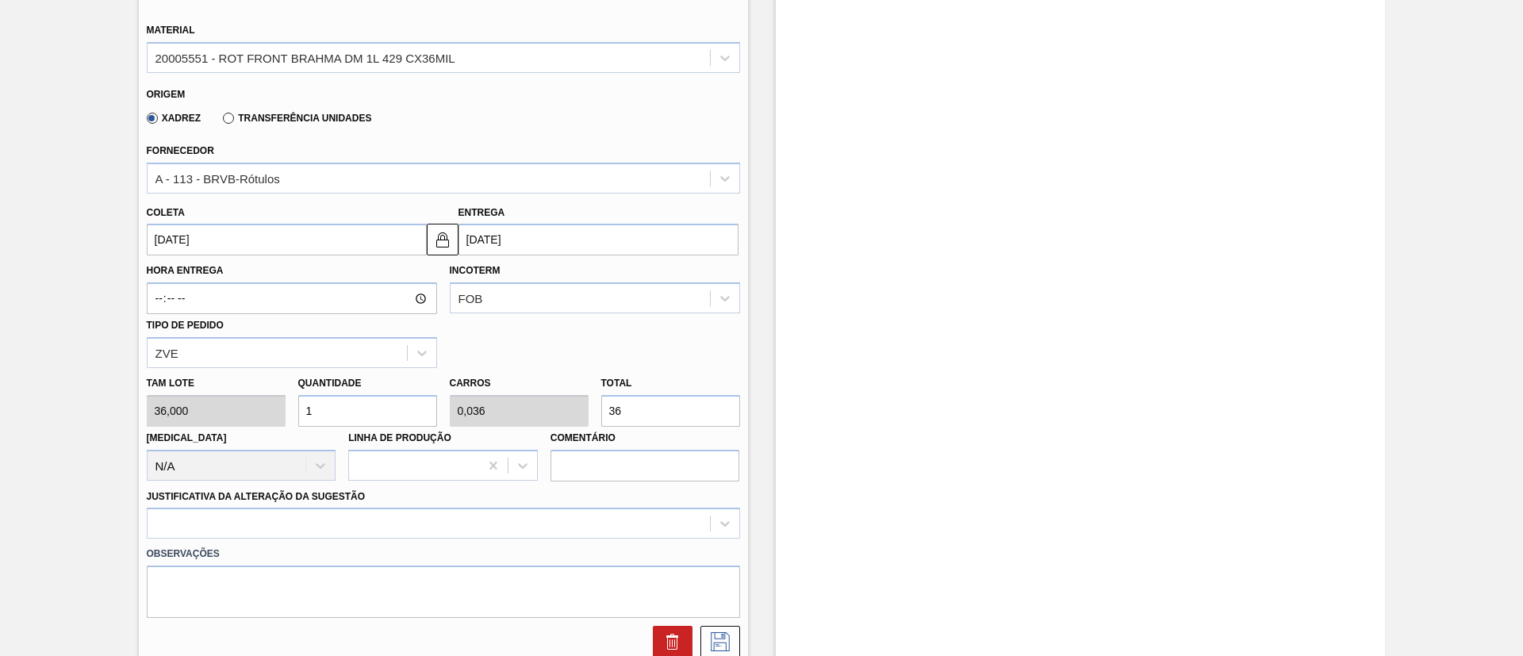
scroll to position [476, 0]
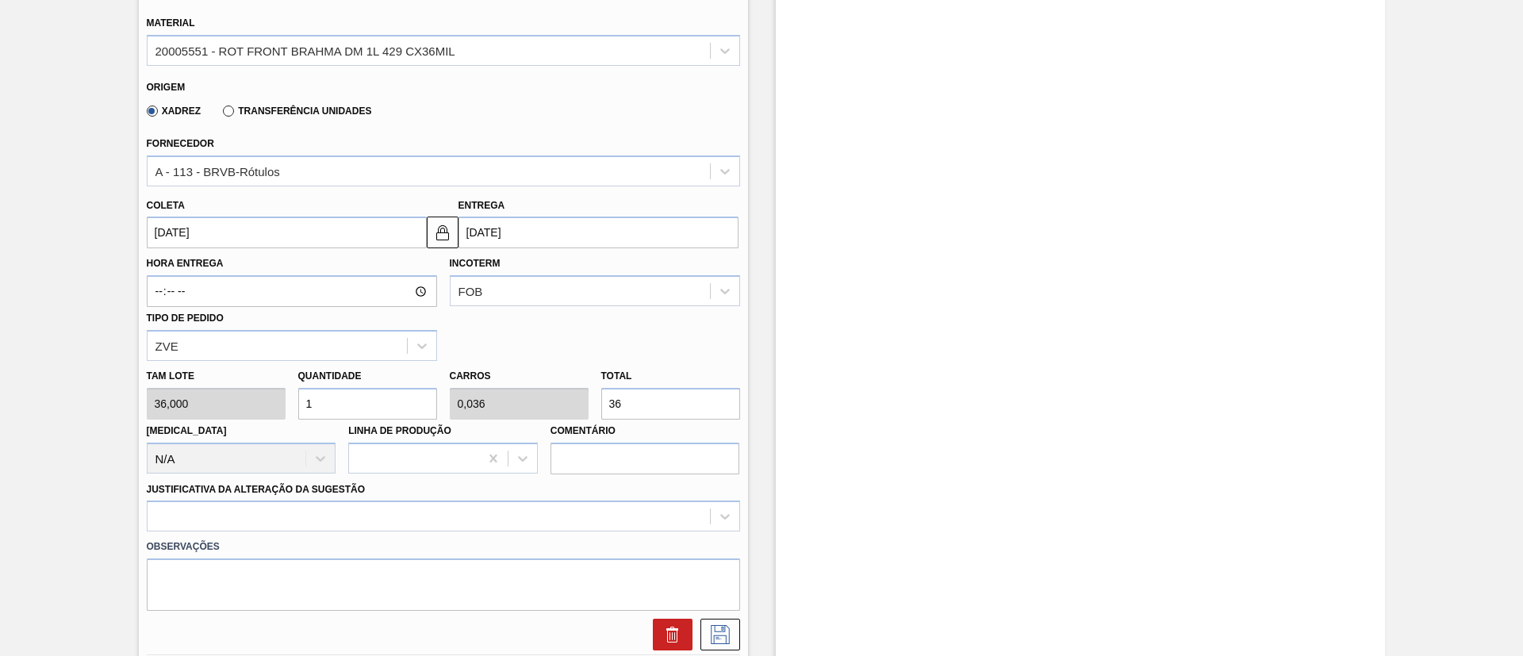
click at [531, 396] on div "Tam lote 36,000 Quantidade 1 Carros 0,036 Total 36 Doca N/A Linha de Produção C…" at bounding box center [443, 417] width 606 height 113
type input "0,056"
type input "0,002"
type input "2"
type input "0,556"
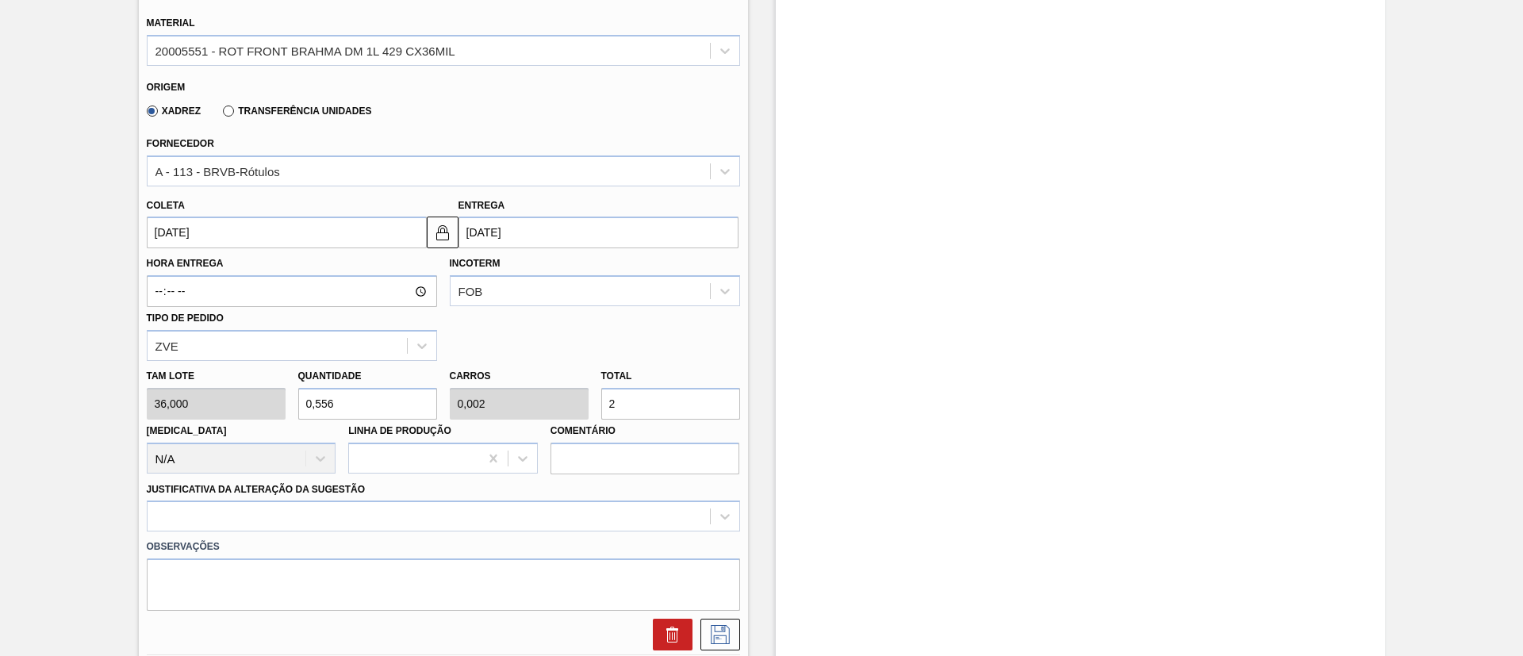
type input "0,02"
type input "20"
type input "5,556"
type input "0,2"
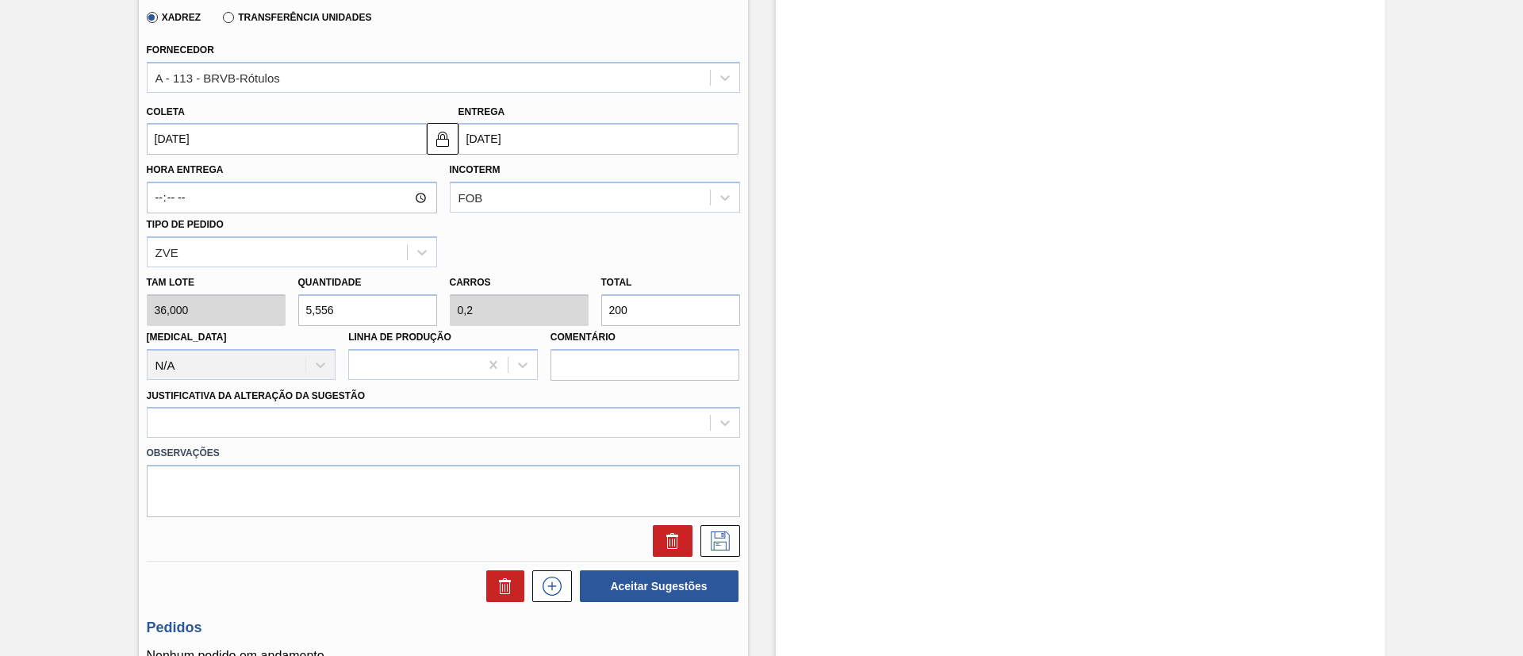
scroll to position [714, 0]
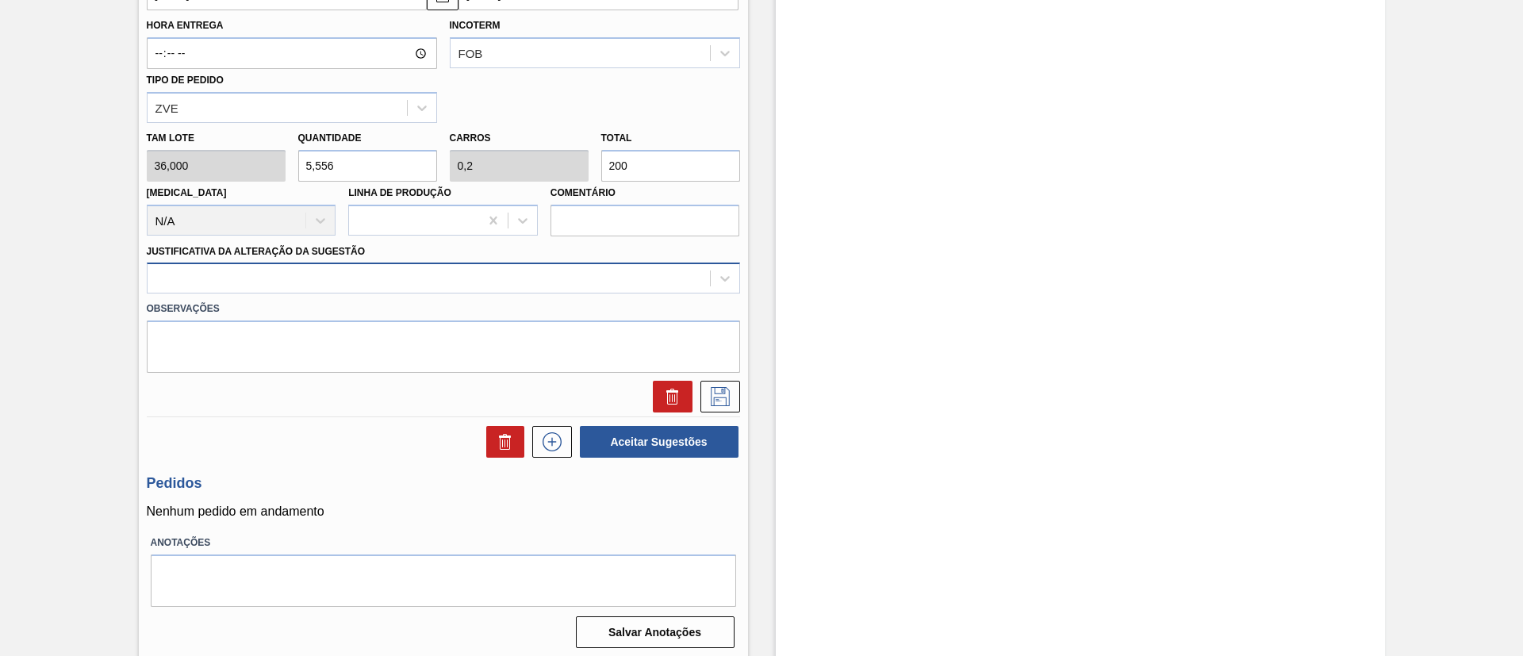
type input "200"
click at [355, 281] on div at bounding box center [429, 278] width 563 height 23
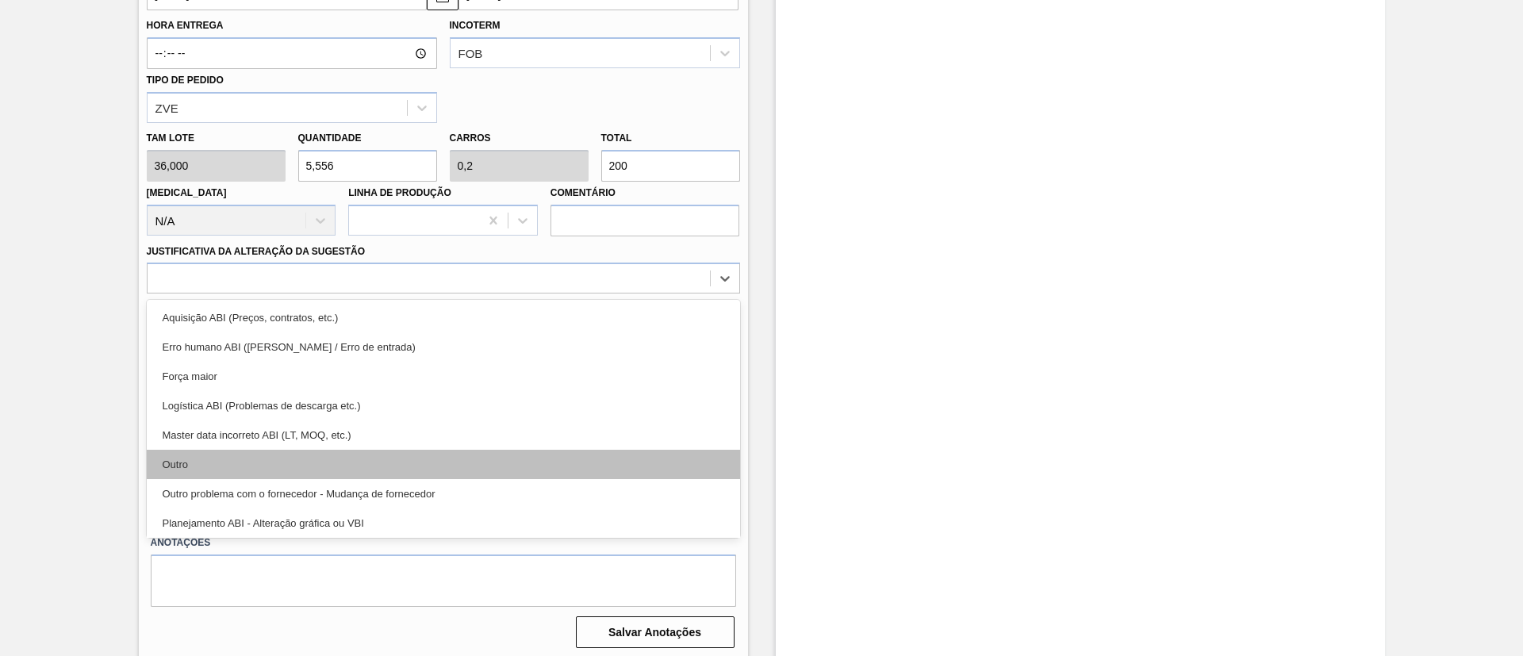
click at [316, 459] on div "Outro" at bounding box center [443, 464] width 593 height 29
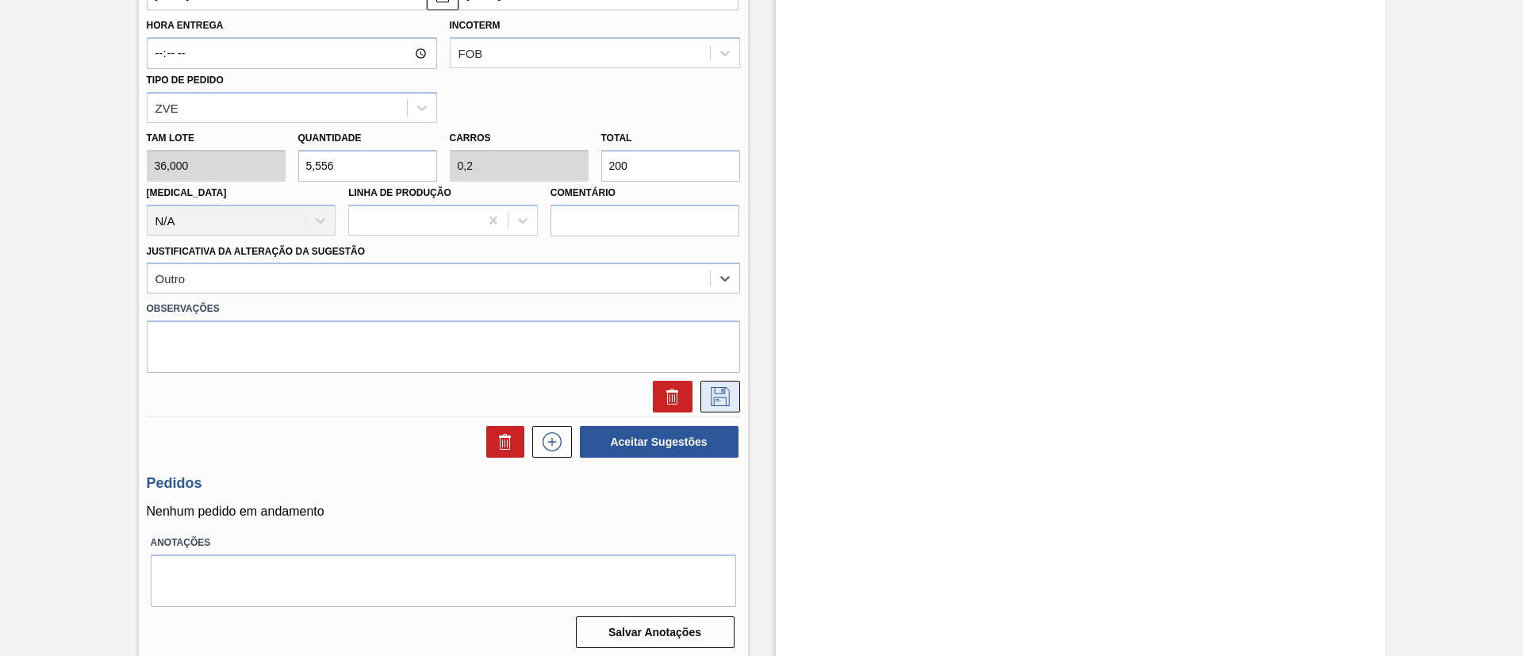
click at [708, 387] on icon at bounding box center [720, 396] width 25 height 19
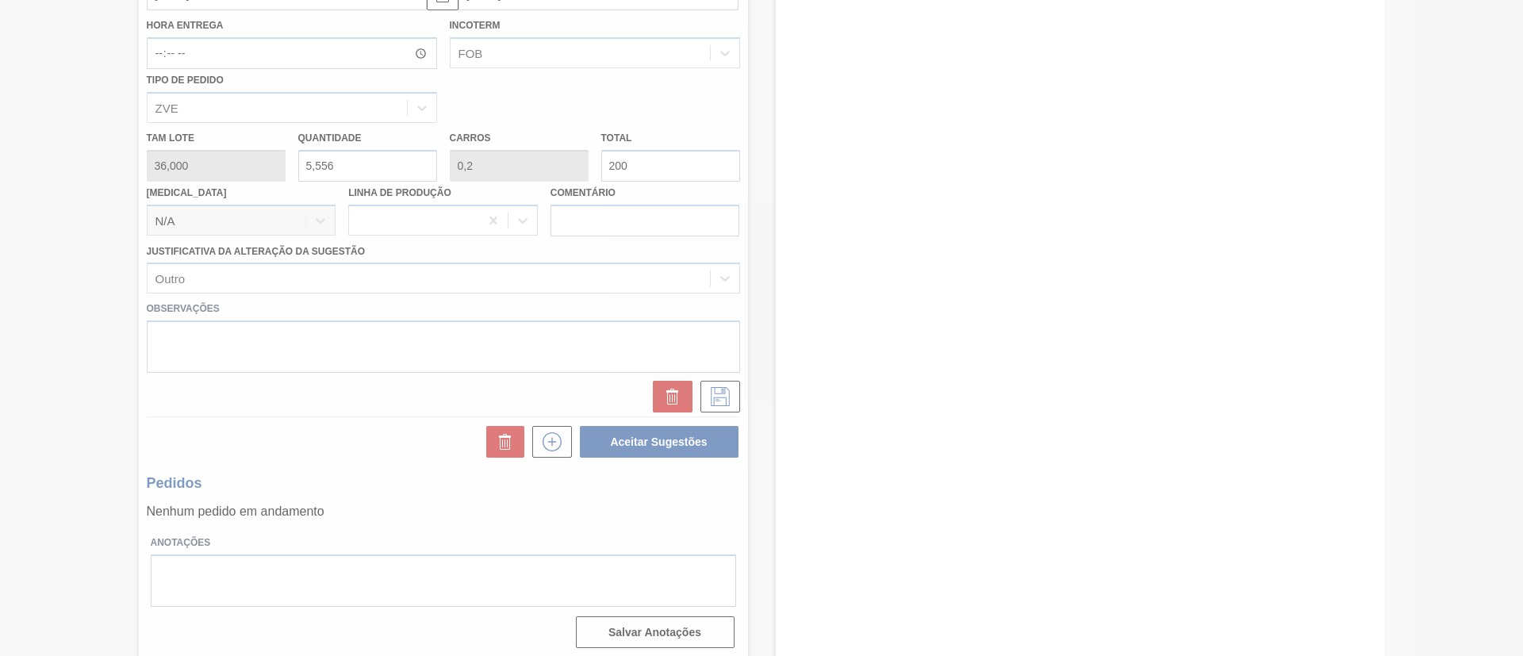
scroll to position [69, 0]
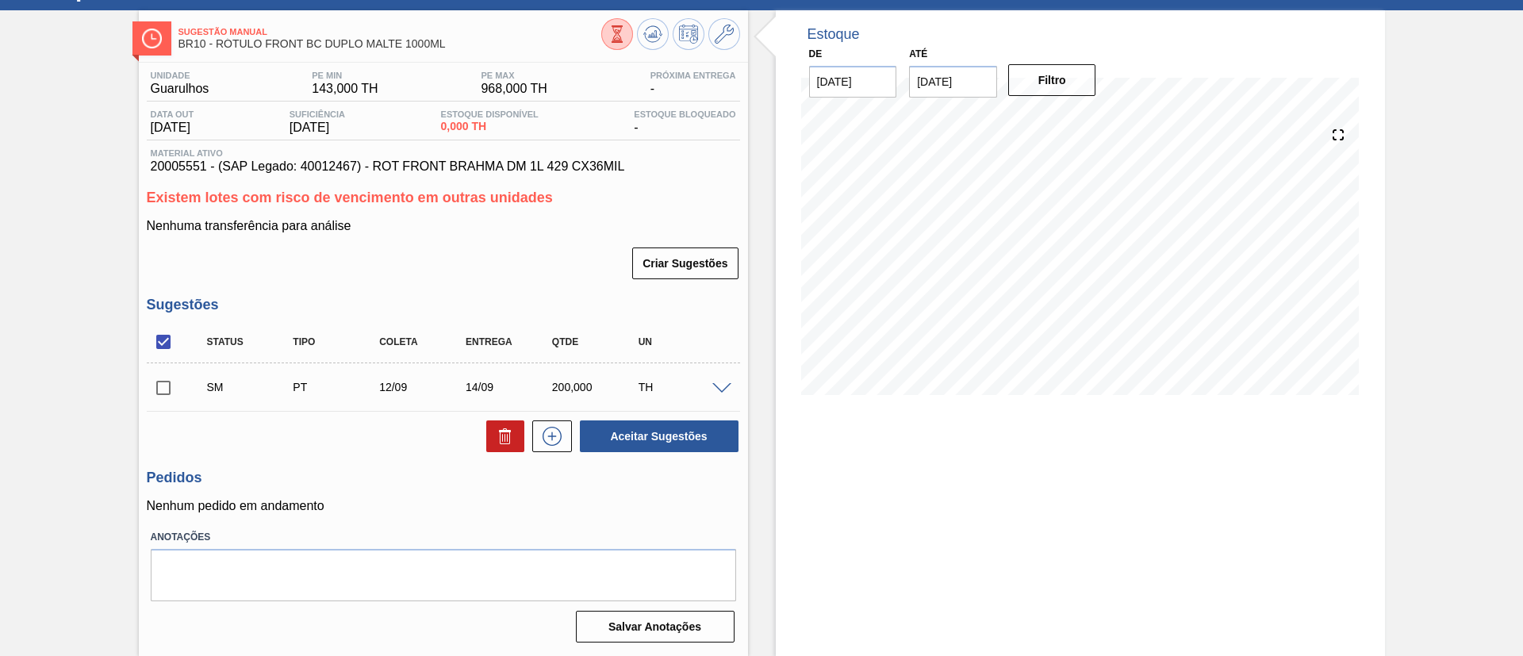
click at [148, 384] on input "checkbox" at bounding box center [163, 387] width 33 height 33
checkbox input "true"
click at [624, 435] on button "Aceitar Sugestões" at bounding box center [659, 436] width 159 height 32
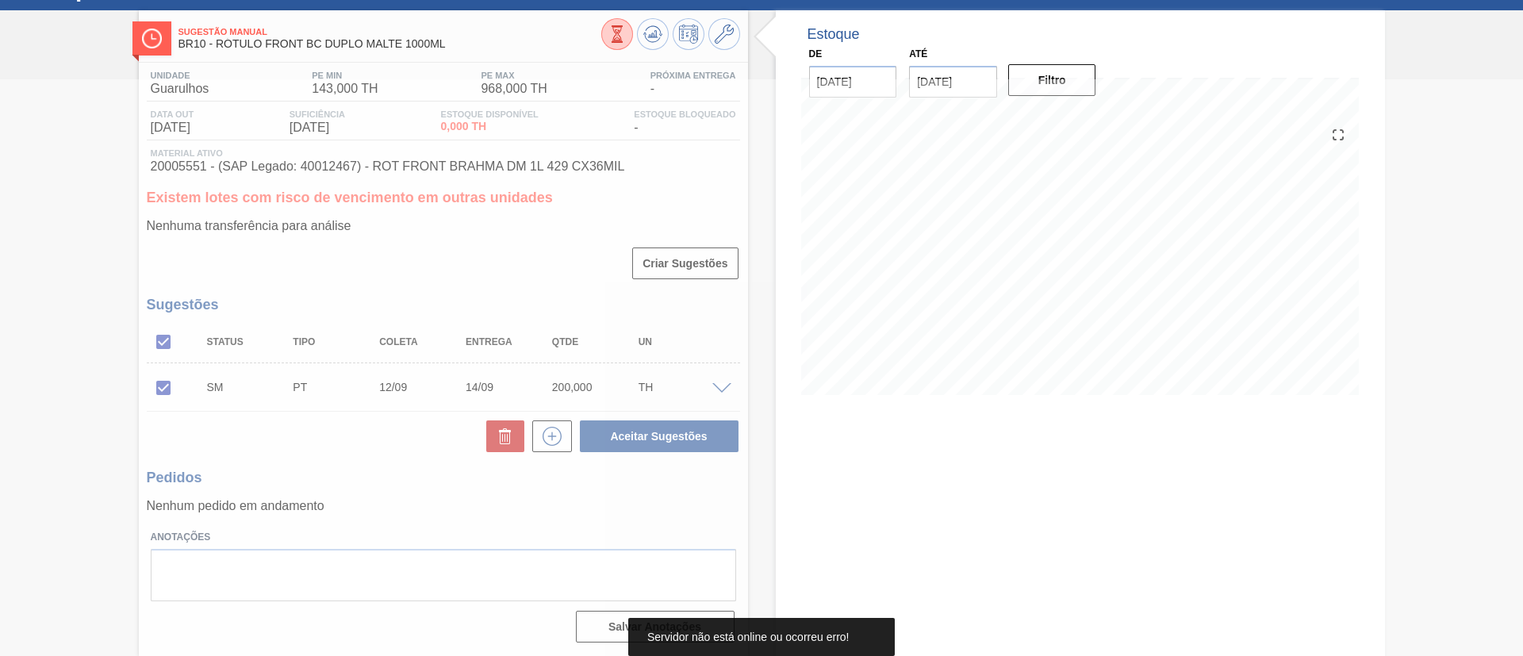
scroll to position [31, 0]
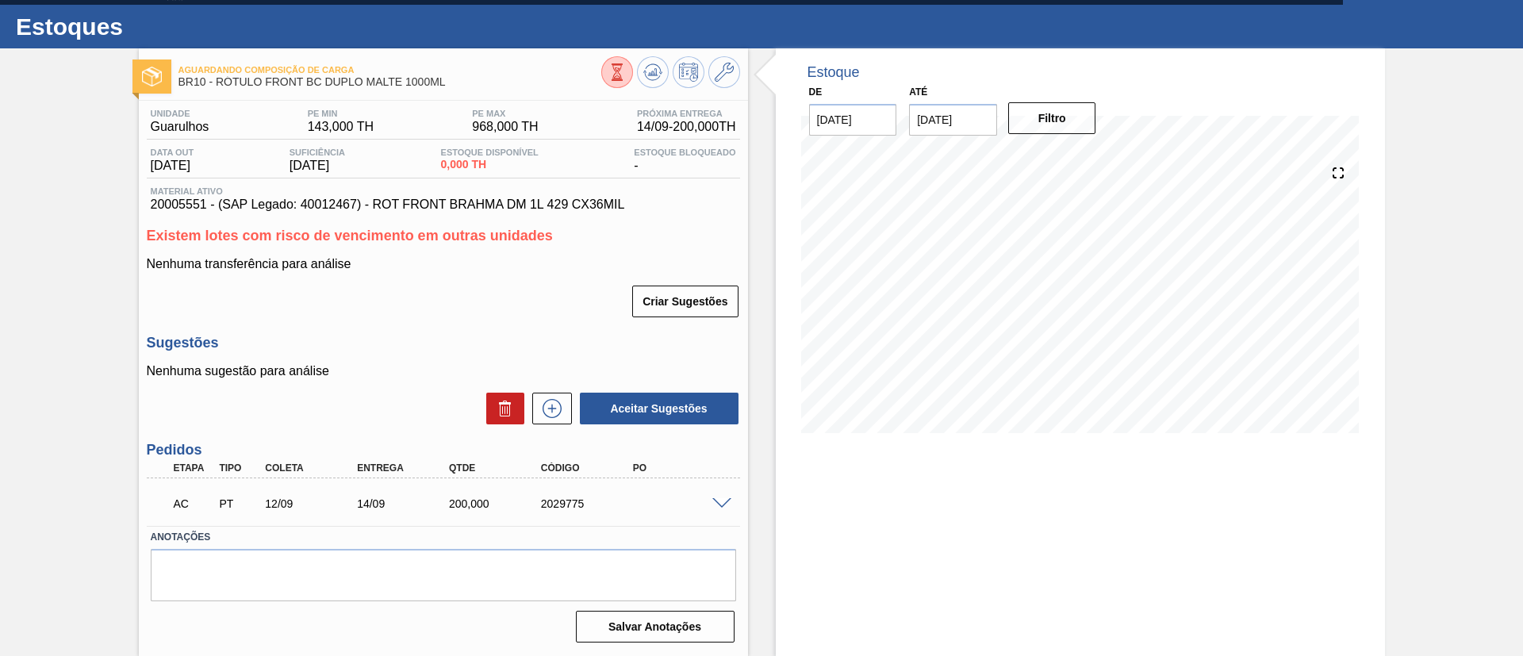
click at [714, 499] on span at bounding box center [721, 504] width 19 height 12
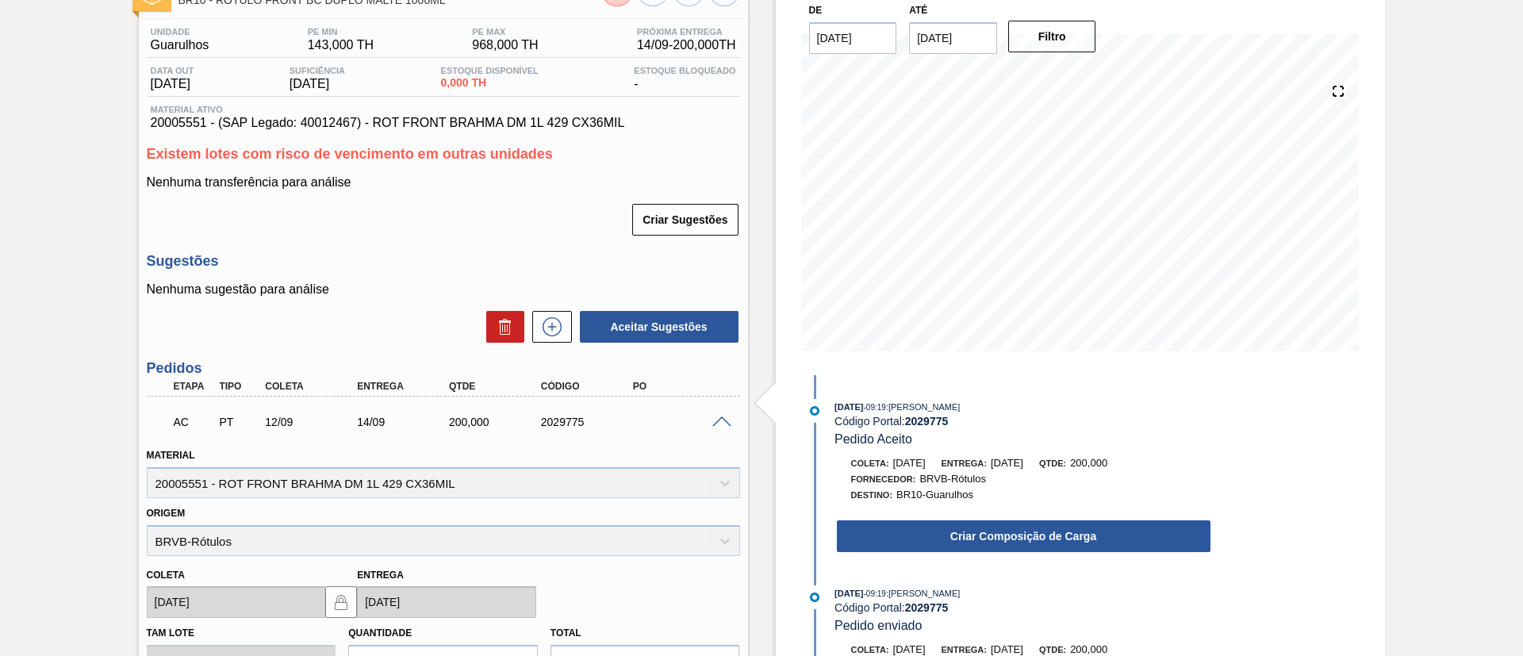
scroll to position [150, 0]
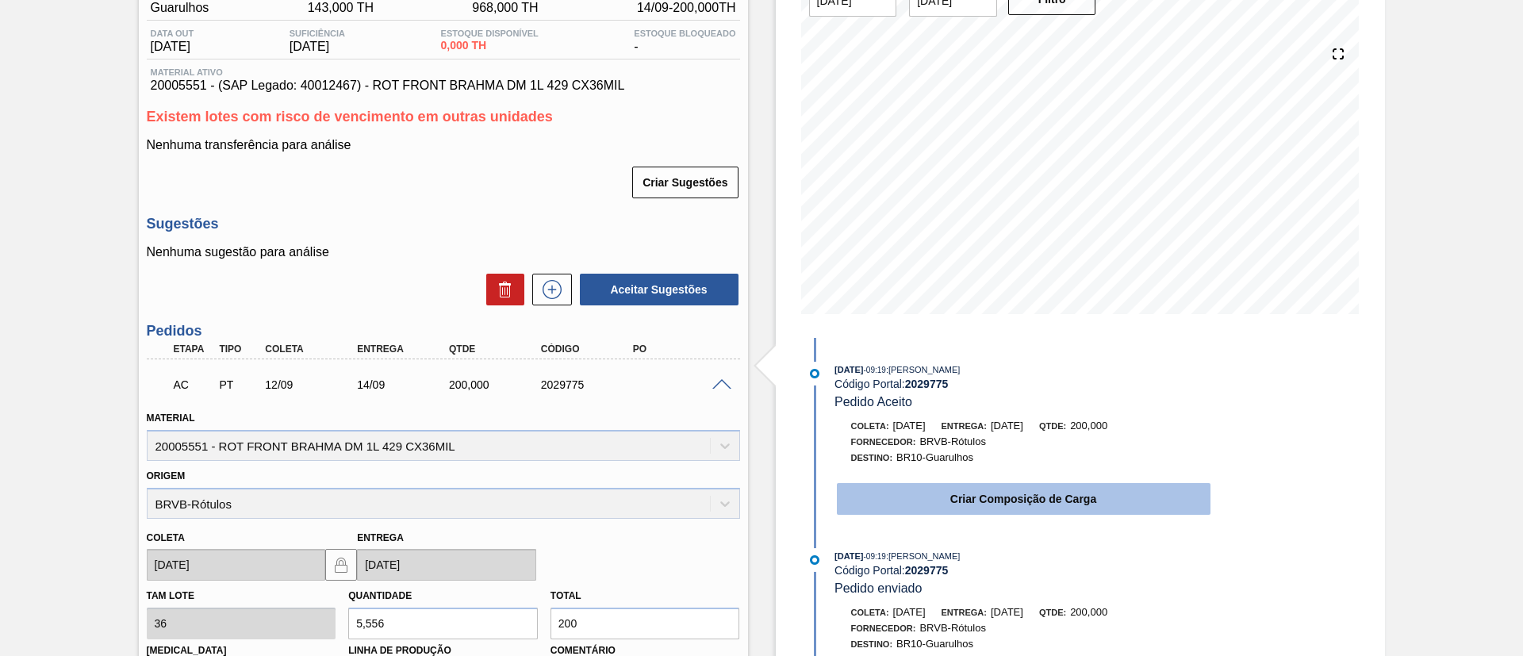
click at [903, 494] on button "Criar Composição de Carga" at bounding box center [1024, 499] width 374 height 32
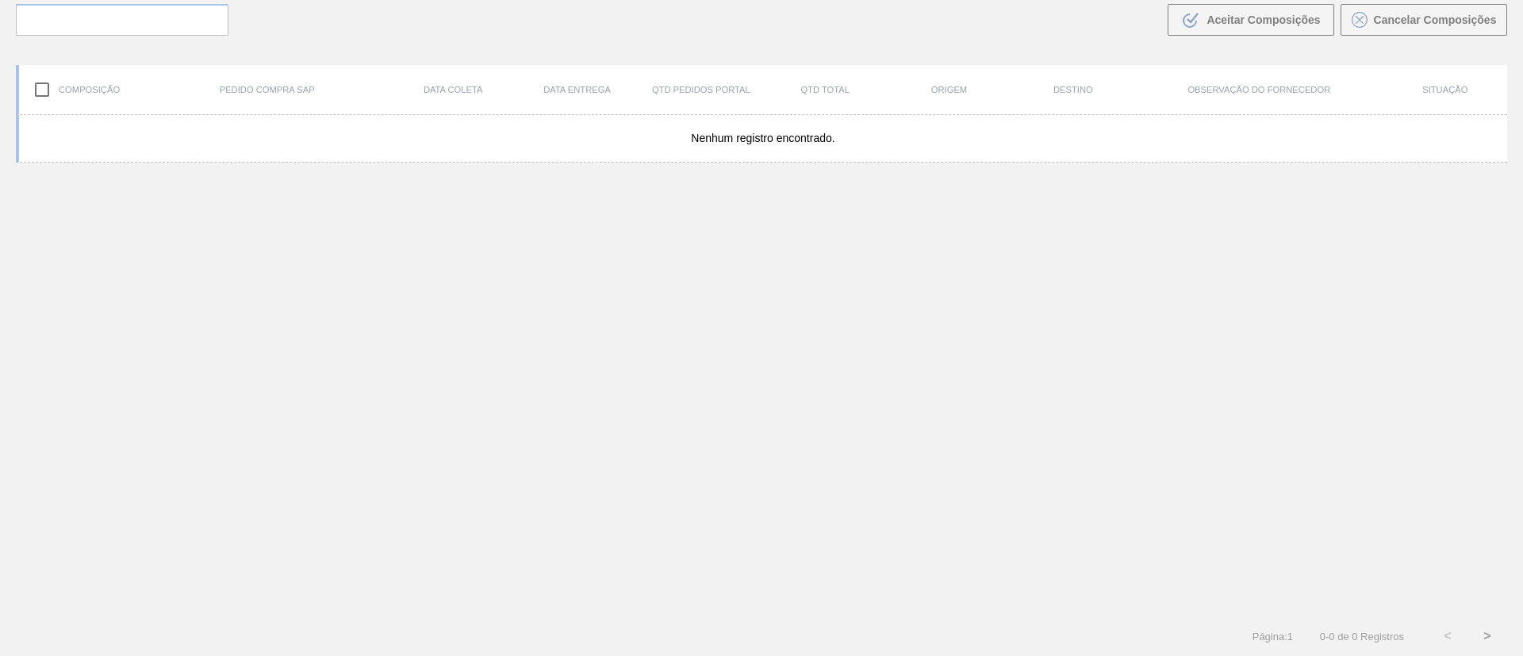
scroll to position [114, 0]
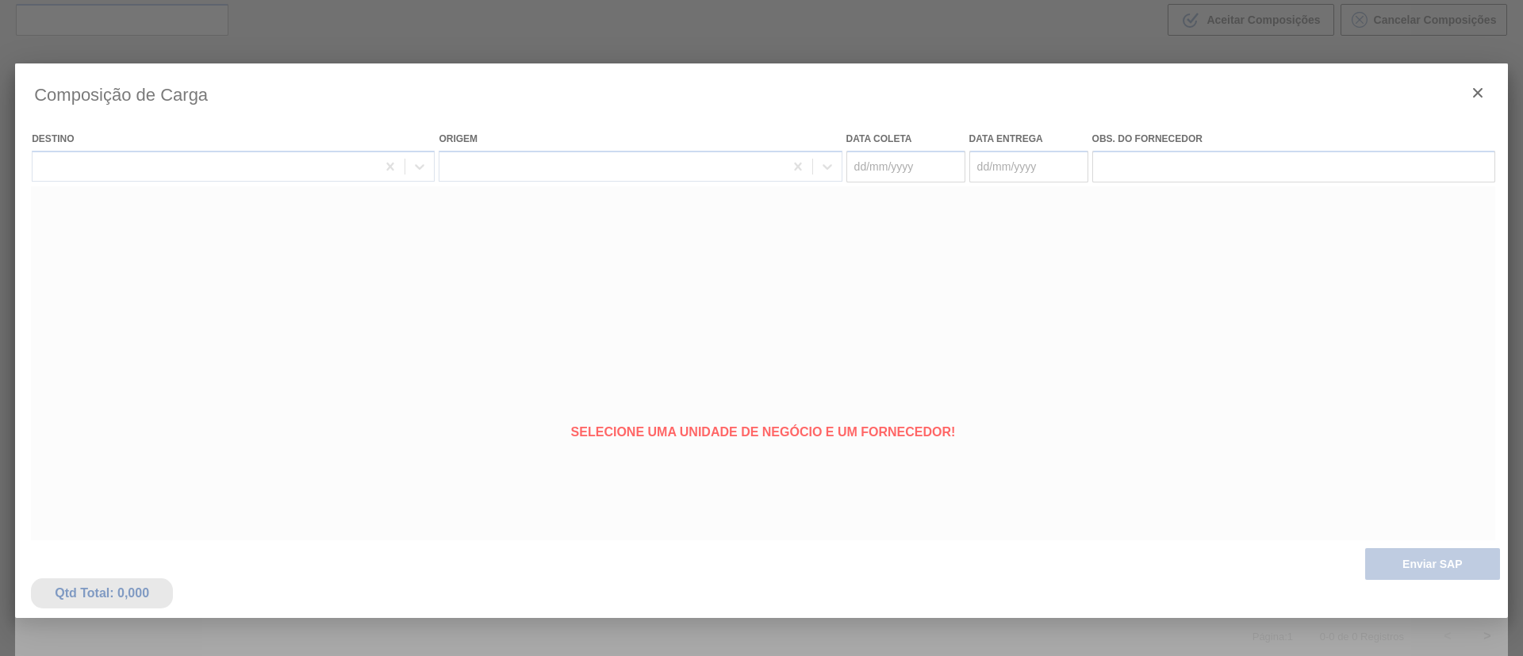
type coleta "[DATE]"
type entrega "14/09/2025"
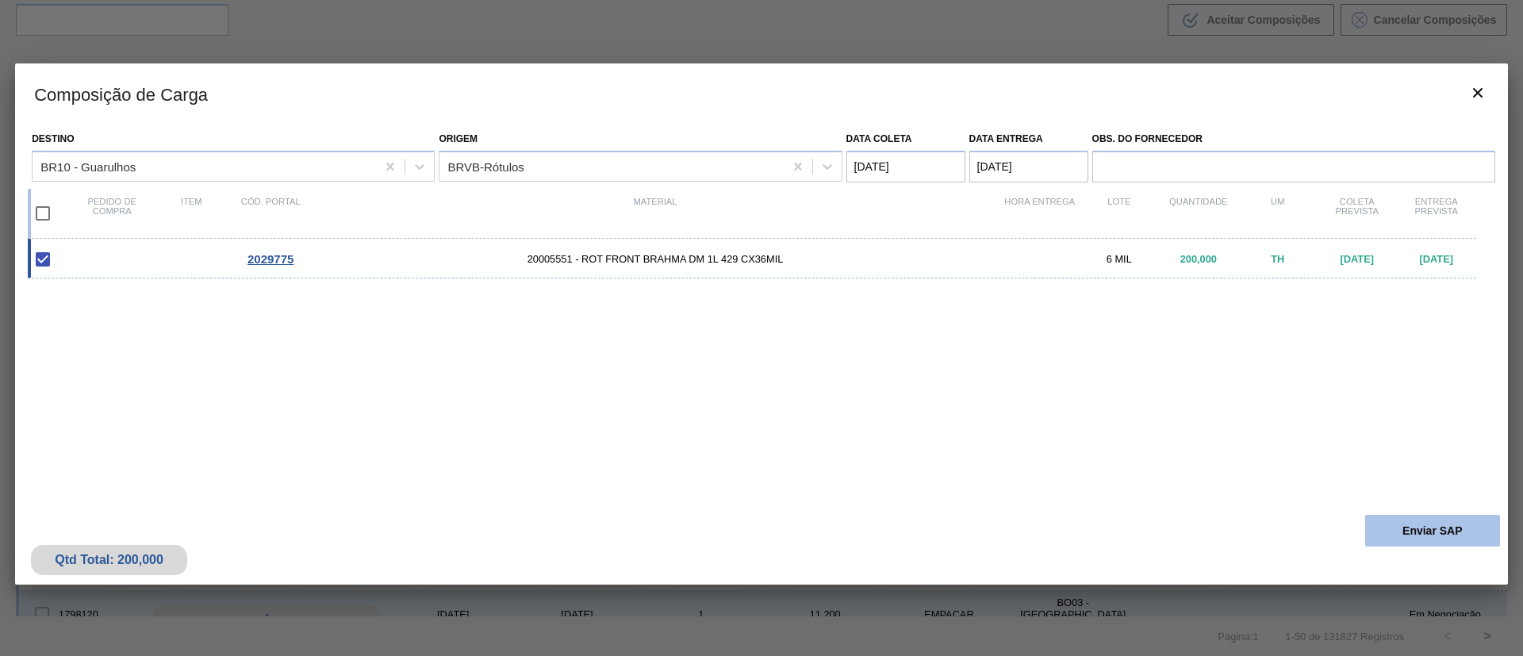
click at [1428, 526] on button "Enviar SAP" at bounding box center [1432, 531] width 135 height 32
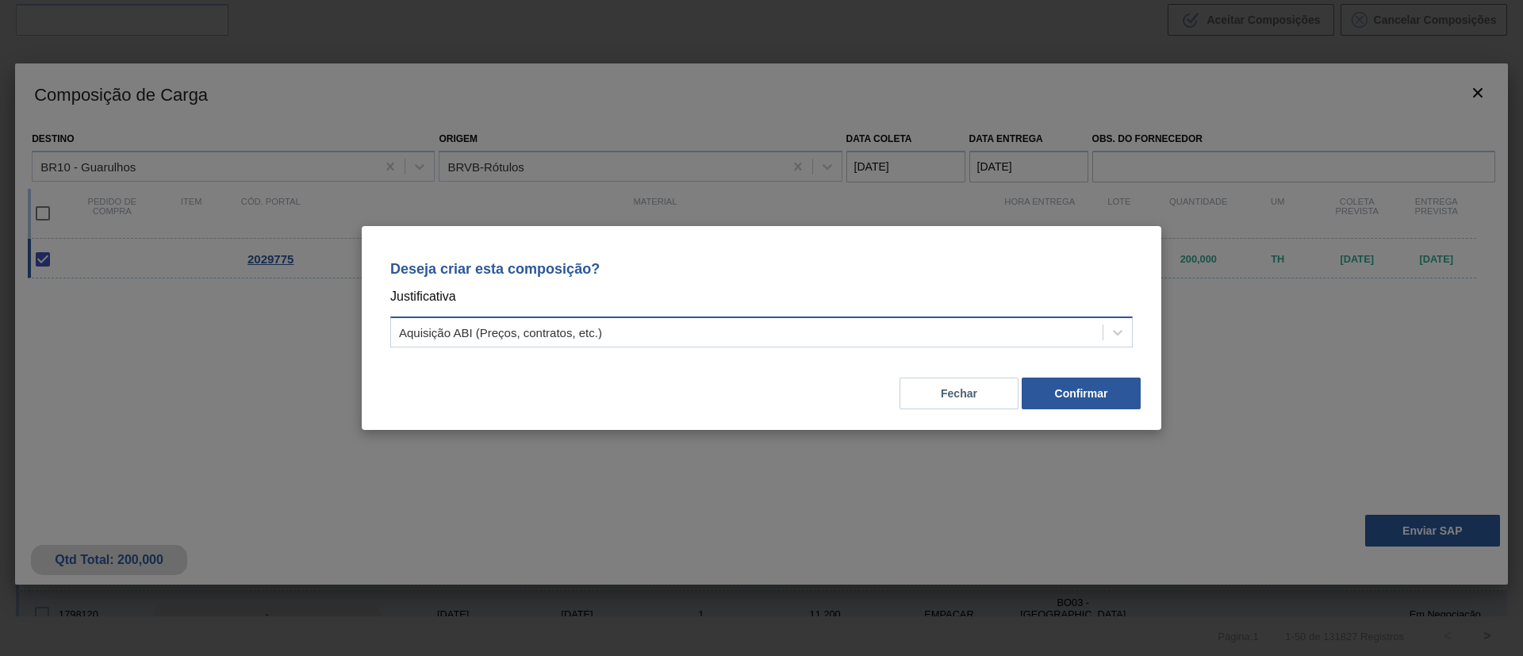
click at [524, 338] on div "Aquisição ABI (Preços, contratos, etc.)" at bounding box center [500, 332] width 203 height 13
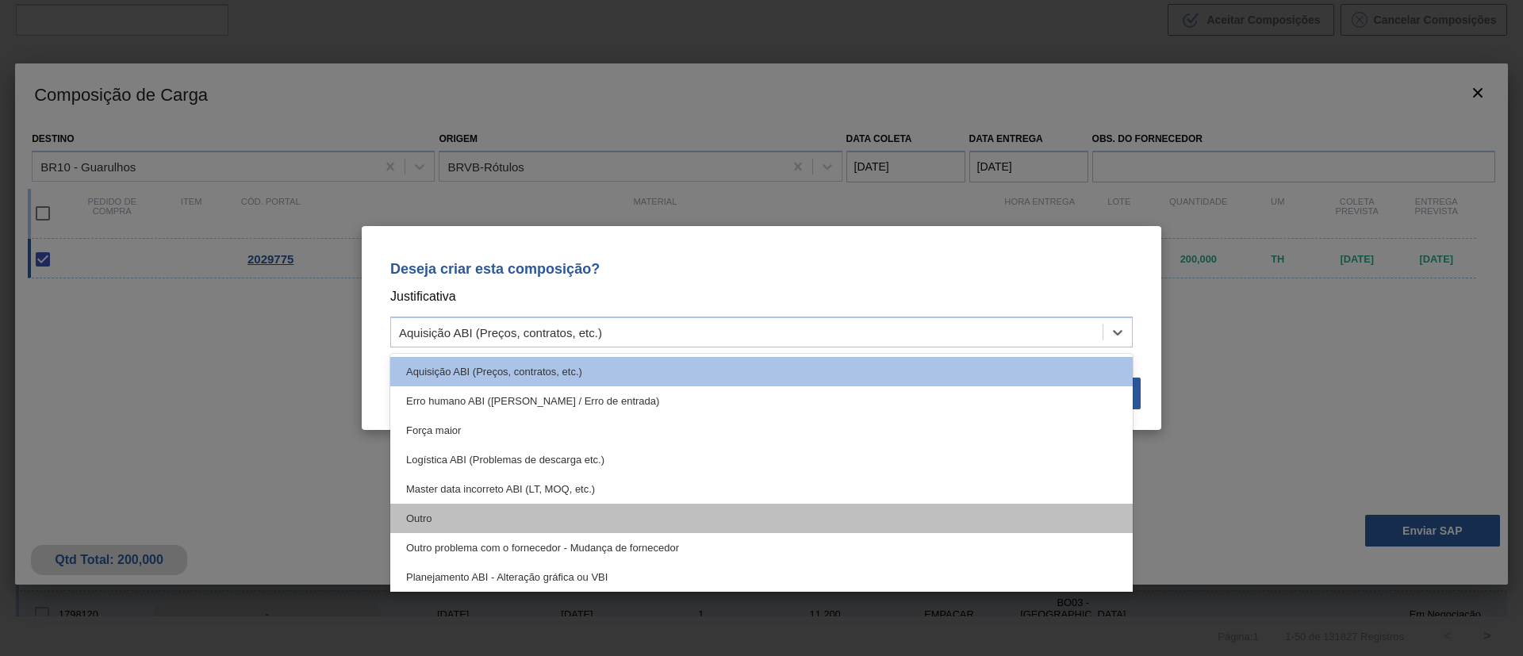
click at [540, 529] on div "Outro" at bounding box center [761, 518] width 743 height 29
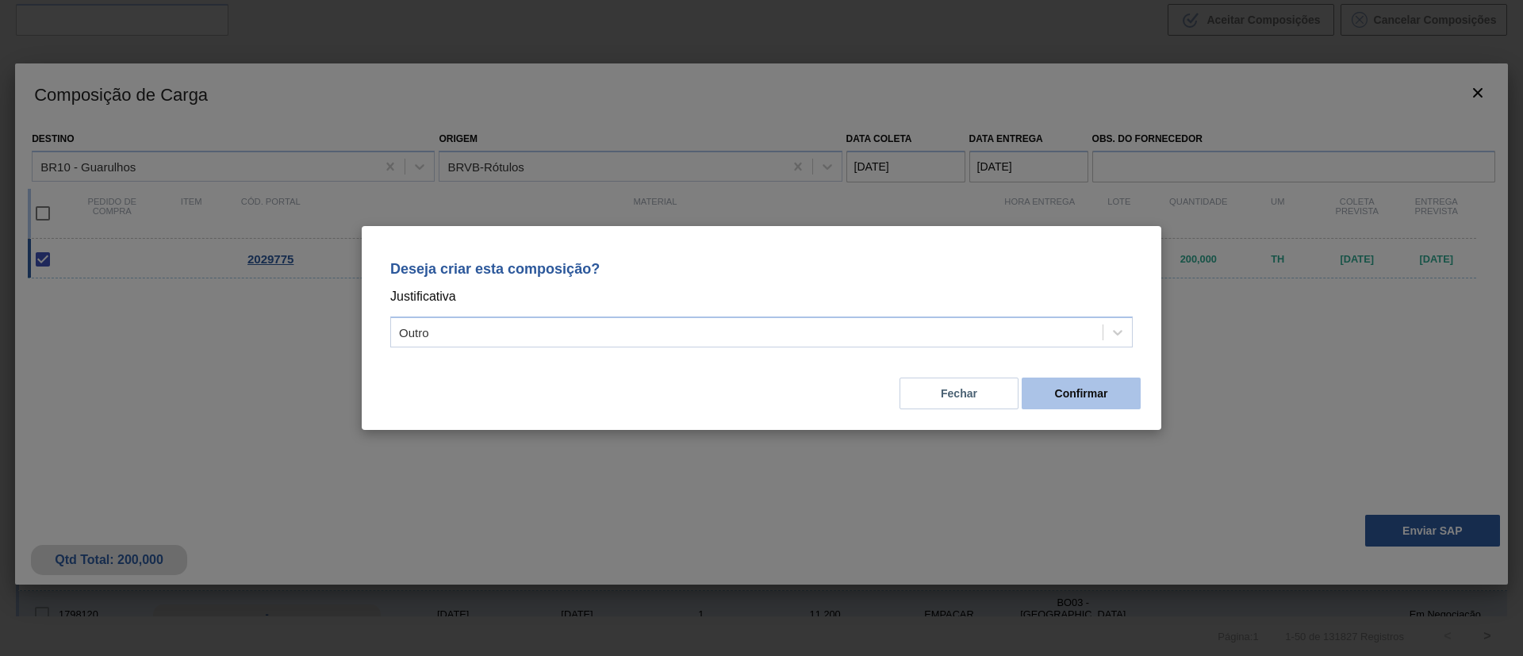
click at [1067, 396] on button "Confirmar" at bounding box center [1081, 394] width 119 height 32
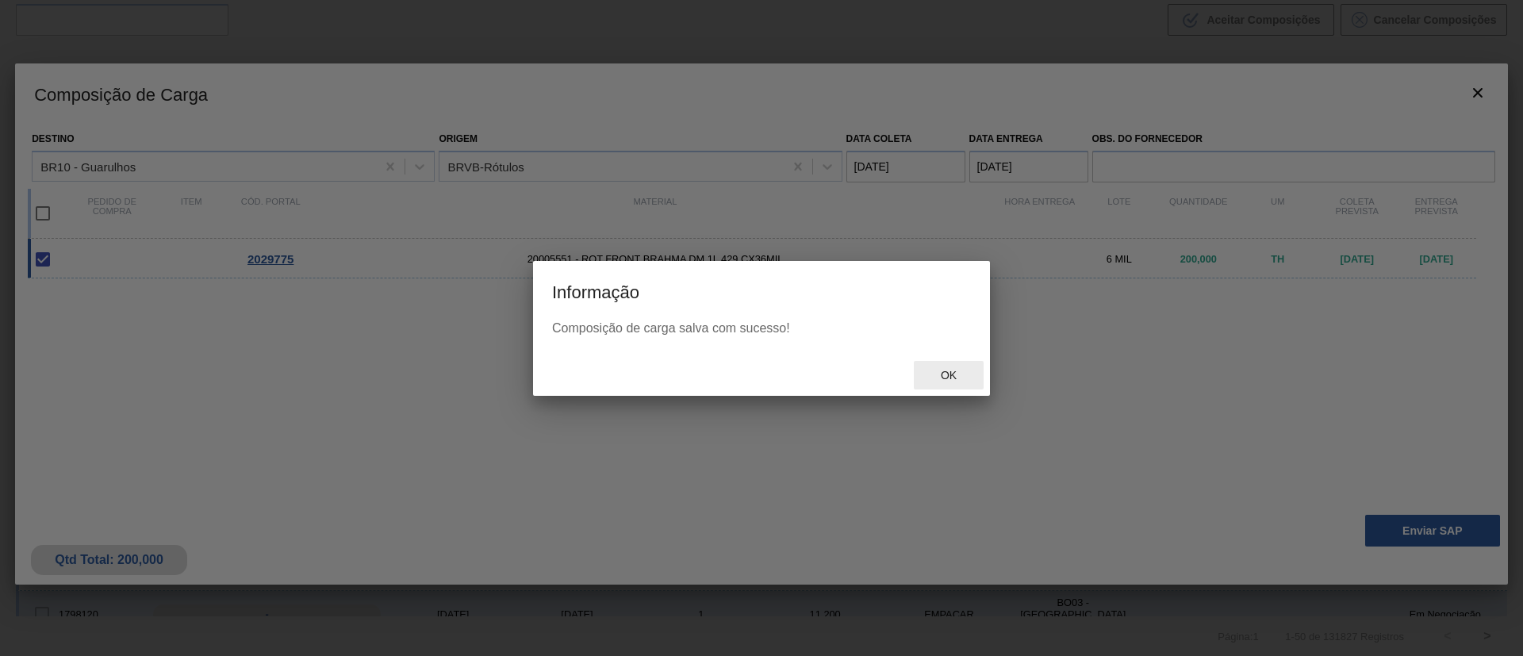
click at [950, 370] on span "Ok" at bounding box center [948, 375] width 41 height 13
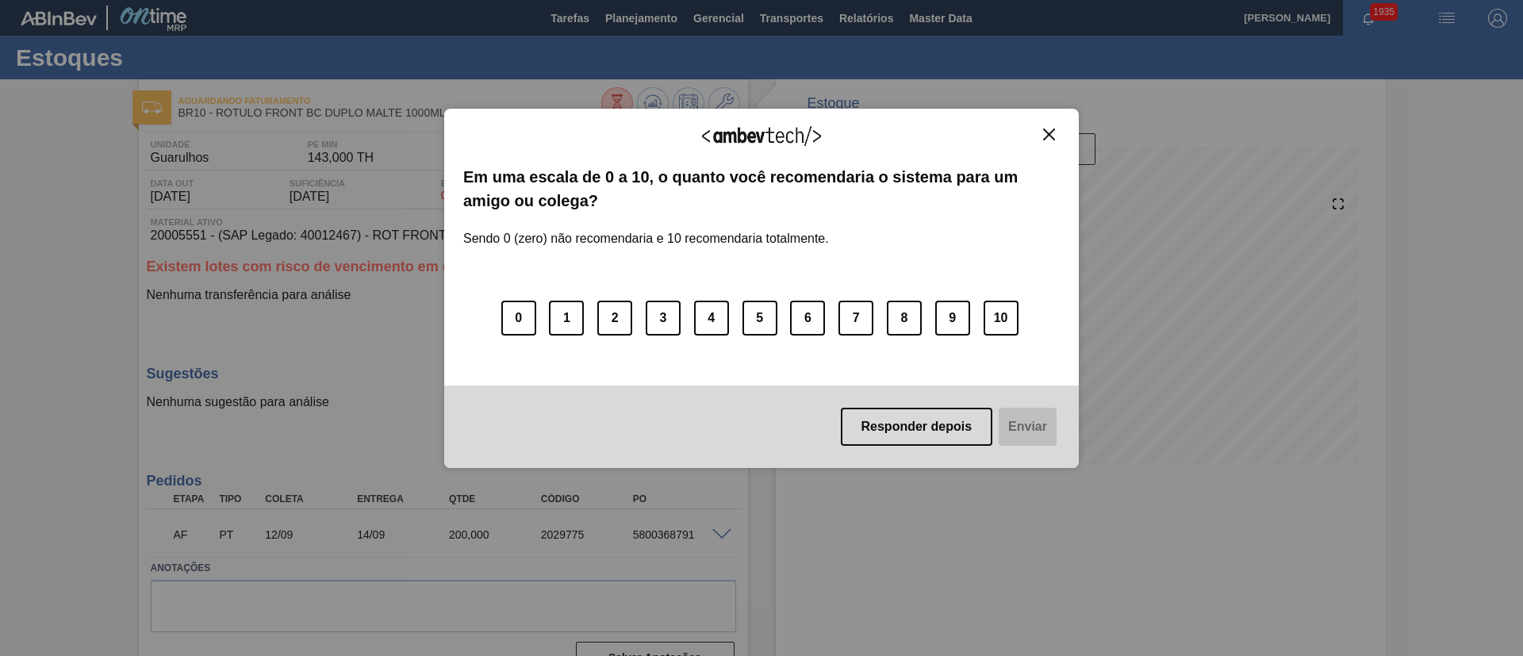
click at [1043, 133] on img "Close" at bounding box center [1049, 135] width 12 height 12
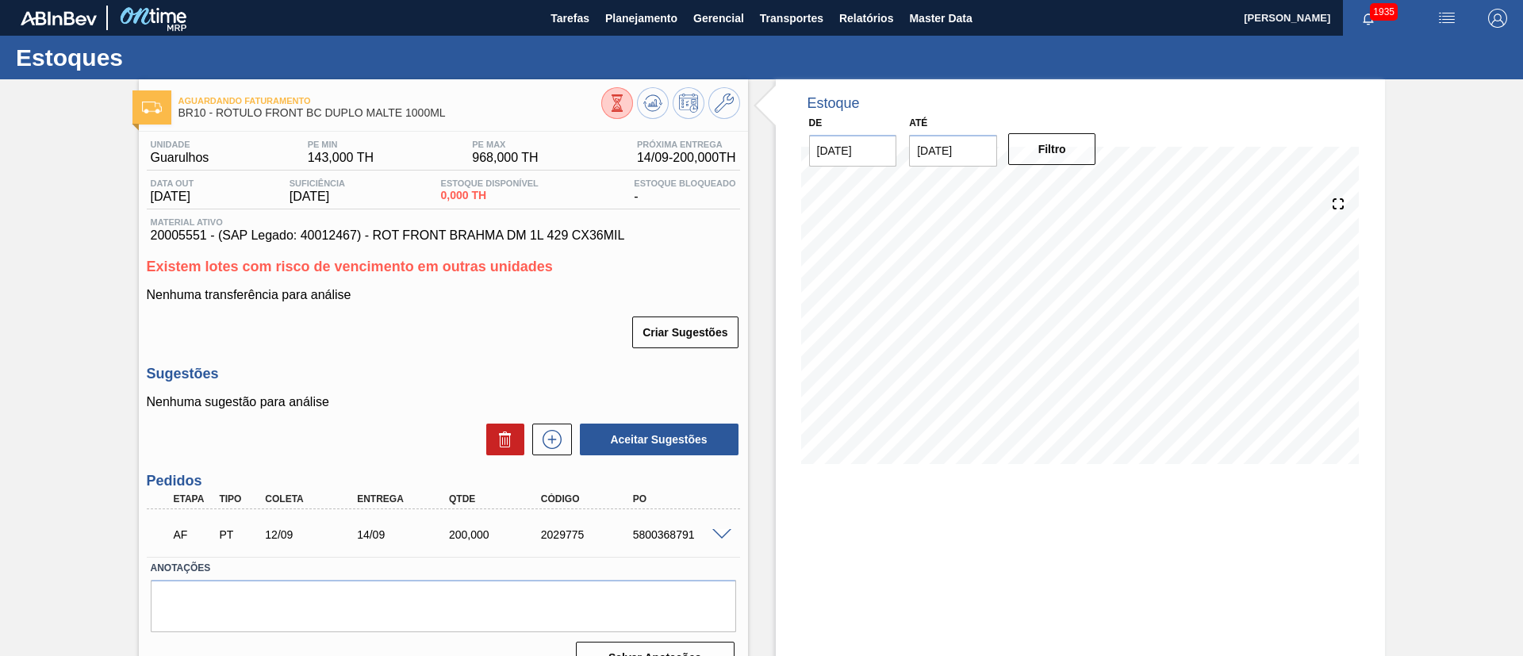
click at [662, 537] on div "5800368791" at bounding box center [680, 534] width 103 height 13
copy div "5800368791"
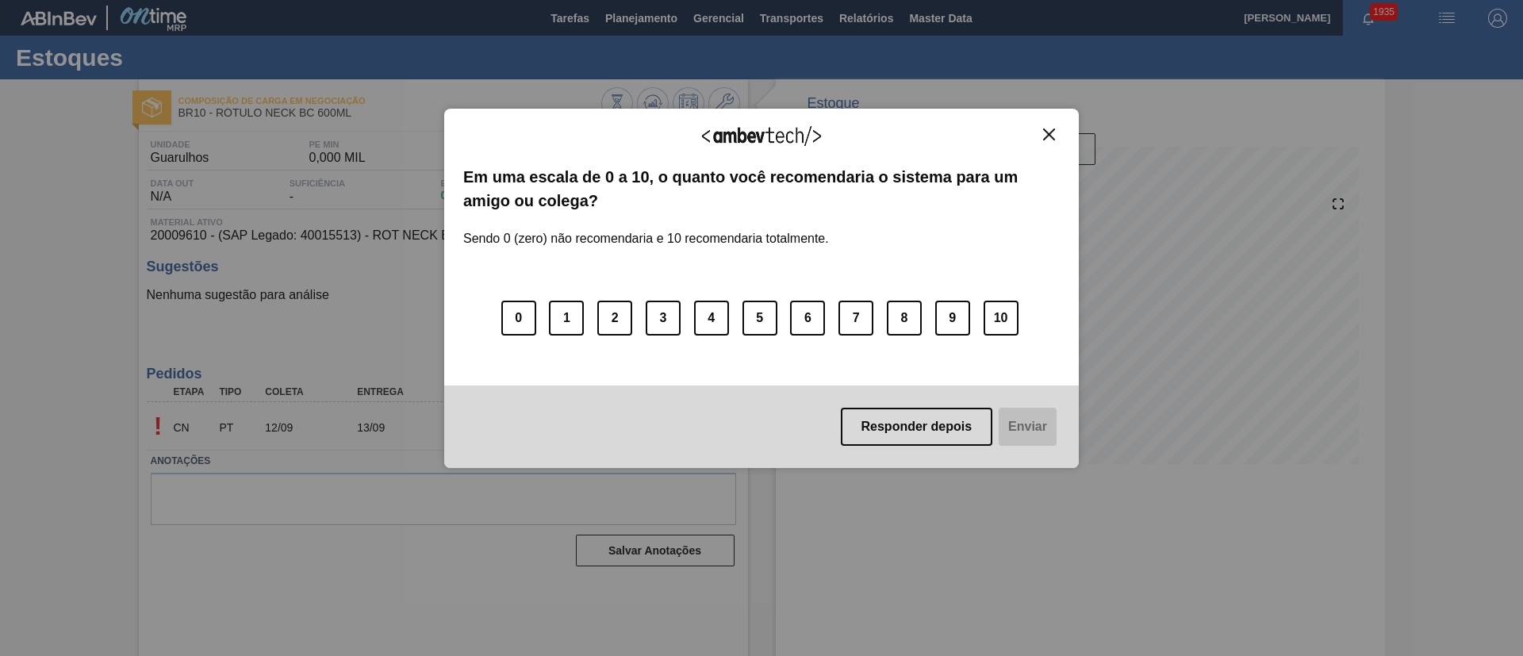
click at [1055, 126] on div "Agradecemos seu feedback! Em uma escala de 0 a 10, o quanto você recomendaria o…" at bounding box center [761, 289] width 635 height 360
click at [1045, 136] on img "Close" at bounding box center [1049, 135] width 12 height 12
